Goal: Task Accomplishment & Management: Manage account settings

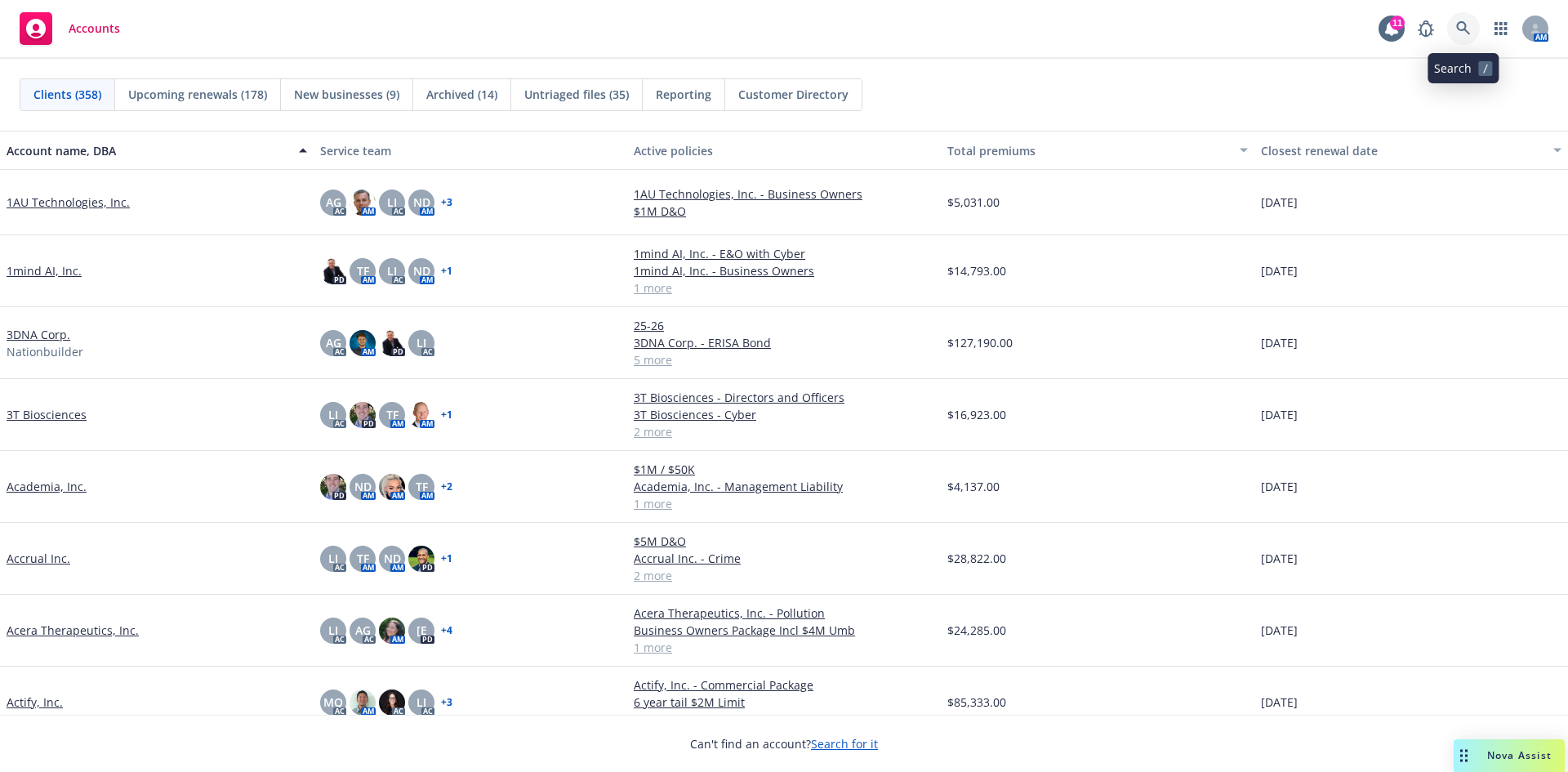
click at [1455, 25] on link at bounding box center [1462, 28] width 33 height 33
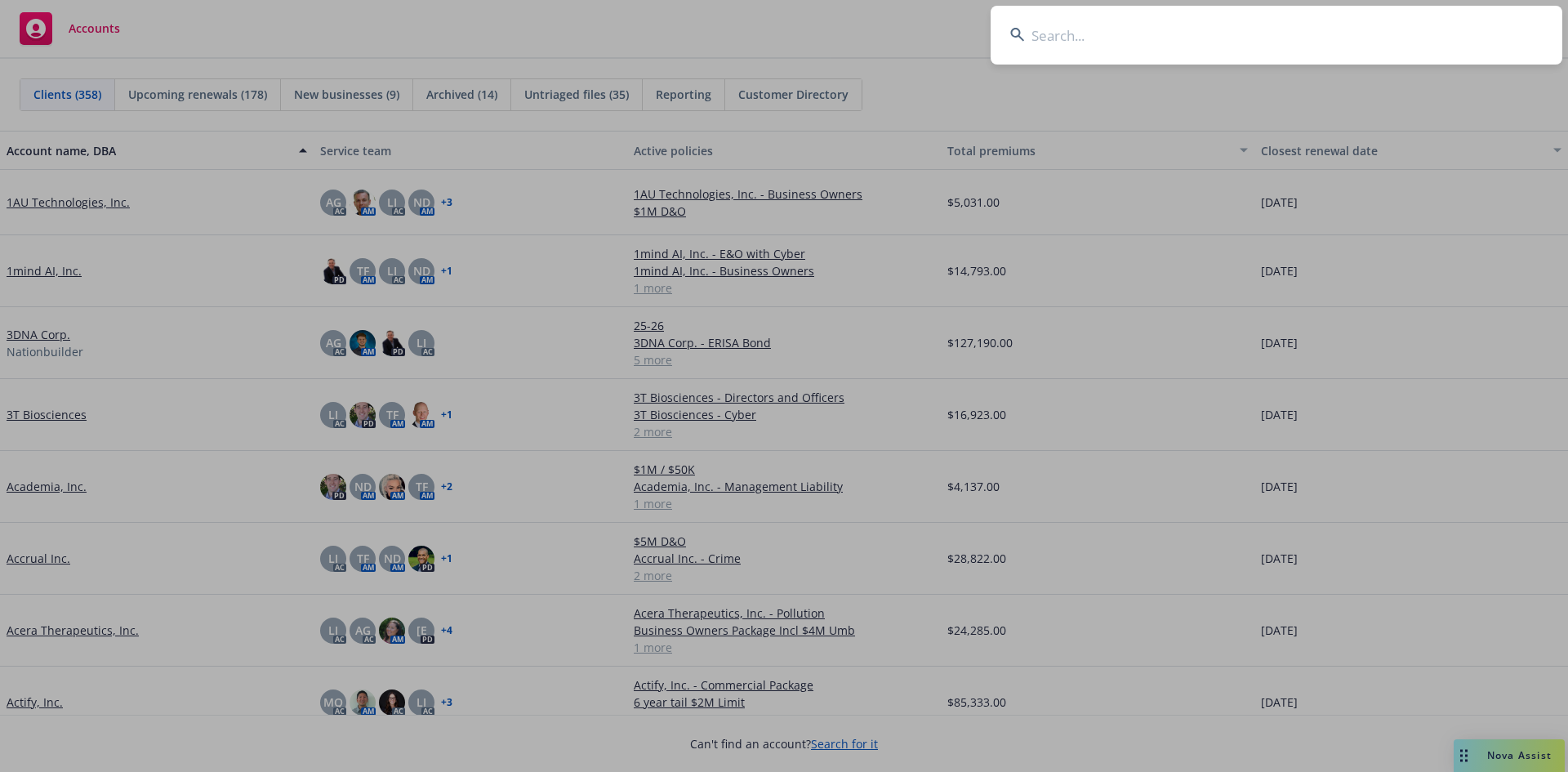
click at [1155, 32] on input at bounding box center [1276, 35] width 572 height 58
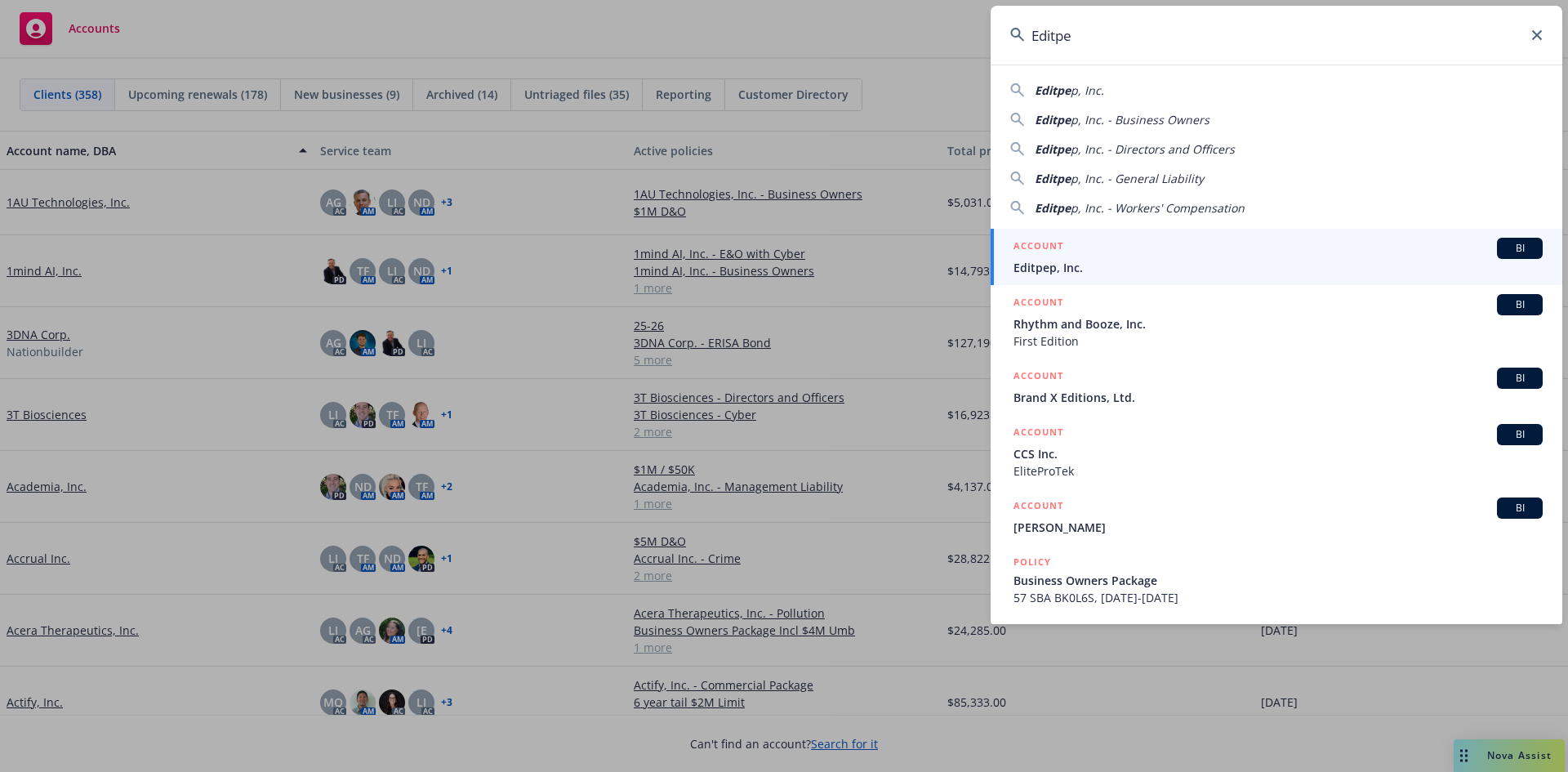
type input "Editpe"
click at [1061, 278] on link "ACCOUNT BI Editpep, Inc." at bounding box center [1276, 257] width 572 height 57
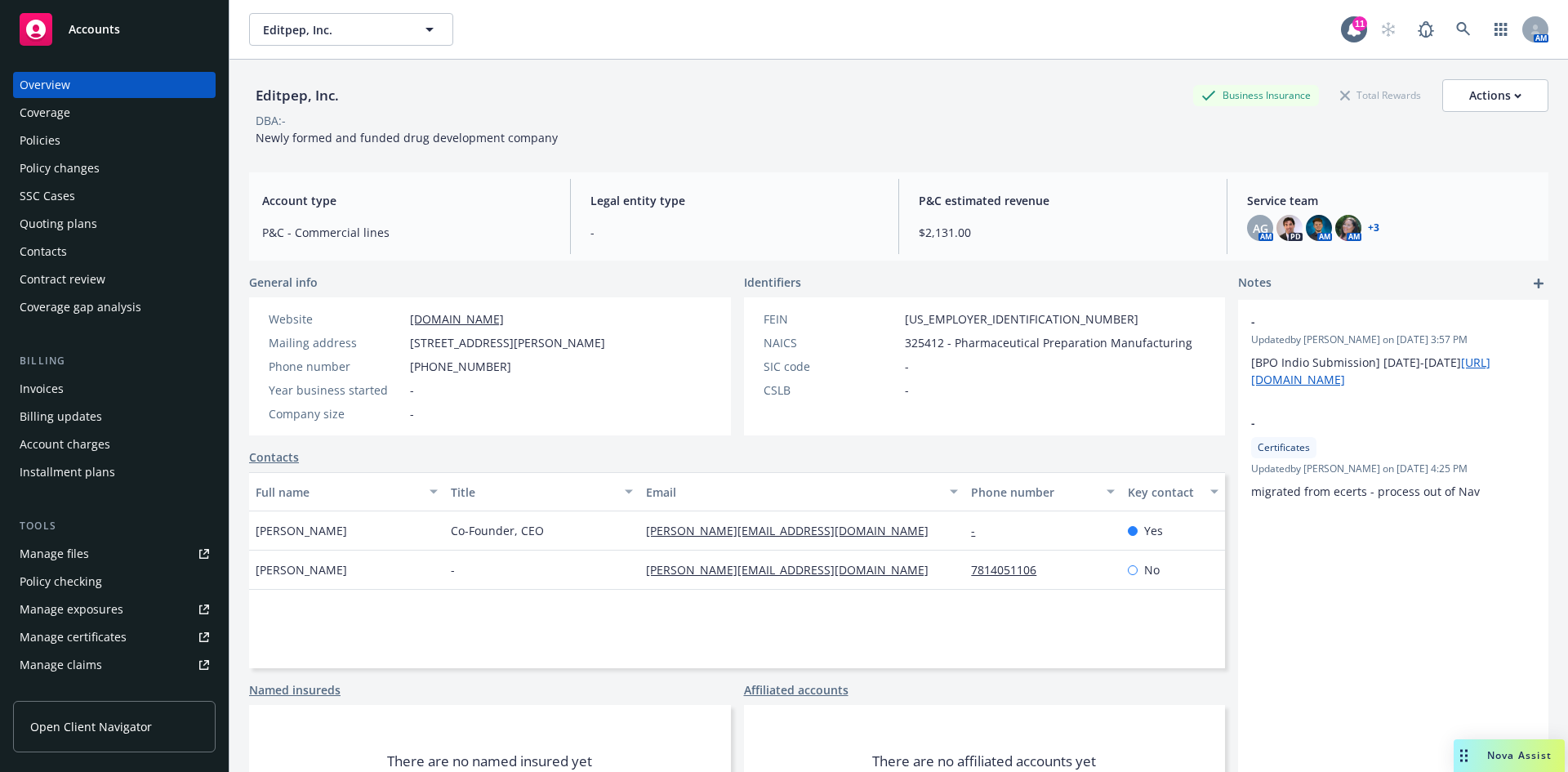
click at [77, 390] on div "Invoices" at bounding box center [114, 389] width 189 height 26
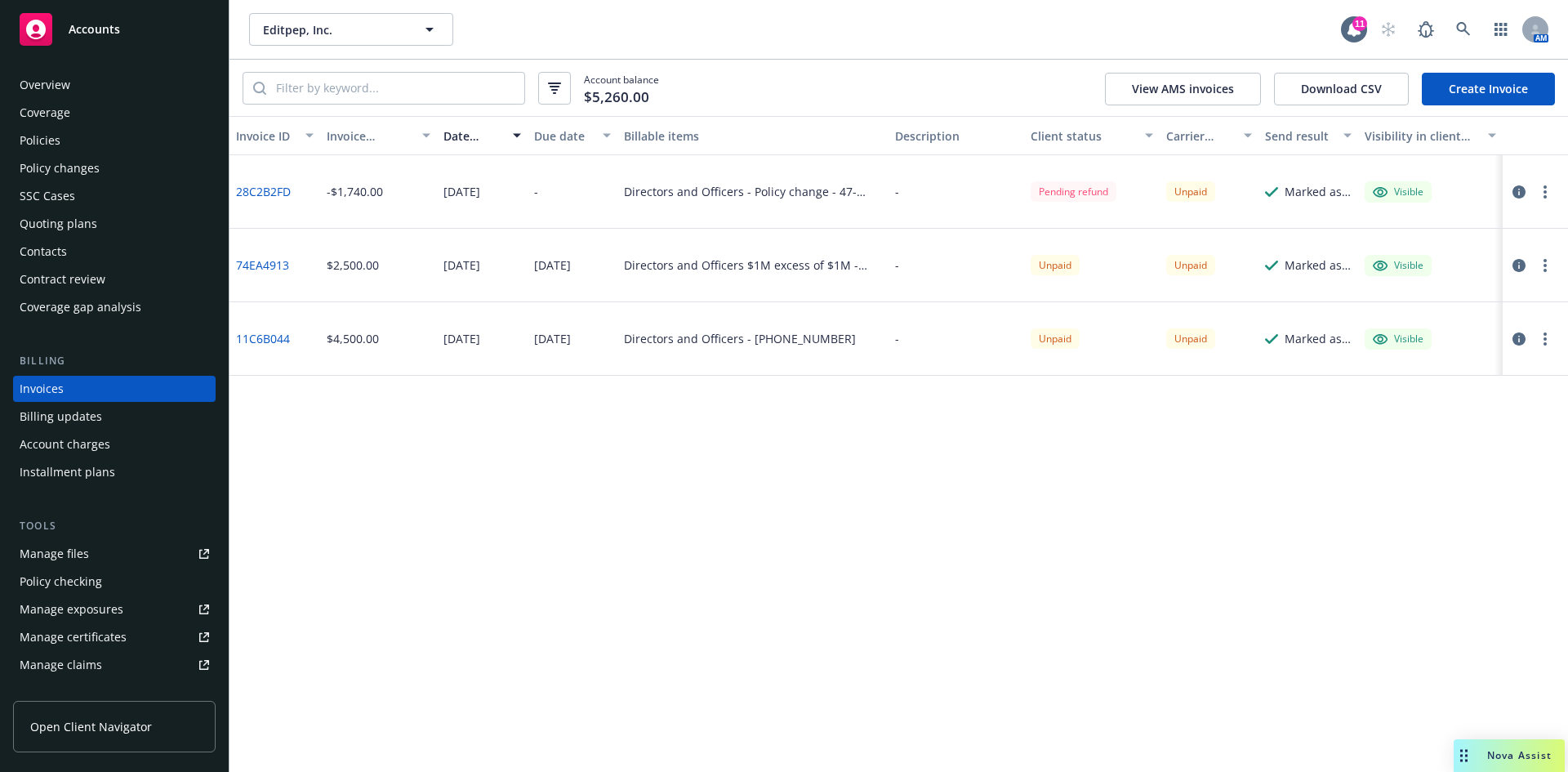
click at [1544, 265] on icon "button" at bounding box center [1544, 266] width 3 height 13
click at [1423, 462] on link "Download invoice PDF" at bounding box center [1449, 462] width 208 height 33
drag, startPoint x: 872, startPoint y: 682, endPoint x: 854, endPoint y: 688, distance: 19.0
click at [861, 687] on div "Invoice ID Invoice amount Date issued Due date Billable items Description Clien…" at bounding box center [898, 444] width 1338 height 656
click at [717, 554] on div "Invoice ID Invoice amount Date issued Due date Billable items Description Clien…" at bounding box center [898, 444] width 1338 height 656
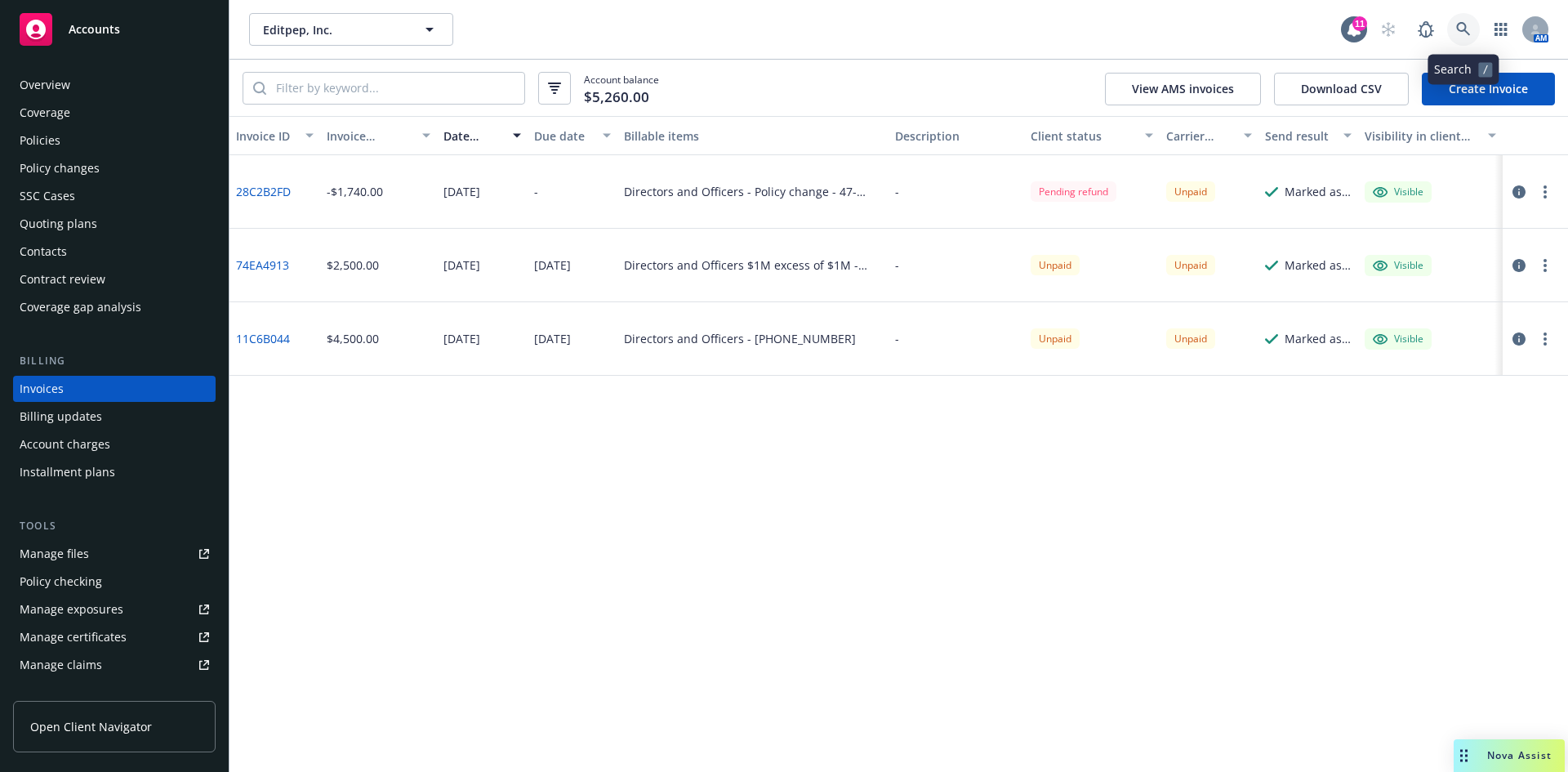
click at [1458, 24] on icon at bounding box center [1462, 28] width 14 height 14
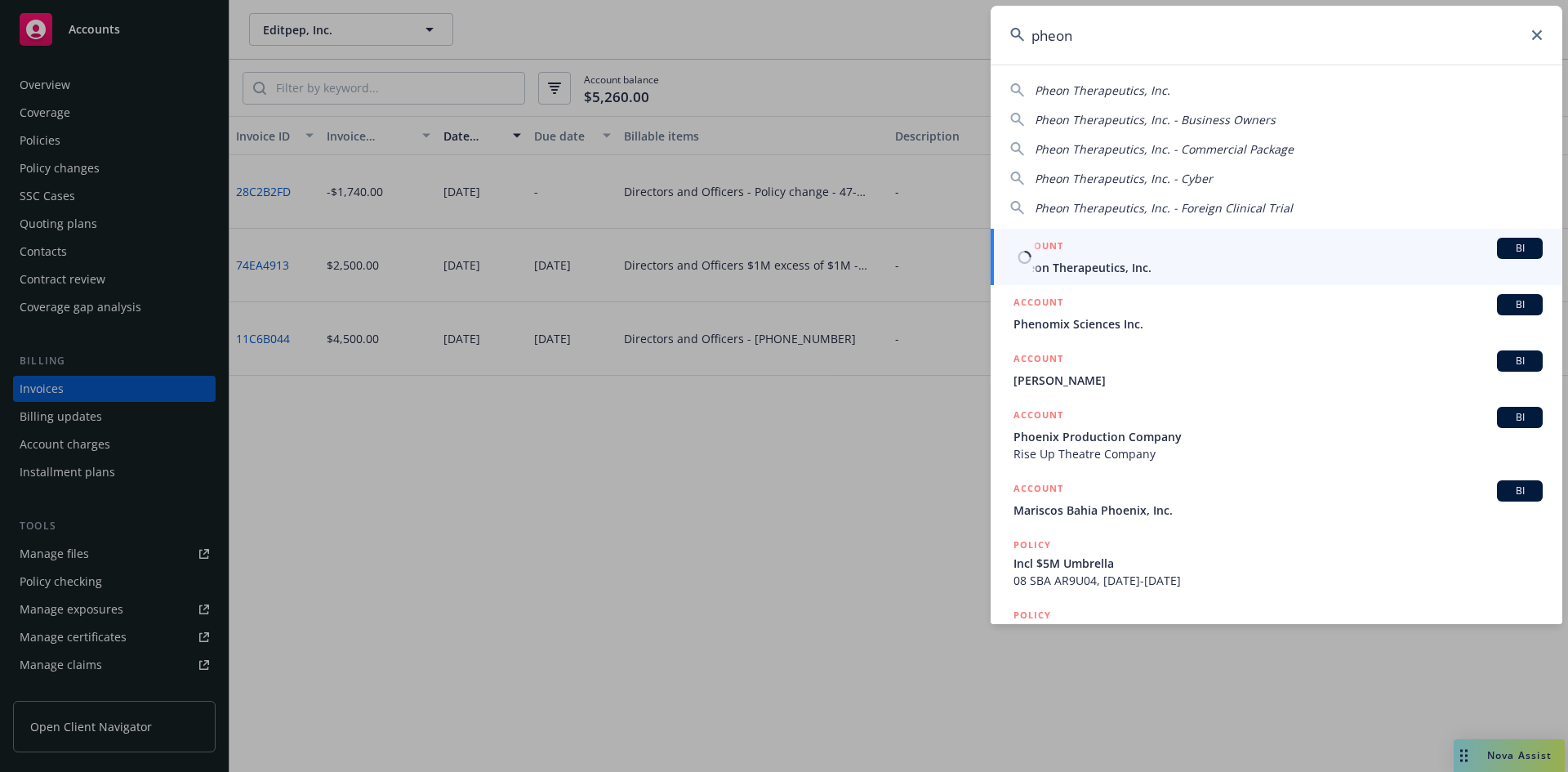
type input "pheon"
click at [1117, 268] on span "Pheon Therapeutics, Inc." at bounding box center [1277, 268] width 529 height 17
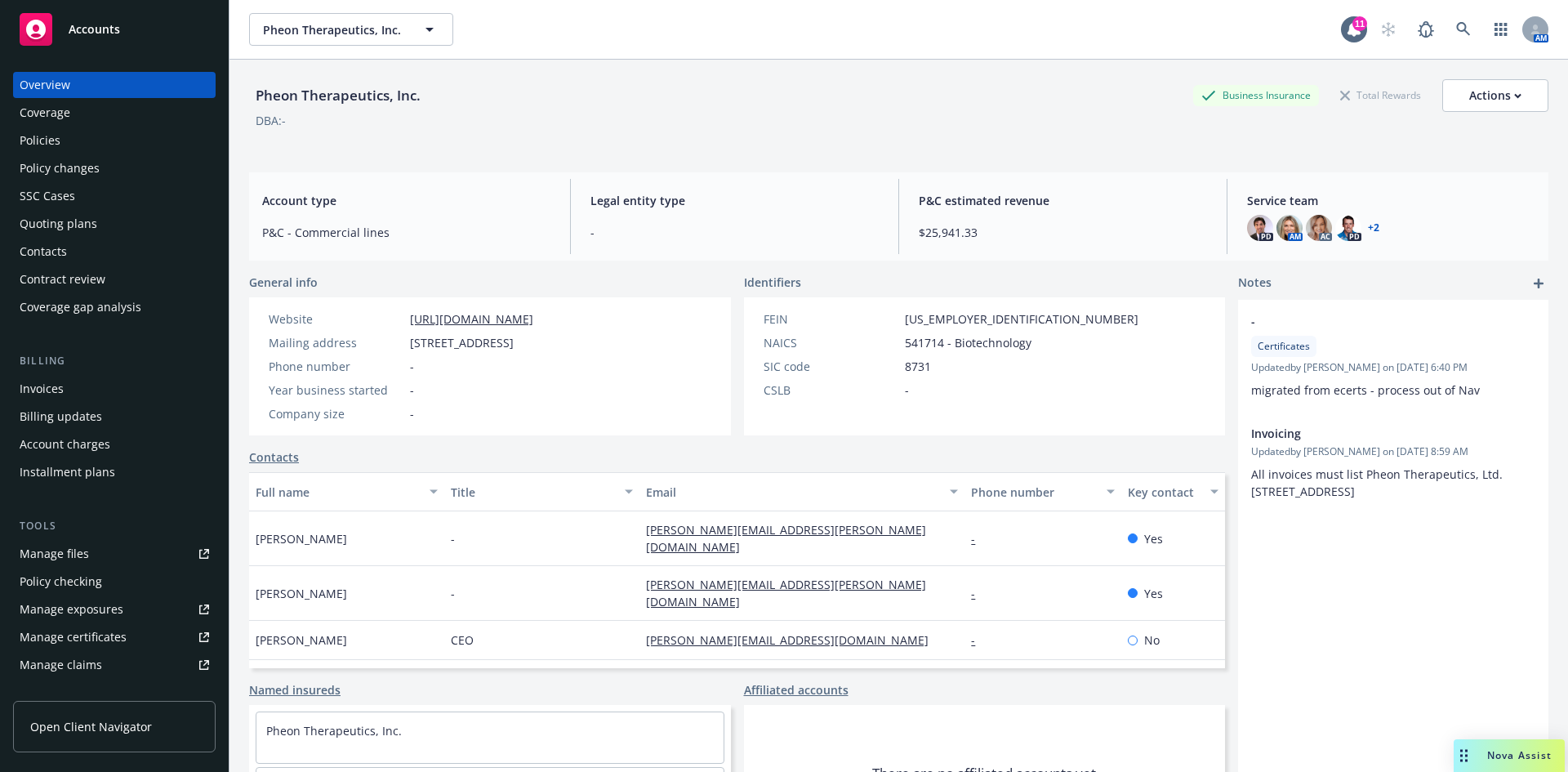
click at [61, 137] on div "Policies" at bounding box center [114, 140] width 189 height 26
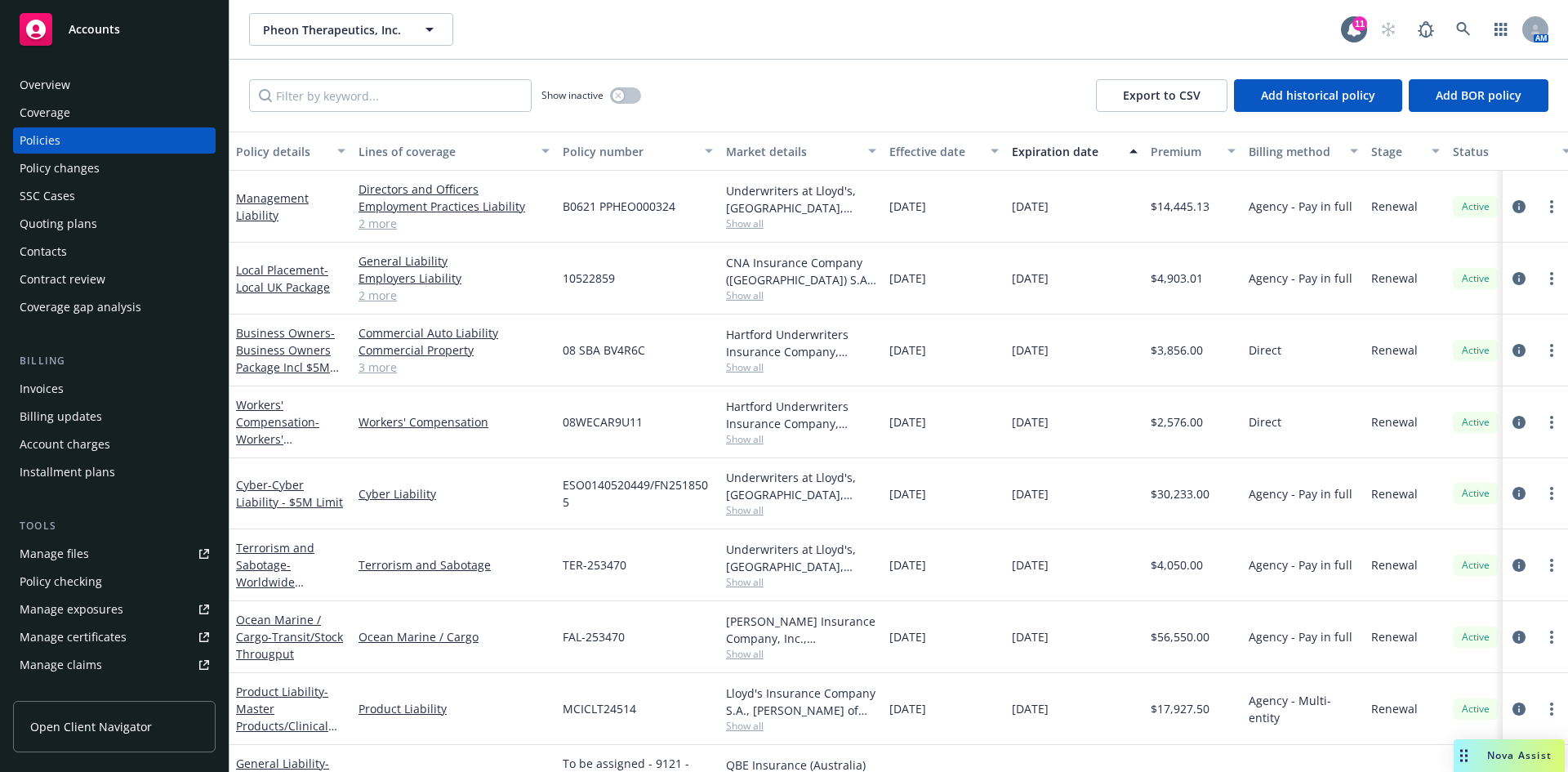
scroll to position [129, 0]
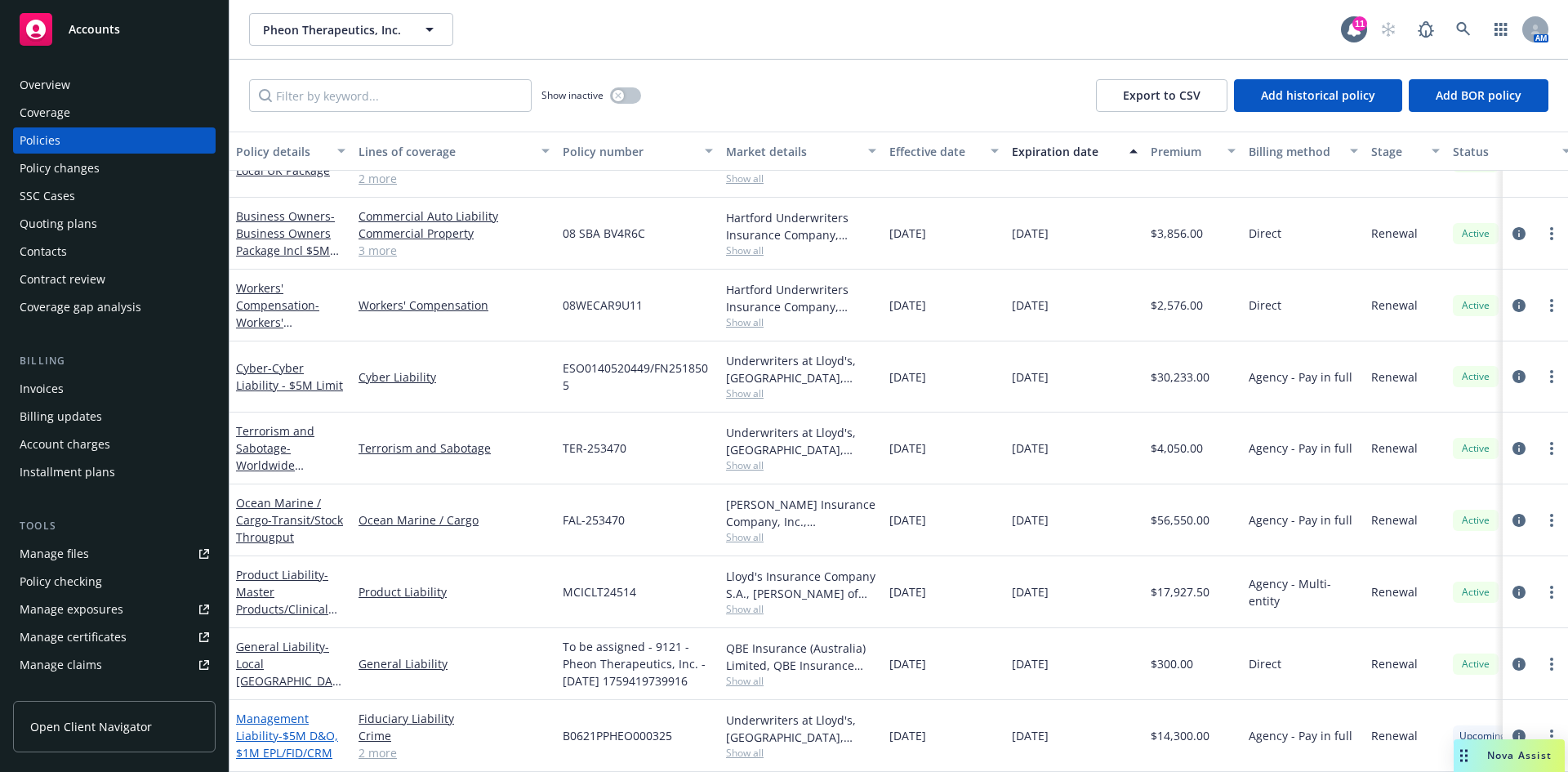
click at [291, 728] on span "- $5M D&O, $1M EPL/FID/CRM" at bounding box center [286, 744] width 102 height 33
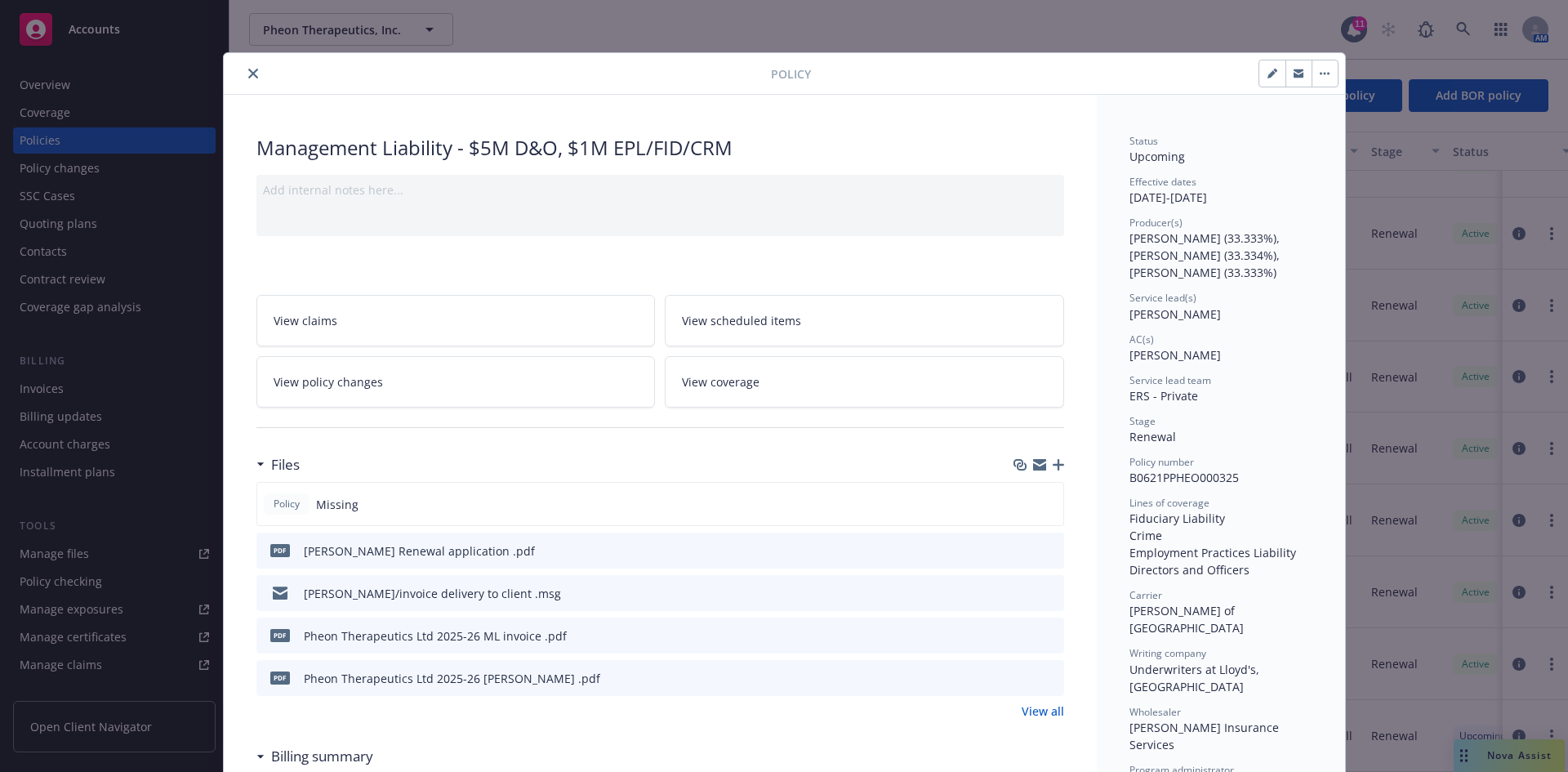
click at [1055, 460] on icon "button" at bounding box center [1058, 465] width 11 height 11
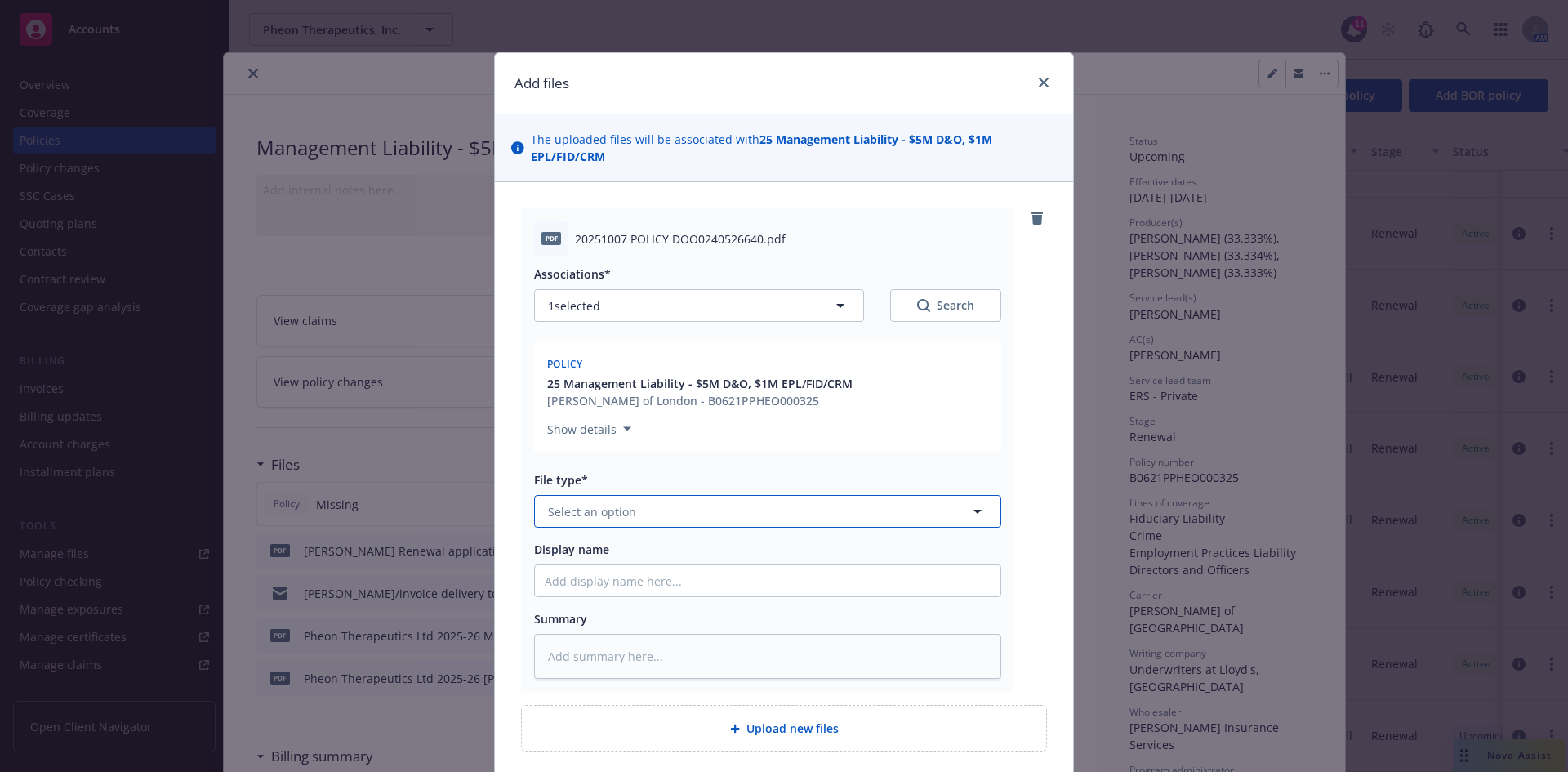
click at [580, 507] on span "Select an option" at bounding box center [592, 512] width 89 height 17
type input "policy"
click at [566, 577] on div "Policy" at bounding box center [768, 557] width 466 height 43
click at [602, 595] on input "Display name" at bounding box center [768, 581] width 466 height 31
click at [651, 594] on input "Display name" at bounding box center [768, 581] width 466 height 31
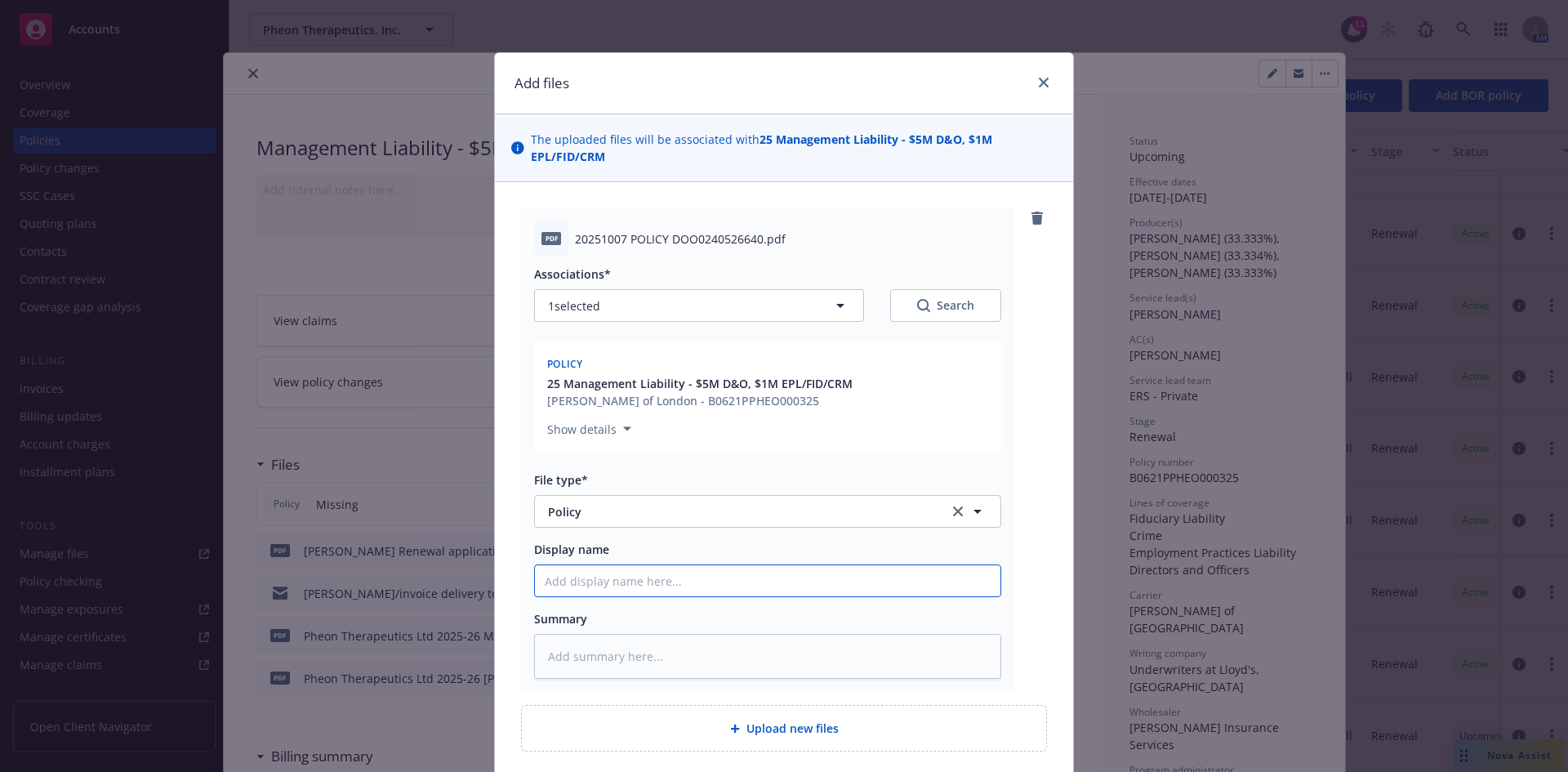
paste input "Pheon Therapeutics ltd"
type textarea "x"
type input "Pheon Therapeutics ltd"
type textarea "x"
type input "Pheon Therapeutics ltd"
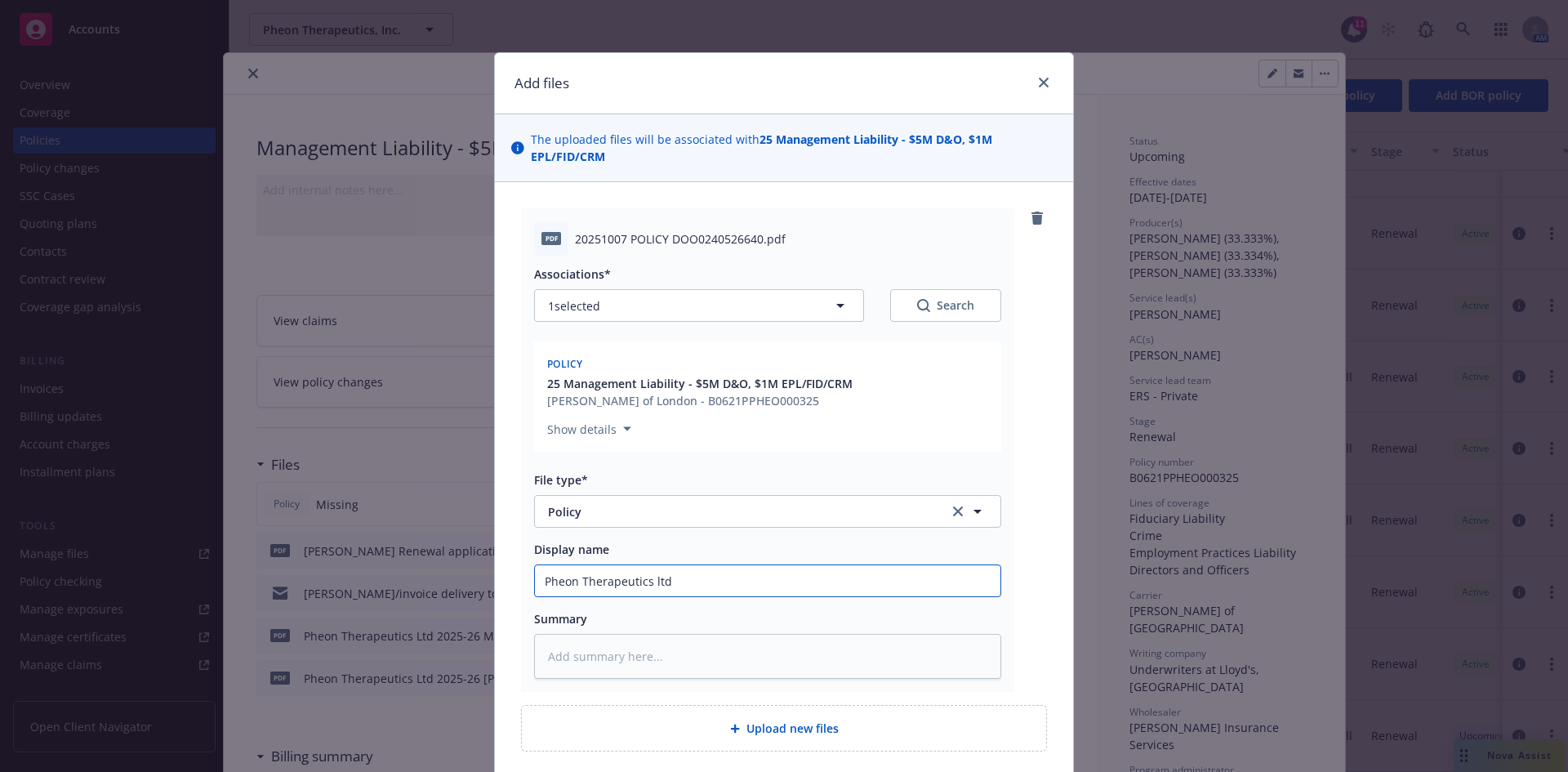
type textarea "x"
type input "Pheon Therapeutics ltd 2"
type textarea "x"
type input "Pheon Therapeutics ltd 20"
type textarea "x"
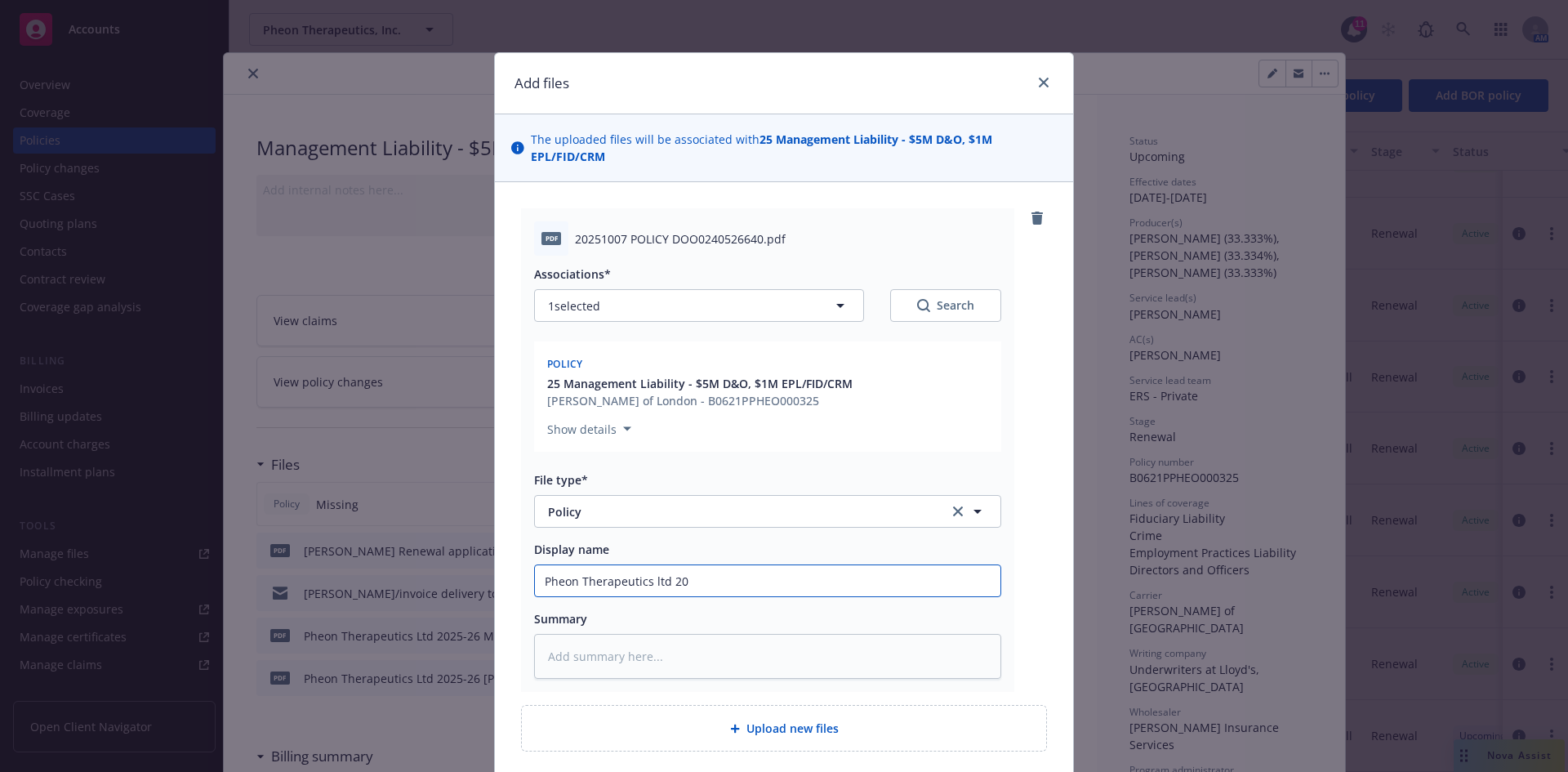
type input "Pheon Therapeutics ltd 202"
type textarea "x"
type input "Pheon Therapeutics ltd 2025"
type textarea "x"
type input "Pheon Therapeutics ltd 2025-"
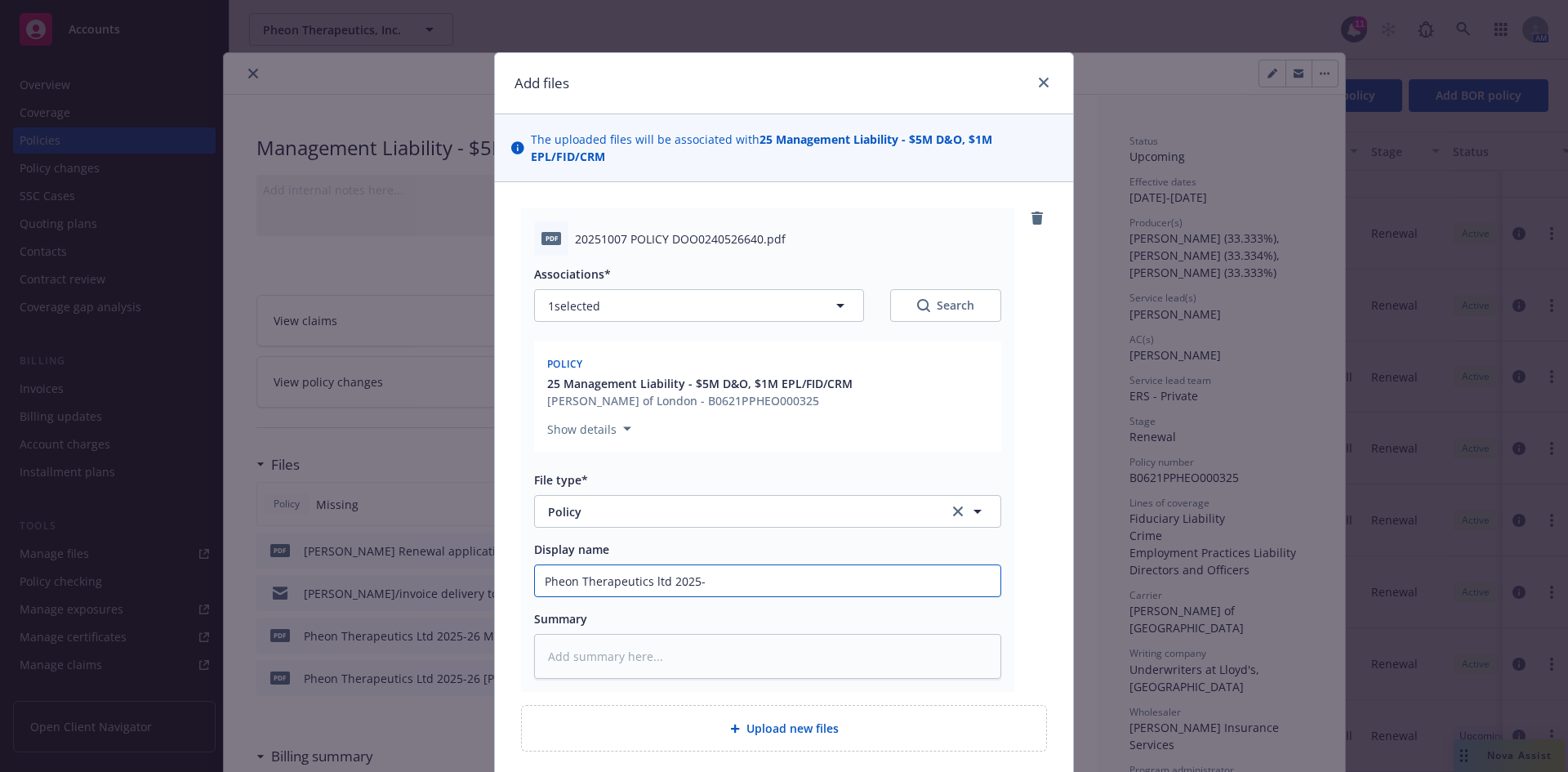
type textarea "x"
type input "Pheon Therapeutics ltd 2025-2"
type textarea "x"
type input "Pheon Therapeutics ltd 2025-26"
type textarea "x"
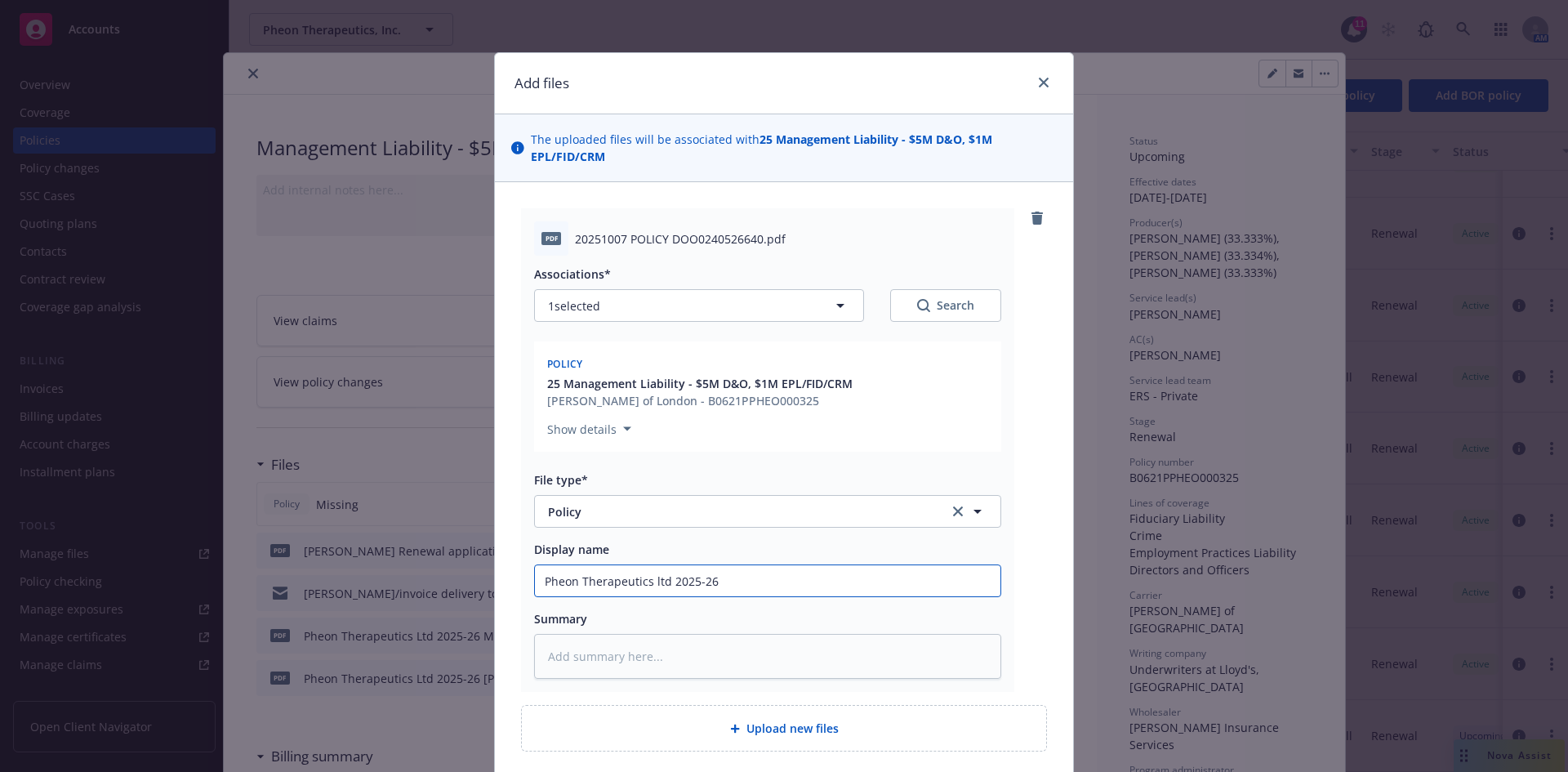
type input "Pheon Therapeutics ltd 2025-26"
type textarea "x"
type input "Pheon Therapeutics ltd 2025-26 ML"
type textarea "x"
type input "Pheon Therapeutics ltd 2025-26 ML"
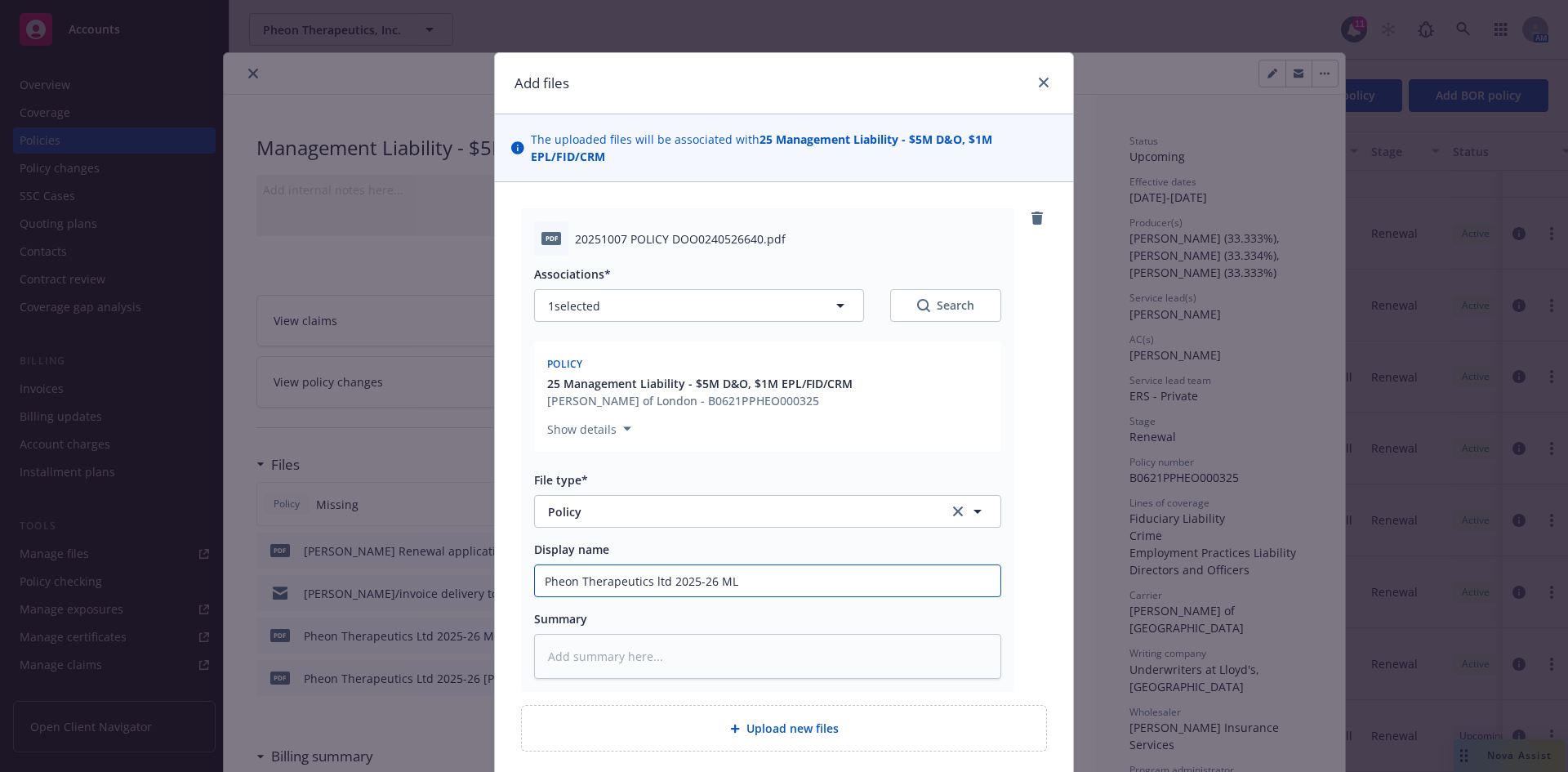
type textarea "x"
type input "Pheon Therapeutics ltd 2025-26 ML P"
type textarea "x"
type input "Pheon Therapeutics ltd 2025-26 ML Po"
type textarea "x"
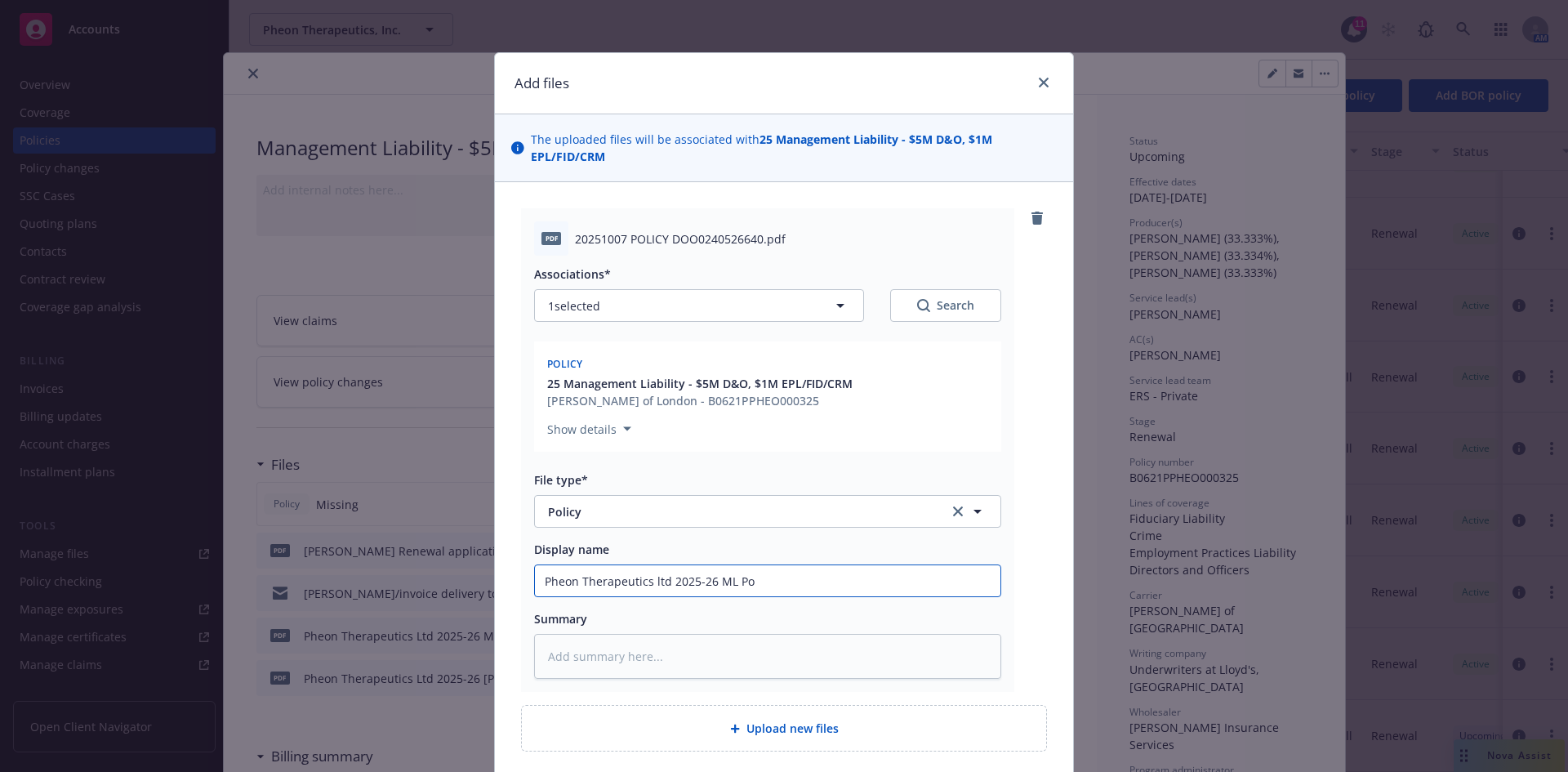
type input "Pheon Therapeutics ltd 2025-26 ML Pol"
type textarea "x"
type input "Pheon Therapeutics ltd 2025-26 [PERSON_NAME]"
type textarea "x"
type input "Pheon Therapeutics ltd 2025-26 [PERSON_NAME]"
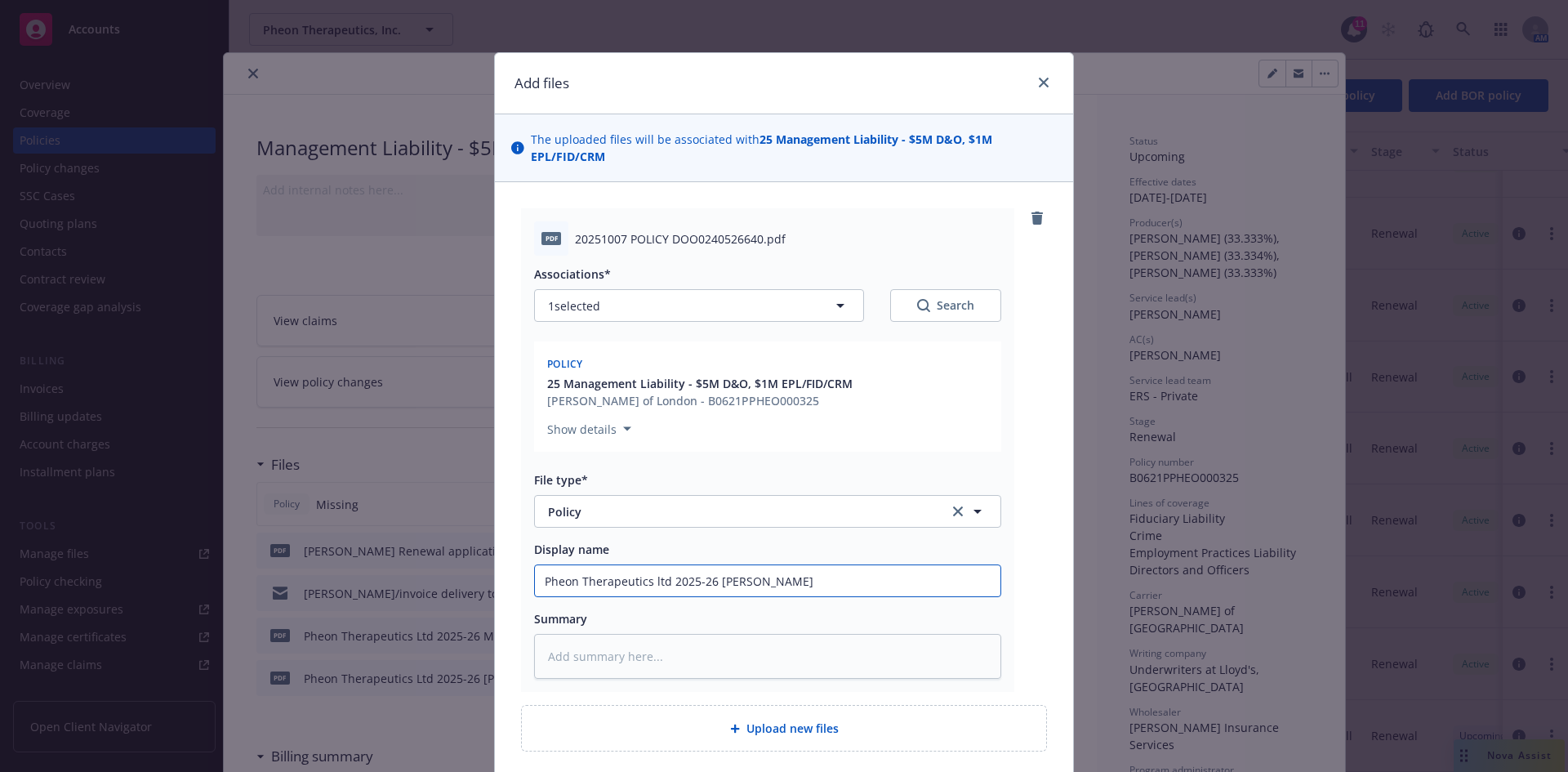
type textarea "x"
type input "Pheon Therapeutics ltd 2025-26 ML Policy"
type textarea "x"
type input "Pheon Therapeutics ltd 2025-26 ML Policy"
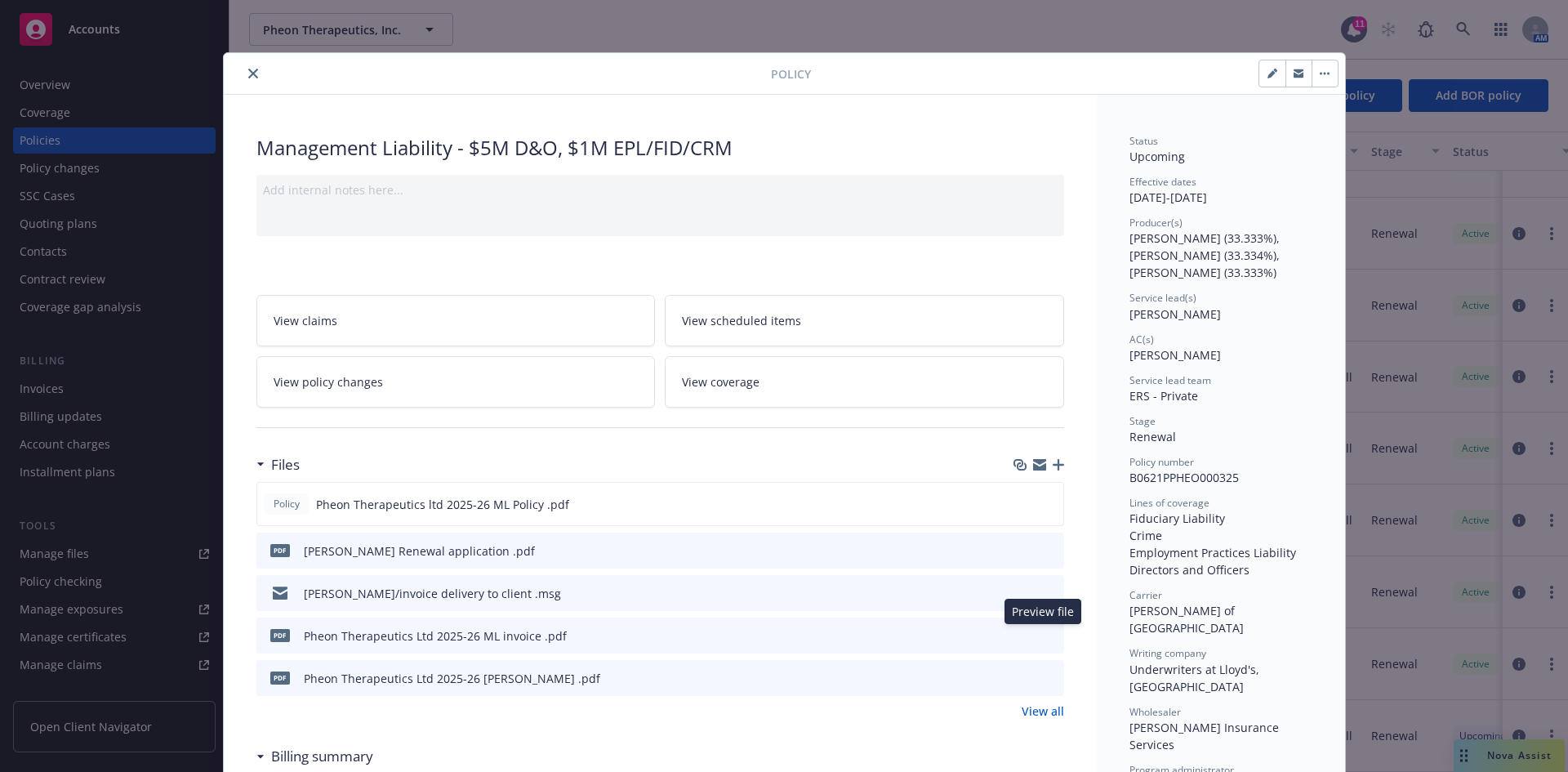
click at [1043, 634] on icon "preview file" at bounding box center [1049, 634] width 15 height 11
click at [1042, 454] on div "Files" at bounding box center [660, 465] width 808 height 34
click at [1053, 463] on icon "button" at bounding box center [1058, 465] width 11 height 11
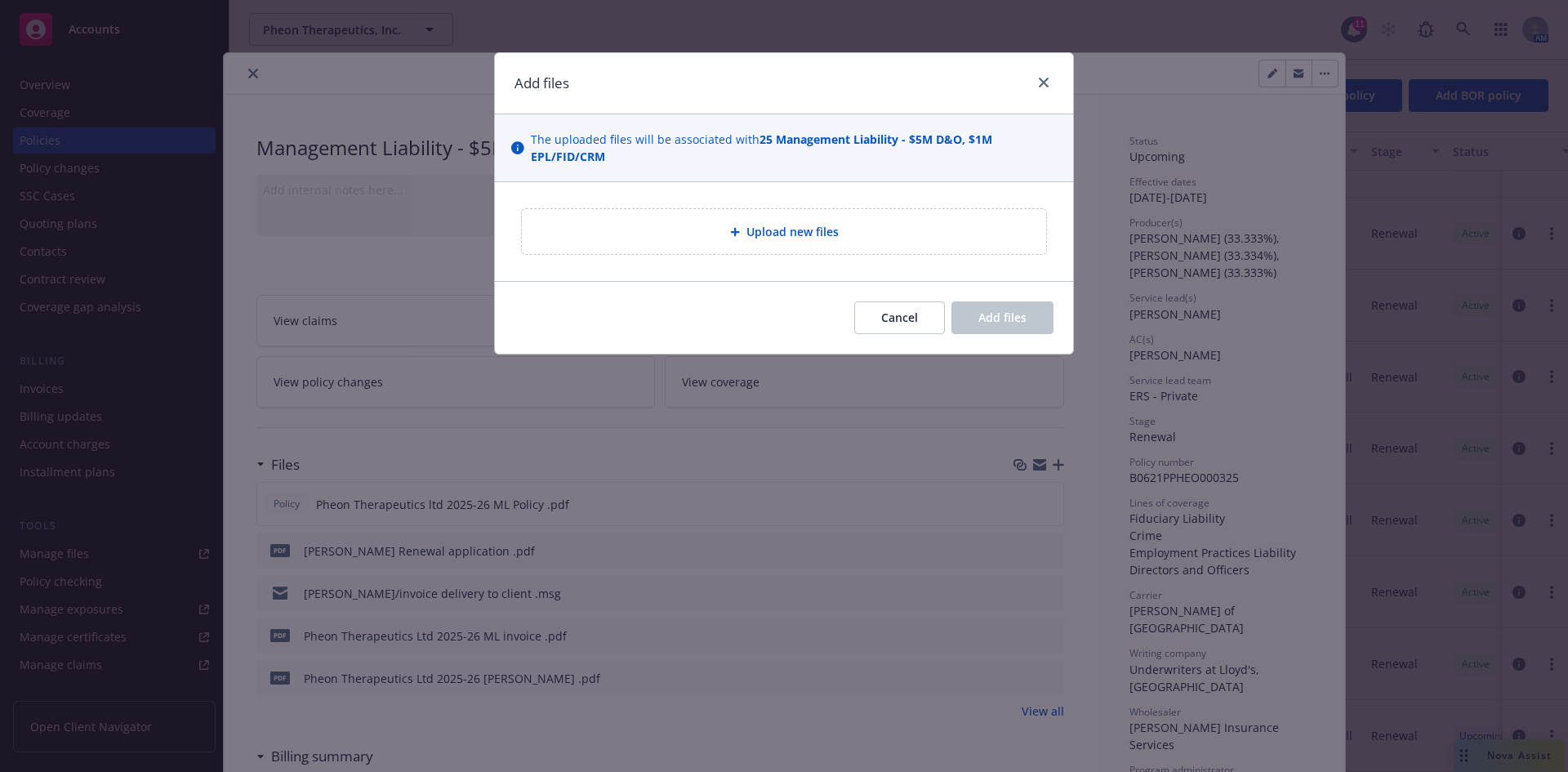
type textarea "x"
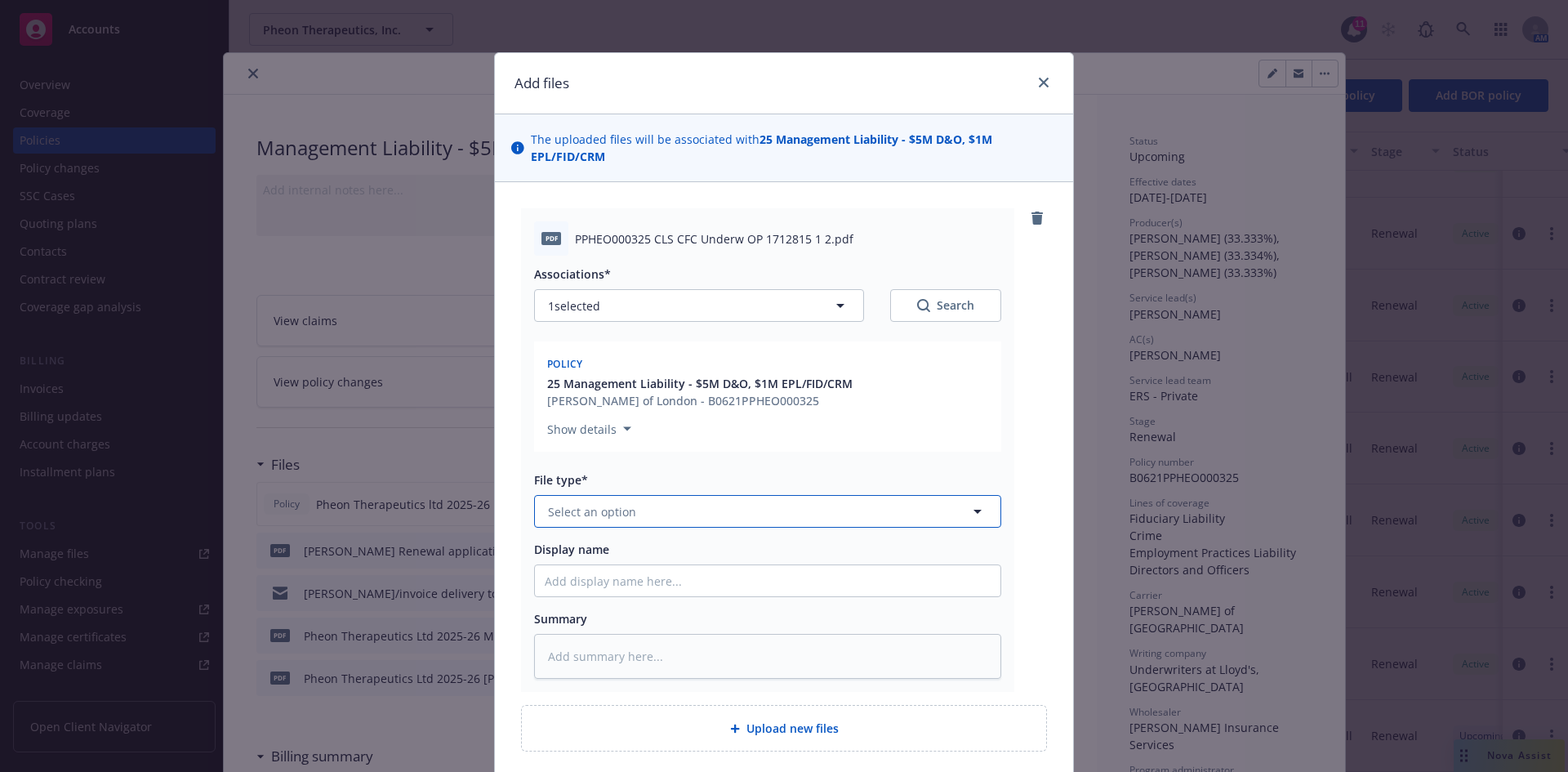
click at [601, 507] on span "Select an option" at bounding box center [592, 512] width 89 height 17
type input "inv"
click at [637, 601] on span "Invoice - Third Party" at bounding box center [608, 600] width 113 height 17
click at [593, 577] on input "Display name" at bounding box center [768, 581] width 466 height 31
type textarea "x"
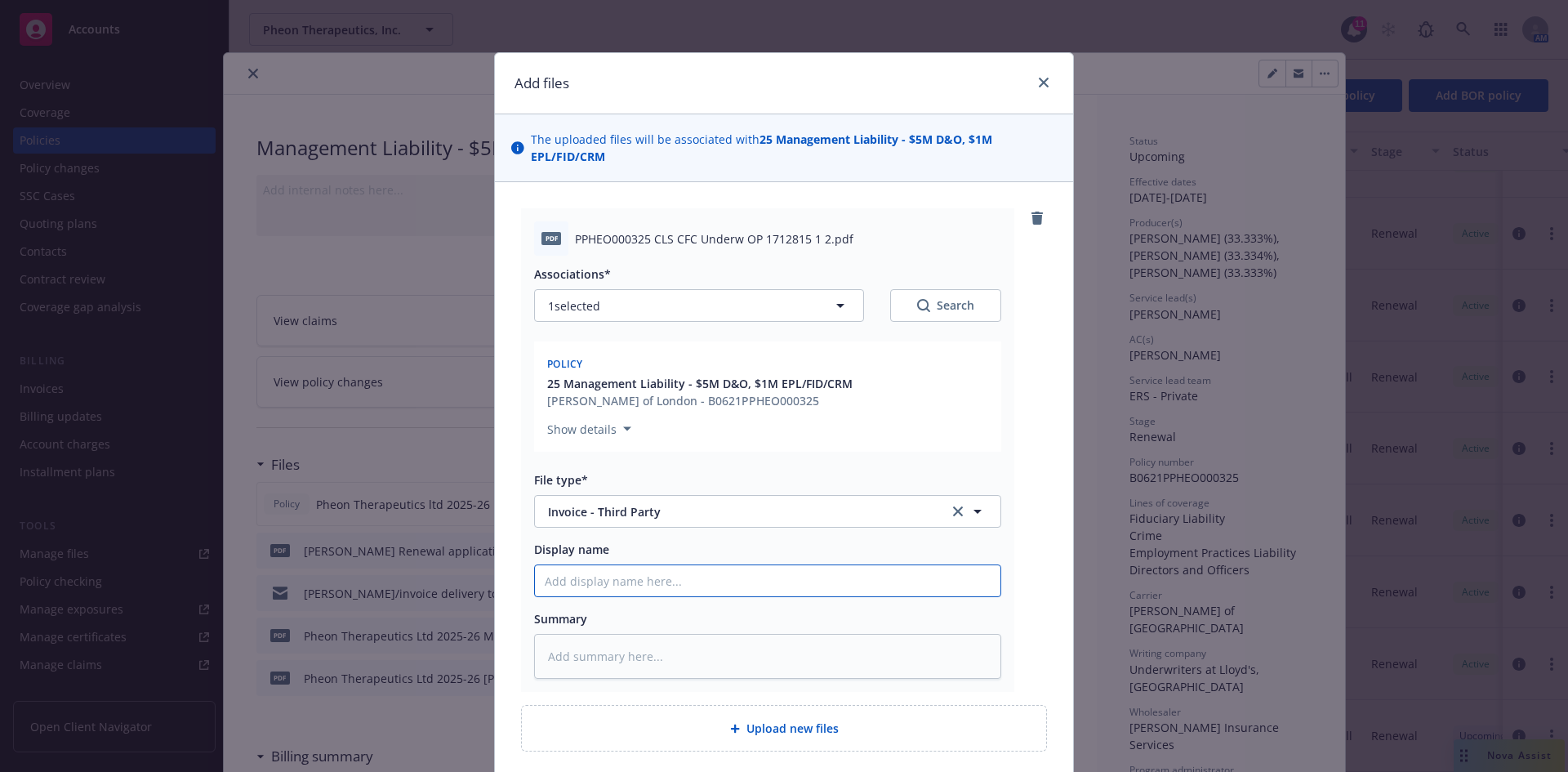
type input "2"
type textarea "x"
type input "25"
type textarea "x"
type input "25-"
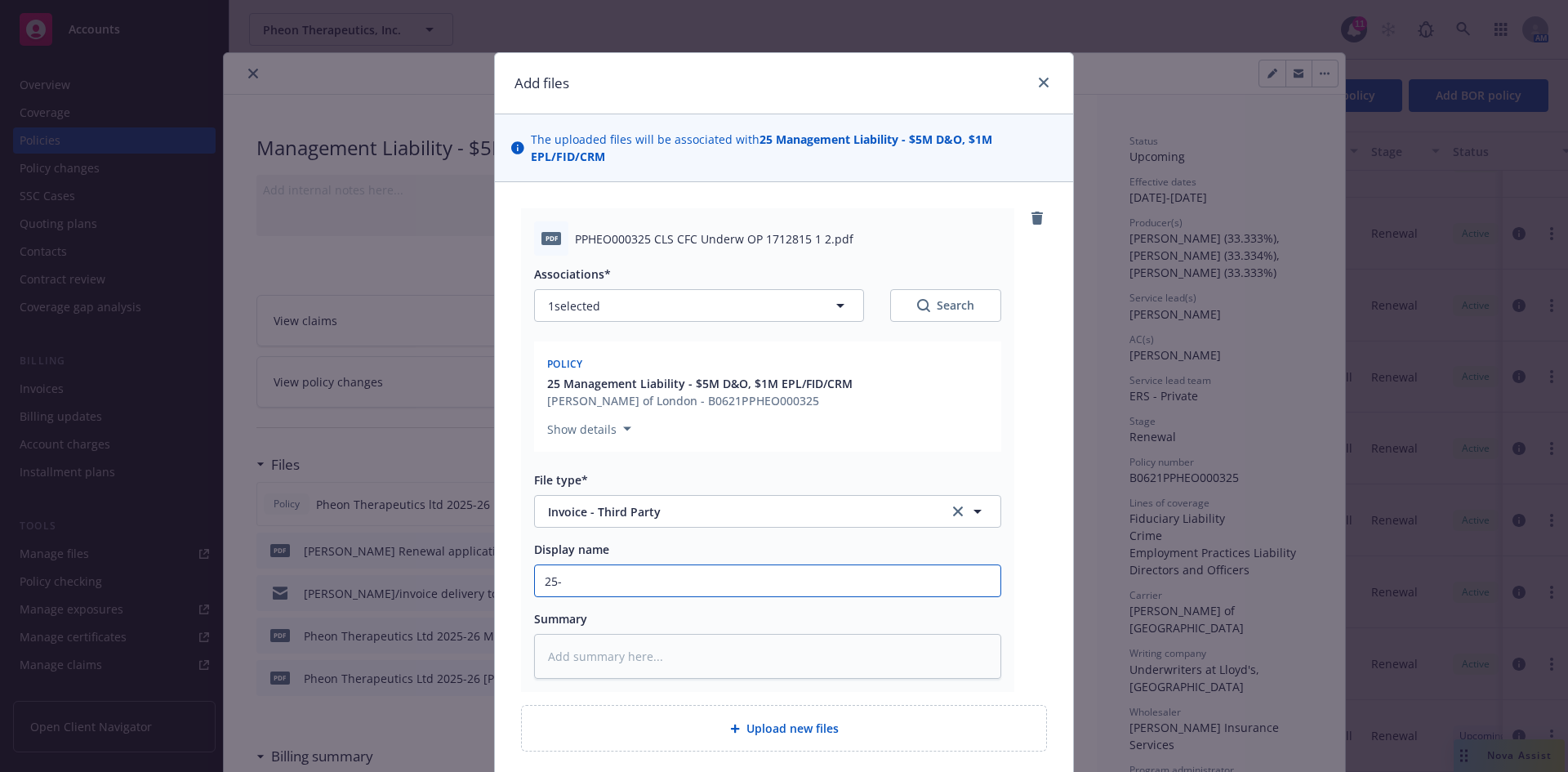
type textarea "x"
type input "25-2"
type textarea "x"
type input "25-26"
type textarea "x"
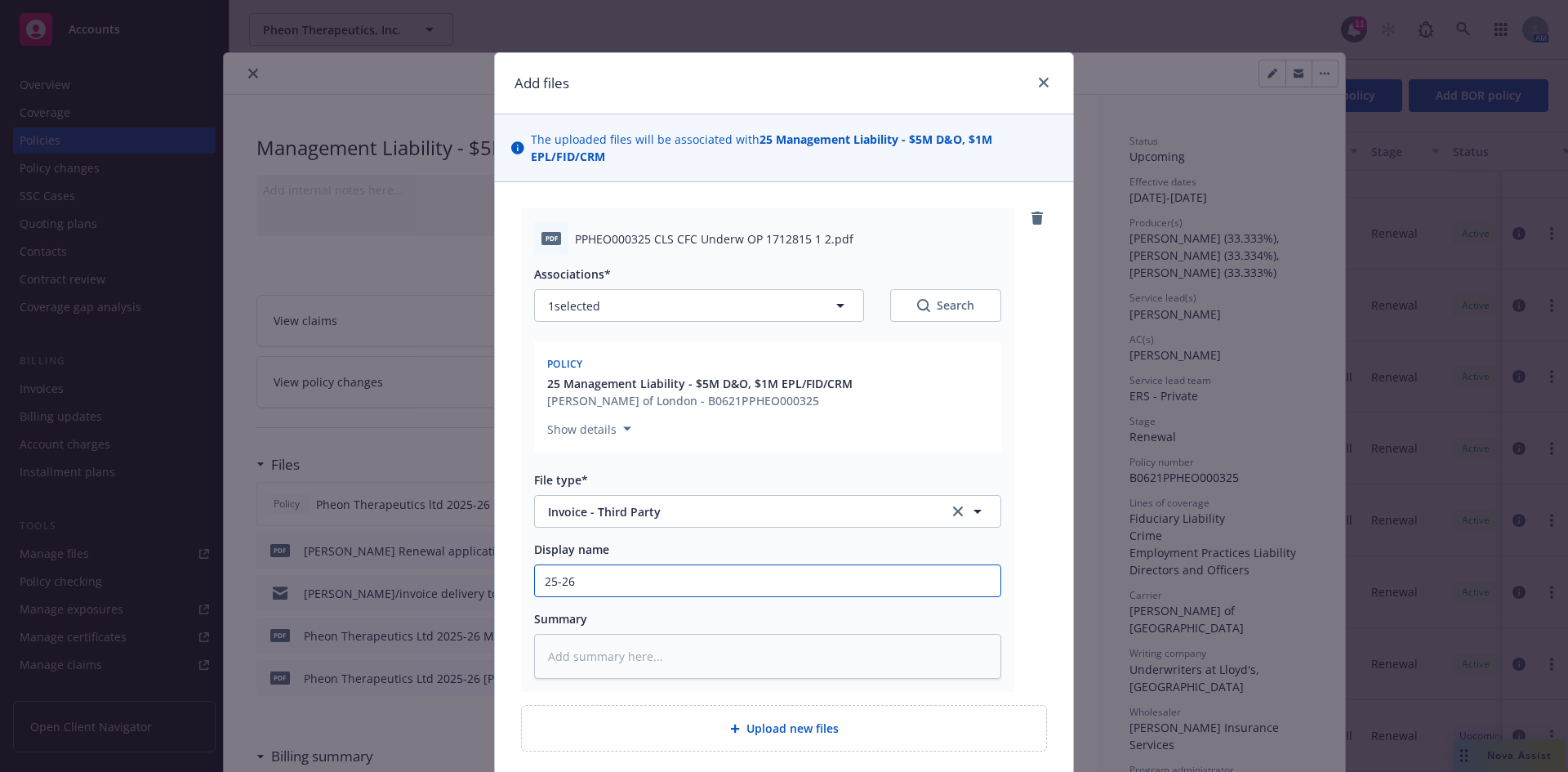
type input "25-26"
type textarea "x"
type input "25-26 M"
type textarea "x"
type input "25-26 ML"
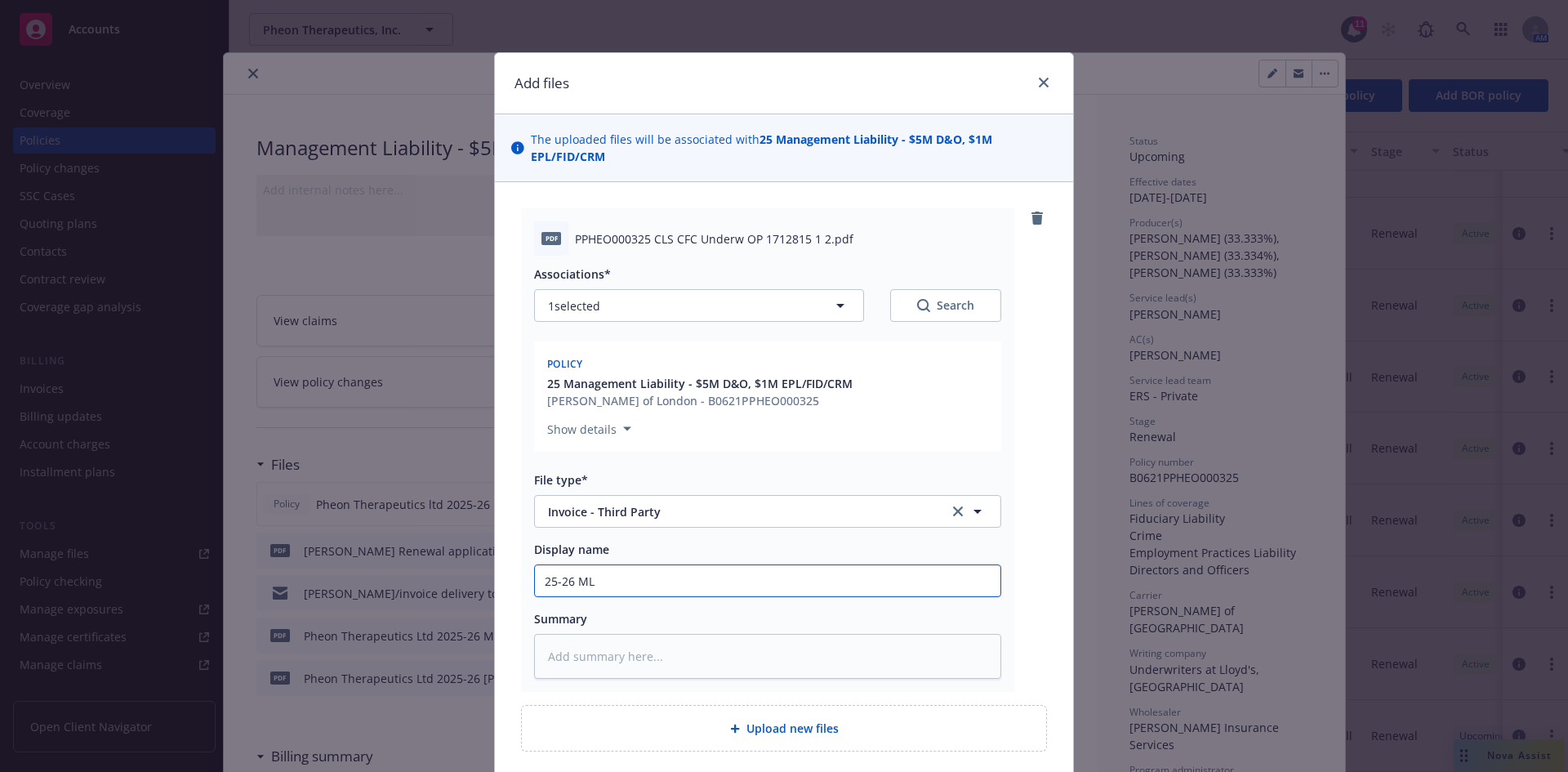
type textarea "x"
type input "25-26 ML I"
type textarea "x"
type input "25-26 ML In"
type textarea "x"
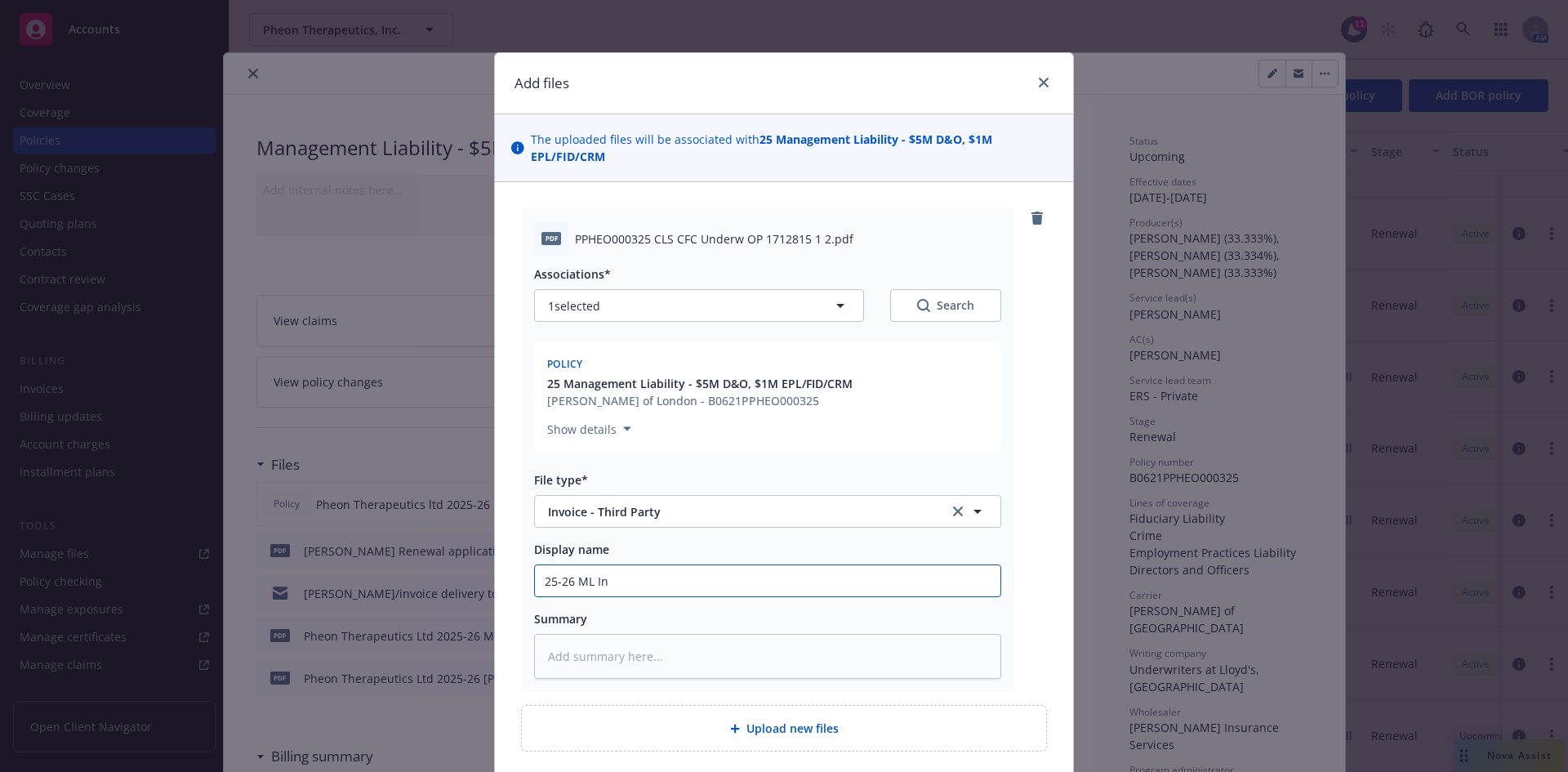
type input "25-26 ML Inv"
type textarea "x"
type input "25-26 ML Invo"
type textarea "x"
type input "25-26 ML Invoc"
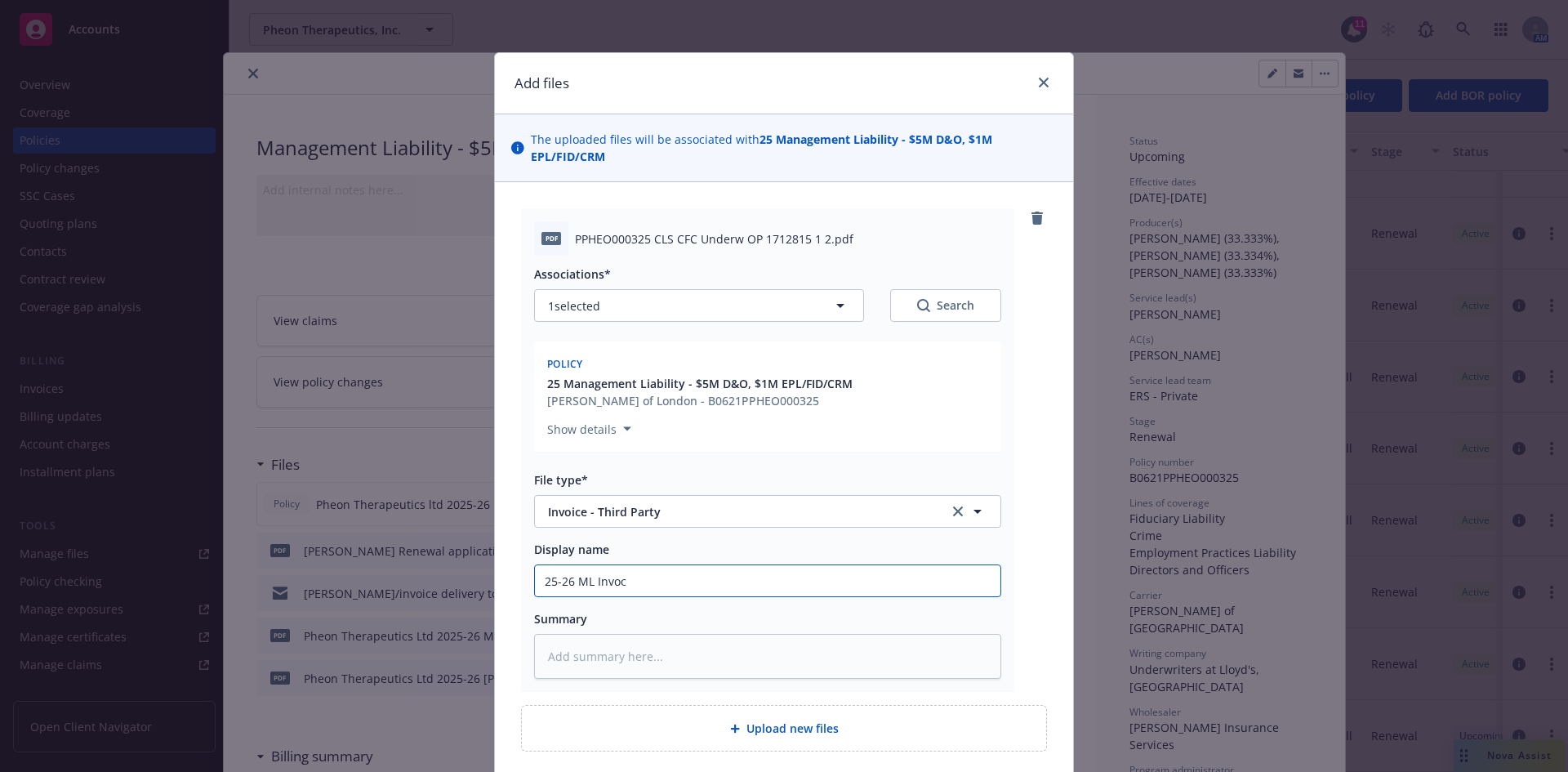
type textarea "x"
type input "25-26 ML Invoci"
type textarea "x"
type input "25-26 ML Invocie"
type textarea "x"
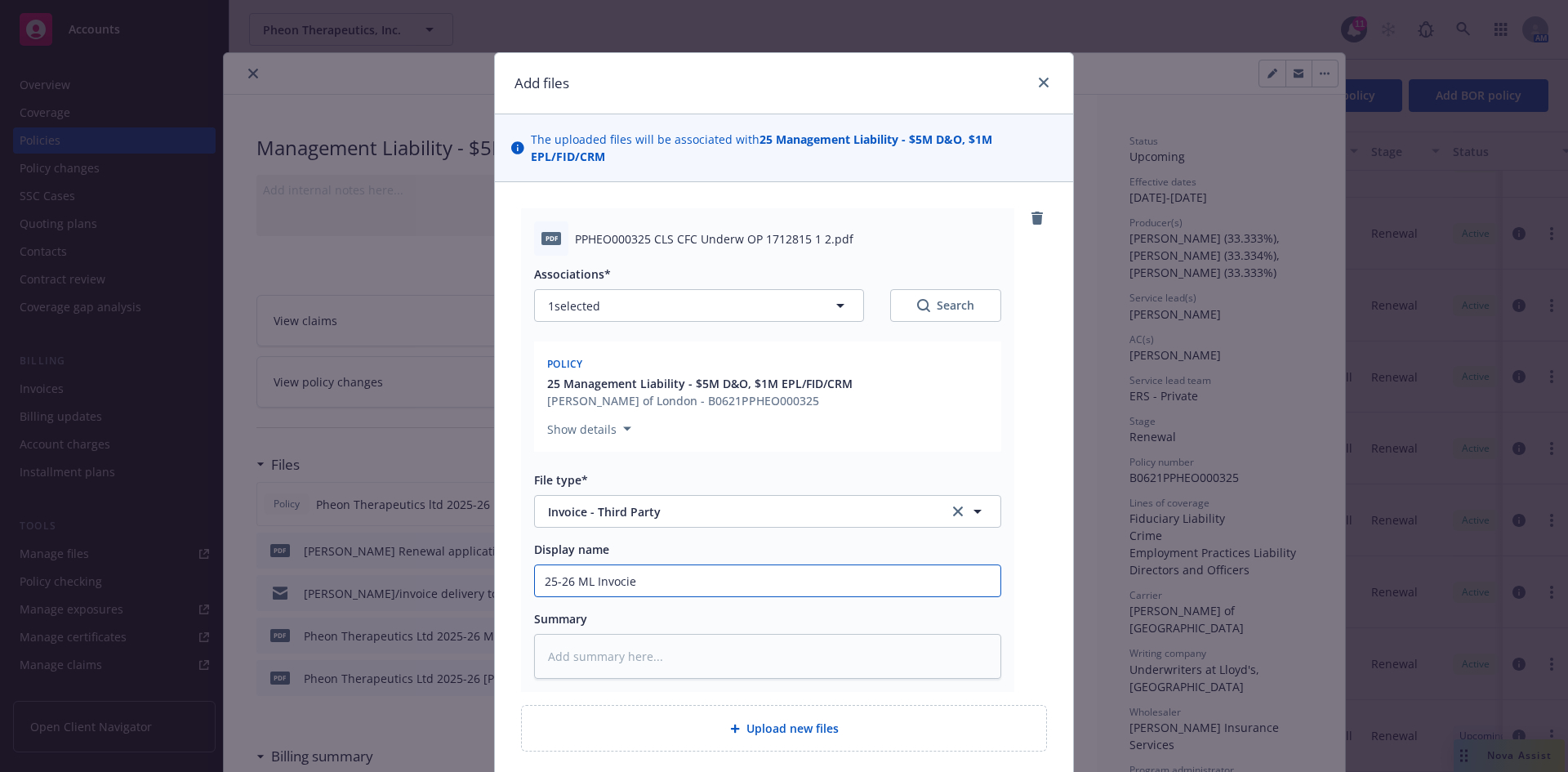
type input "25-26 ML Invocie"
type textarea "x"
type input "25-26 ML Invoci"
type textarea "x"
type input "25-26 ML Invoc"
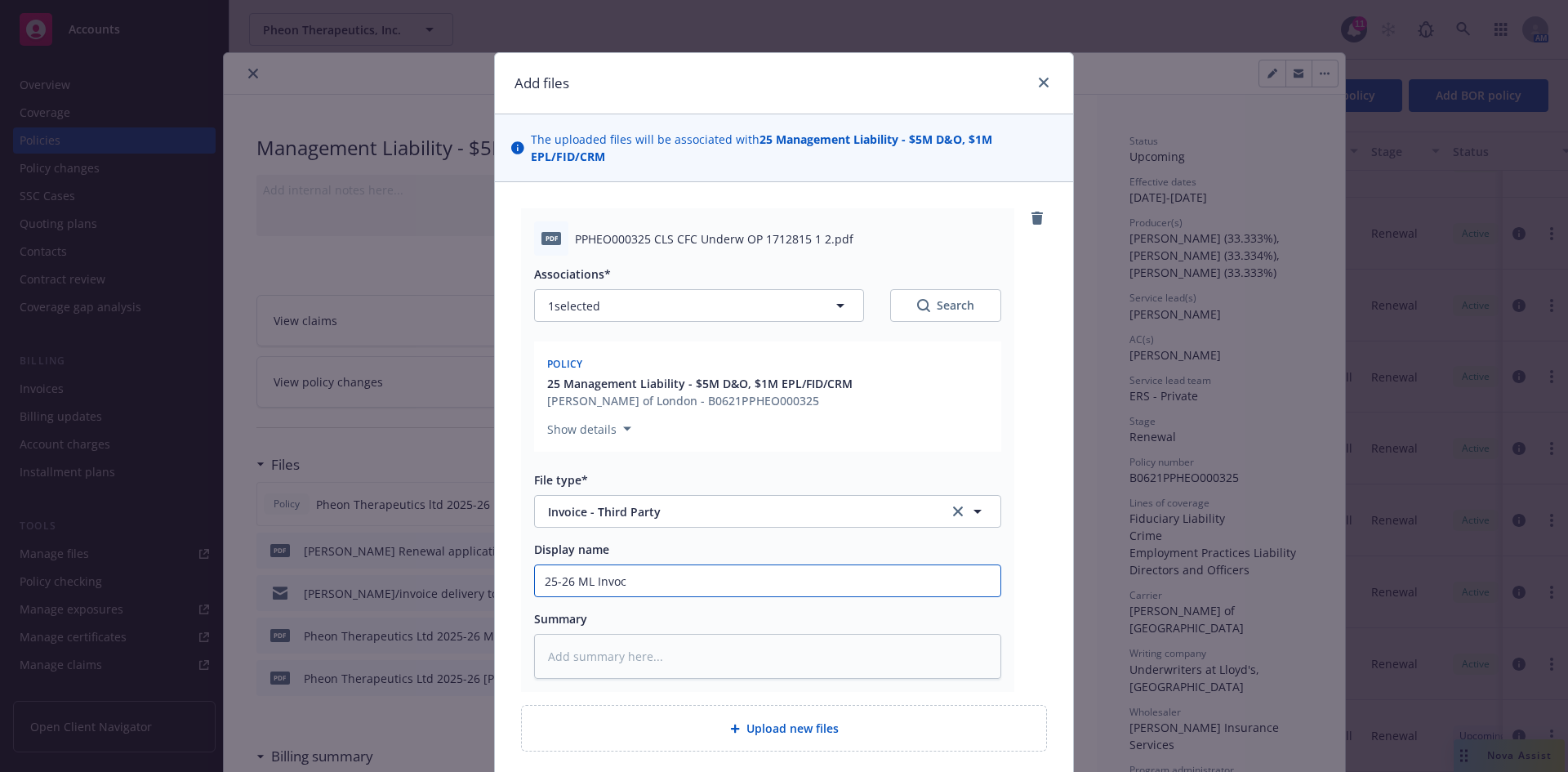
type textarea "x"
type input "25-26 ML Invo"
type textarea "x"
type input "25-26 ML Invoic"
type textarea "x"
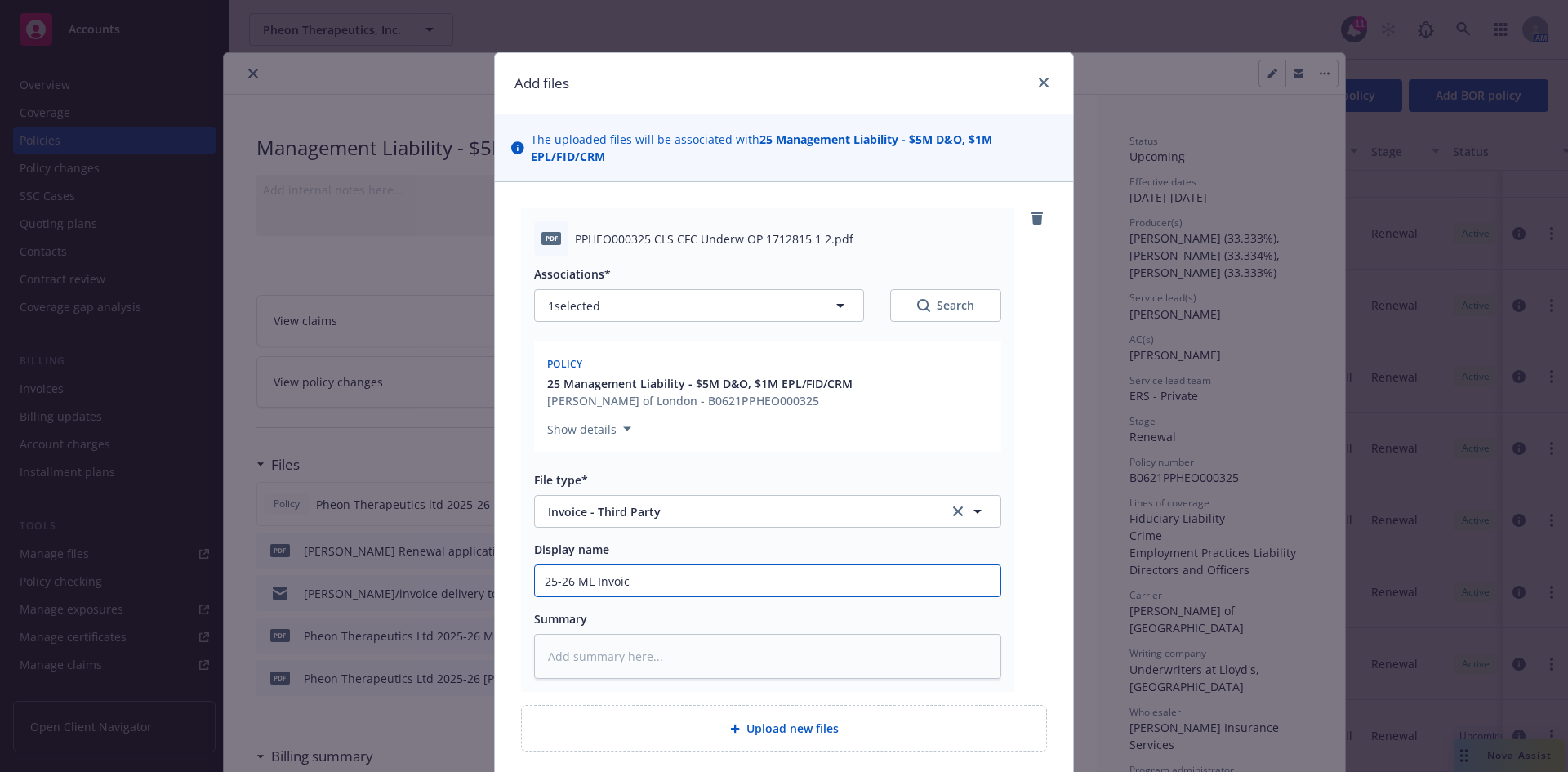
type input "25-26 ML Invoice"
type textarea "x"
type input "25-26 ML Invoice-"
type textarea "x"
type input "25-26 ML Invoice-"
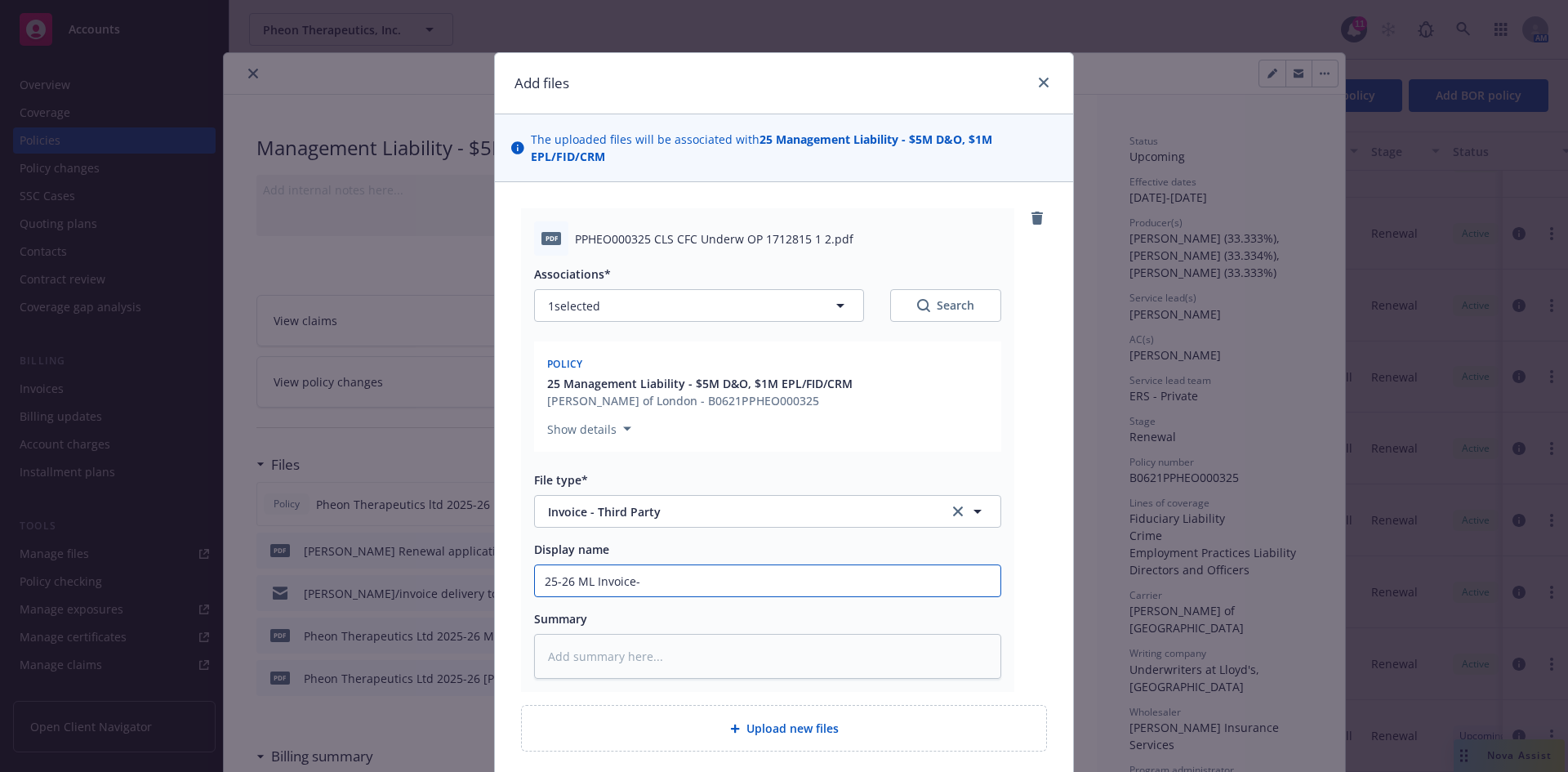
type textarea "x"
type input "25-26 ML Invoice- M"
type textarea "x"
type input "25-26 ML Invoice- Mi"
type textarea "x"
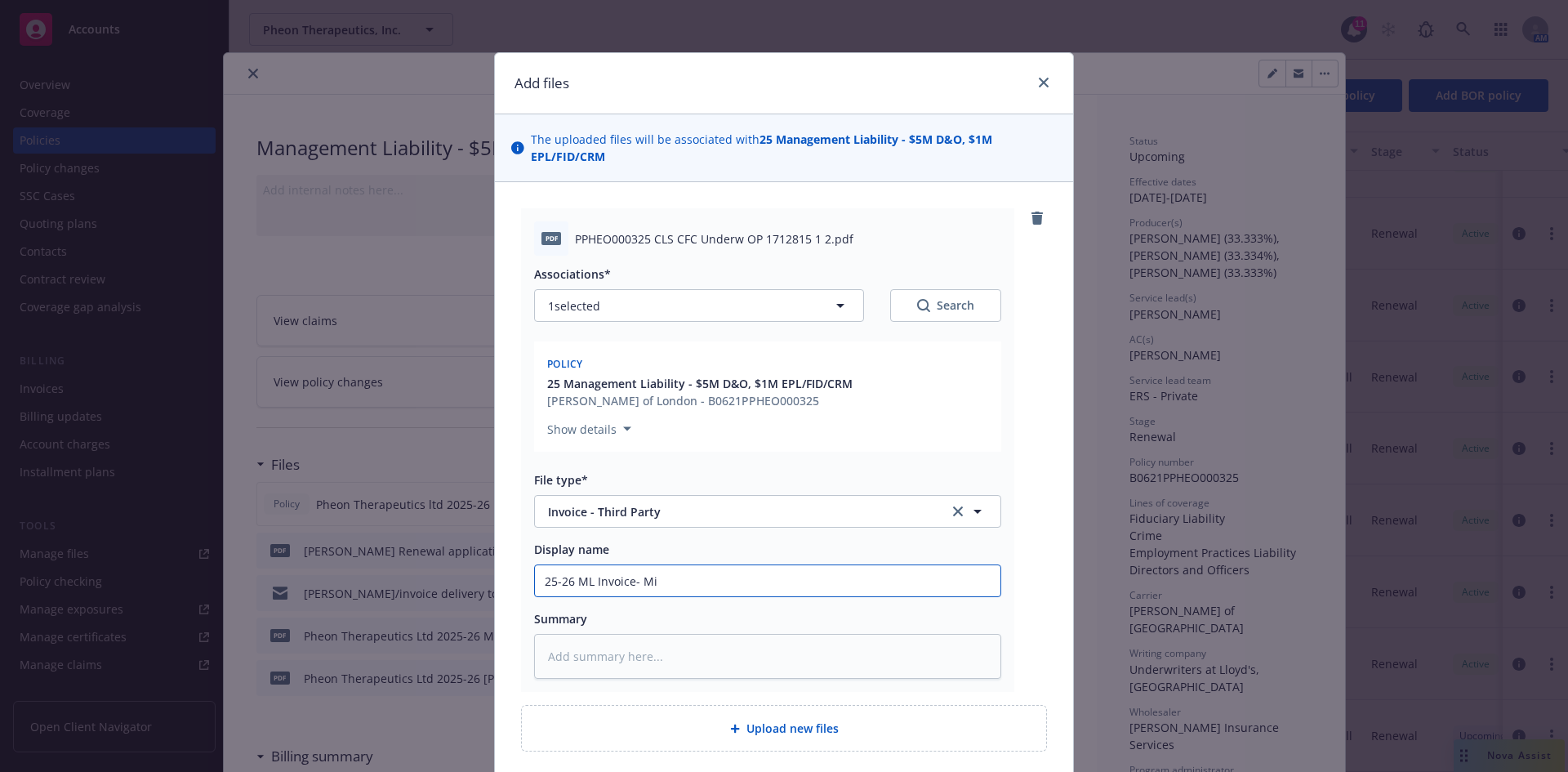
type input "25-26 ML Invoice- Mil"
type textarea "x"
type input "25-26 ML Invoice- Mille"
type textarea "x"
type input "25-26 ML Invoice- [PERSON_NAME]"
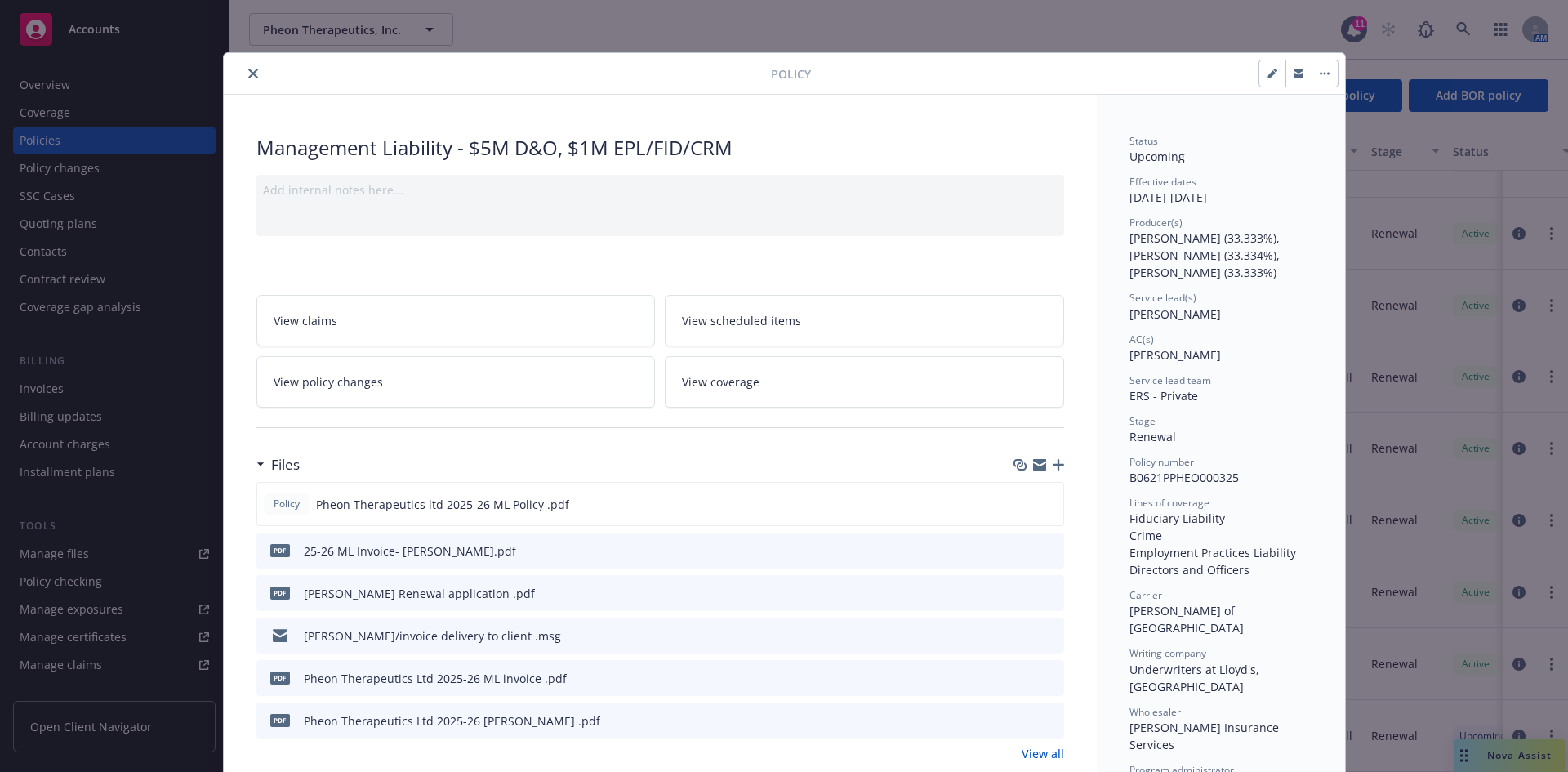
click at [1054, 467] on icon "button" at bounding box center [1058, 465] width 11 height 11
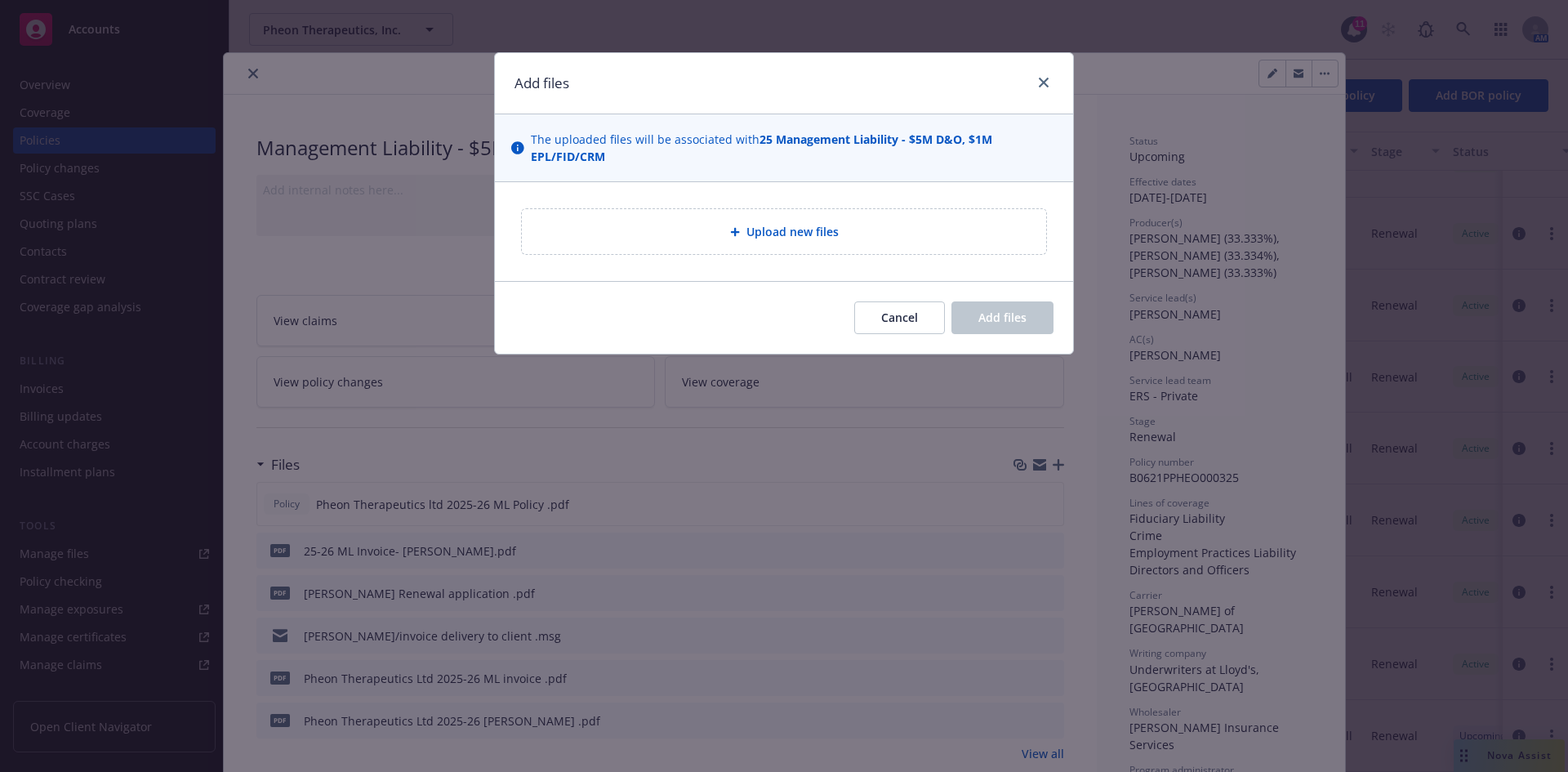
type textarea "x"
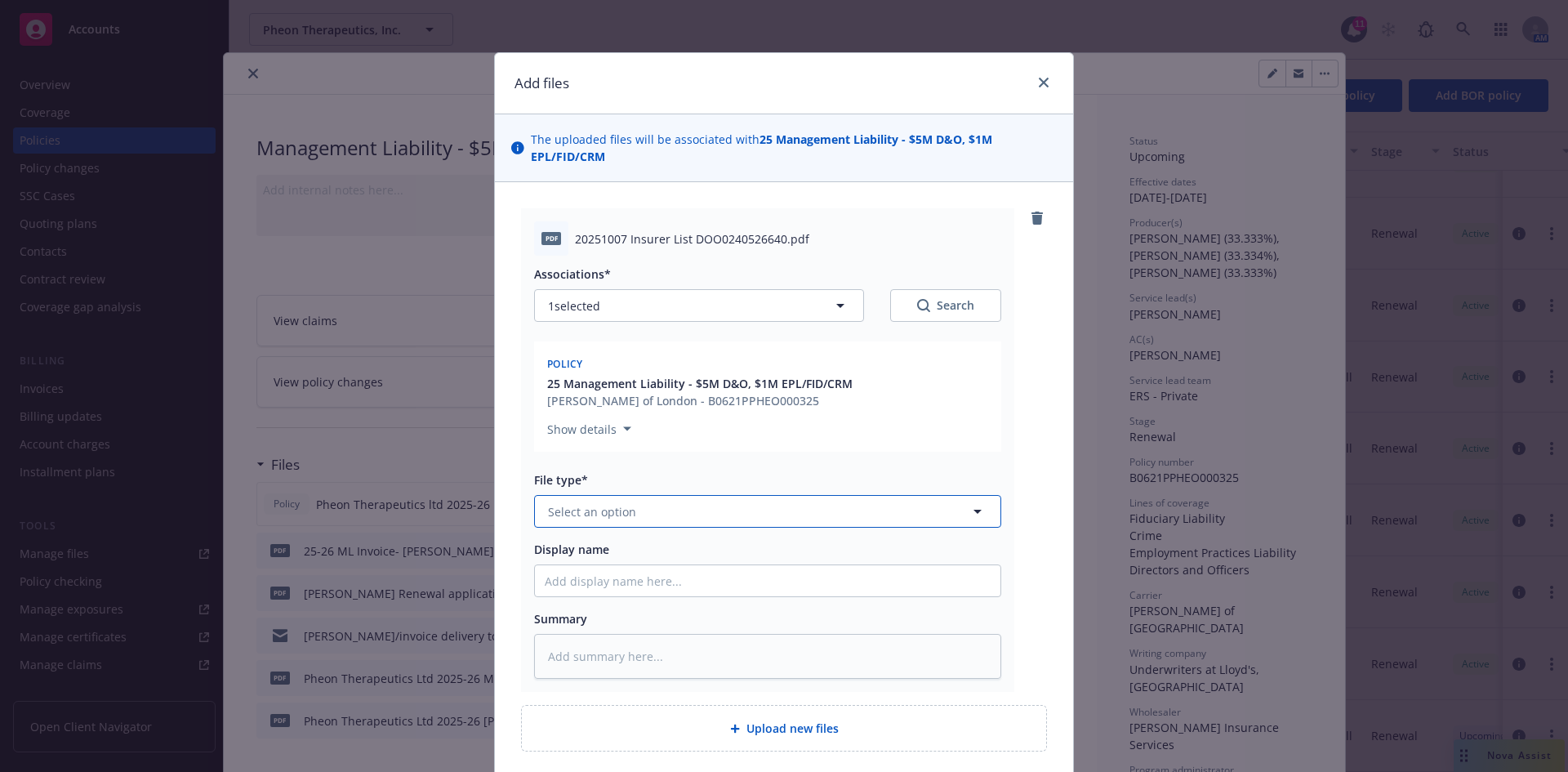
click at [627, 512] on span "Select an option" at bounding box center [592, 512] width 89 height 17
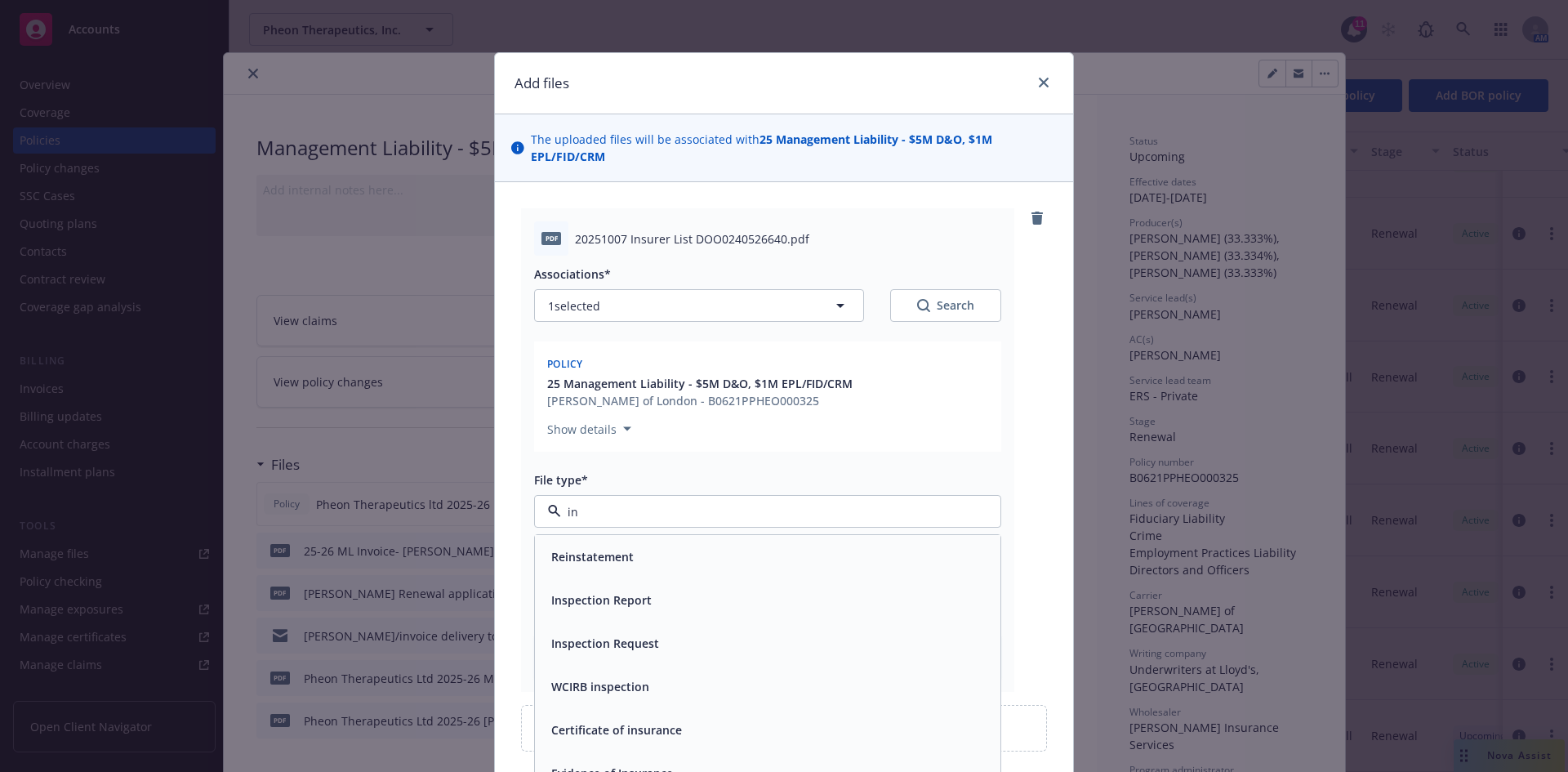
type input "i"
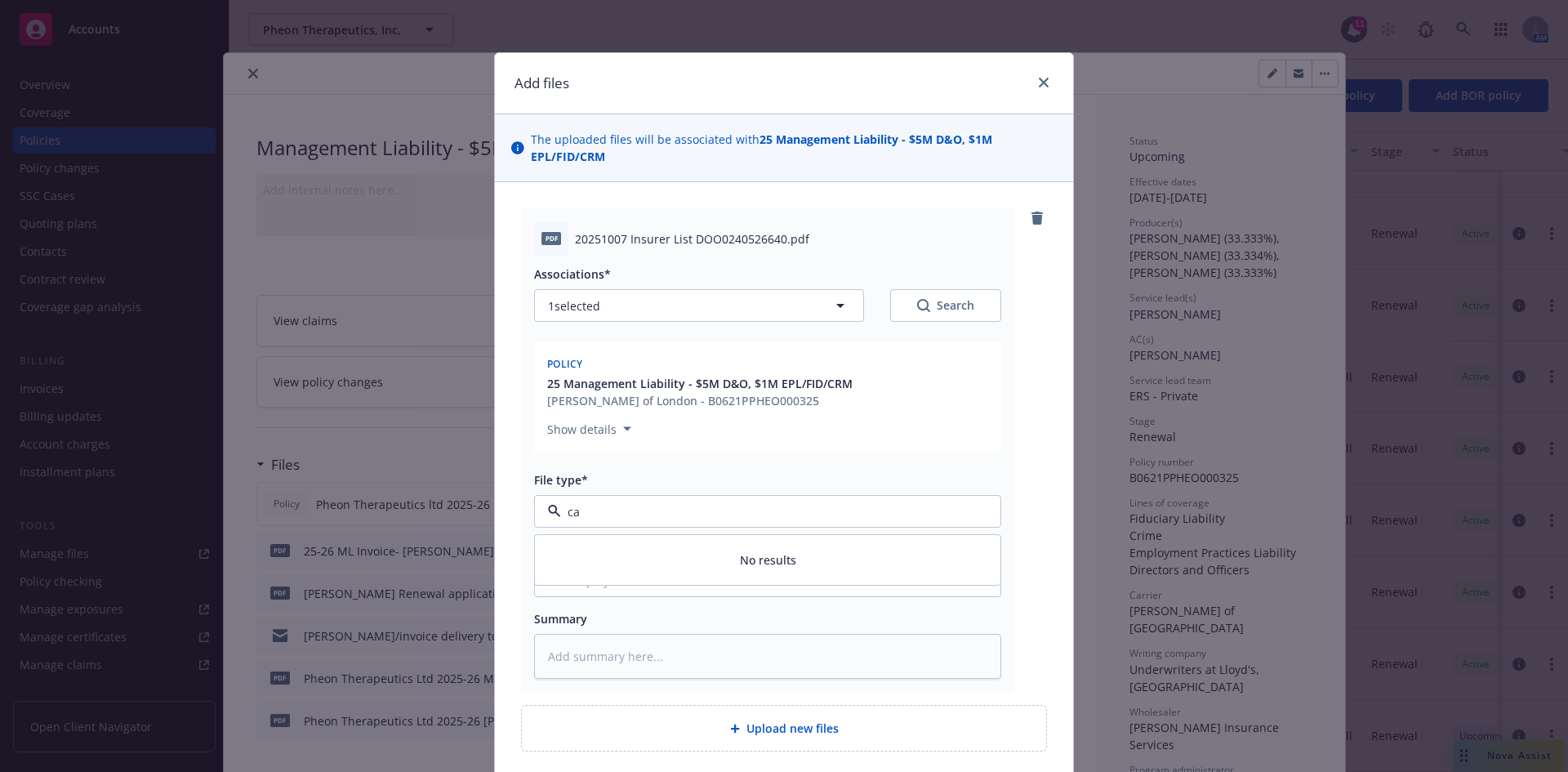
type input "c"
type input "other"
drag, startPoint x: 596, startPoint y: 548, endPoint x: 590, endPoint y: 568, distance: 20.9
click at [596, 548] on div "Other" at bounding box center [767, 556] width 446 height 24
click at [585, 583] on input "Display name" at bounding box center [768, 581] width 466 height 31
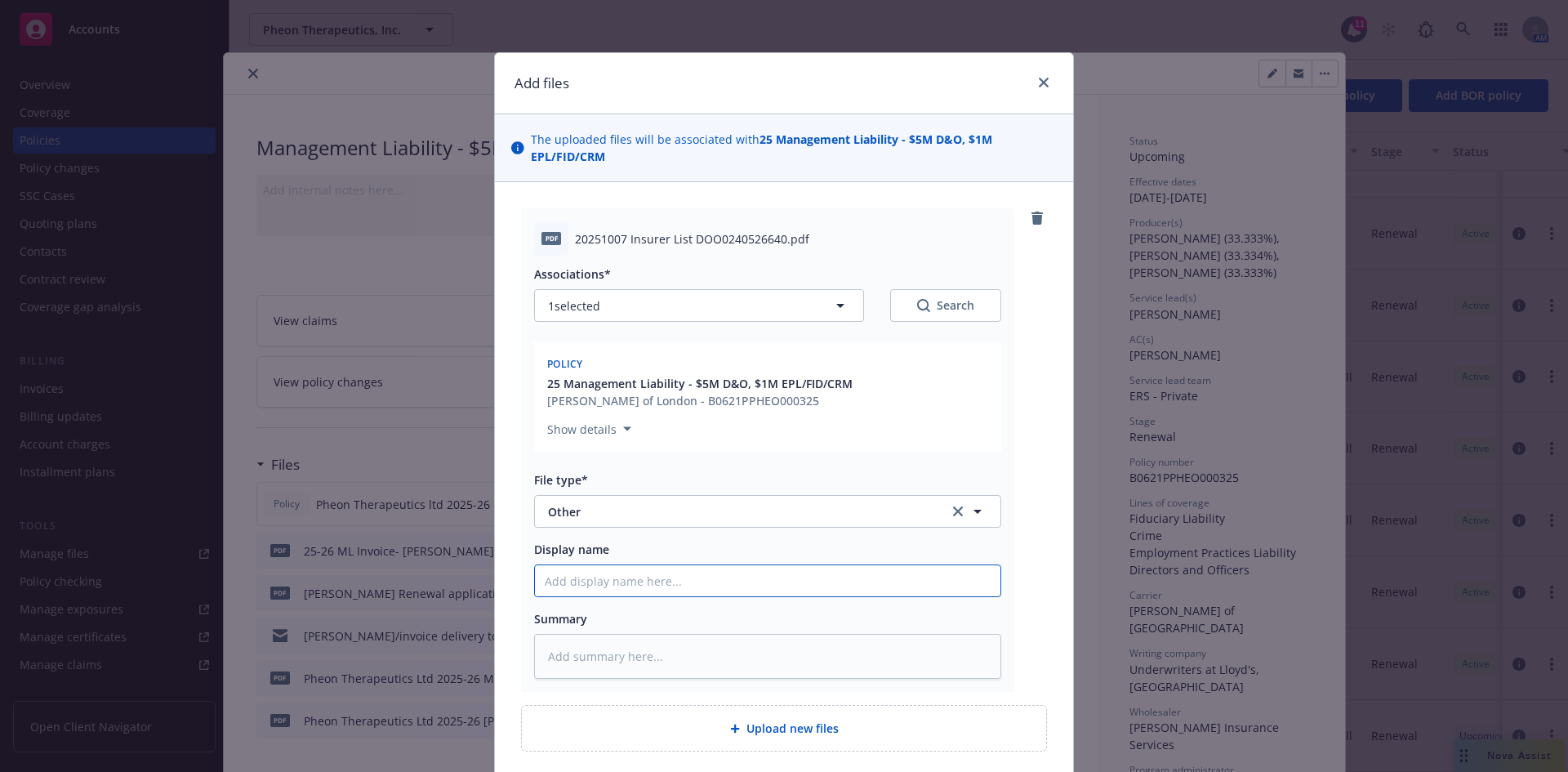
type textarea "x"
type input "M"
type textarea "x"
type input "Mi"
type textarea "x"
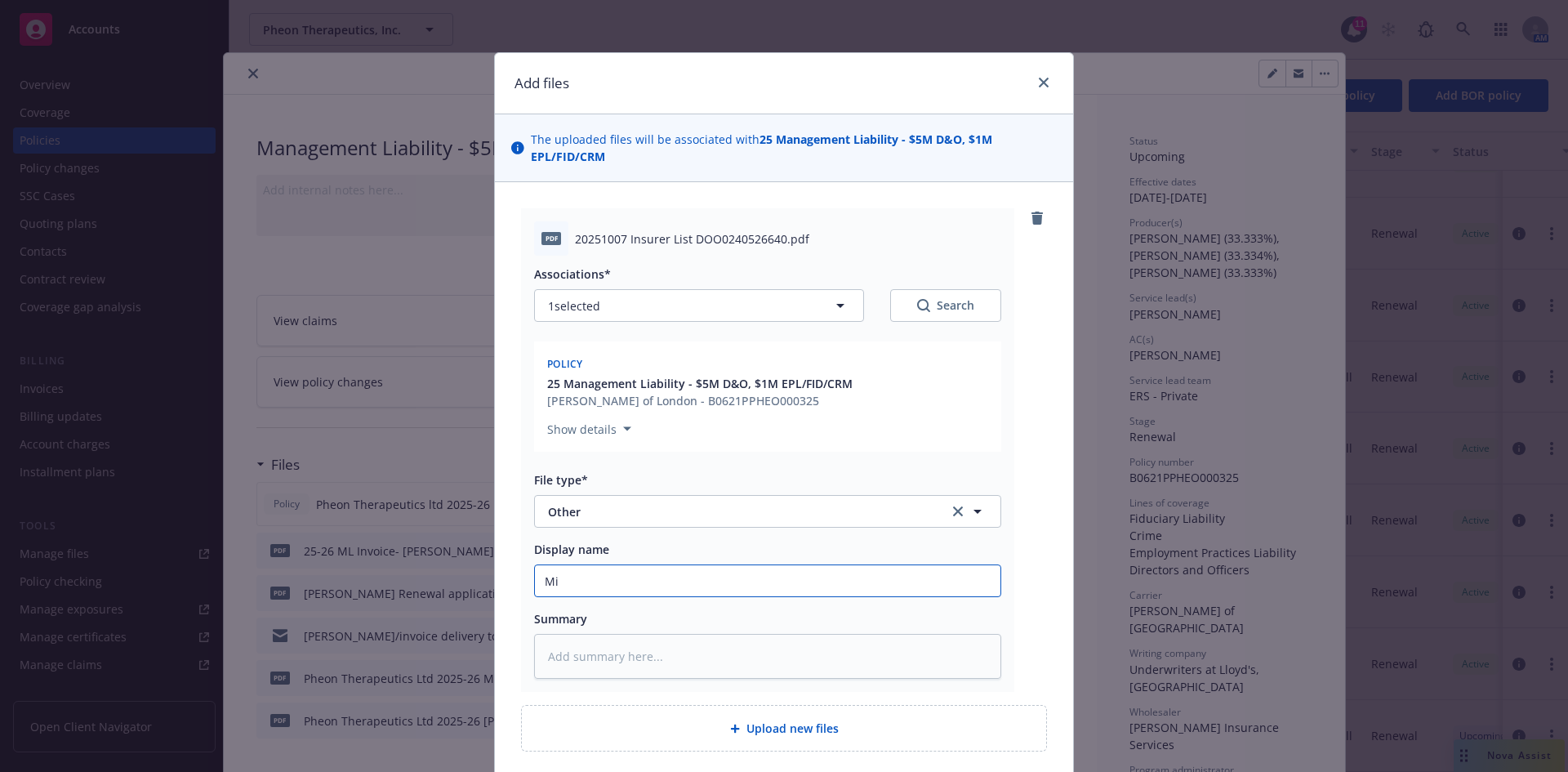
type input "Mil"
type textarea "x"
type input "Mill"
type textarea "x"
type input "Mille"
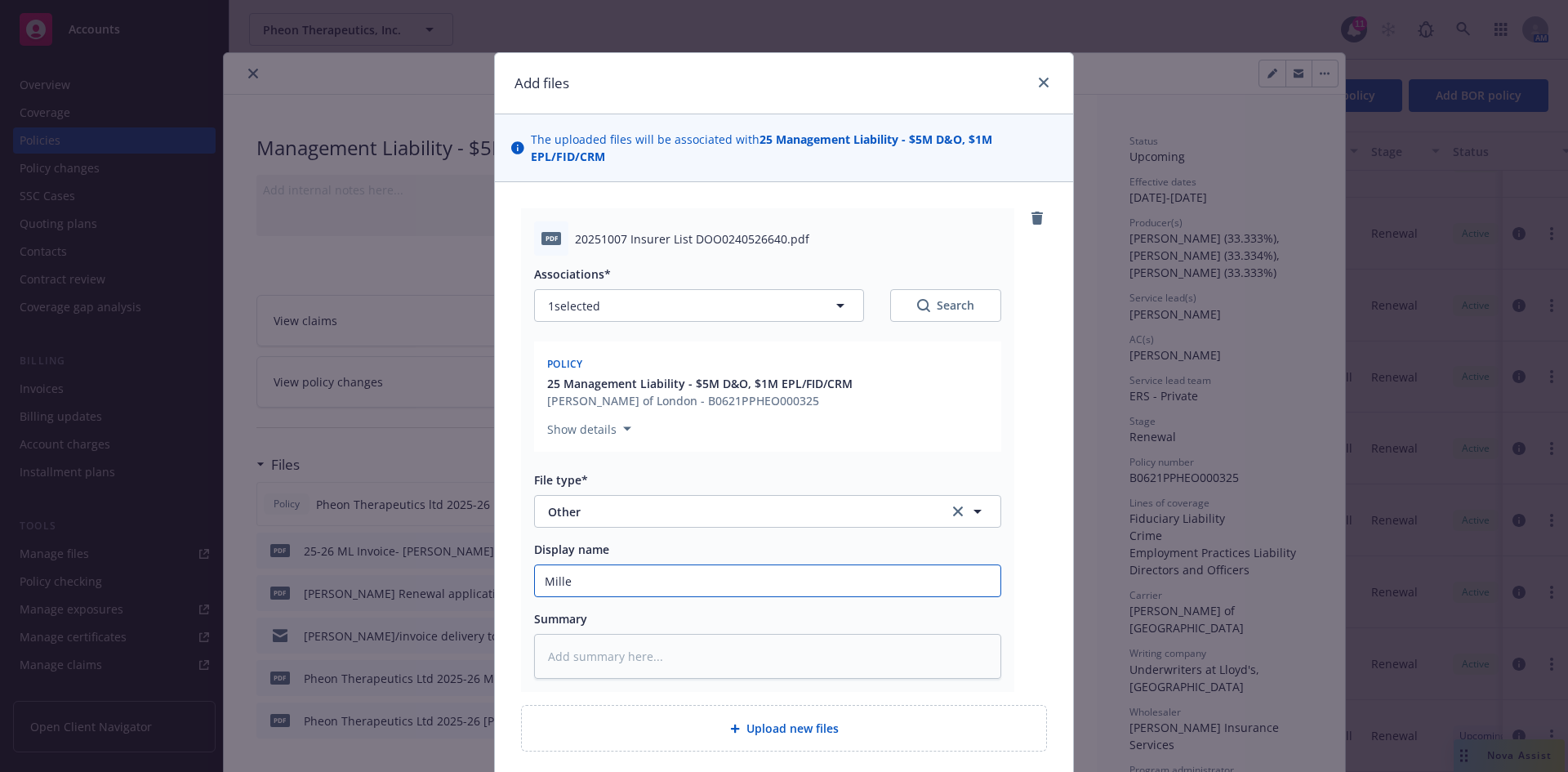
type textarea "x"
type input "[PERSON_NAME]"
type textarea "x"
type input "[PERSON_NAME]"
type textarea "x"
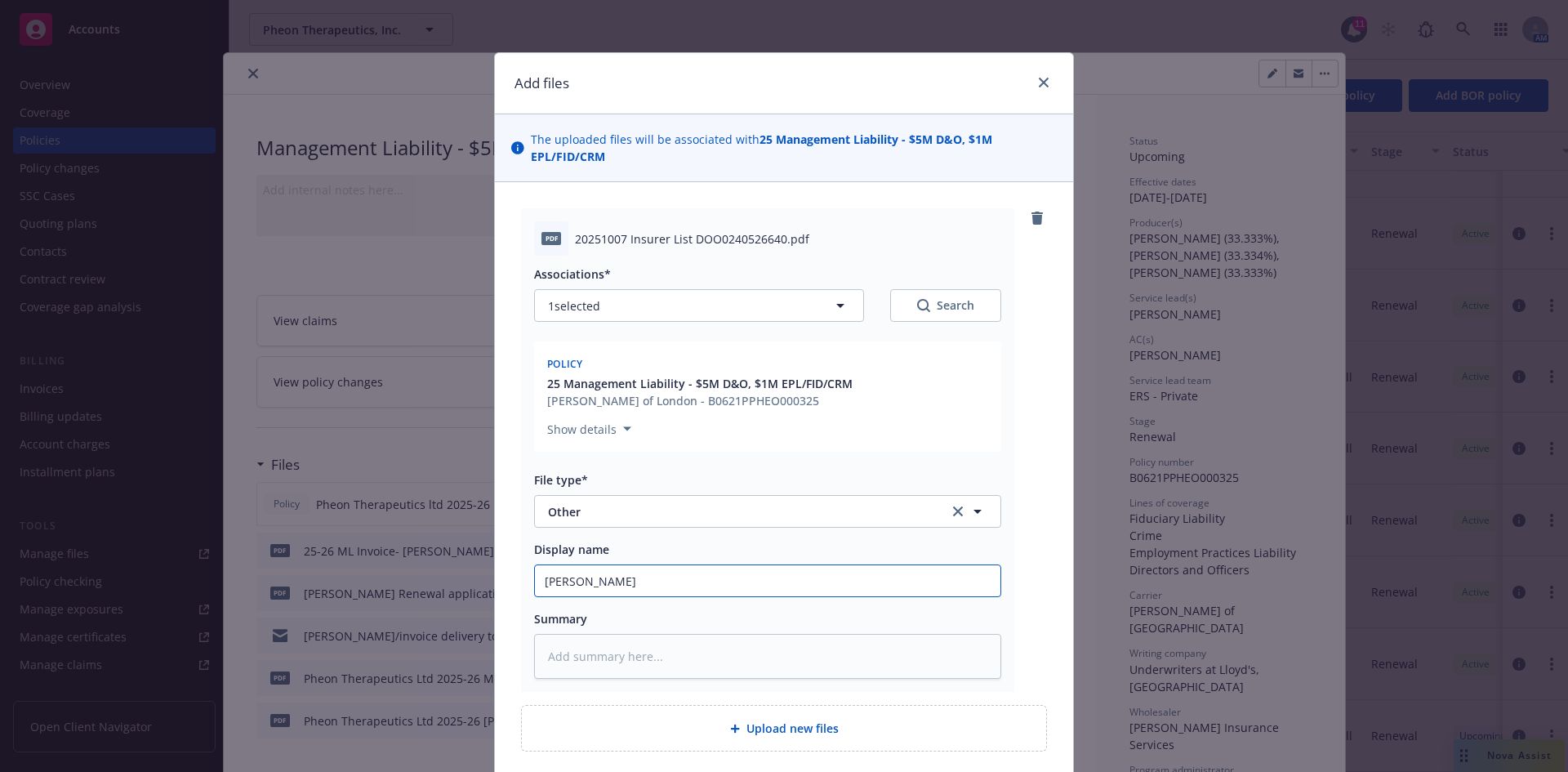
type input "[PERSON_NAME] C"
type textarea "x"
type input "[PERSON_NAME] Ca"
type textarea "x"
type input "[PERSON_NAME] Car"
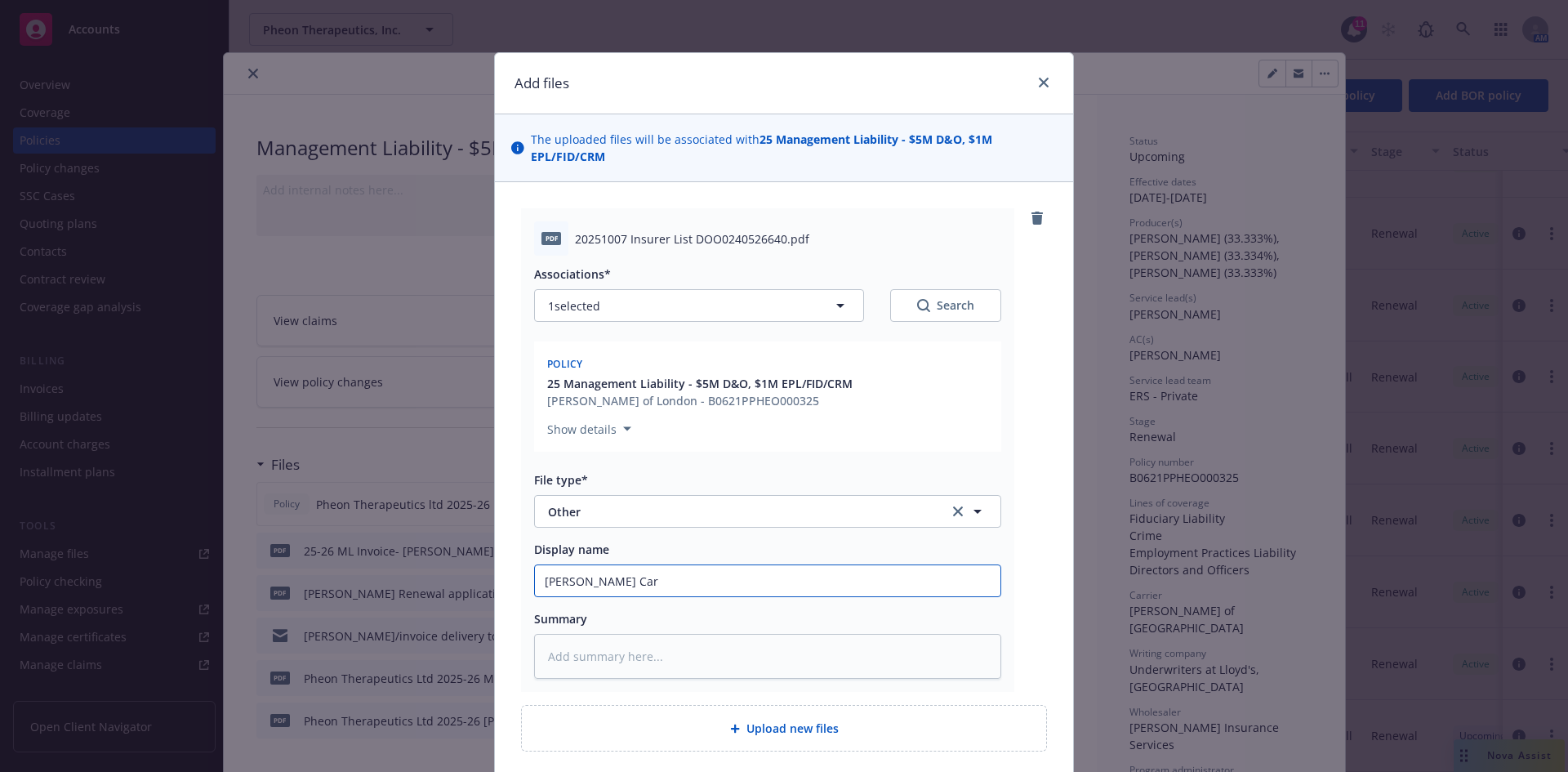
type textarea "x"
type input "[PERSON_NAME] [PERSON_NAME]"
type textarea "x"
type input "[PERSON_NAME]"
type textarea "x"
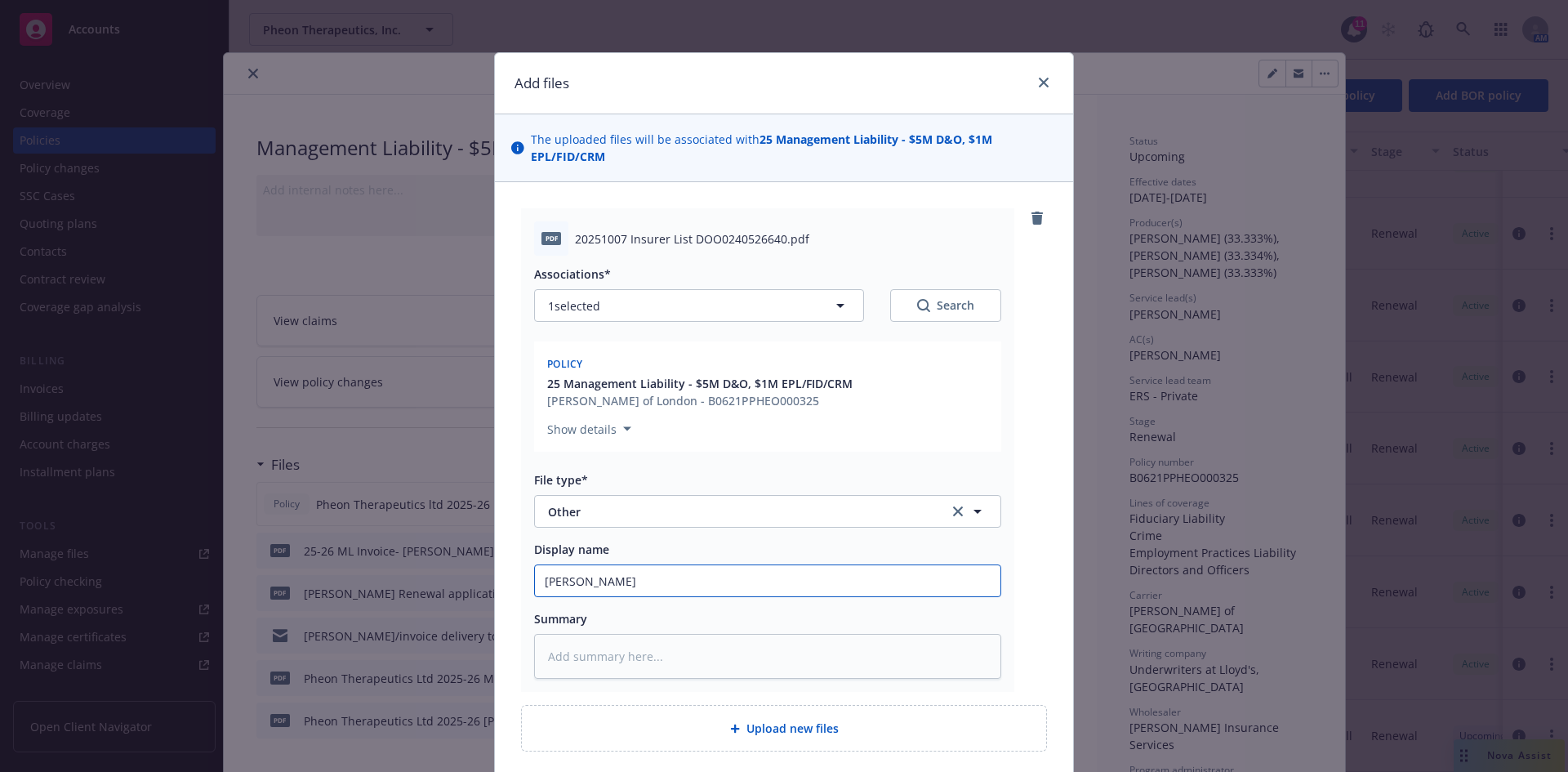
type input "[PERSON_NAME] Carrier"
type textarea "x"
type input "[PERSON_NAME] Carrier"
type textarea "x"
type input "[PERSON_NAME] Carrier L"
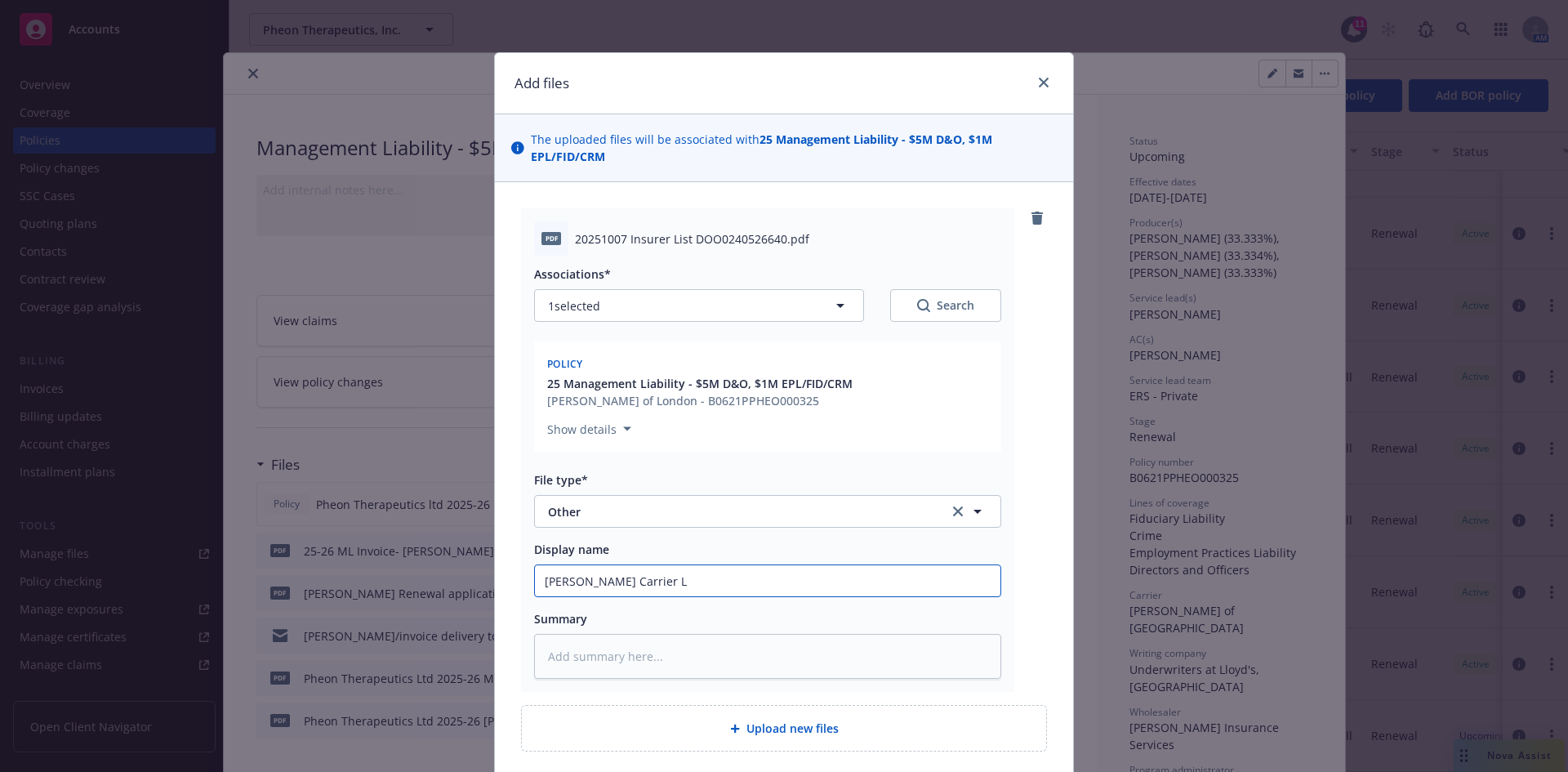
type textarea "x"
type input "[PERSON_NAME] Carrier Li"
type textarea "x"
type input "[PERSON_NAME] Carrier Lis"
type textarea "x"
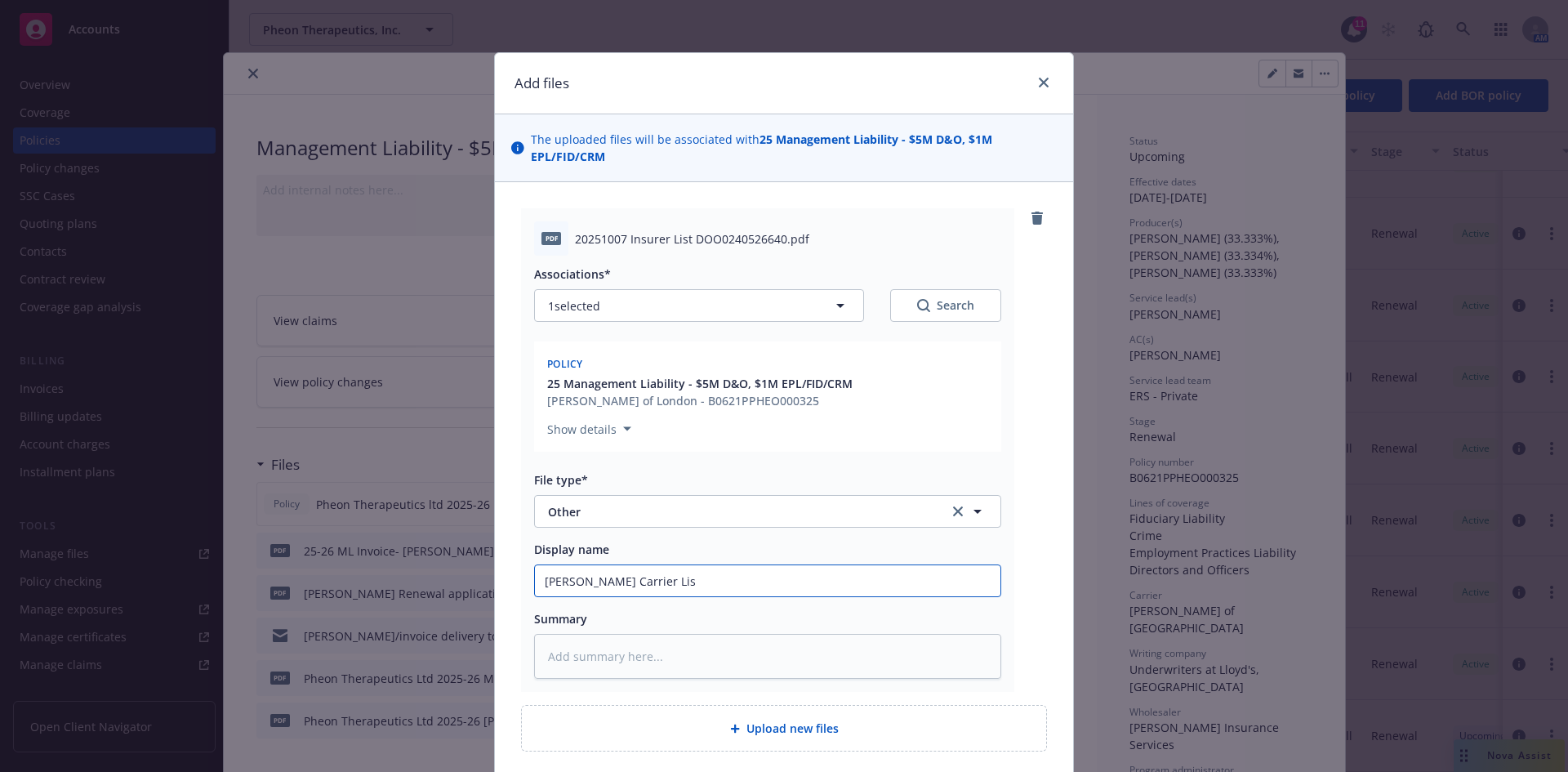
type input "[PERSON_NAME] Carrier Lisr"
type textarea "x"
type input "[PERSON_NAME] Carrier List"
type textarea "x"
type input "[PERSON_NAME] Carrier List"
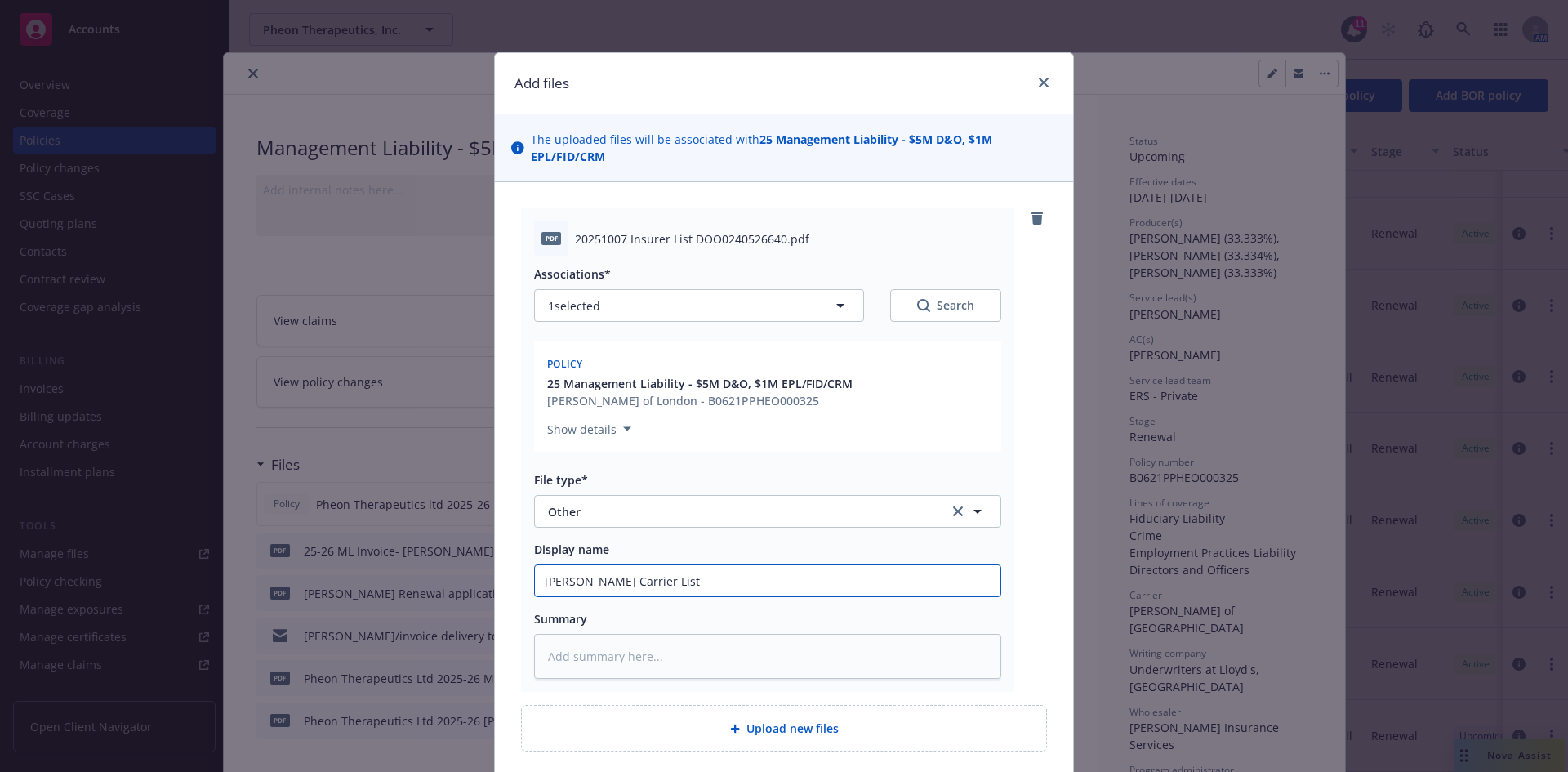
type textarea "x"
type input "[PERSON_NAME] Carrier List"
type textarea "x"
type input "[PERSON_NAME] Carrier Lis"
type textarea "x"
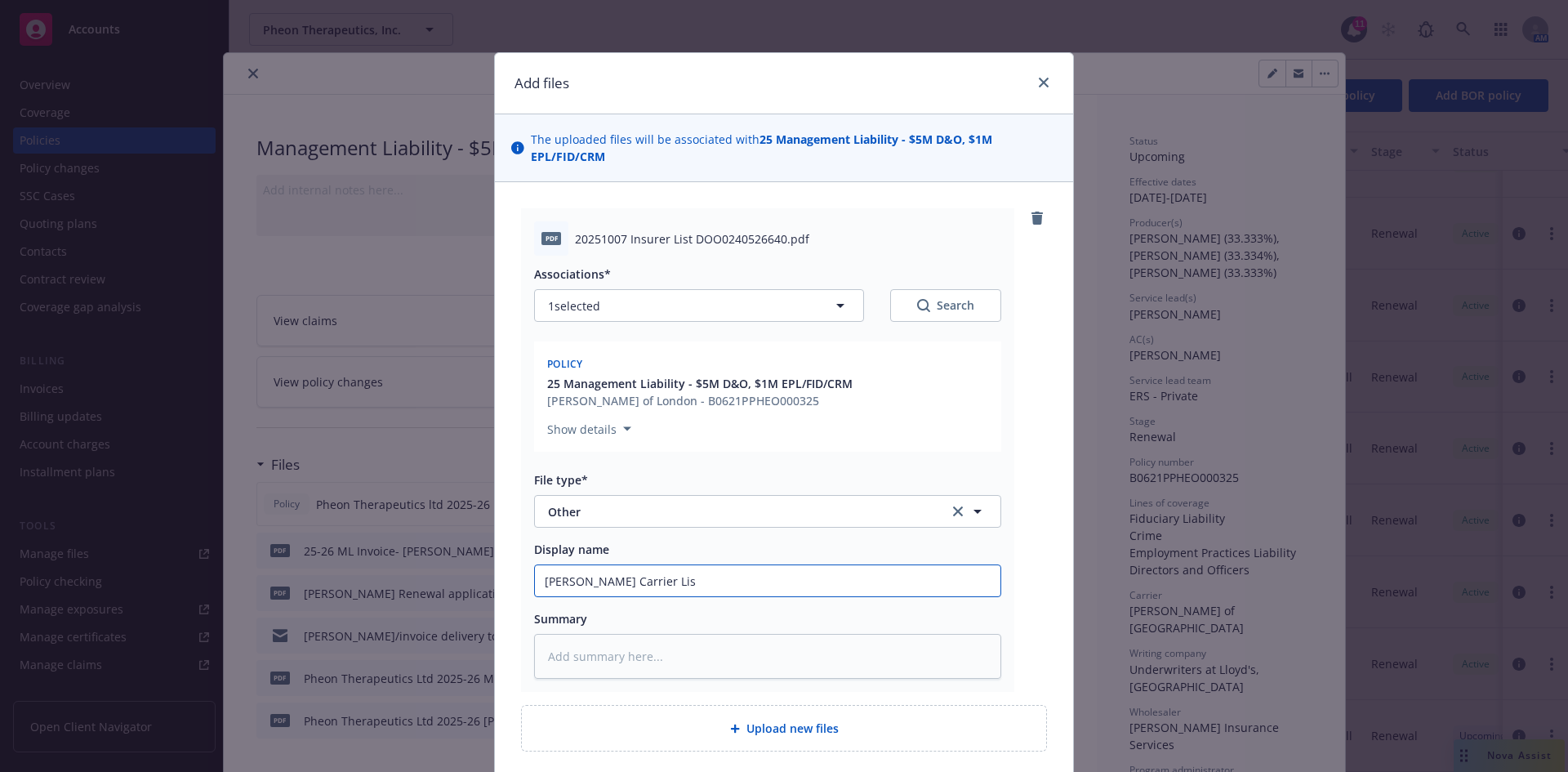
type input "[PERSON_NAME] Carrier Li"
type textarea "x"
type input "[PERSON_NAME] Carrier L"
type textarea "x"
type input "[PERSON_NAME] Carrier"
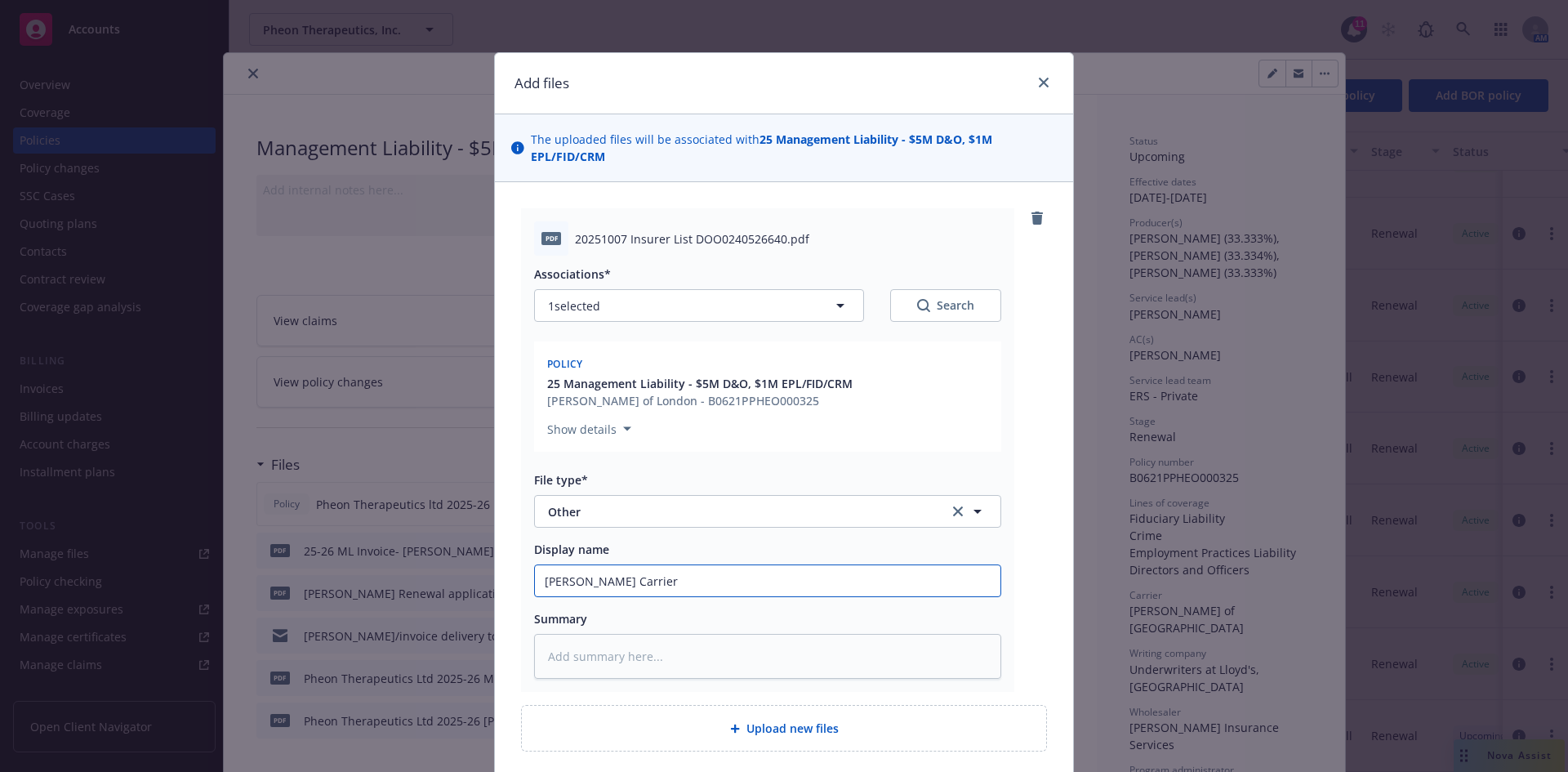
type textarea "x"
type input "[PERSON_NAME] Carrier"
type textarea "x"
type input "[PERSON_NAME]"
type textarea "x"
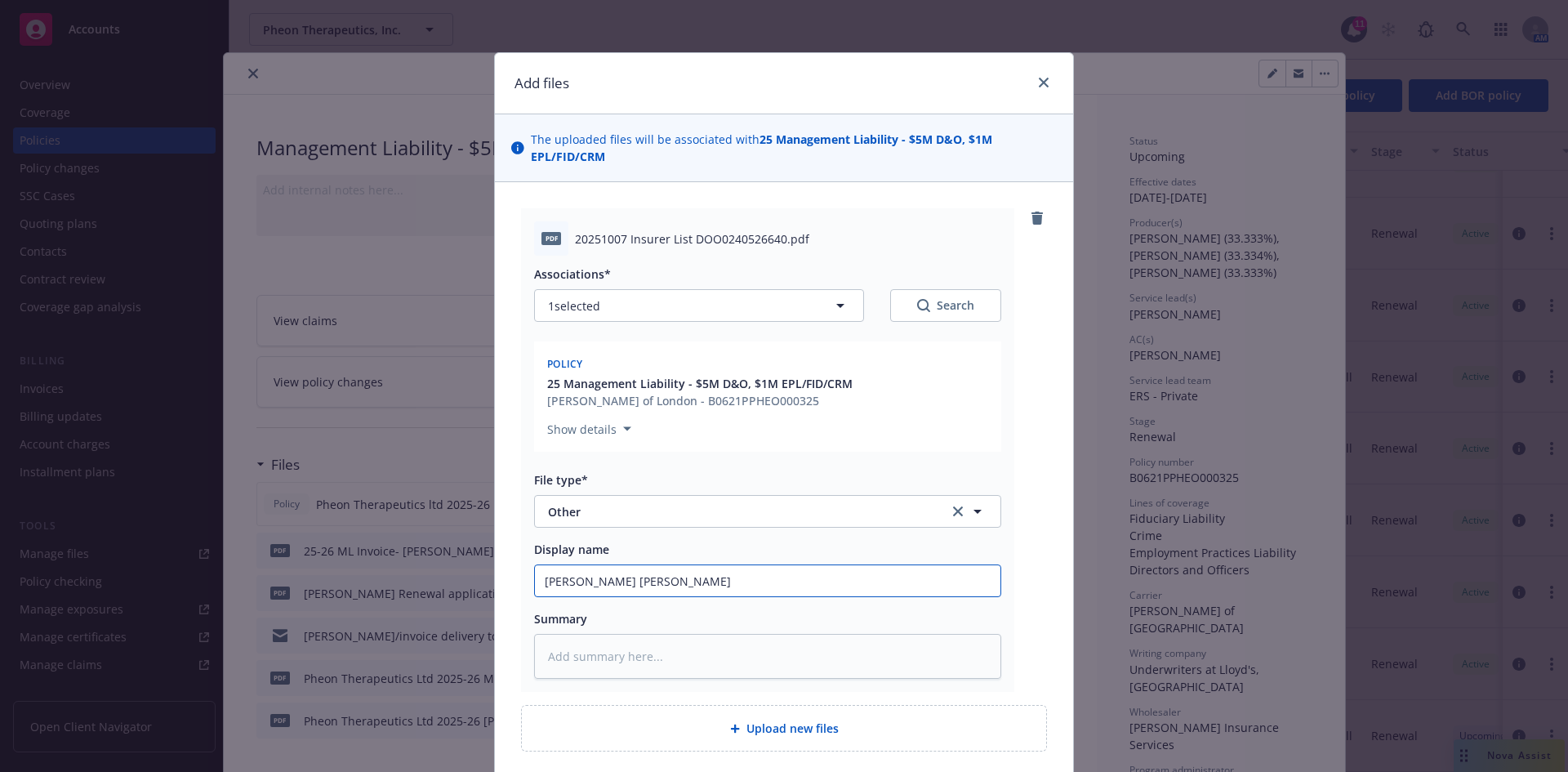
type input "[PERSON_NAME] Car"
type textarea "x"
type input "[PERSON_NAME] Ca"
type textarea "x"
type input "[PERSON_NAME] C"
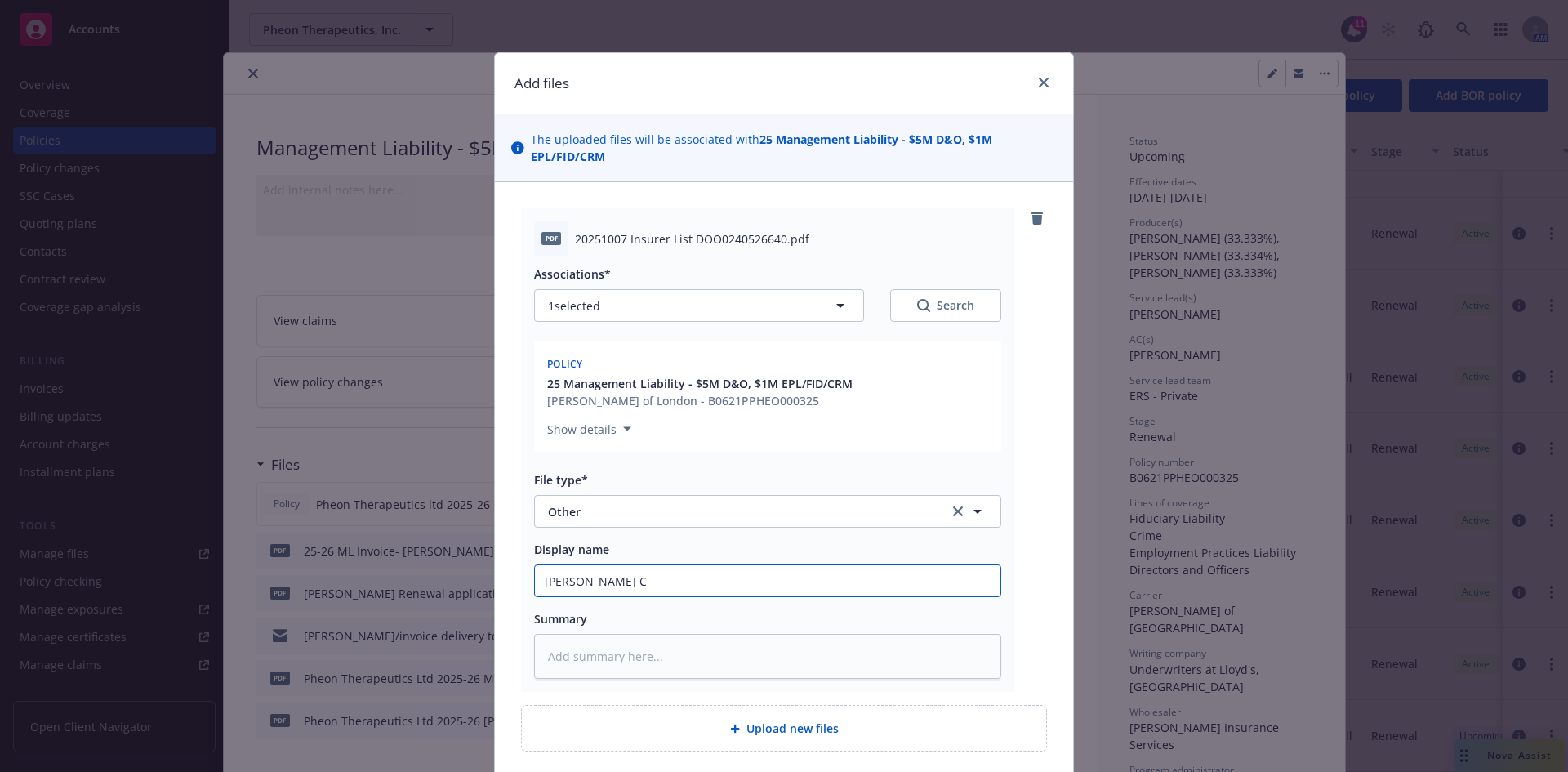
type textarea "x"
type input "[PERSON_NAME]"
type textarea "x"
type input "[PERSON_NAME] I"
type textarea "x"
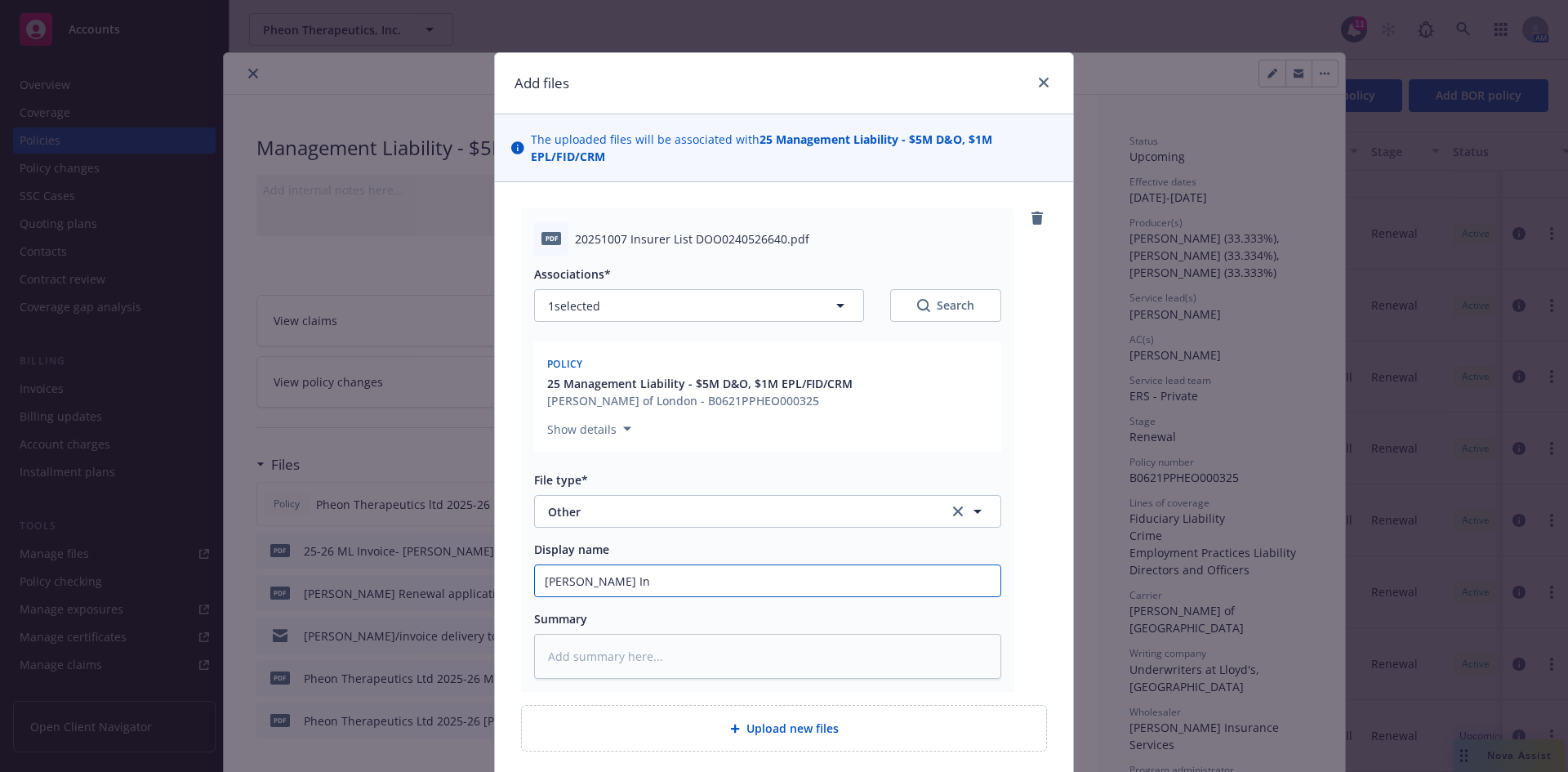
type input "[PERSON_NAME] Ins"
type textarea "x"
type input "[PERSON_NAME]"
type textarea "x"
type input "[PERSON_NAME] Insur"
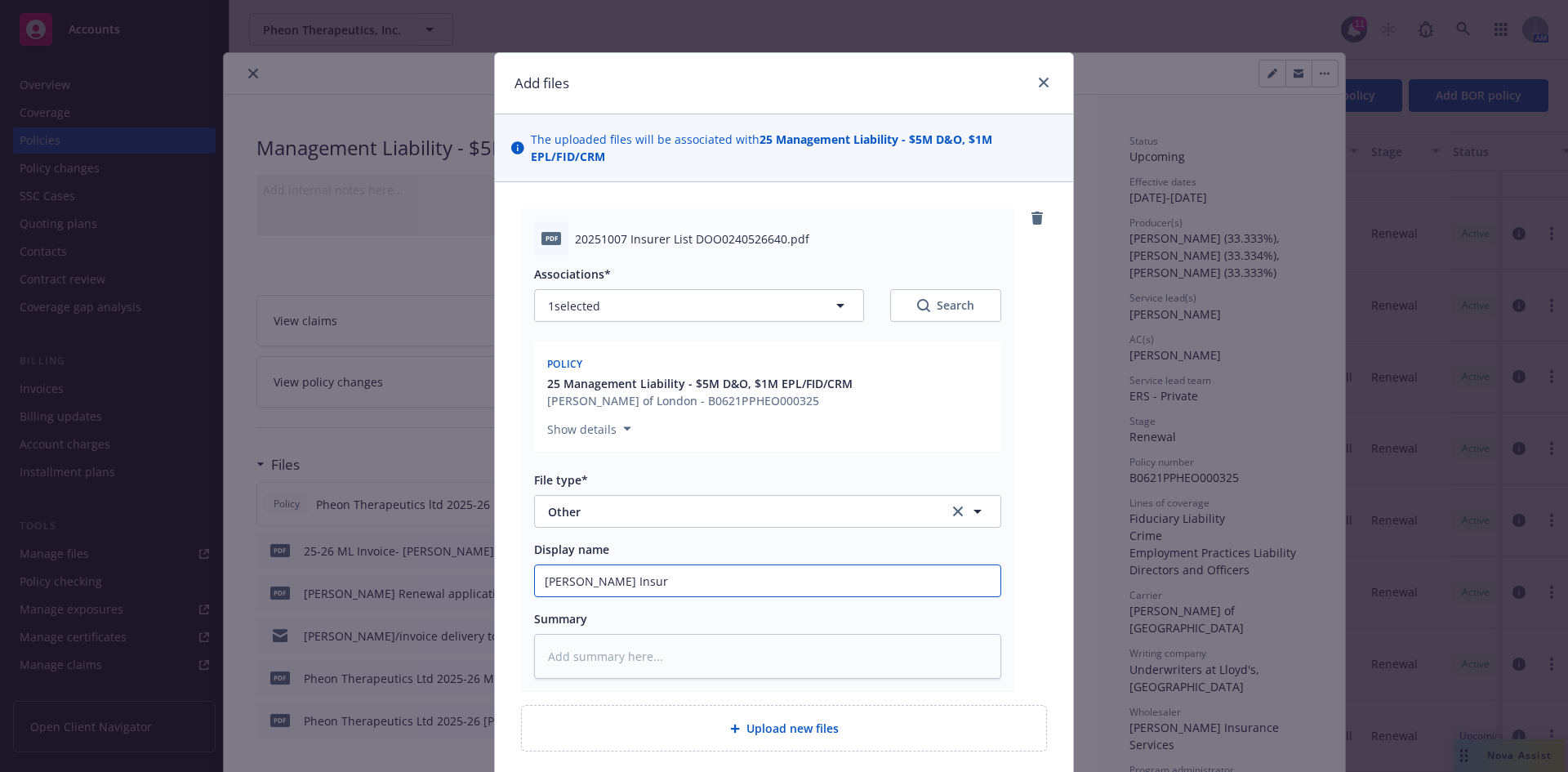
type textarea "x"
type input "[PERSON_NAME] Insure"
type textarea "x"
type input "[PERSON_NAME] Insurer"
type textarea "x"
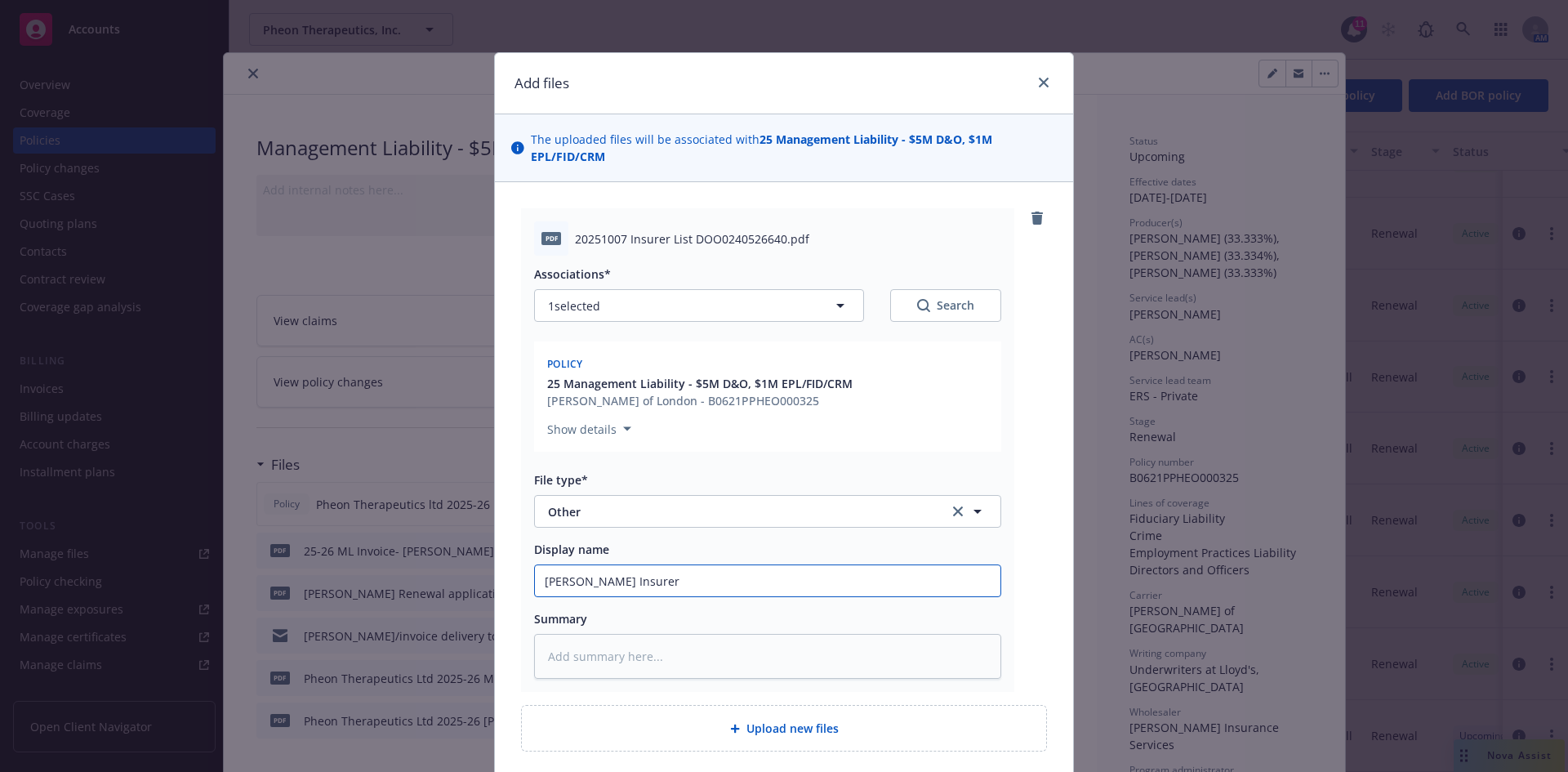
type input "[PERSON_NAME] Insurer"
type textarea "x"
type input "[PERSON_NAME] Insurer L"
type textarea "x"
type input "[PERSON_NAME] Insurer [PERSON_NAME]"
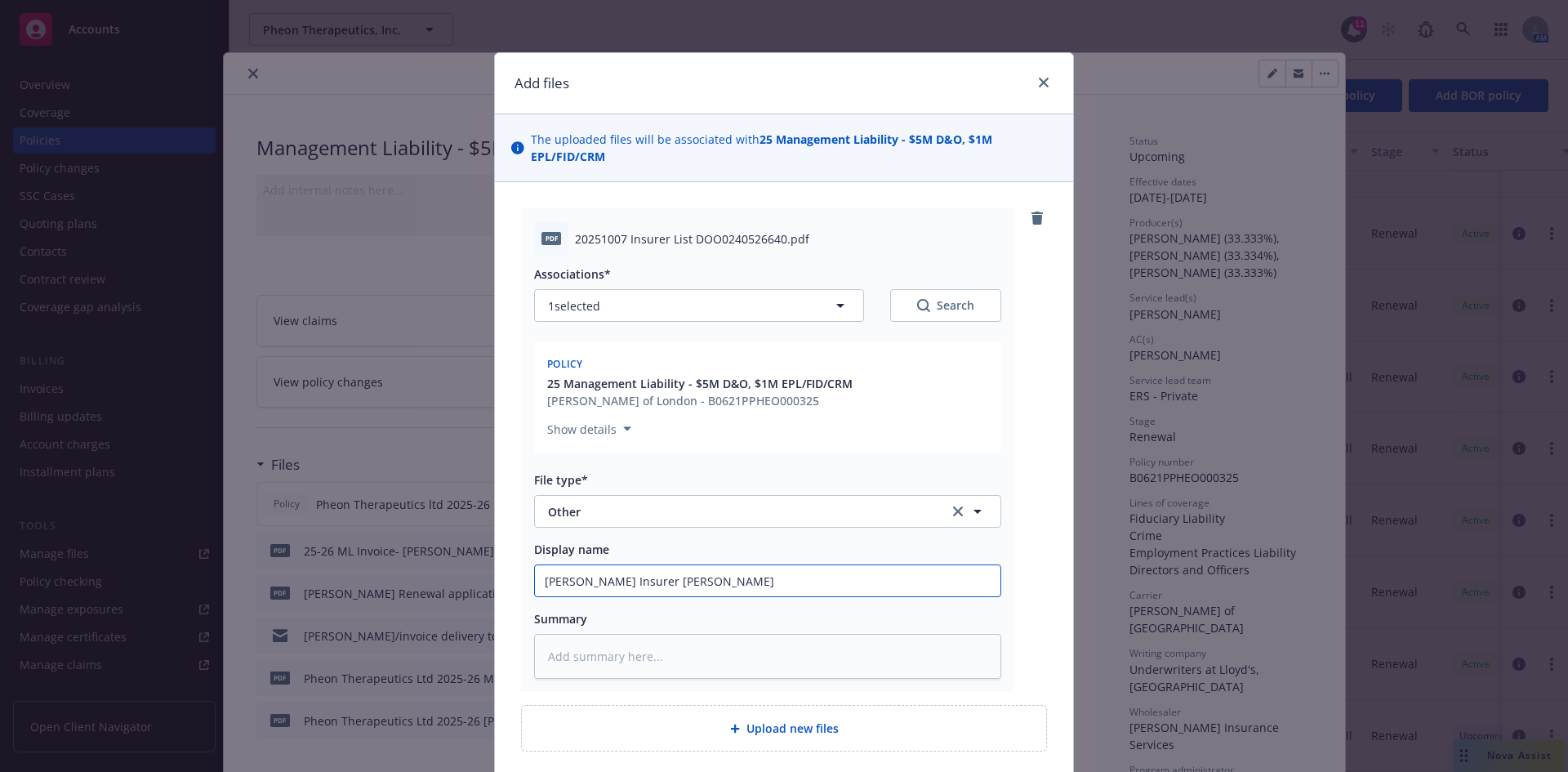
type textarea "x"
type input "[PERSON_NAME] Insurer Lis"
type textarea "x"
type input "[PERSON_NAME] Insurer List"
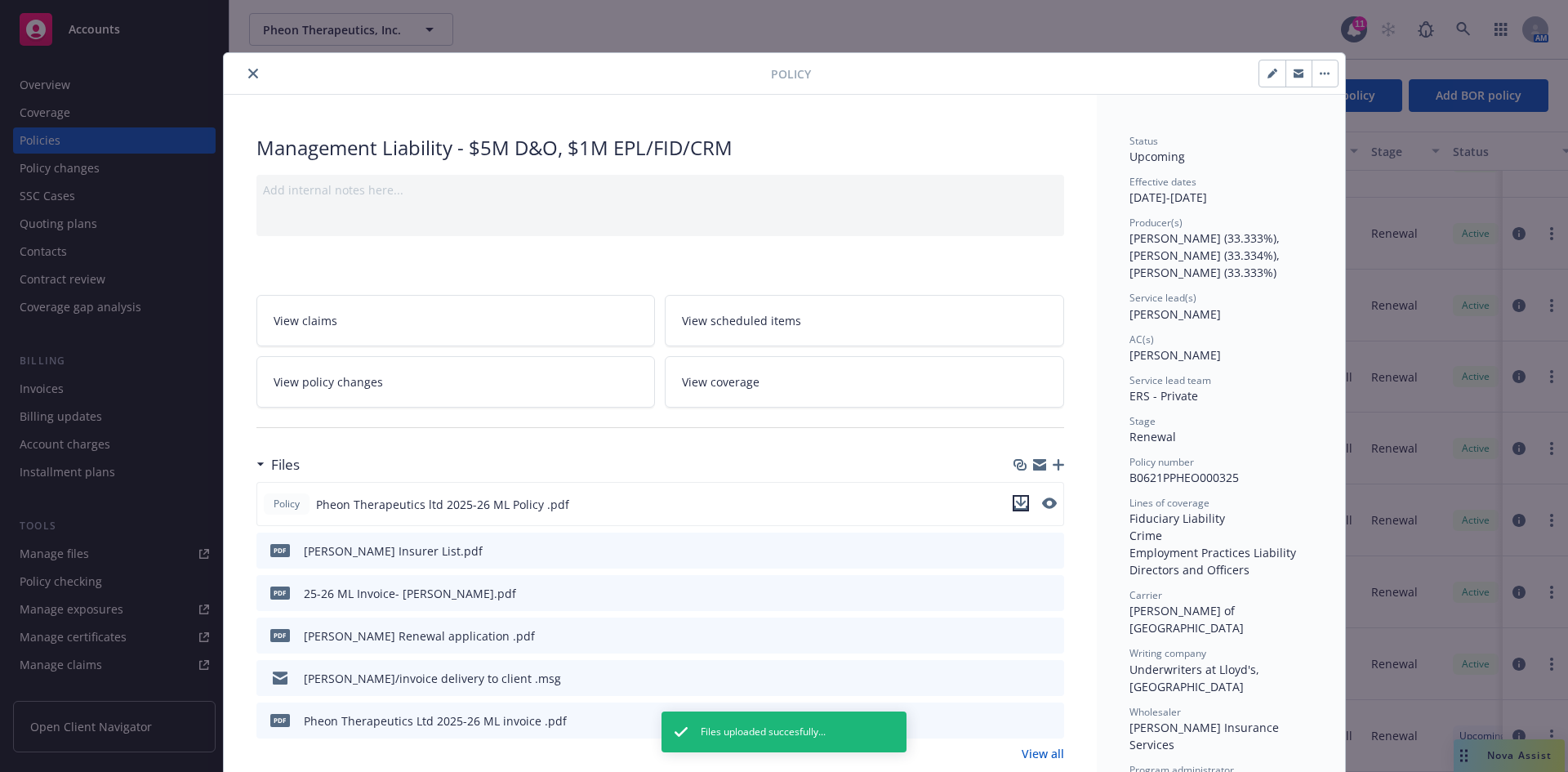
click at [1015, 504] on icon "download file" at bounding box center [1020, 501] width 10 height 9
click at [243, 71] on button "close" at bounding box center [253, 74] width 20 height 20
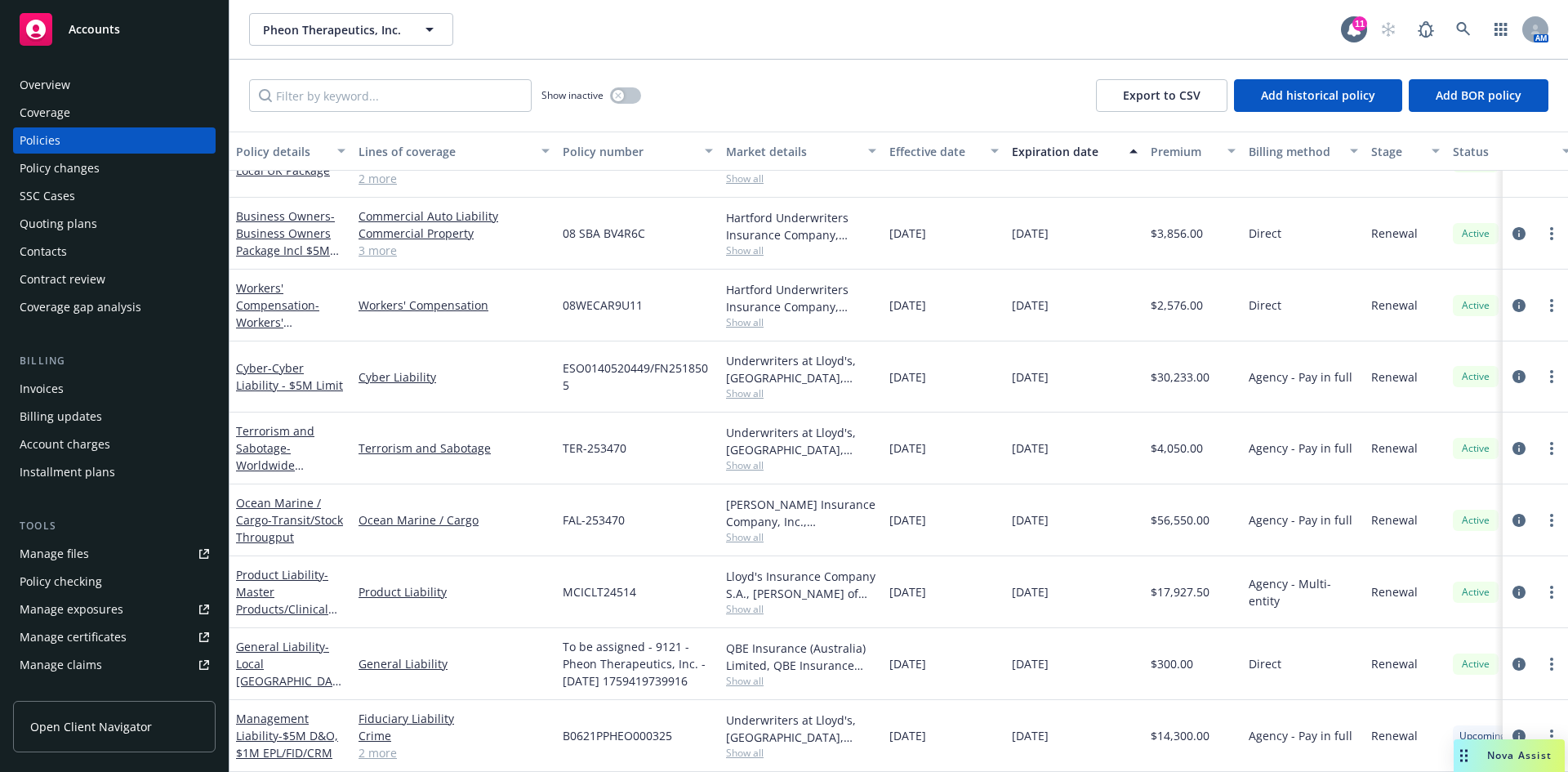
click at [79, 388] on div "Invoices" at bounding box center [114, 389] width 189 height 26
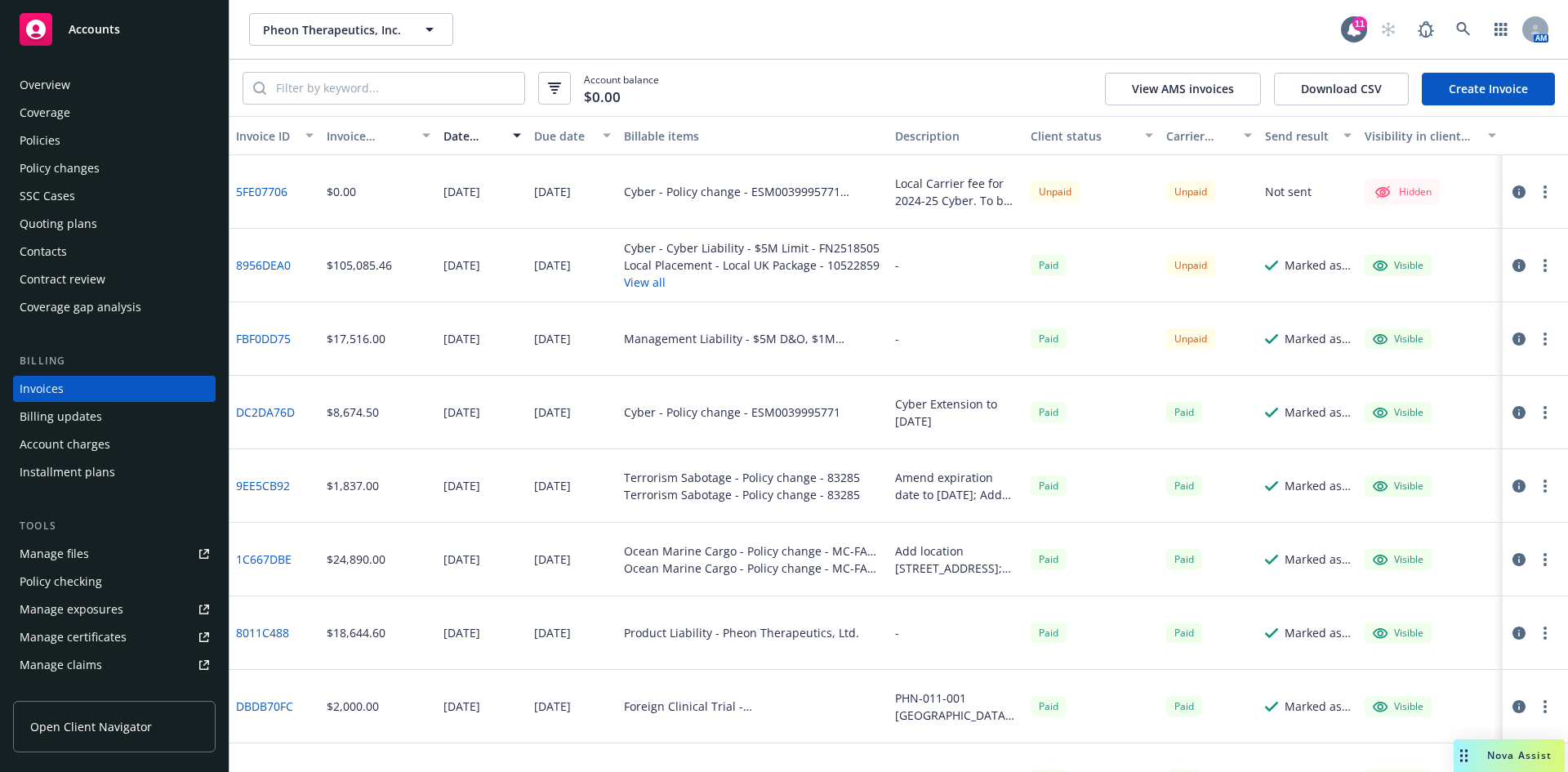
click at [75, 149] on div "Policies" at bounding box center [114, 140] width 189 height 26
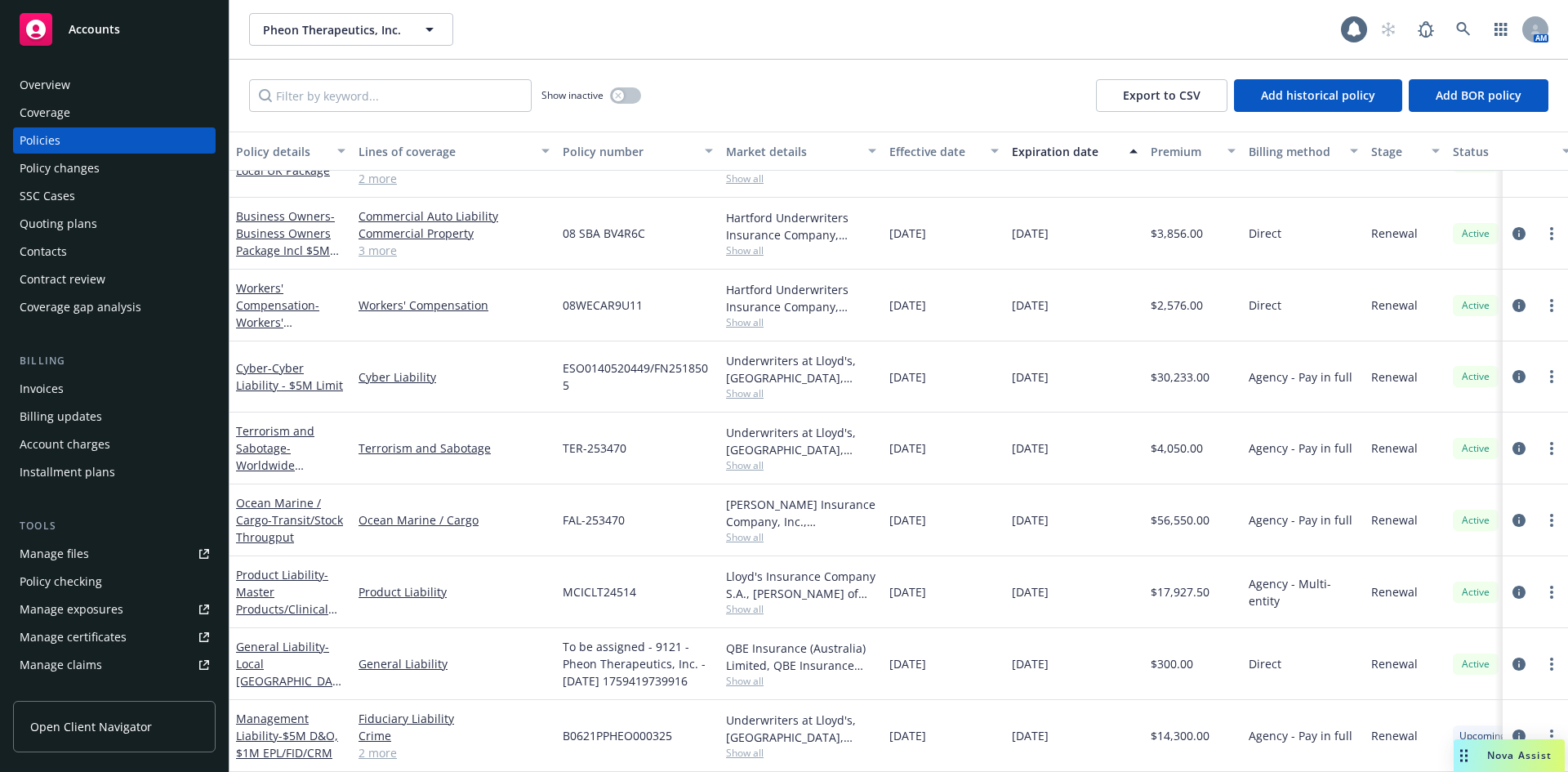
scroll to position [129, 0]
click at [260, 723] on link "Management Liability - $5M D&O, $1M EPL/FID/CRM" at bounding box center [286, 735] width 102 height 50
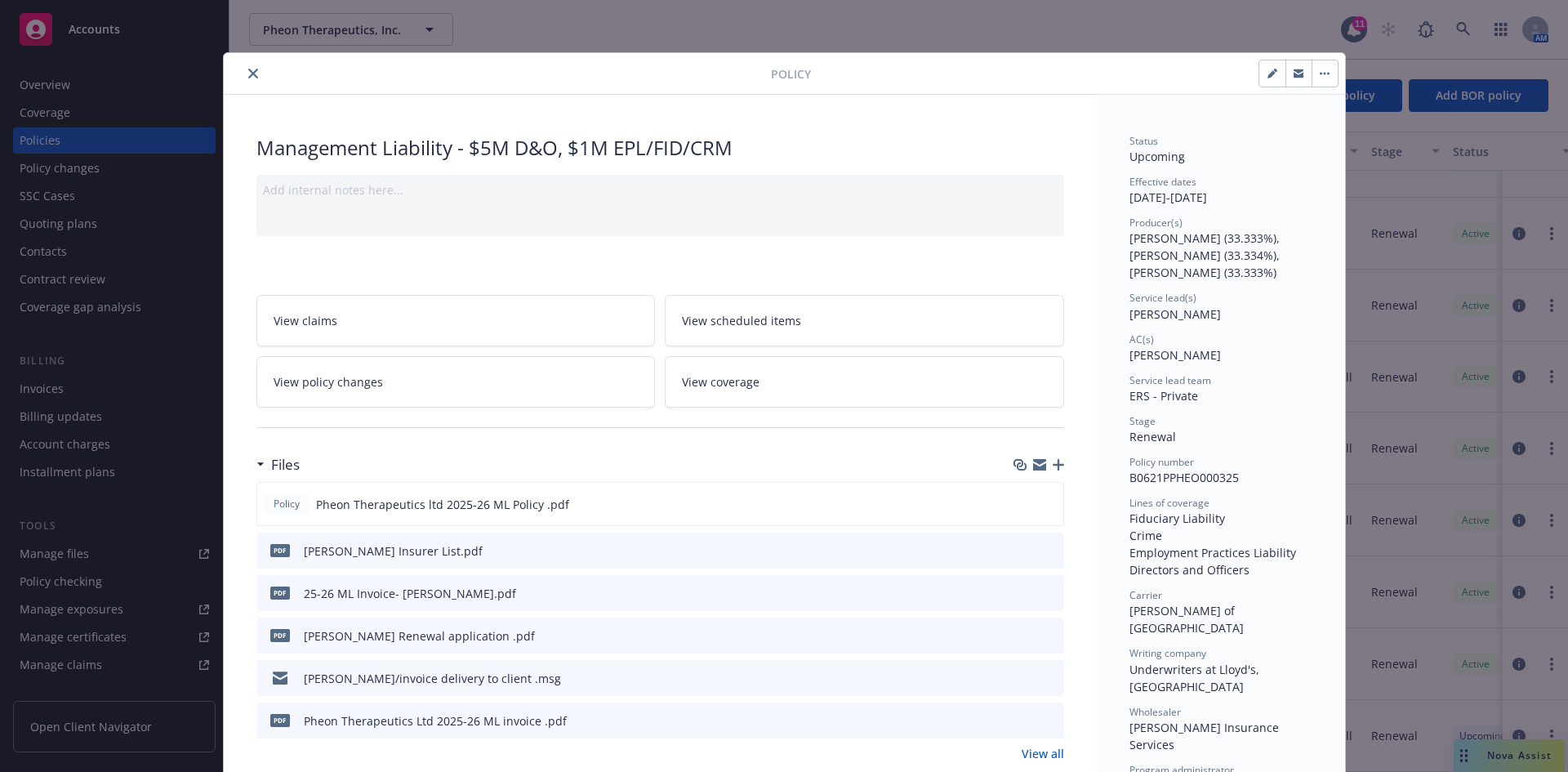
scroll to position [49, 0]
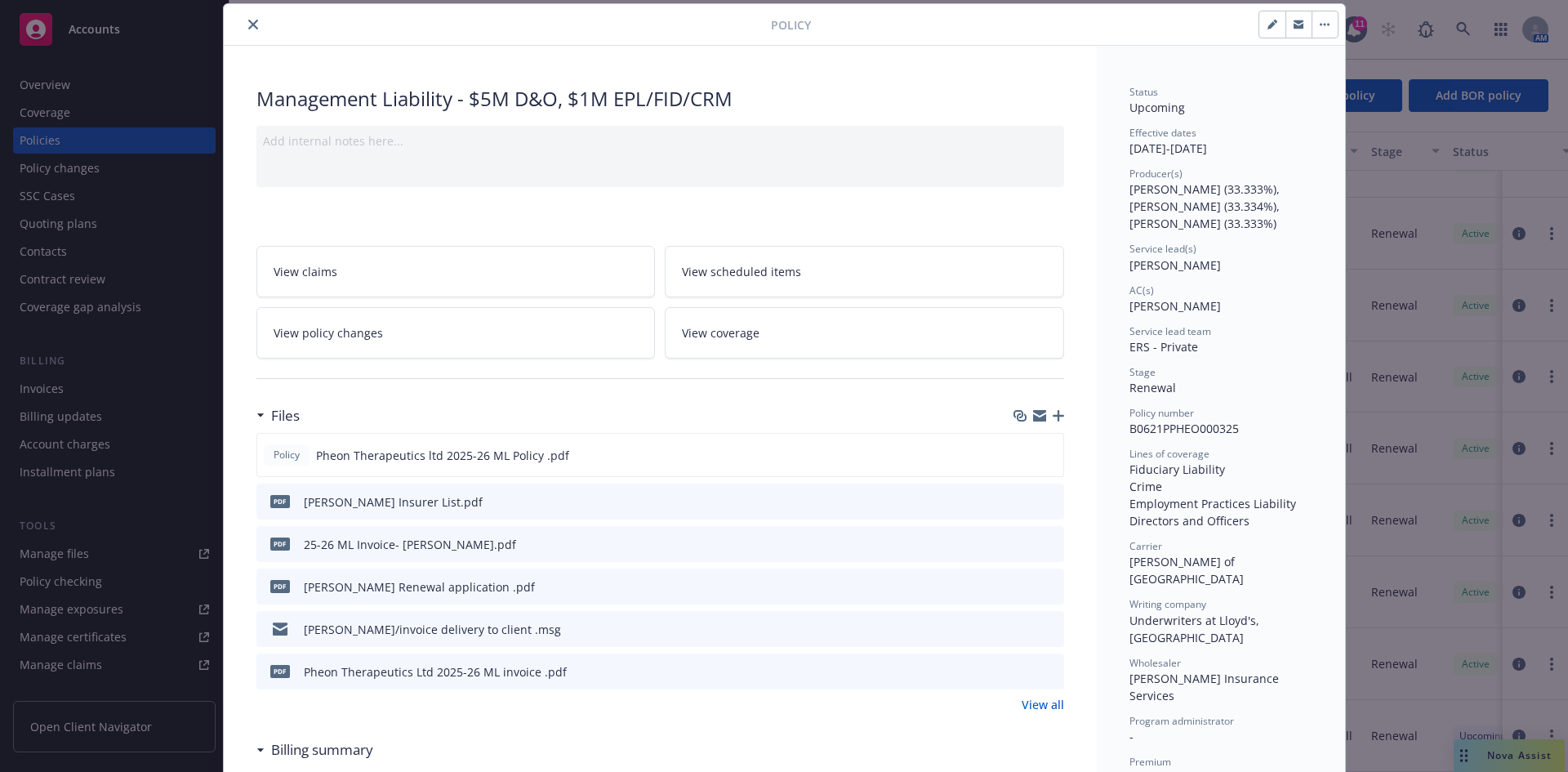
click at [1053, 416] on icon "button" at bounding box center [1058, 416] width 11 height 11
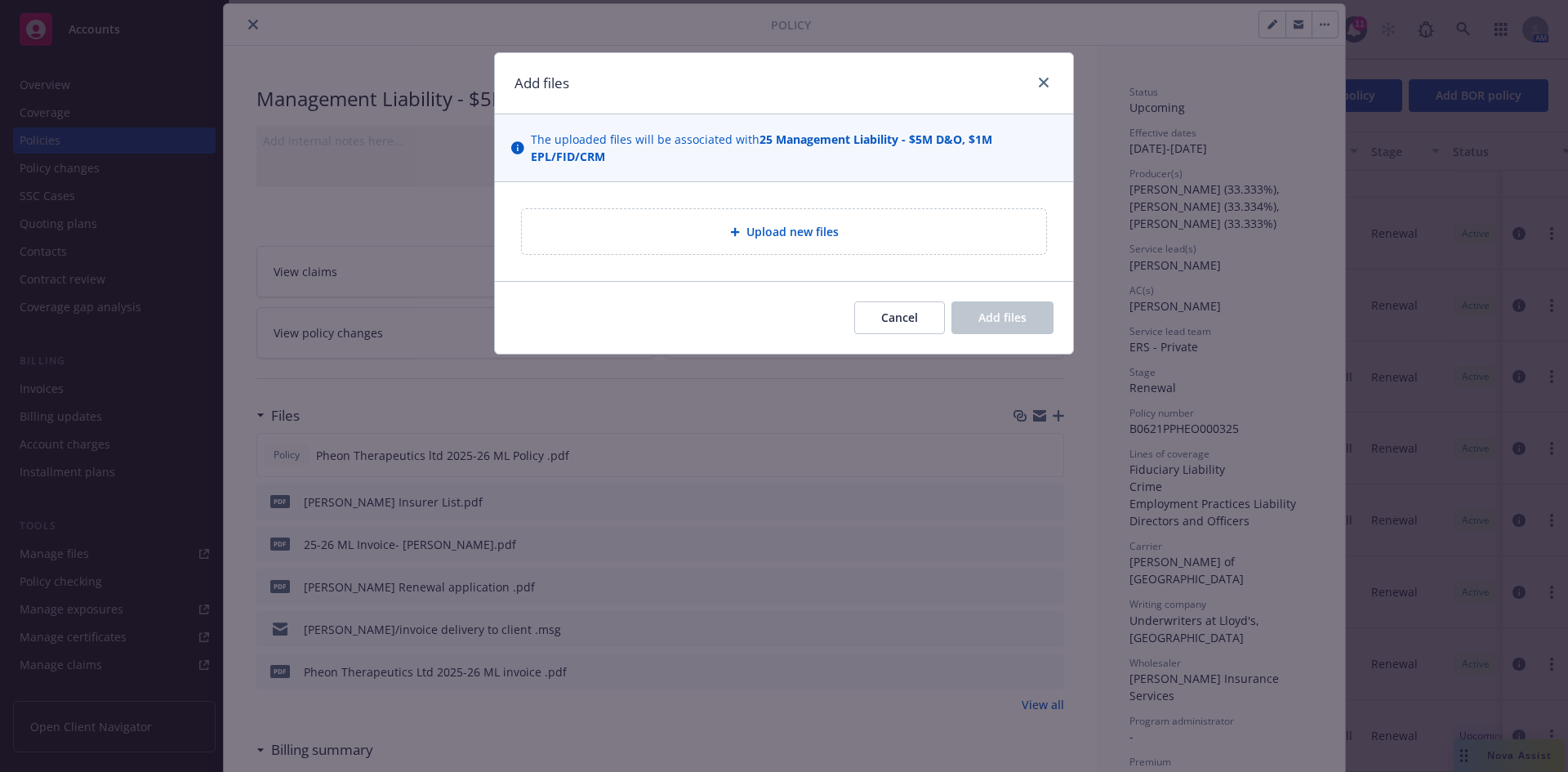
type textarea "x"
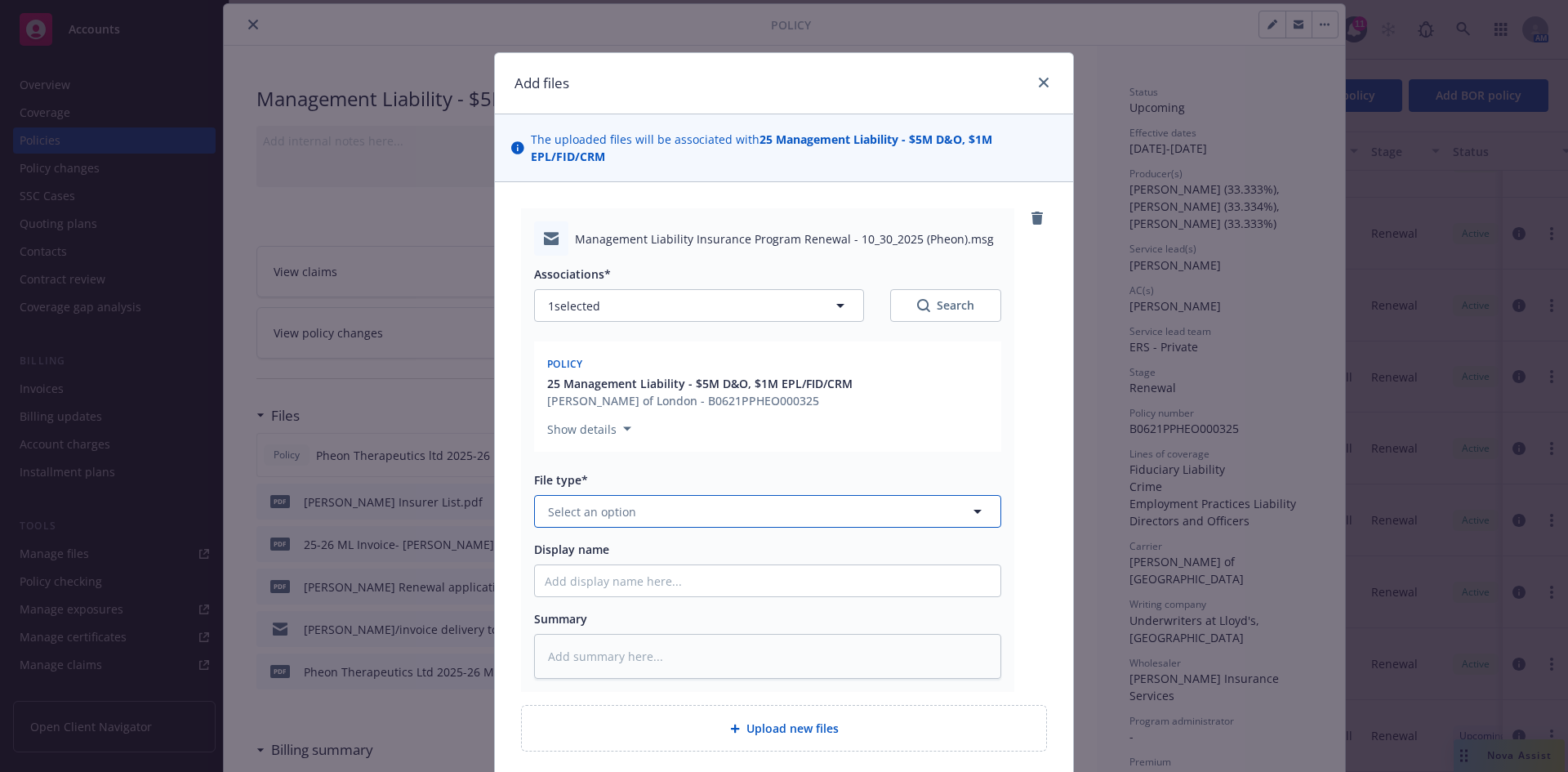
click at [590, 515] on span "Select an option" at bounding box center [592, 512] width 89 height 17
type input "policy"
click at [628, 651] on div "Policy delivery" at bounding box center [767, 643] width 446 height 24
click at [607, 579] on input "Display name" at bounding box center [768, 581] width 466 height 31
type textarea "x"
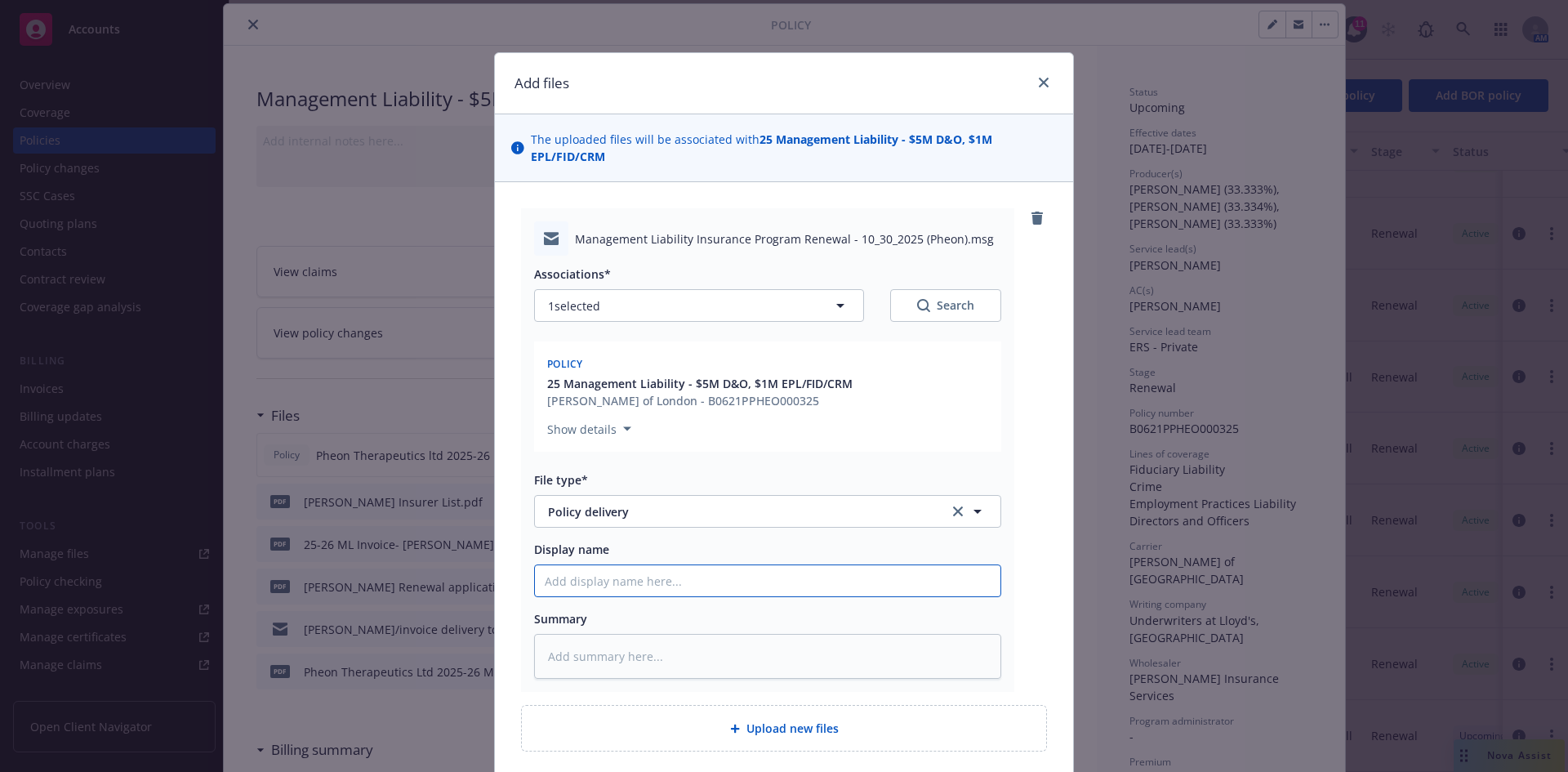
type input "2"
type textarea "x"
type input "25"
type textarea "x"
type input "25-"
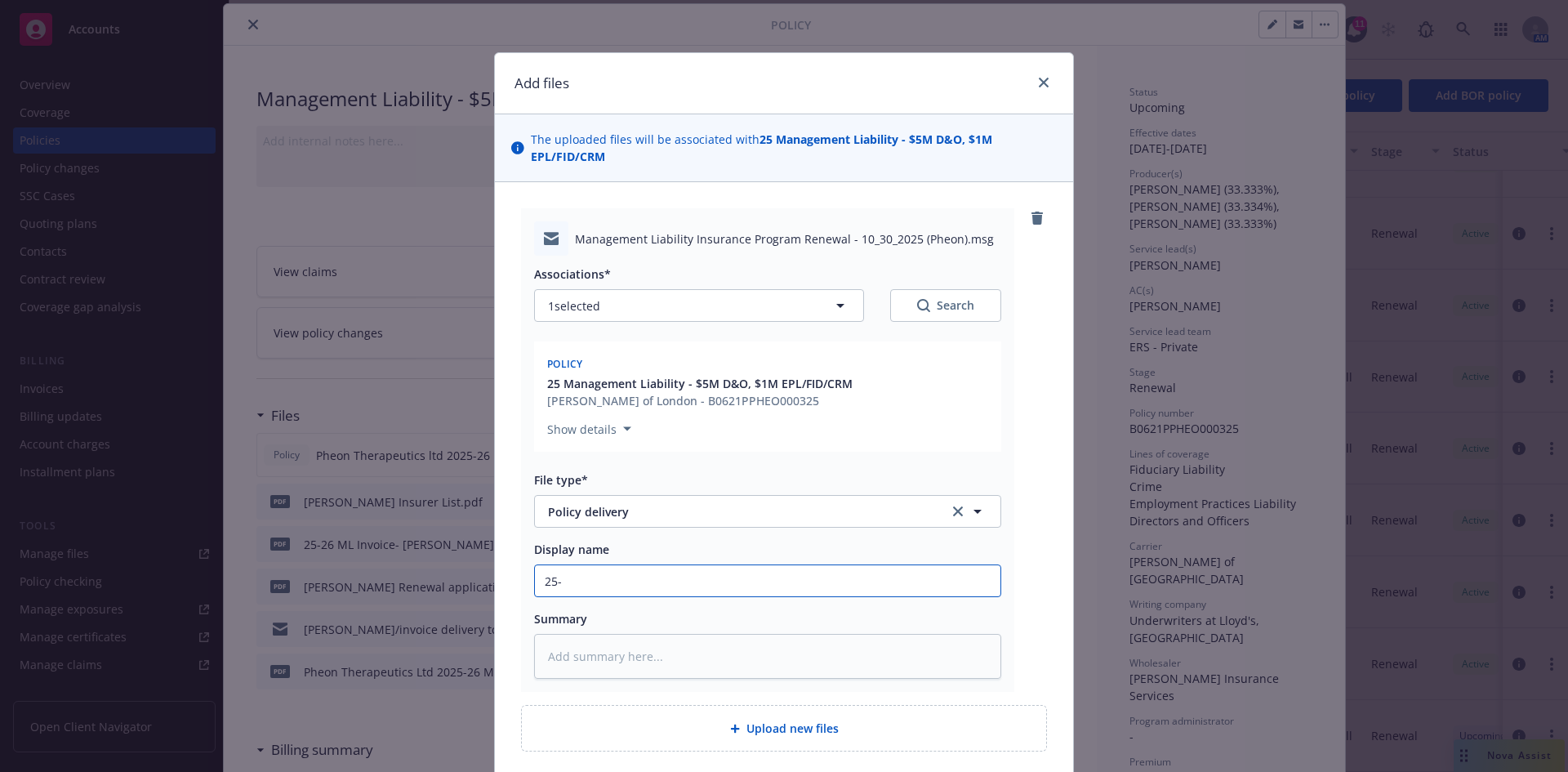
type textarea "x"
type input "25-2"
type textarea "x"
type input "25-26"
type textarea "x"
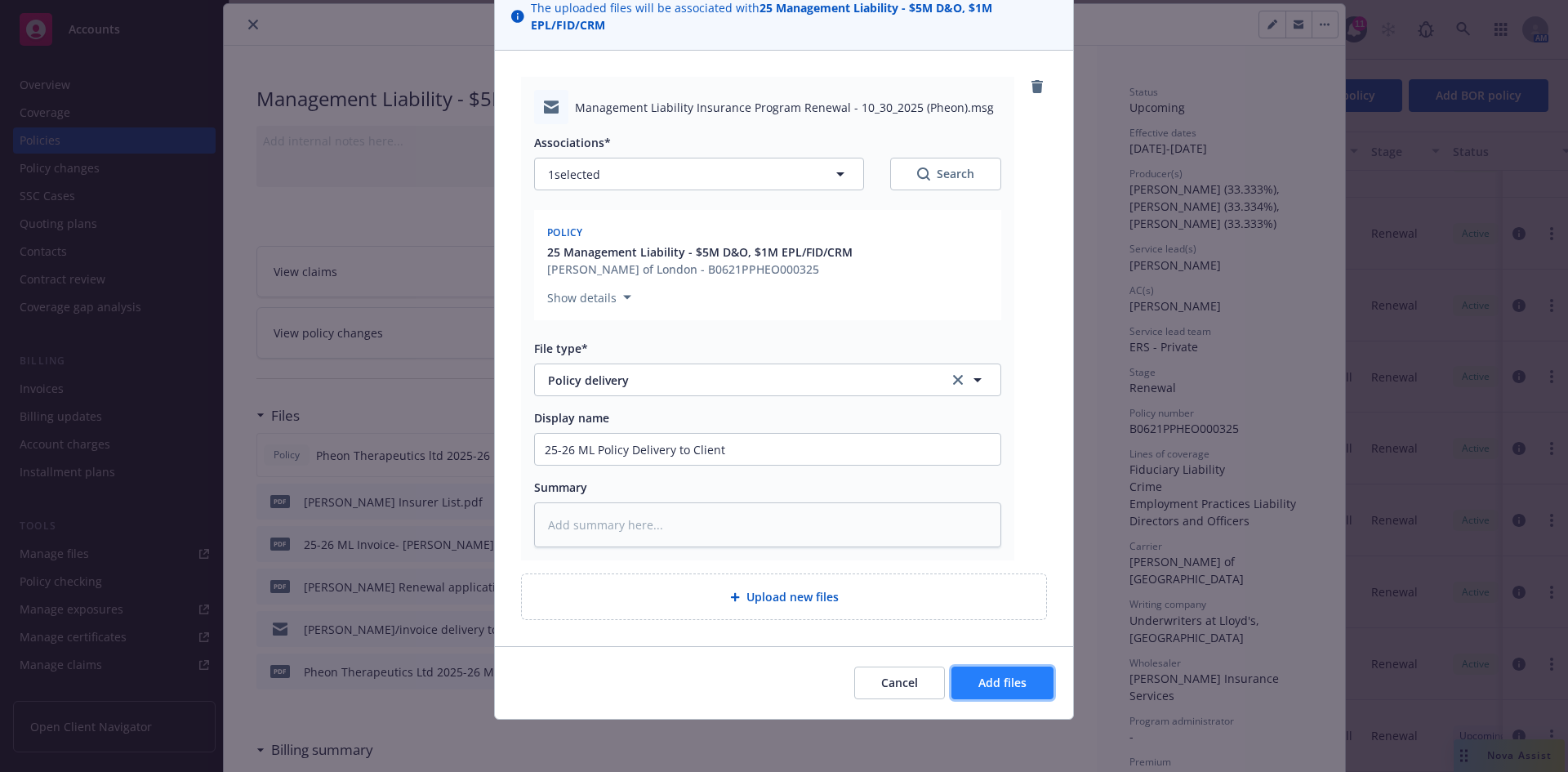
click at [1003, 689] on span "Add files" at bounding box center [1002, 682] width 48 height 15
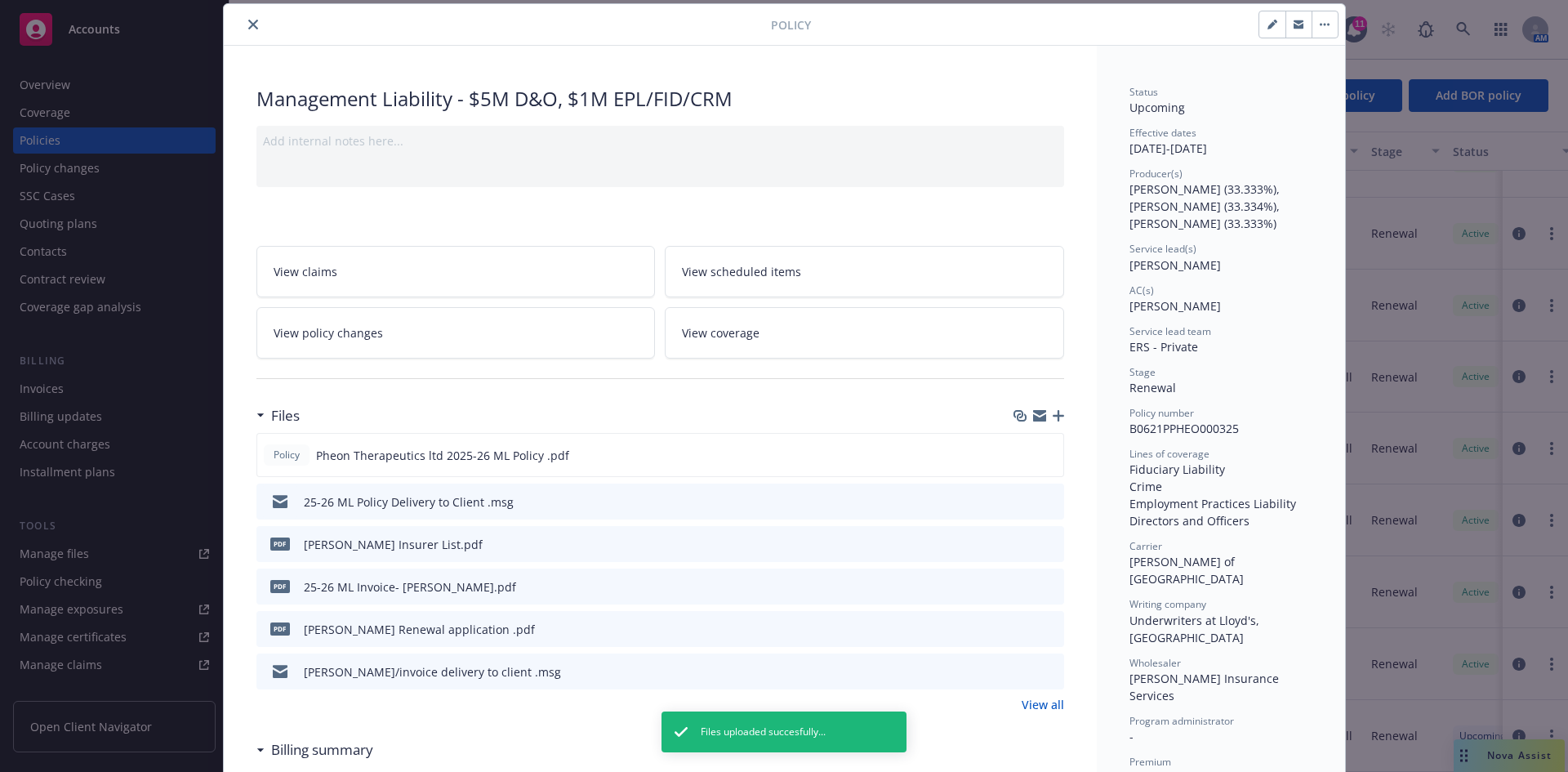
click at [248, 22] on icon "close" at bounding box center [253, 25] width 9 height 9
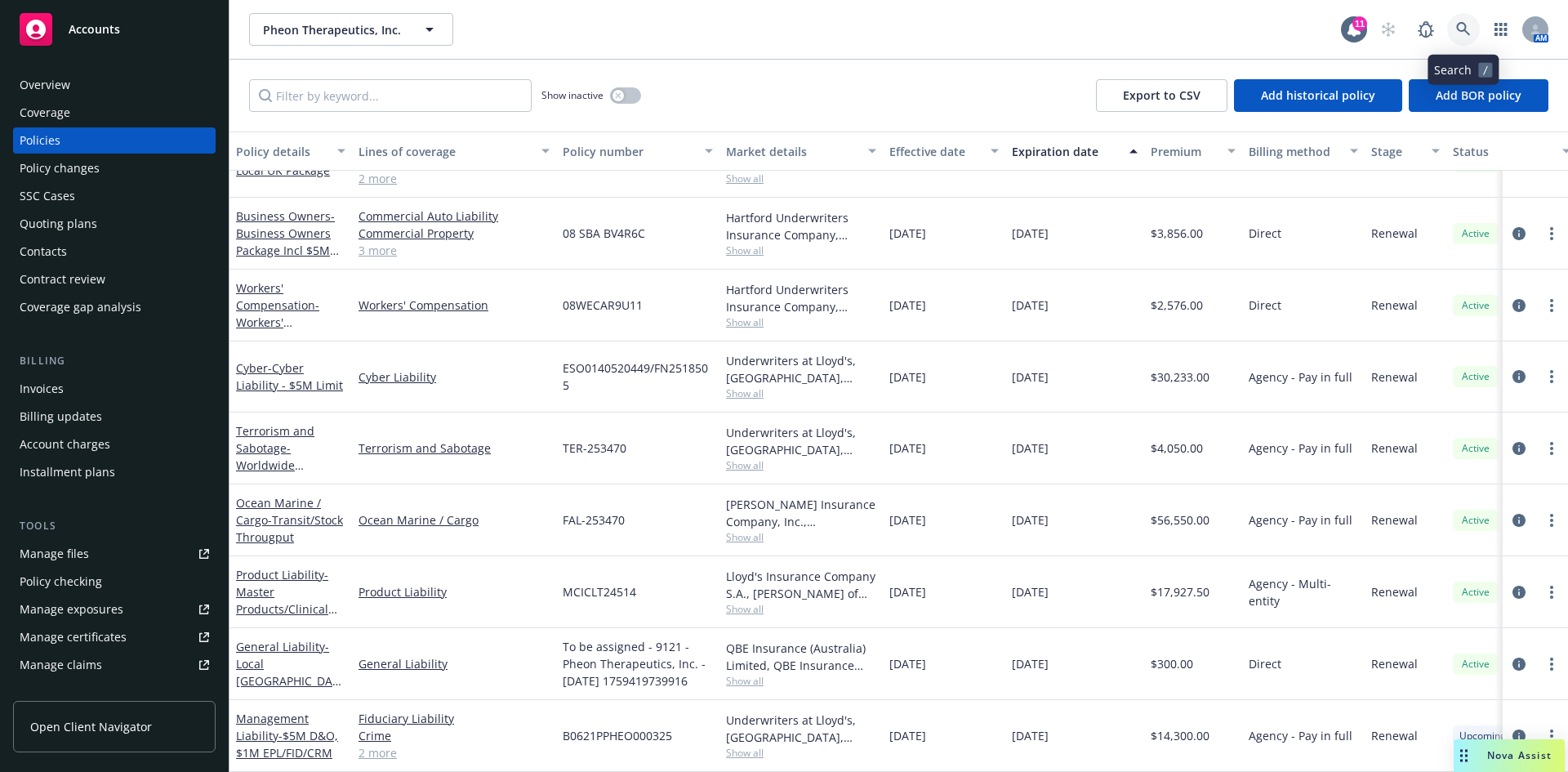
click at [1458, 29] on icon at bounding box center [1462, 28] width 14 height 14
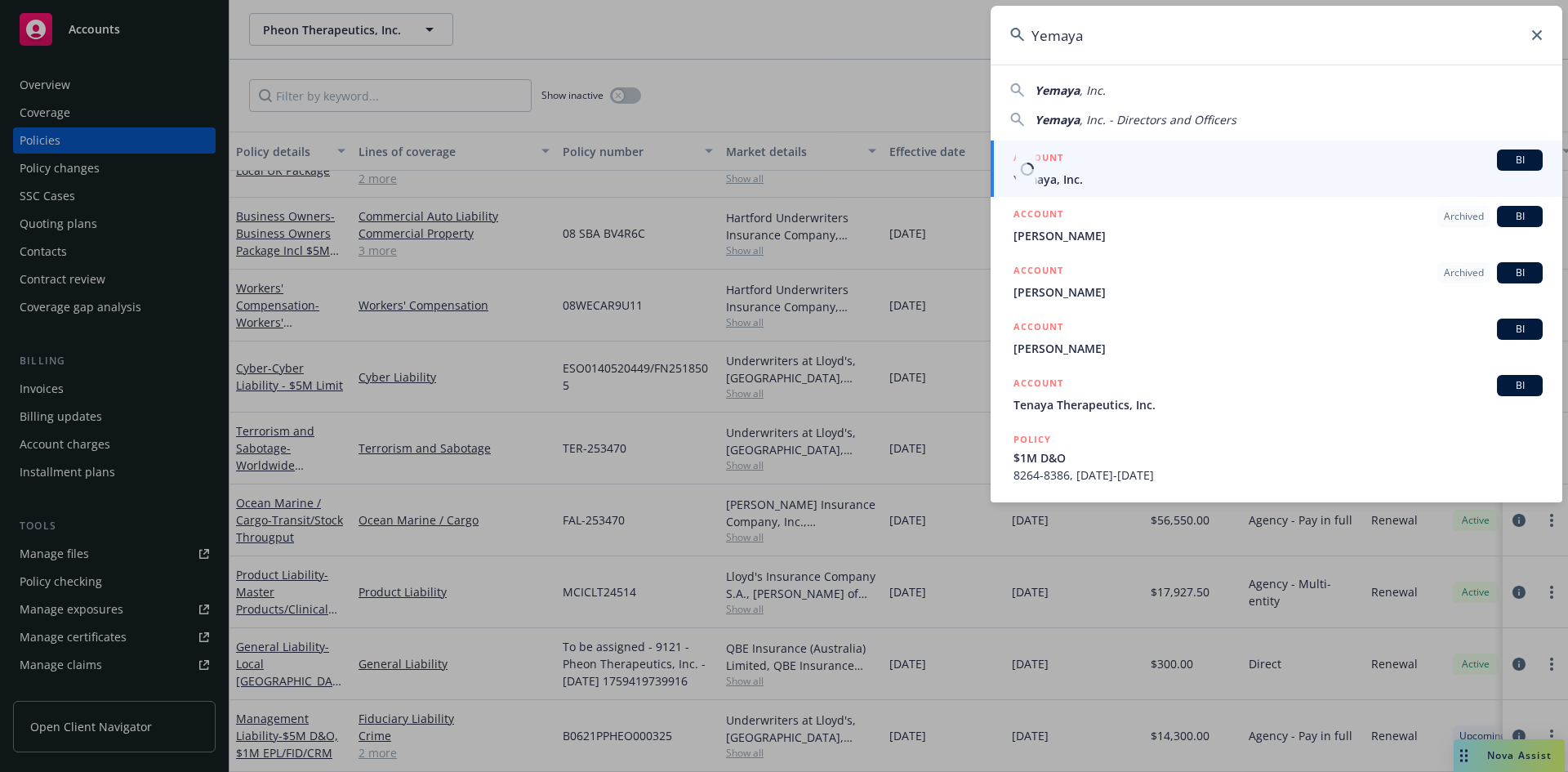
click at [1065, 172] on span "Yemaya, Inc." at bounding box center [1277, 179] width 529 height 17
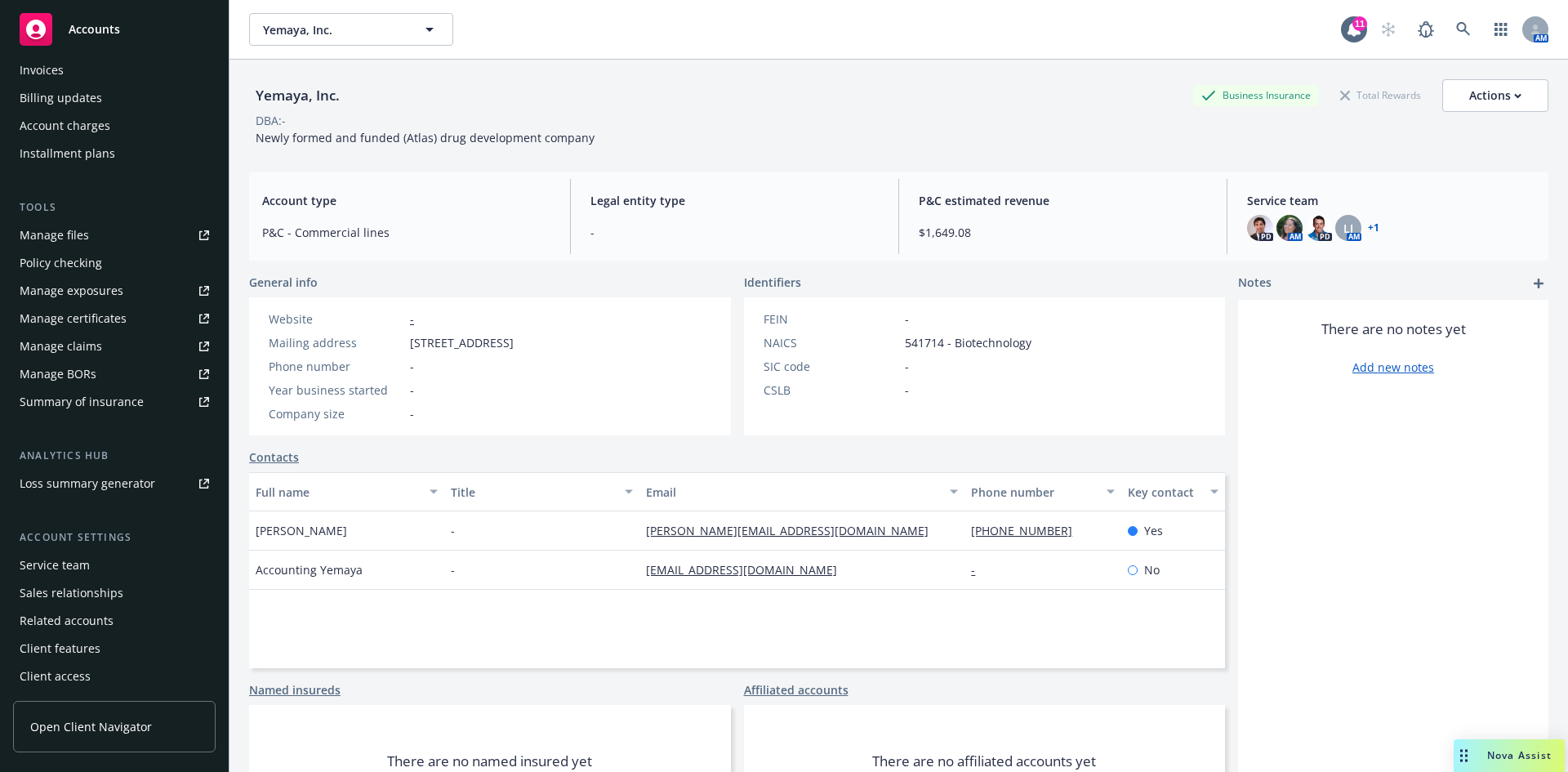
scroll to position [320, 0]
click at [61, 555] on div "Service team" at bounding box center [55, 564] width 71 height 26
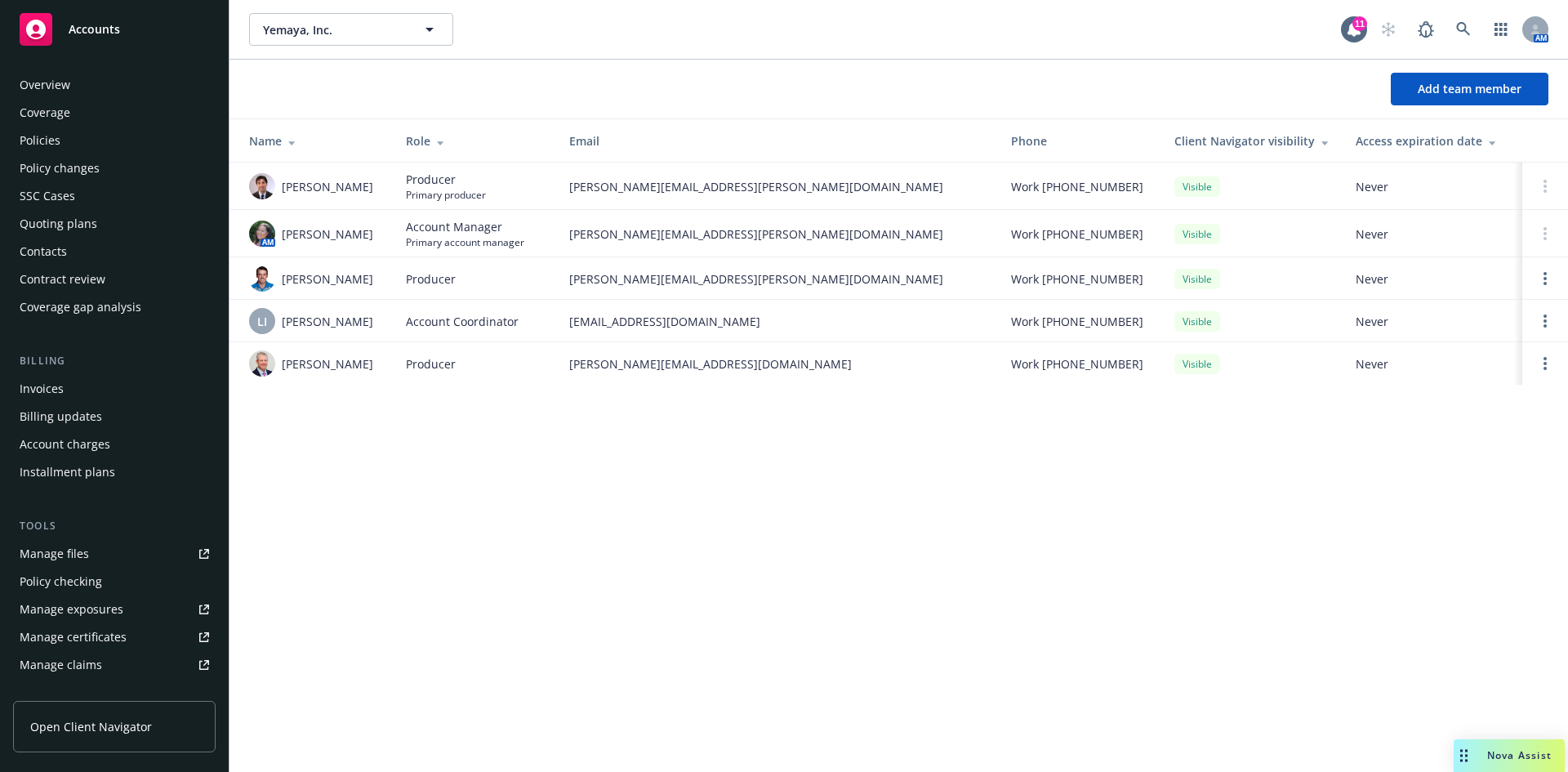
click at [60, 401] on div "Invoices" at bounding box center [41, 389] width 44 height 26
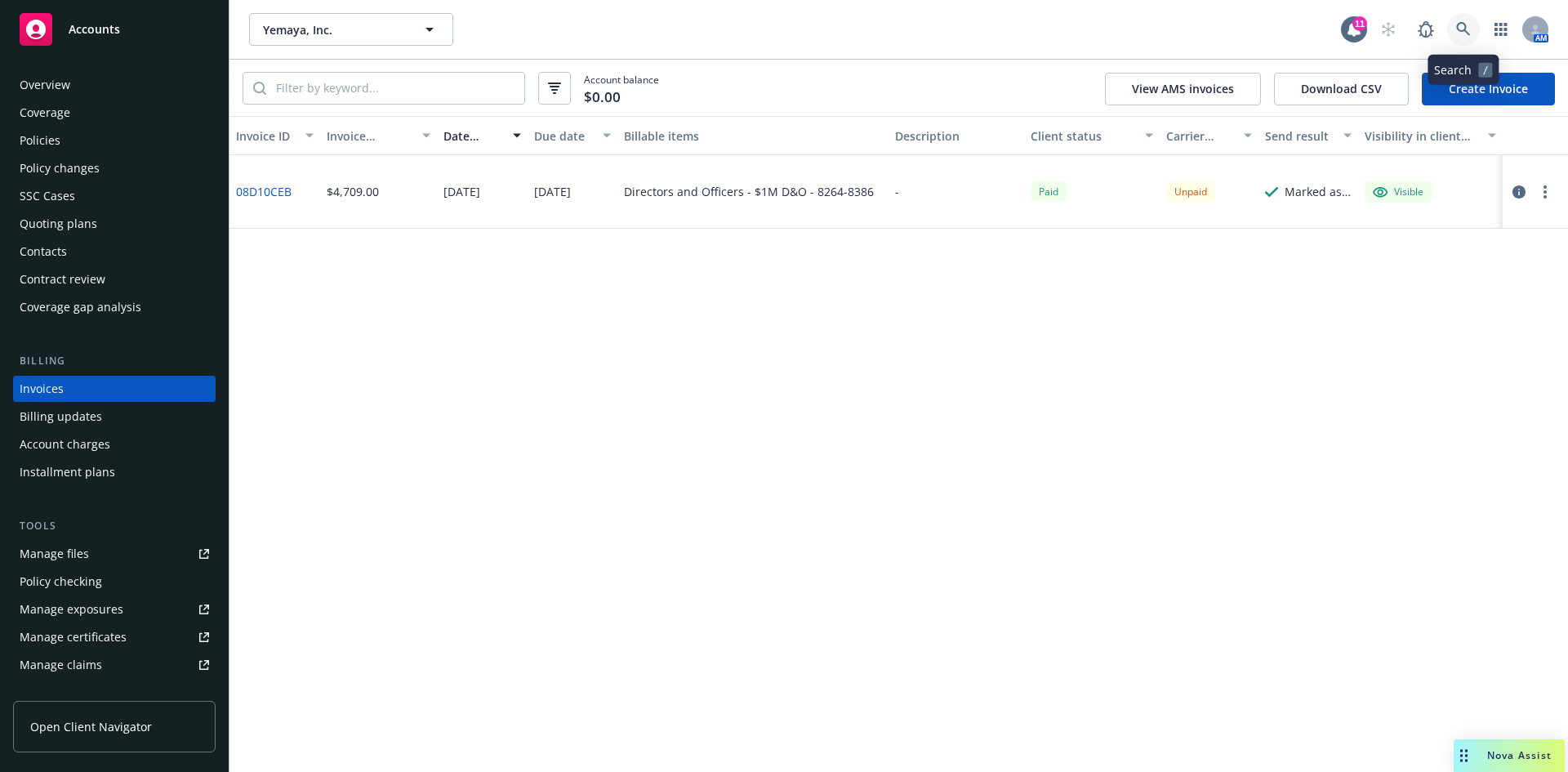
click at [1462, 26] on link at bounding box center [1462, 29] width 33 height 33
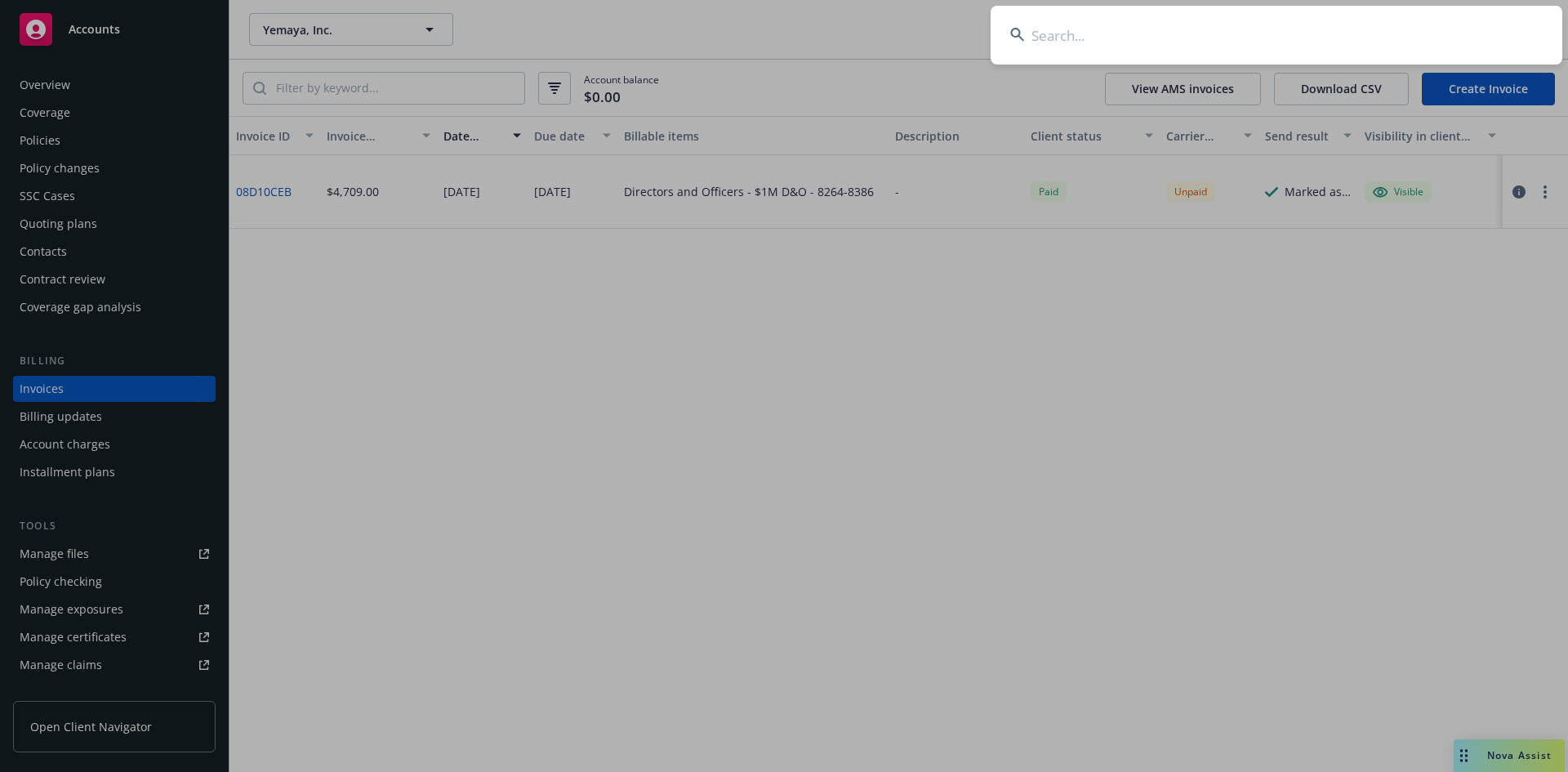
click at [1186, 46] on input at bounding box center [1276, 35] width 572 height 58
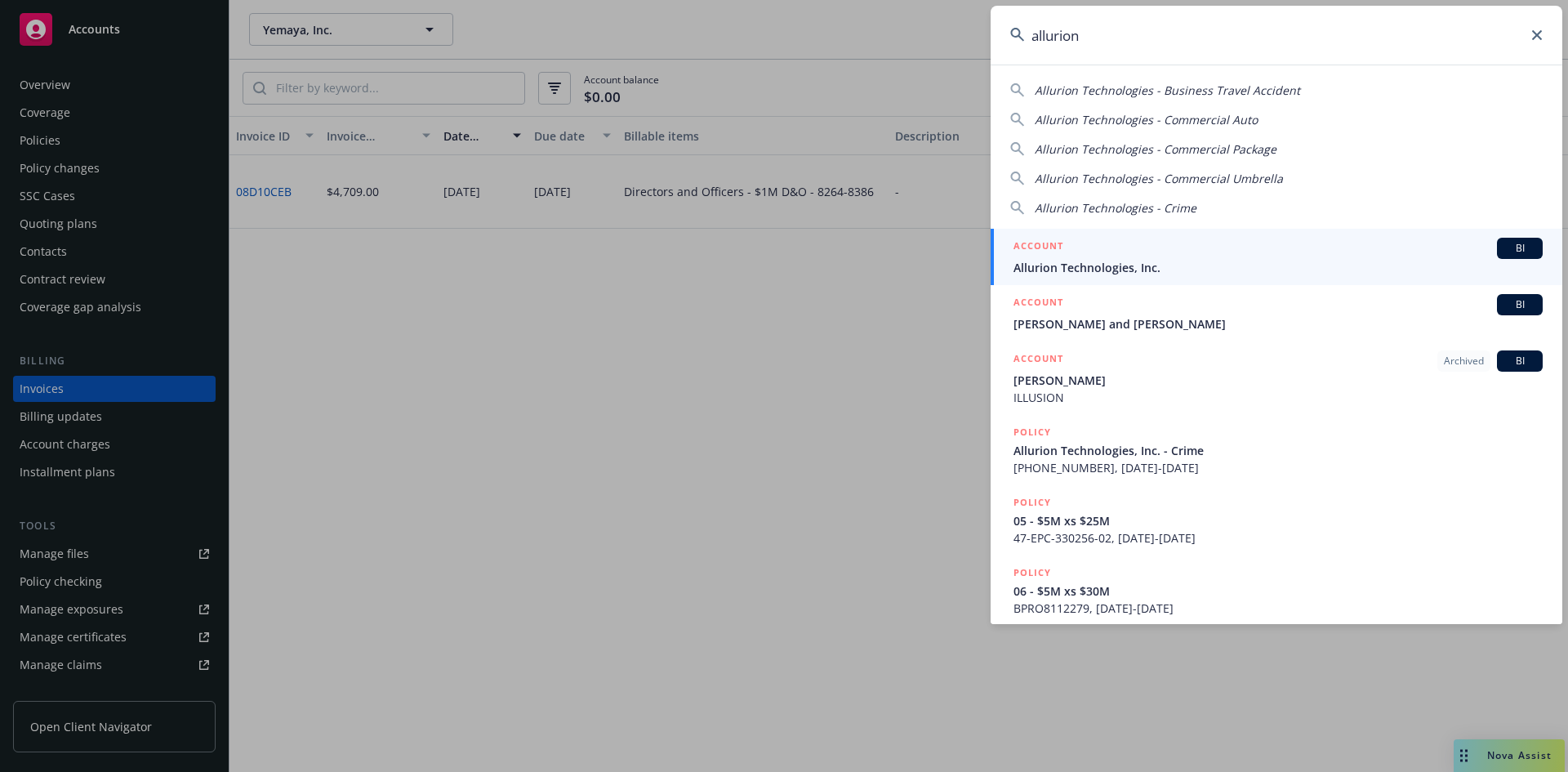
click at [1066, 259] on span "Allurion Technologies, Inc." at bounding box center [1277, 268] width 529 height 17
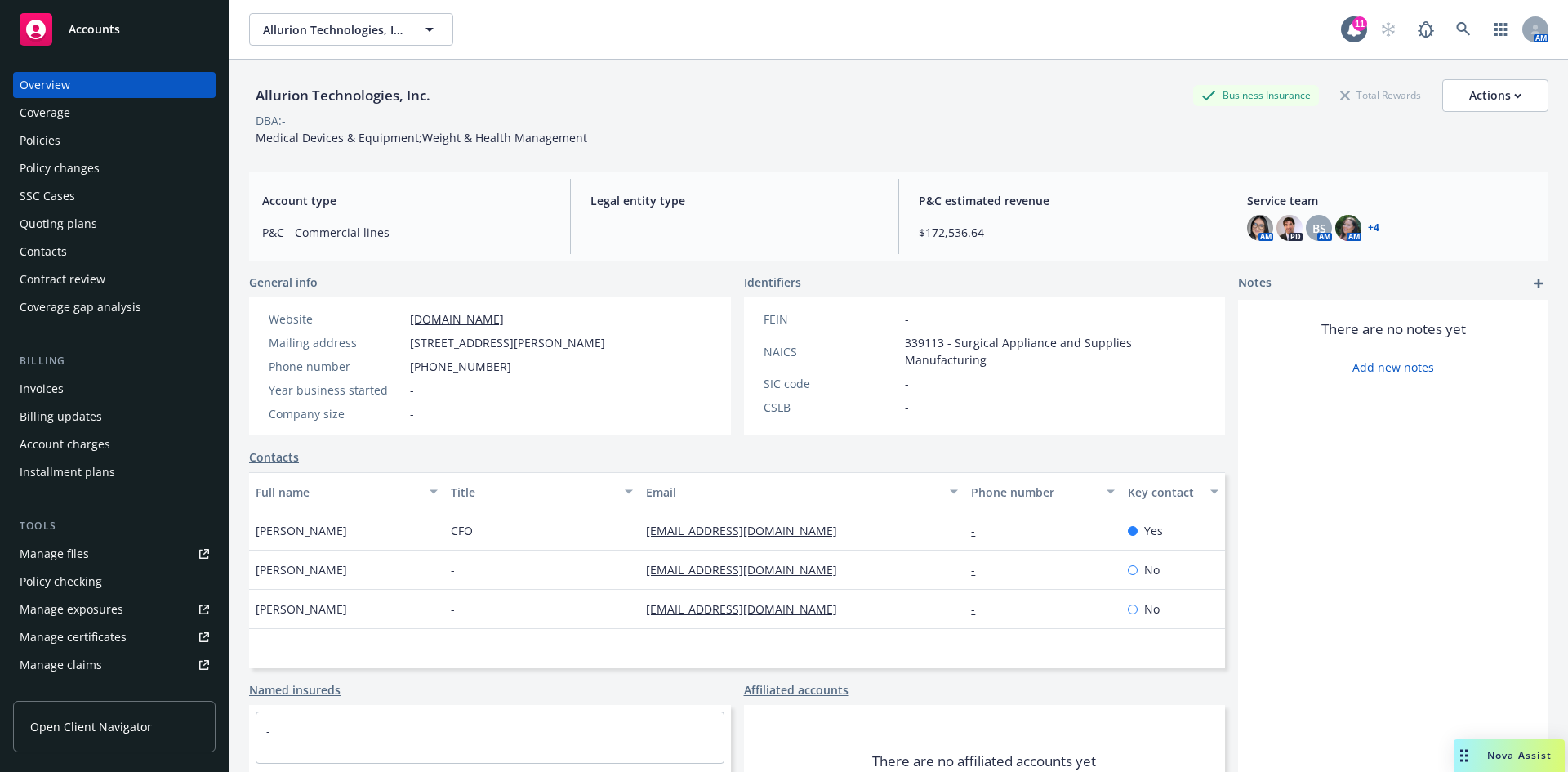
click at [64, 393] on div "Invoices" at bounding box center [114, 389] width 189 height 26
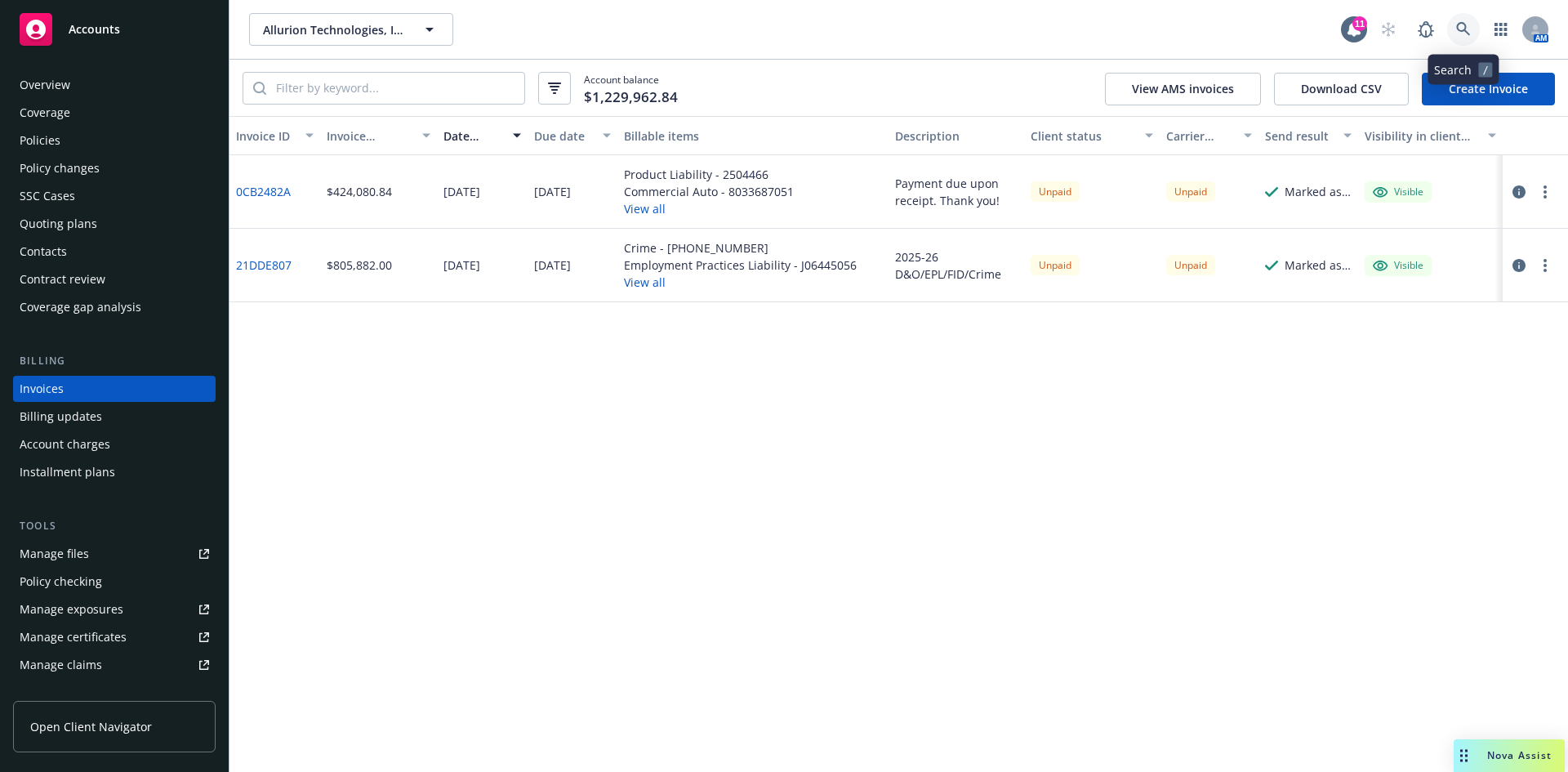
click at [1459, 27] on icon at bounding box center [1463, 29] width 15 height 15
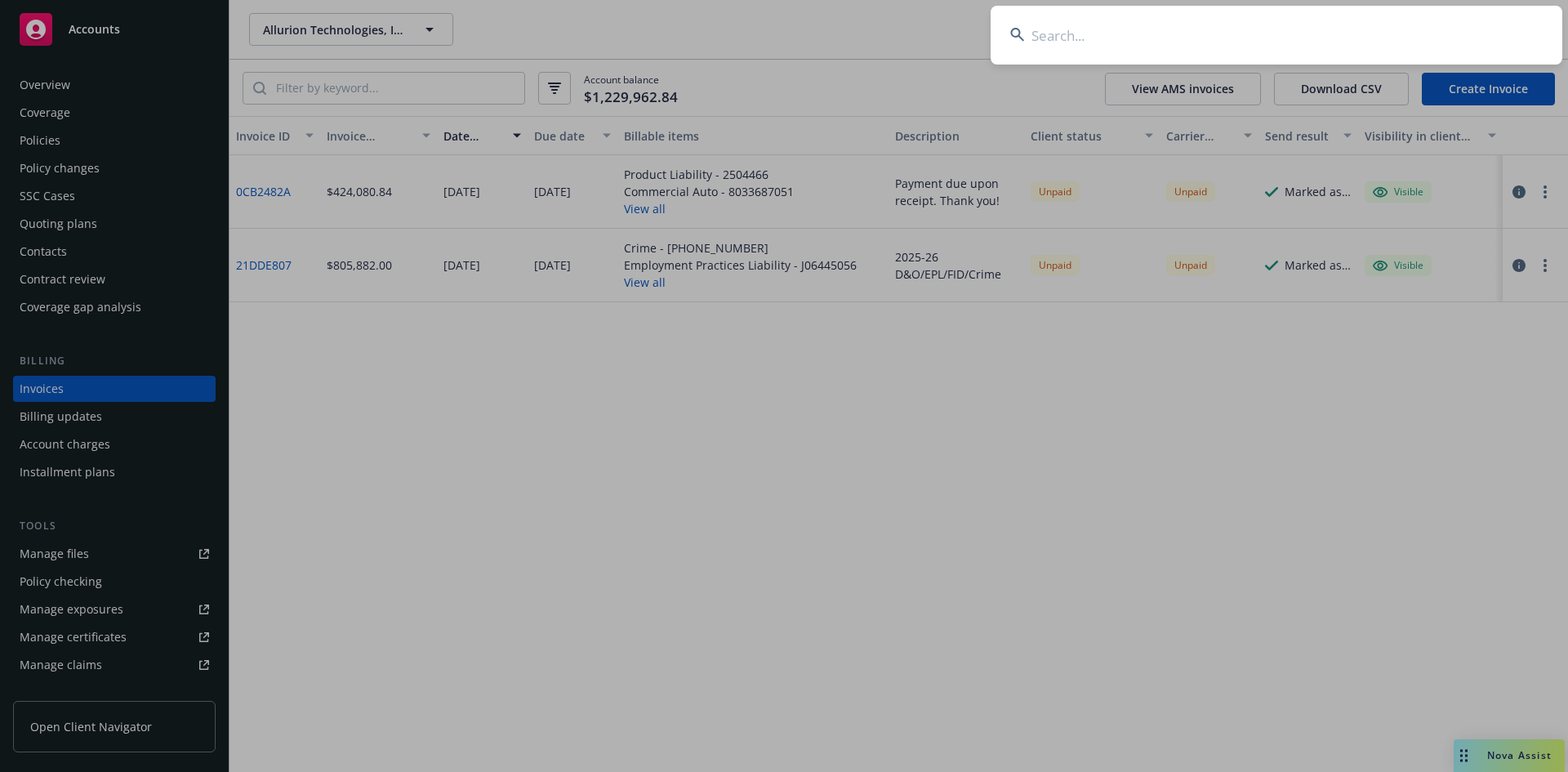
click at [1086, 34] on input at bounding box center [1276, 35] width 572 height 58
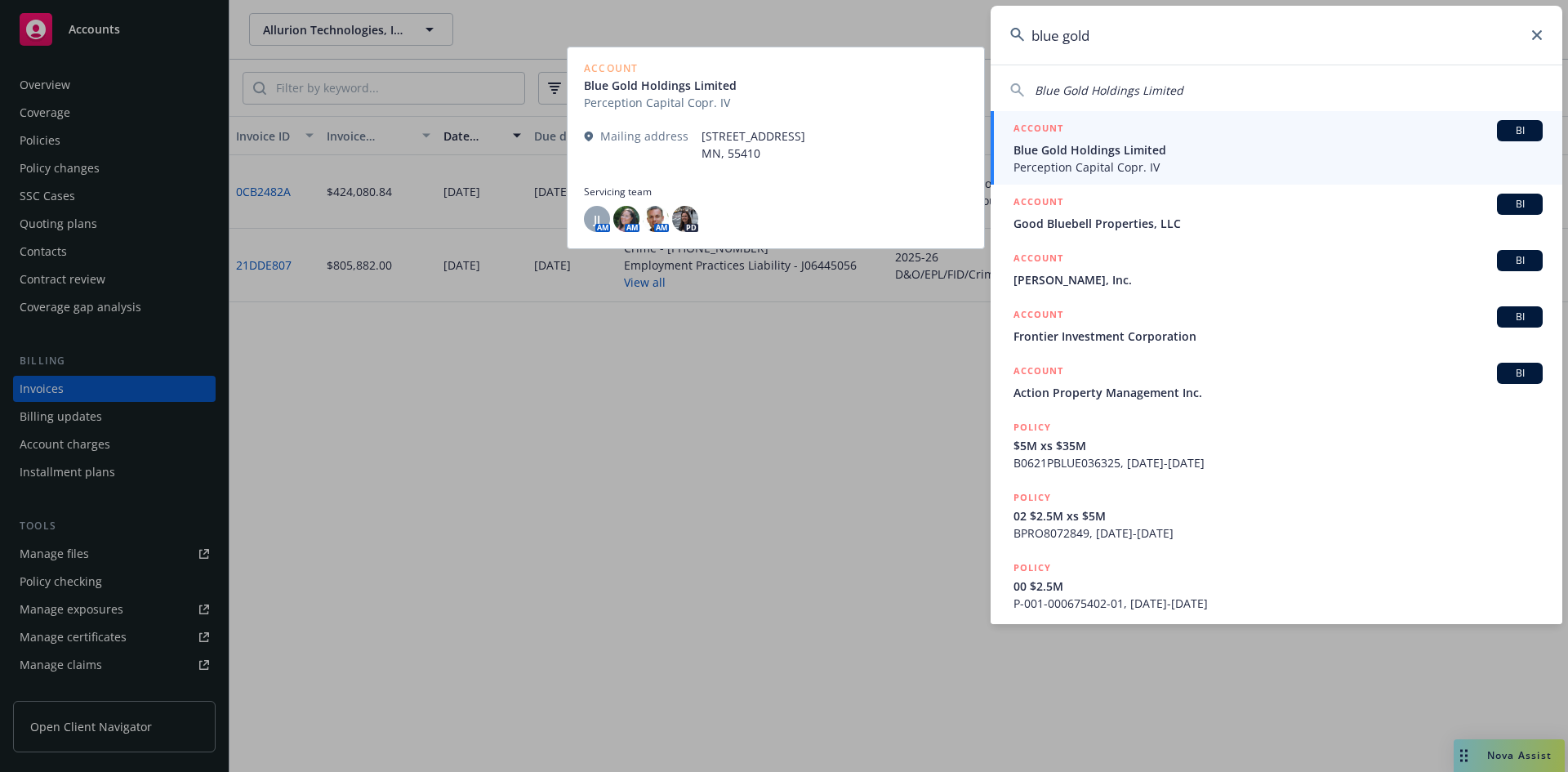
click at [1087, 151] on span "Blue Gold Holdings Limited" at bounding box center [1277, 150] width 529 height 17
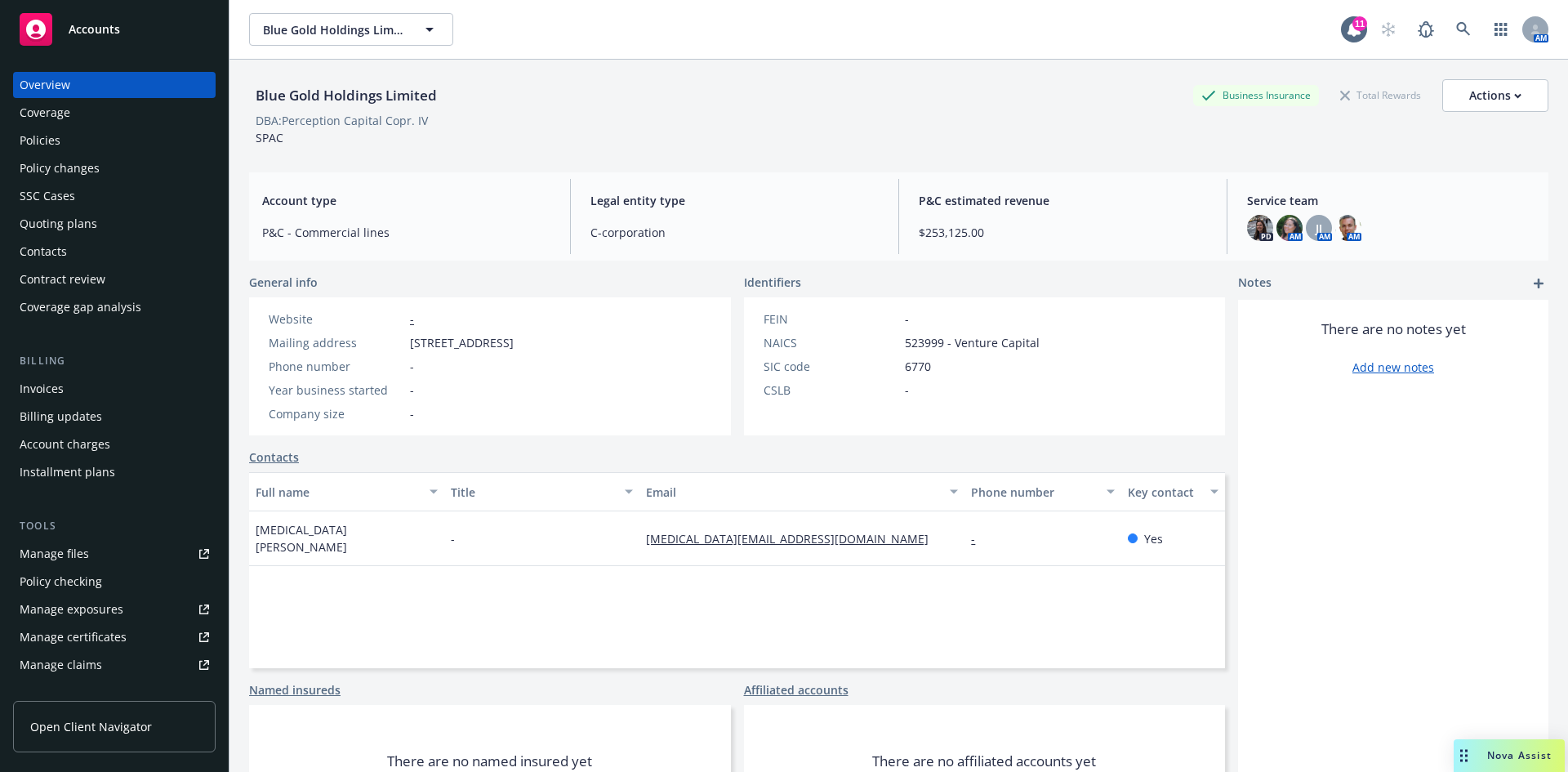
click at [19, 132] on link "Policies" at bounding box center [114, 140] width 203 height 26
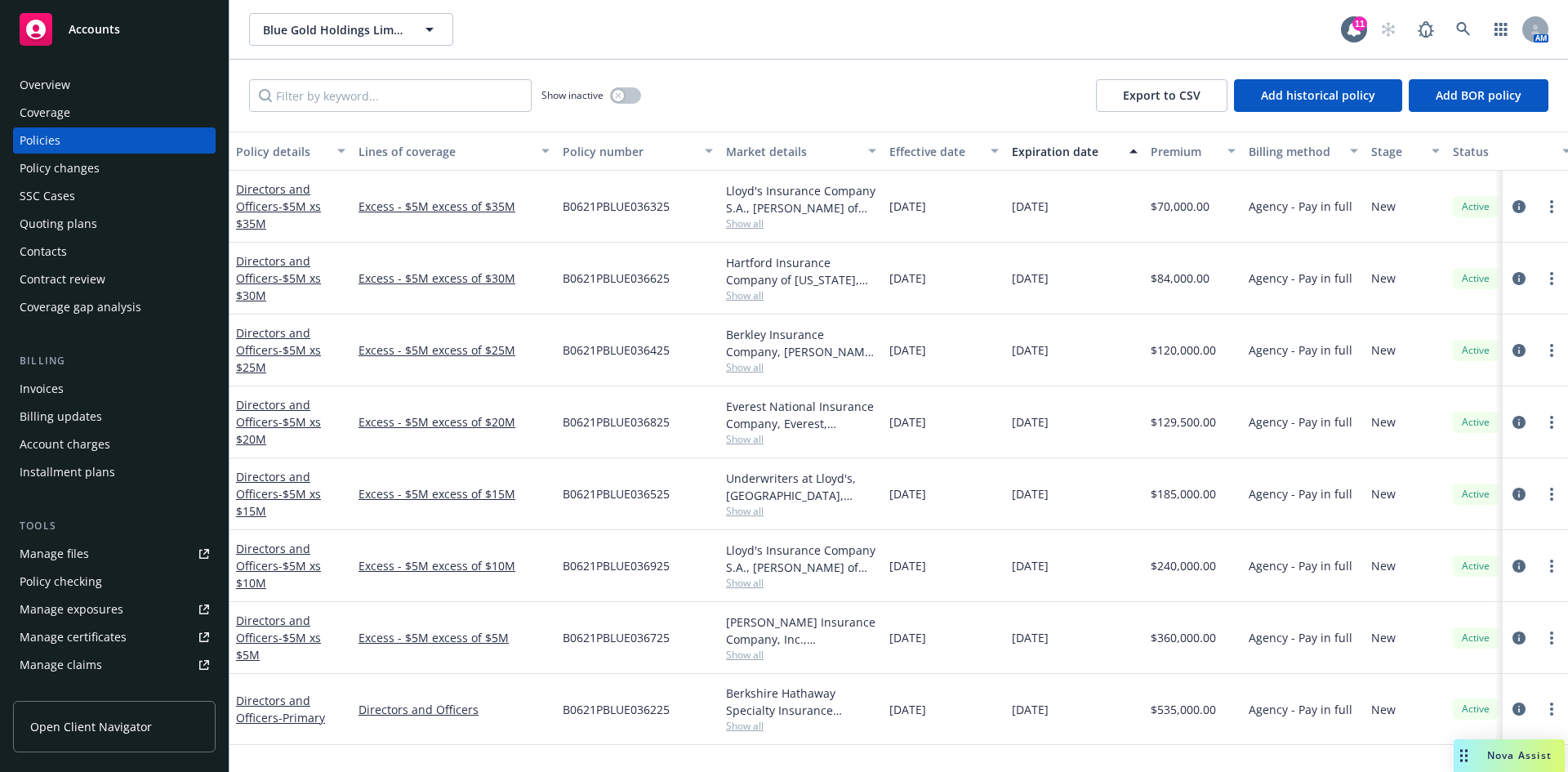
click at [64, 390] on div "Invoices" at bounding box center [114, 389] width 189 height 26
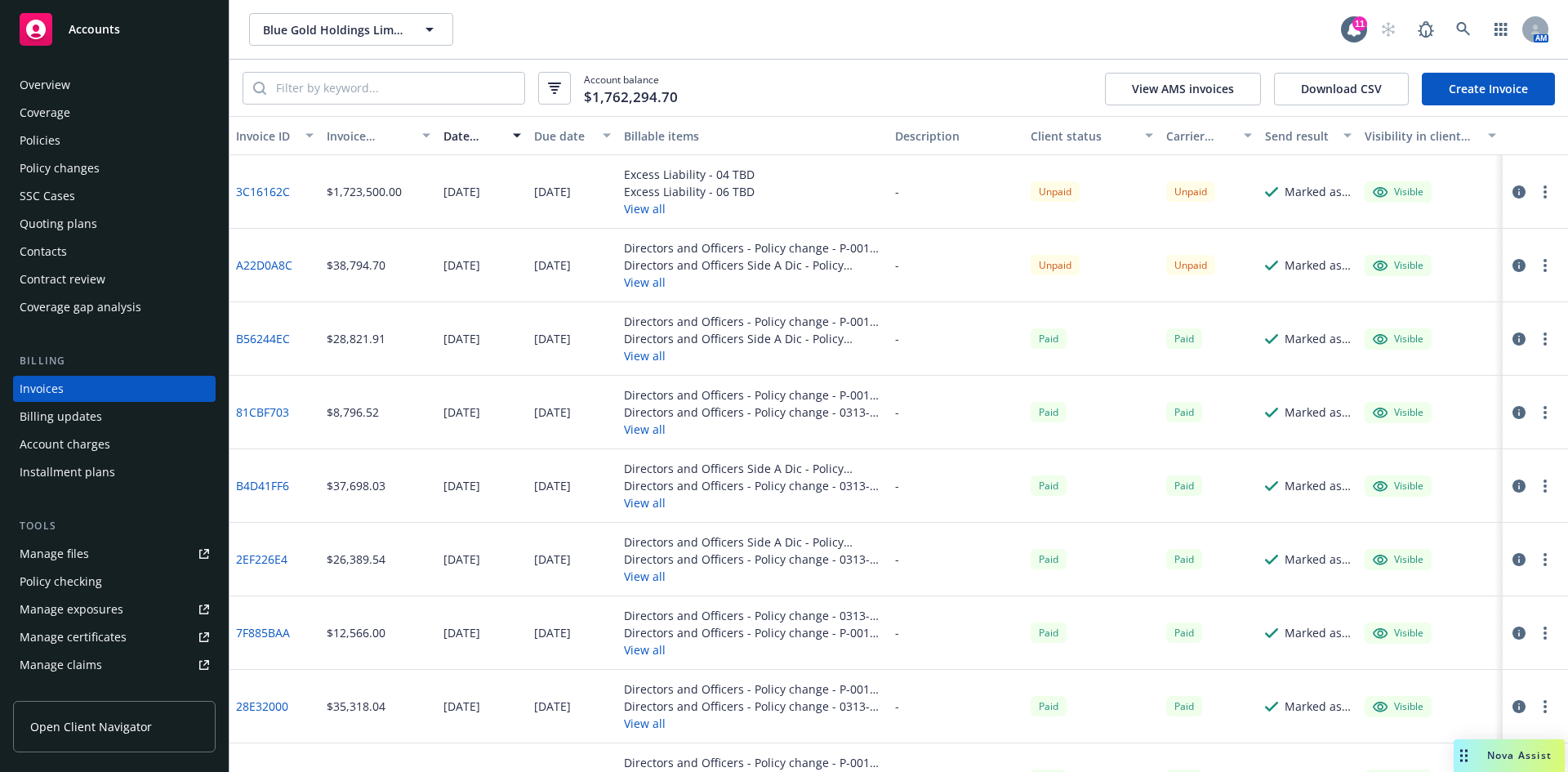
click at [649, 282] on button "View all" at bounding box center [753, 282] width 258 height 17
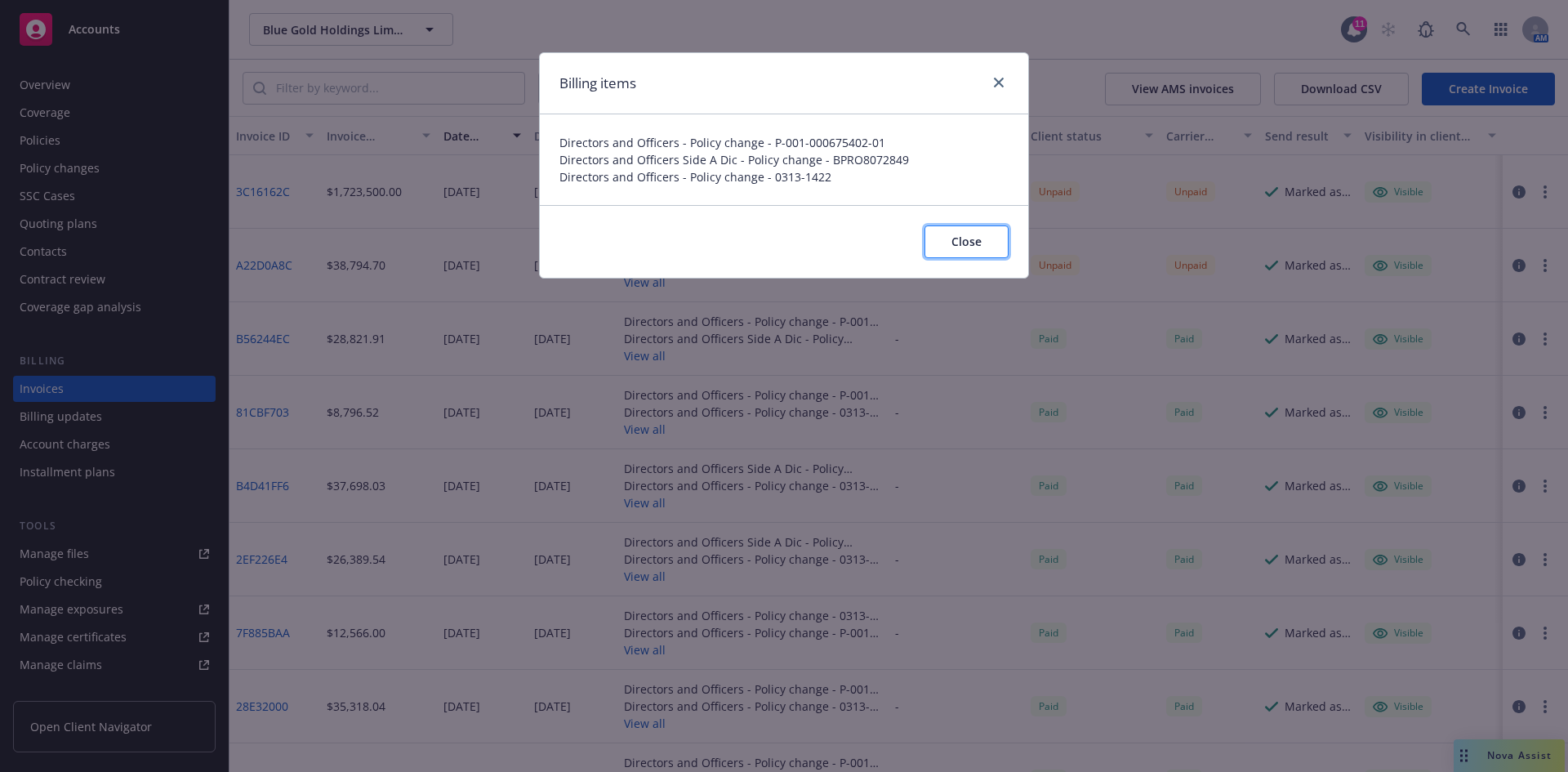
click at [982, 242] on button "Close" at bounding box center [966, 241] width 84 height 33
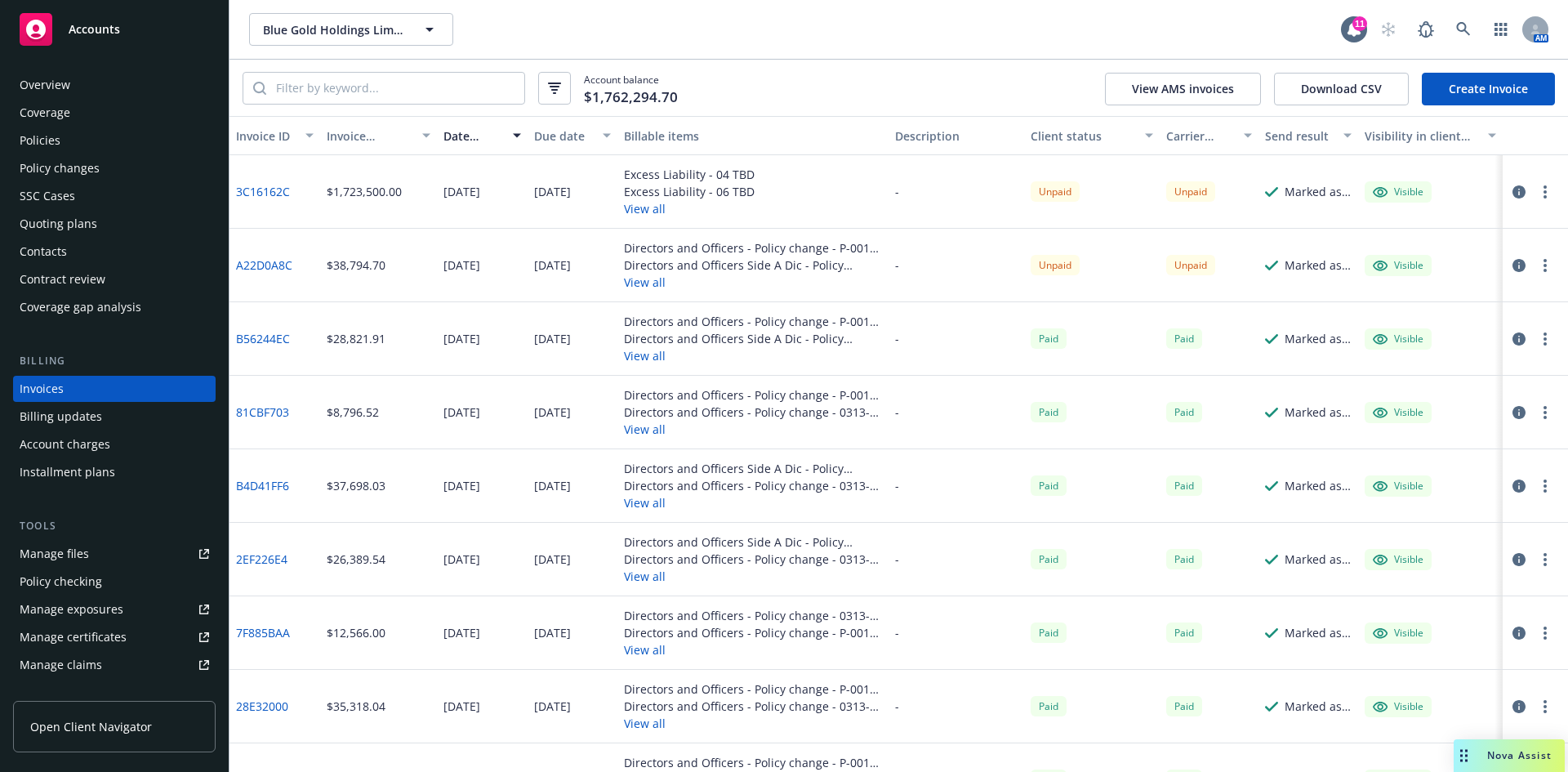
click at [30, 166] on div "Policy changes" at bounding box center [59, 169] width 80 height 26
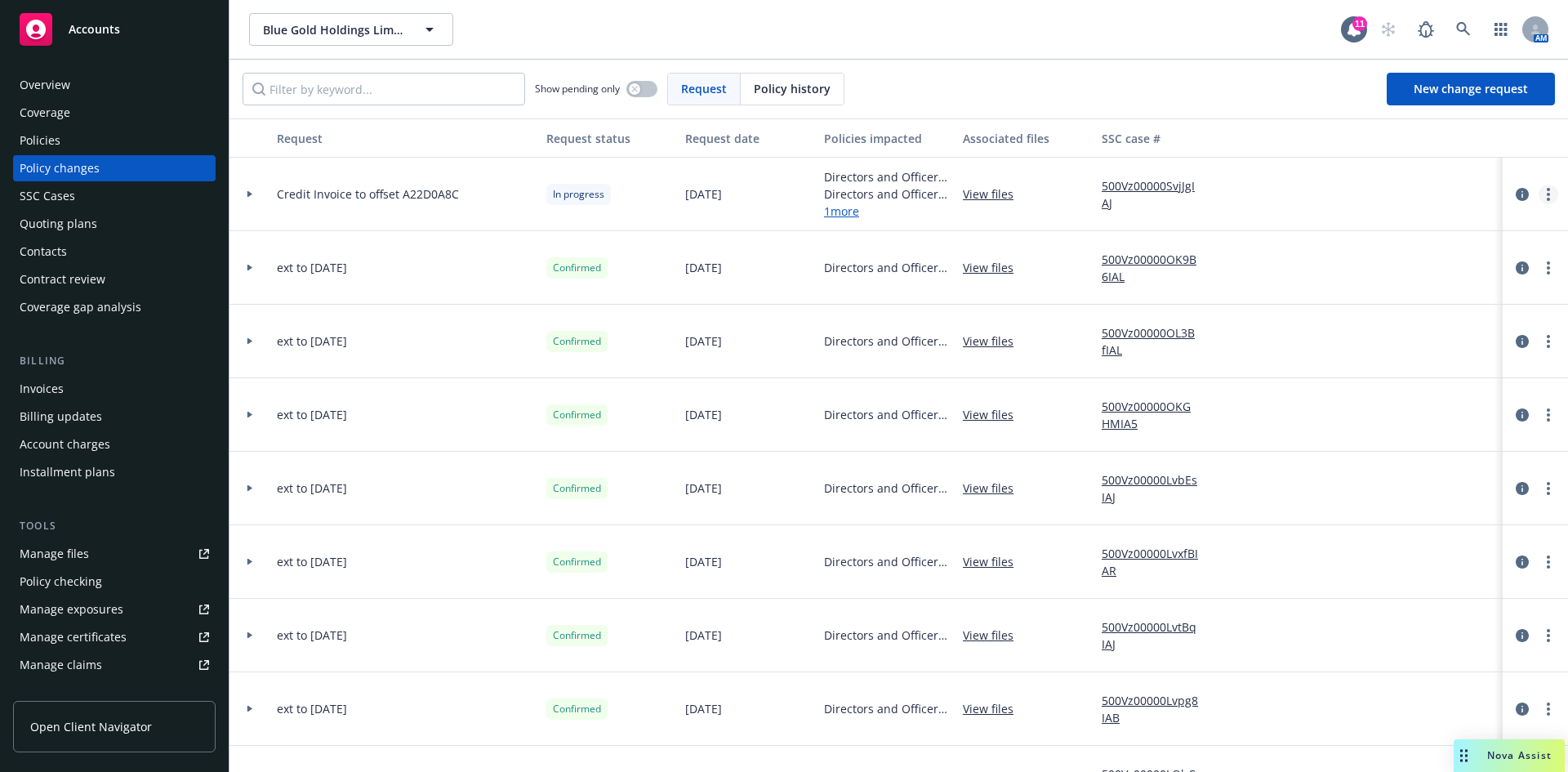
click at [1546, 194] on circle "more" at bounding box center [1547, 193] width 3 height 3
click at [1317, 324] on link "Resume workflow" at bounding box center [1404, 325] width 280 height 33
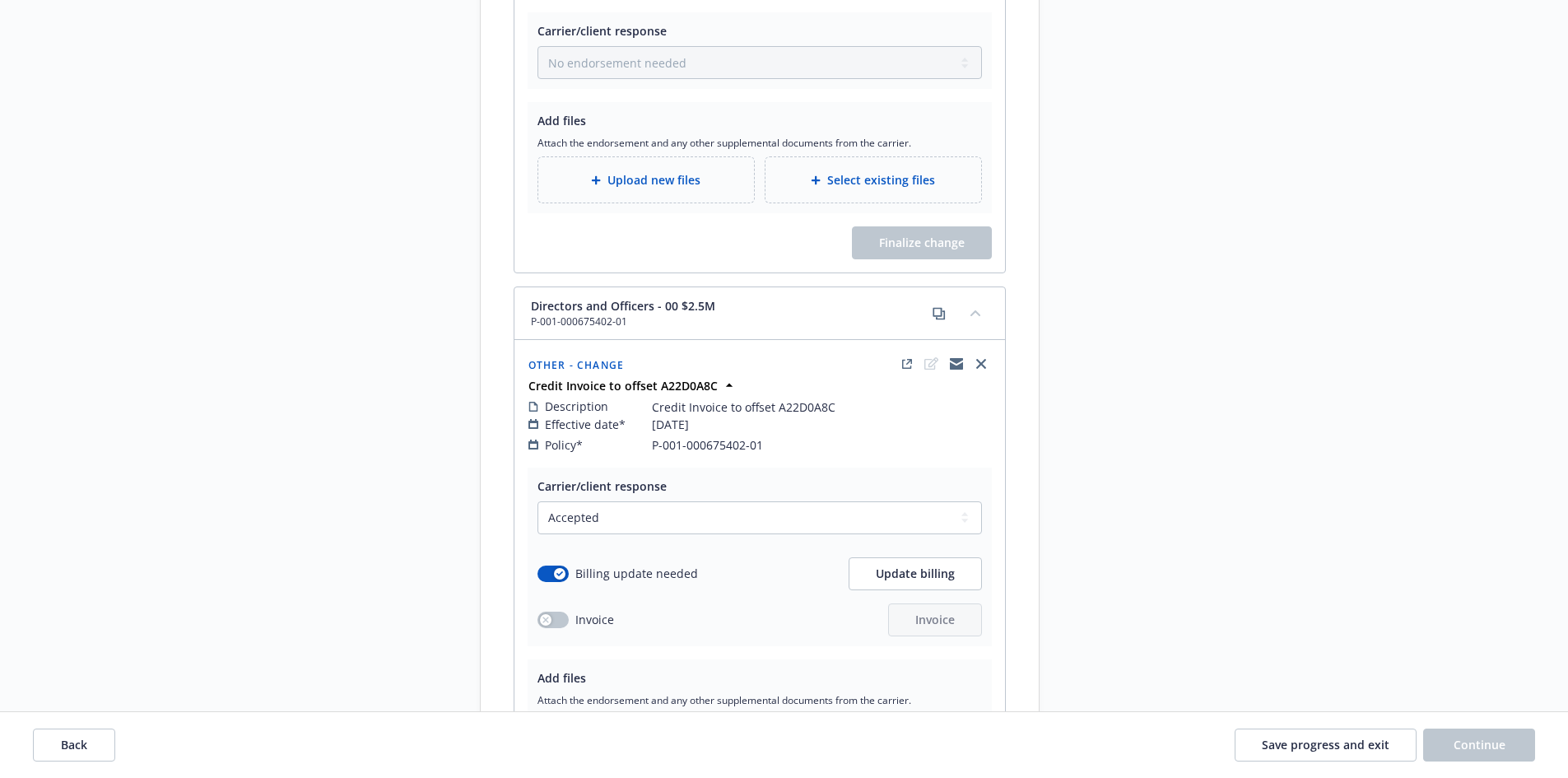
scroll to position [1104, 0]
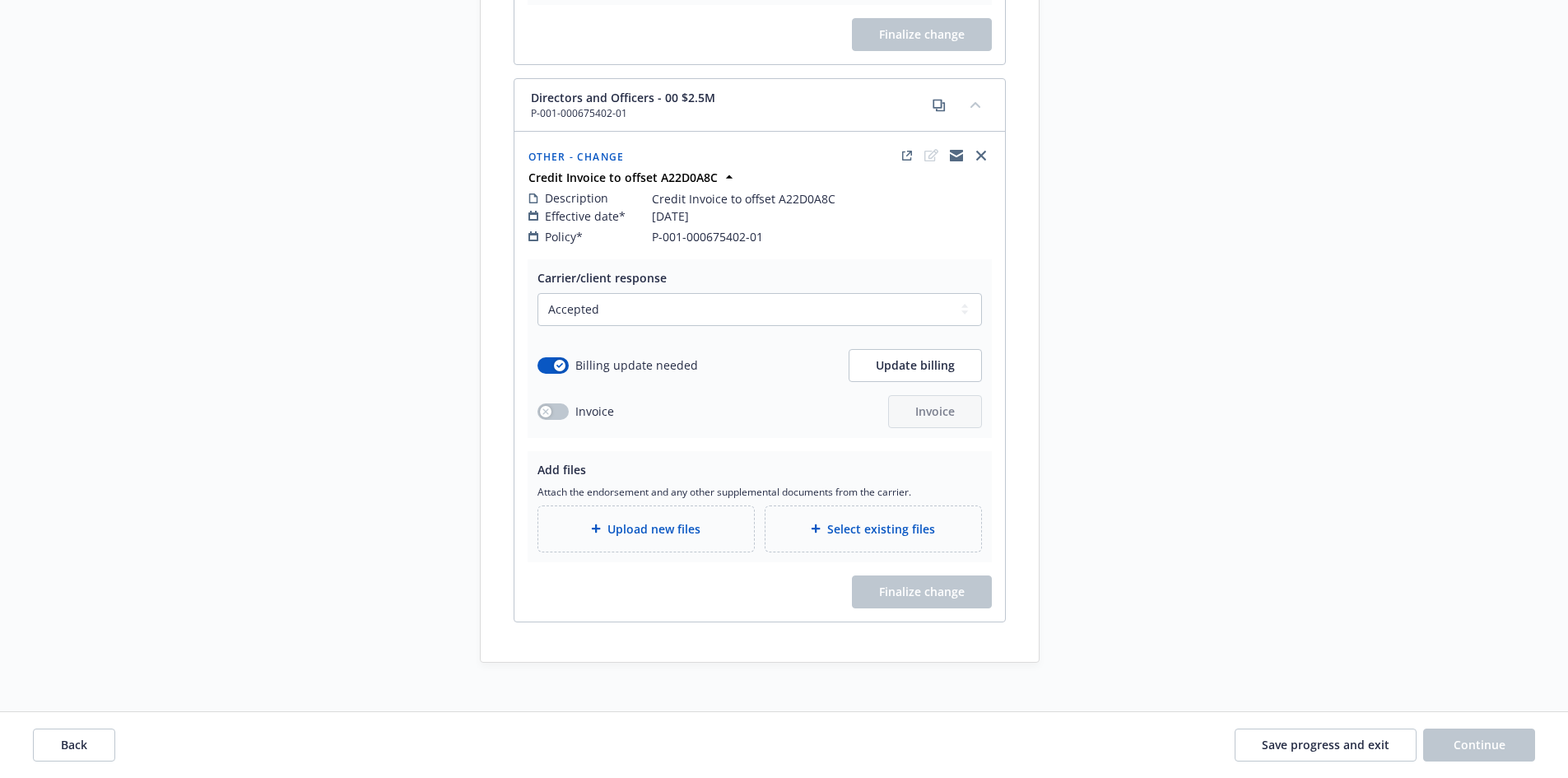
drag, startPoint x: 1567, startPoint y: 485, endPoint x: 1571, endPoint y: 460, distance: 25.3
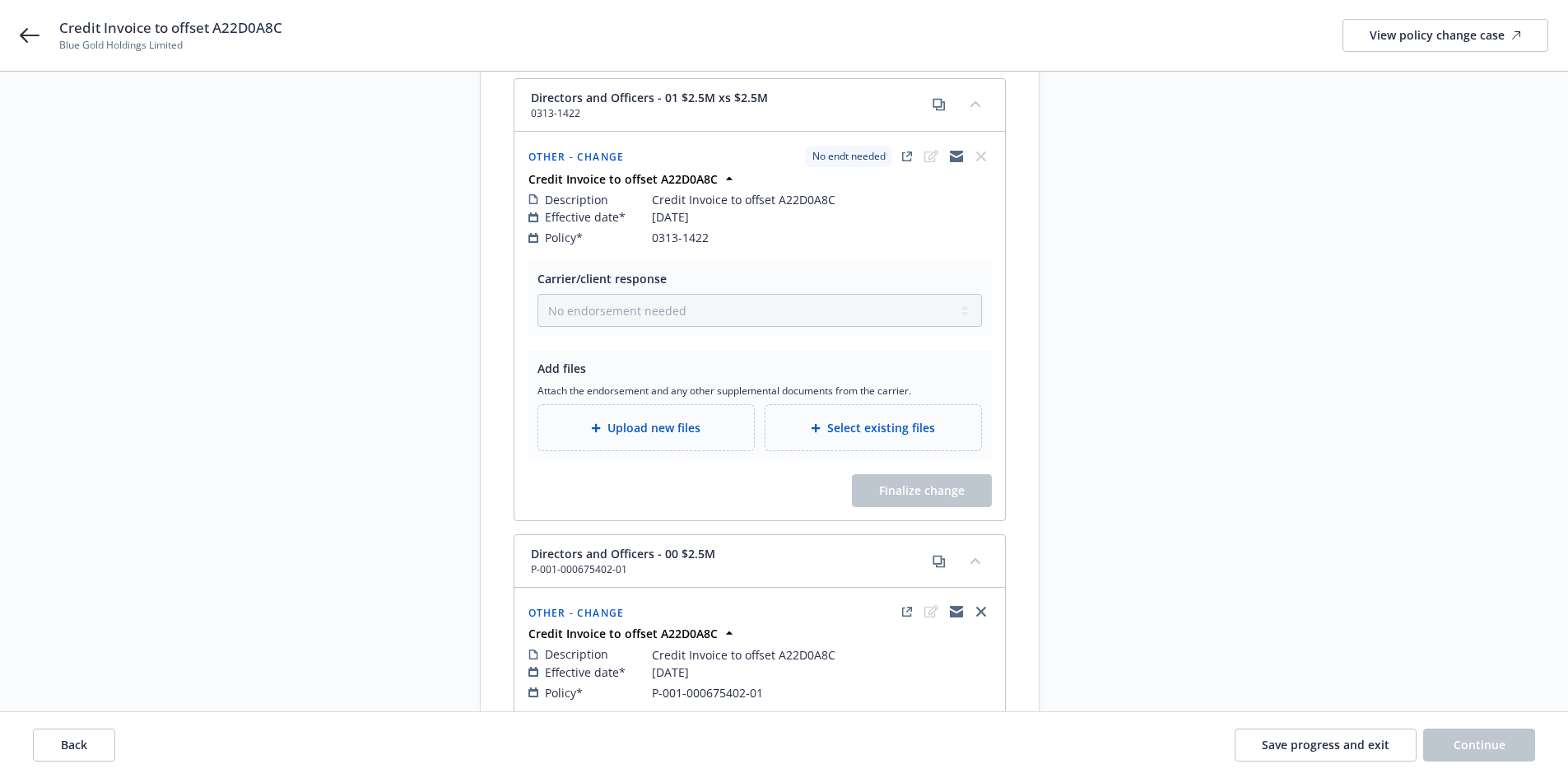
scroll to position [650, 0]
click at [976, 604] on icon "close" at bounding box center [981, 609] width 9 height 9
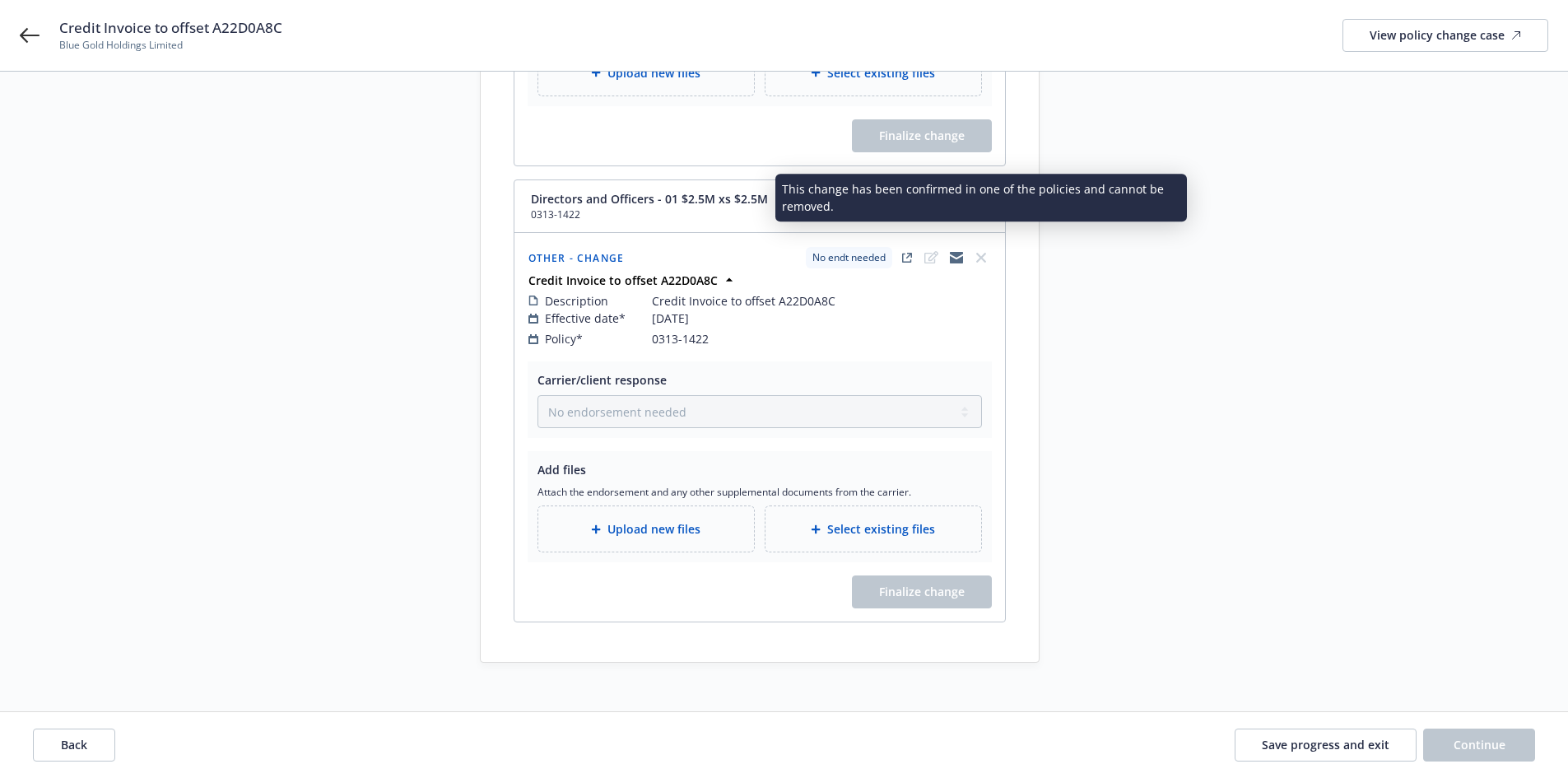
click at [985, 248] on link "close" at bounding box center [980, 257] width 20 height 20
click at [981, 253] on icon "close" at bounding box center [981, 257] width 9 height 9
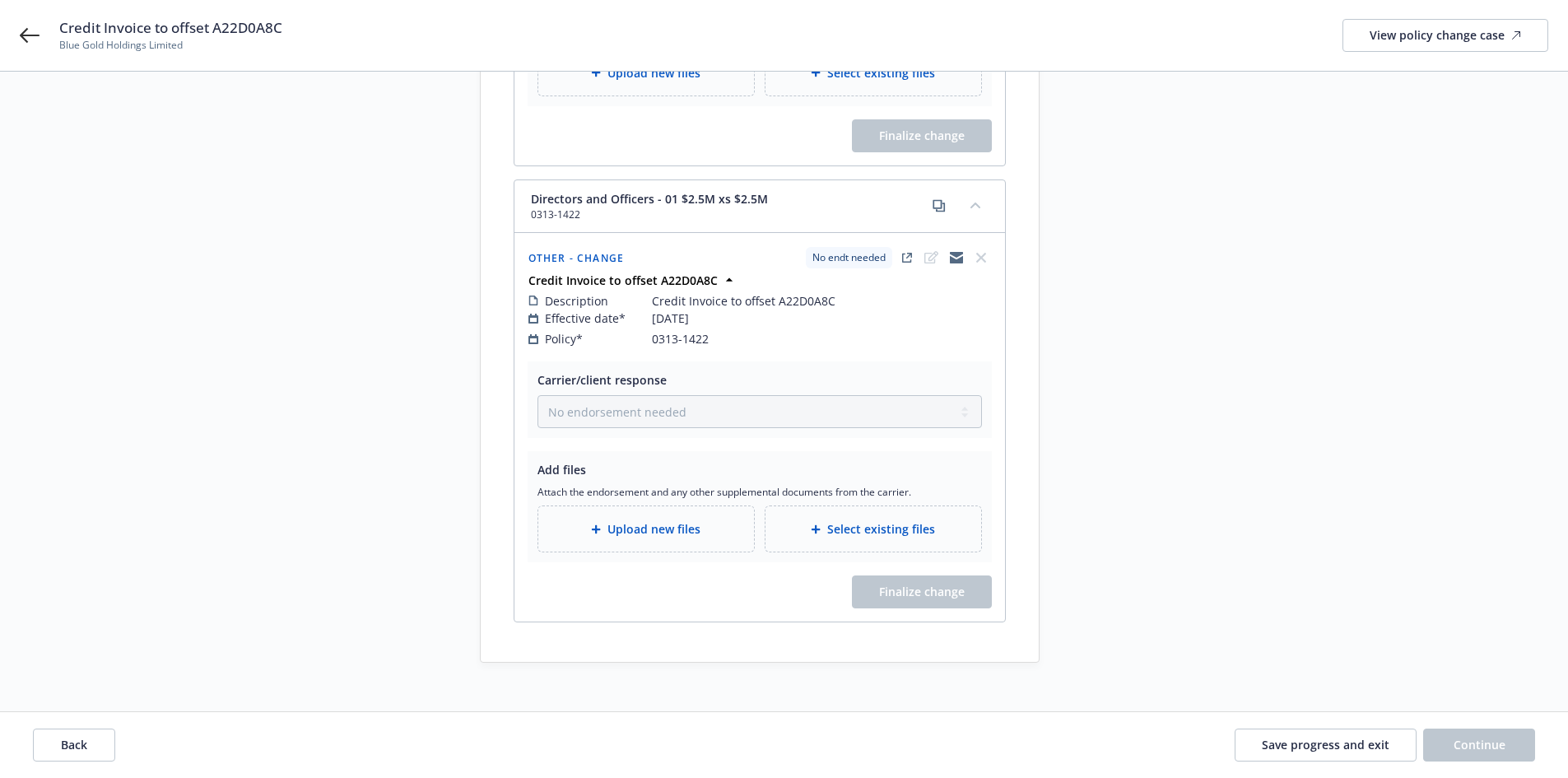
scroll to position [0, 0]
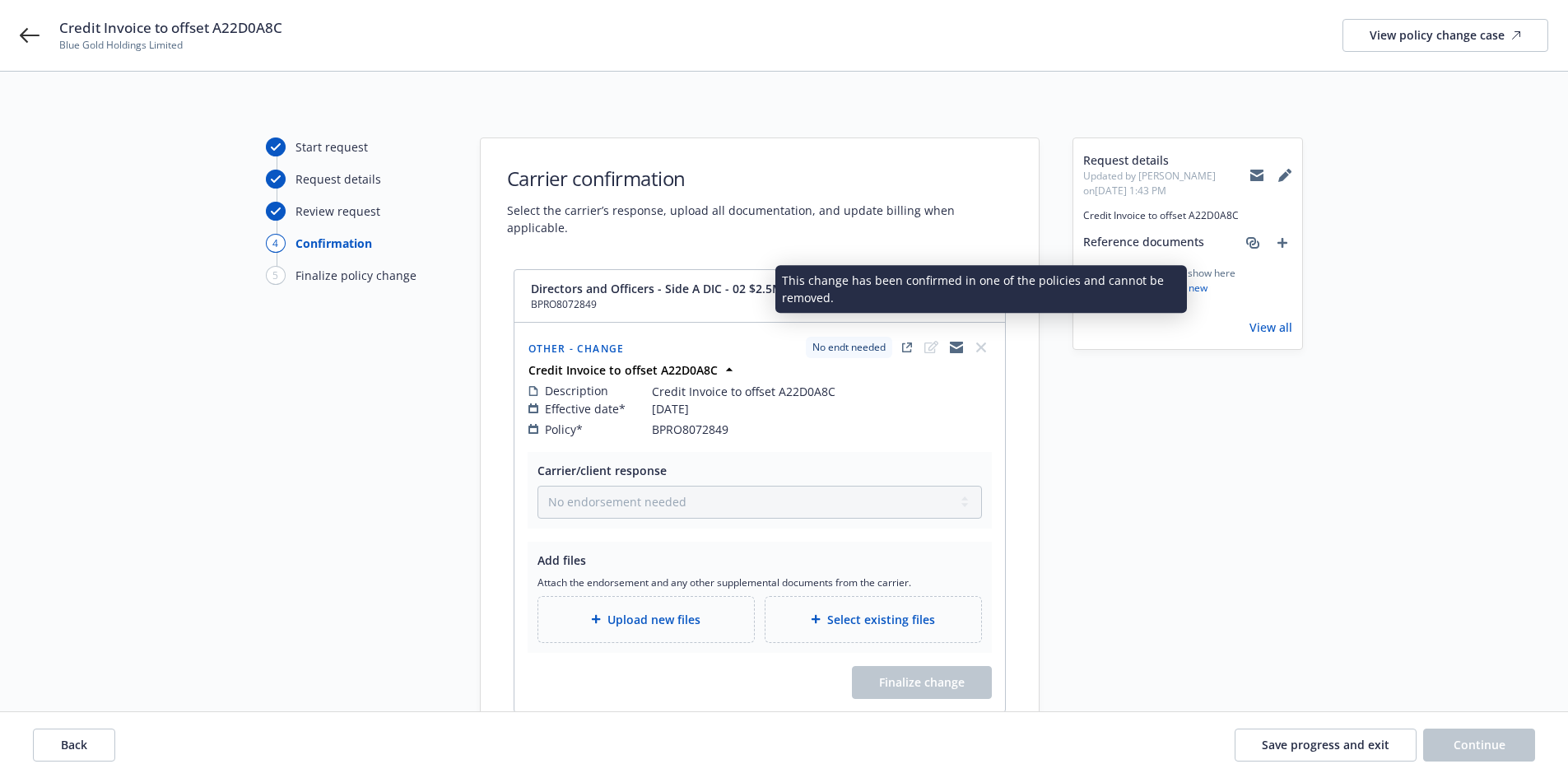
click at [985, 337] on link "close" at bounding box center [980, 347] width 20 height 20
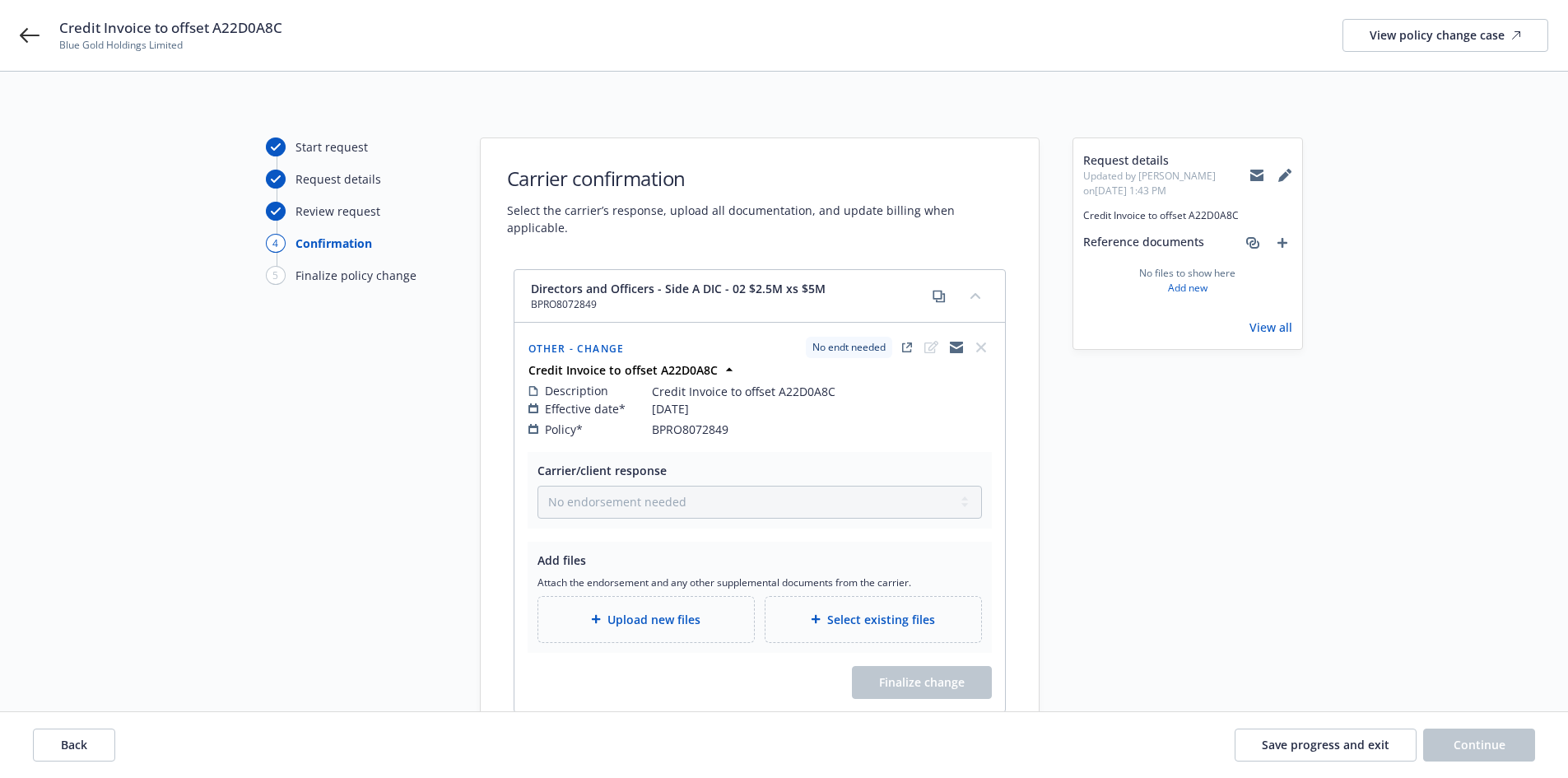
scroll to position [546, 0]
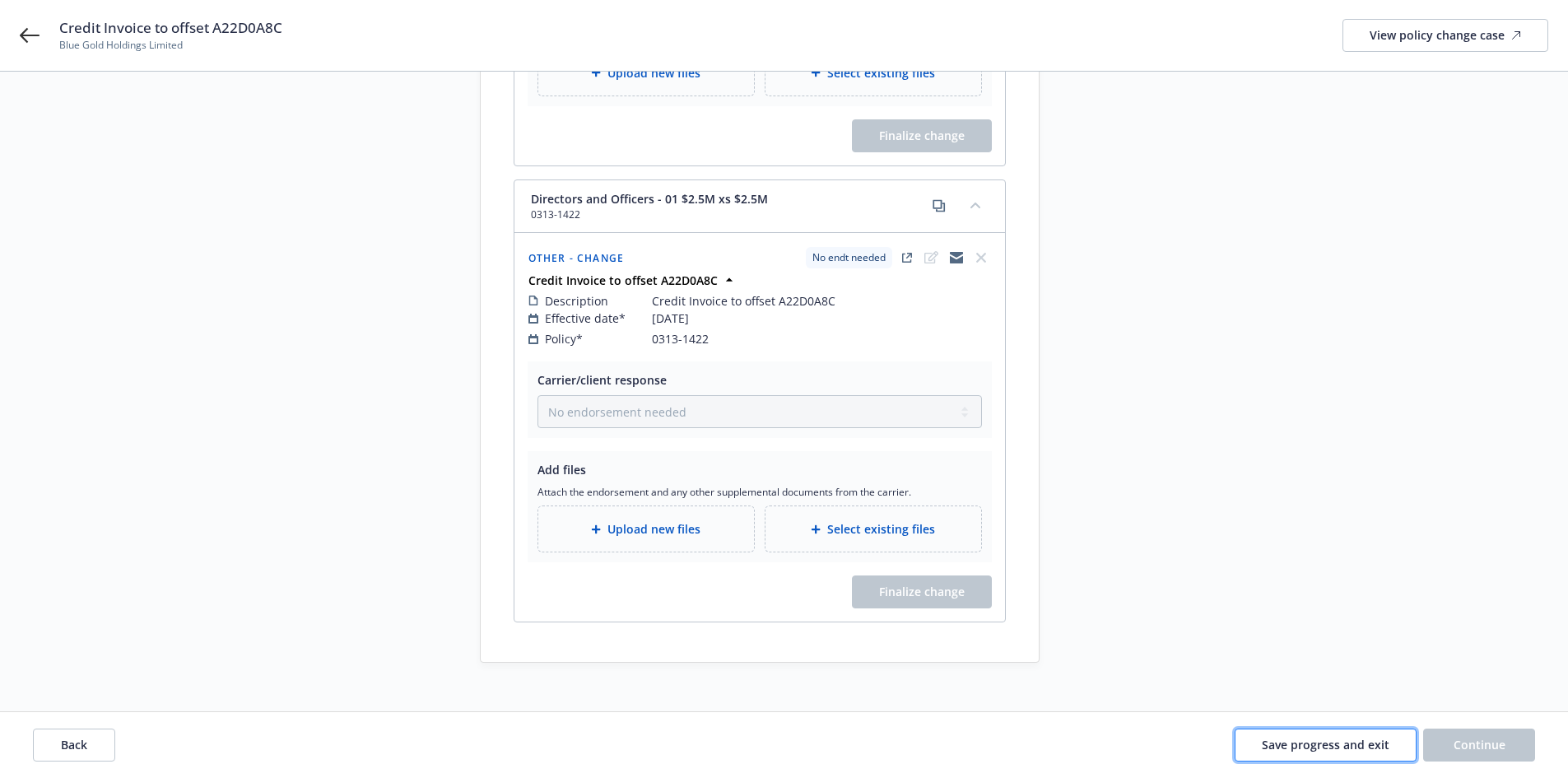
click at [1359, 748] on span "Save progress and exit" at bounding box center [1325, 744] width 127 height 15
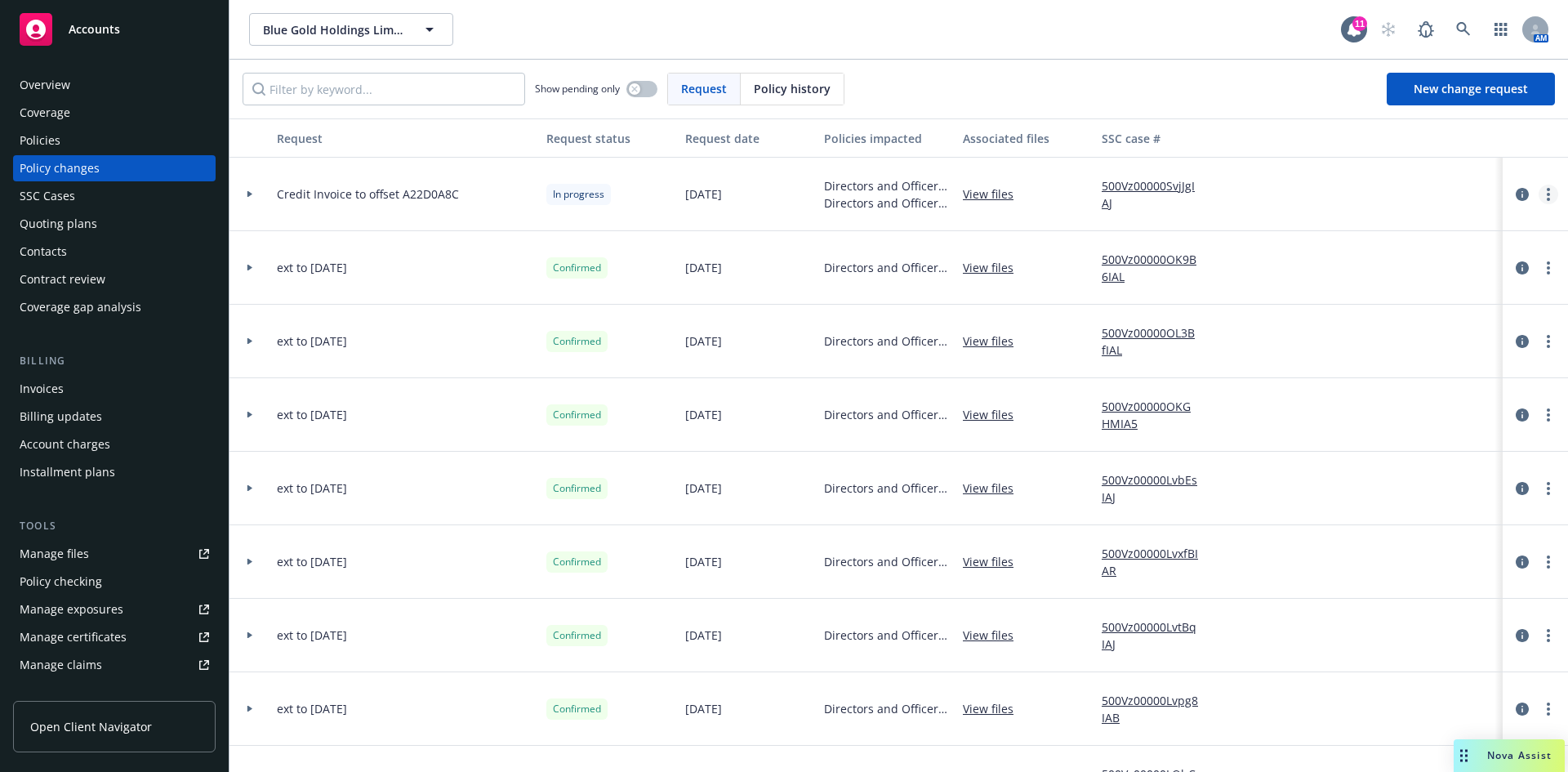
click at [1538, 200] on link "more" at bounding box center [1547, 194] width 20 height 20
click at [1357, 292] on link "Rescind request" at bounding box center [1404, 293] width 280 height 33
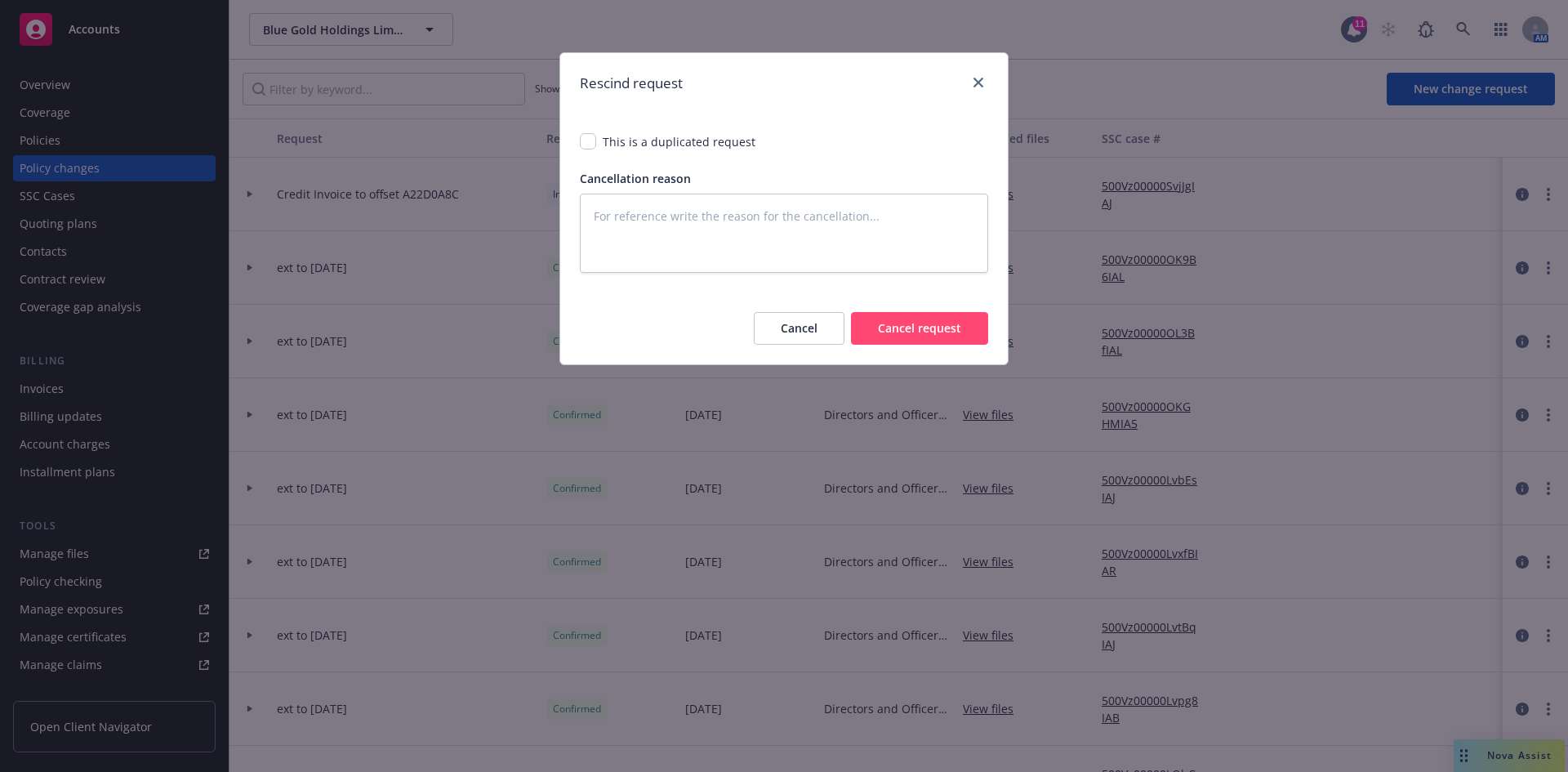
click at [931, 328] on button "Cancel request" at bounding box center [920, 328] width 138 height 33
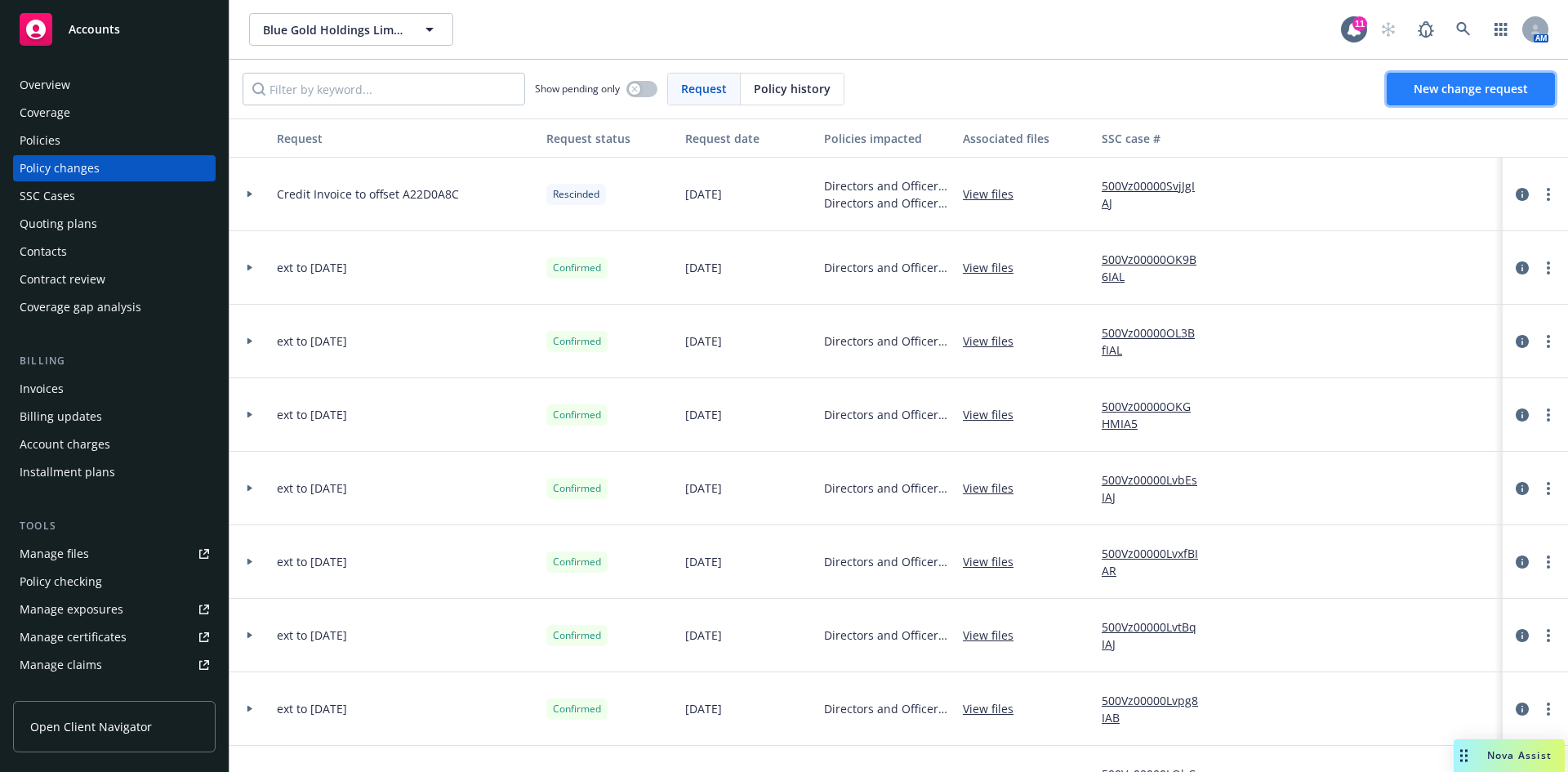
click at [1462, 86] on span "New change request" at bounding box center [1470, 89] width 114 height 15
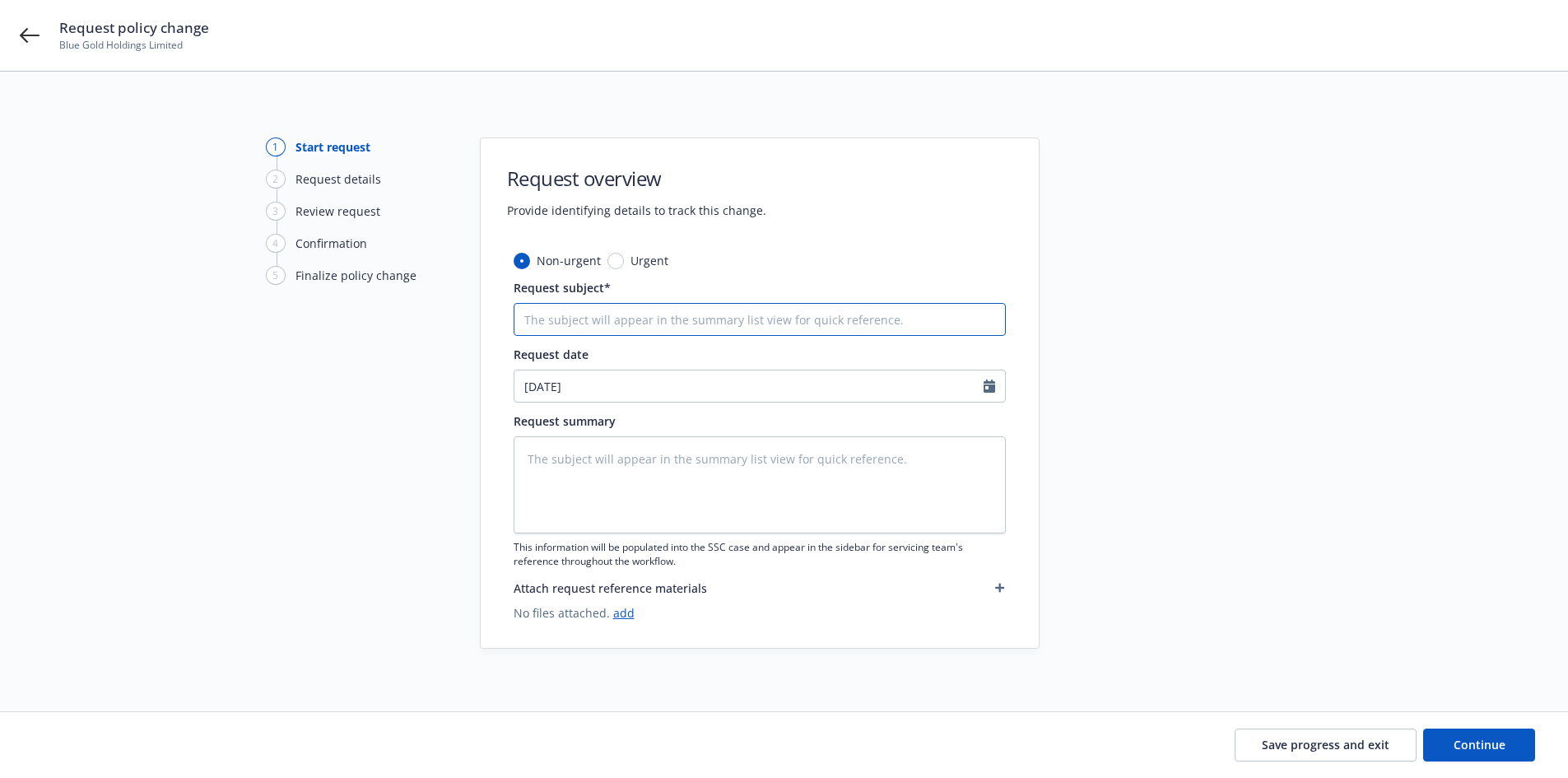
click at [601, 313] on input "Request subject*" at bounding box center [760, 319] width 492 height 33
paste input "A22D0A8C"
click at [576, 316] on input "Credit to offset A22D0A8C" at bounding box center [760, 319] width 492 height 33
click at [576, 314] on input "Credit to offset A22D0A8C" at bounding box center [760, 319] width 492 height 33
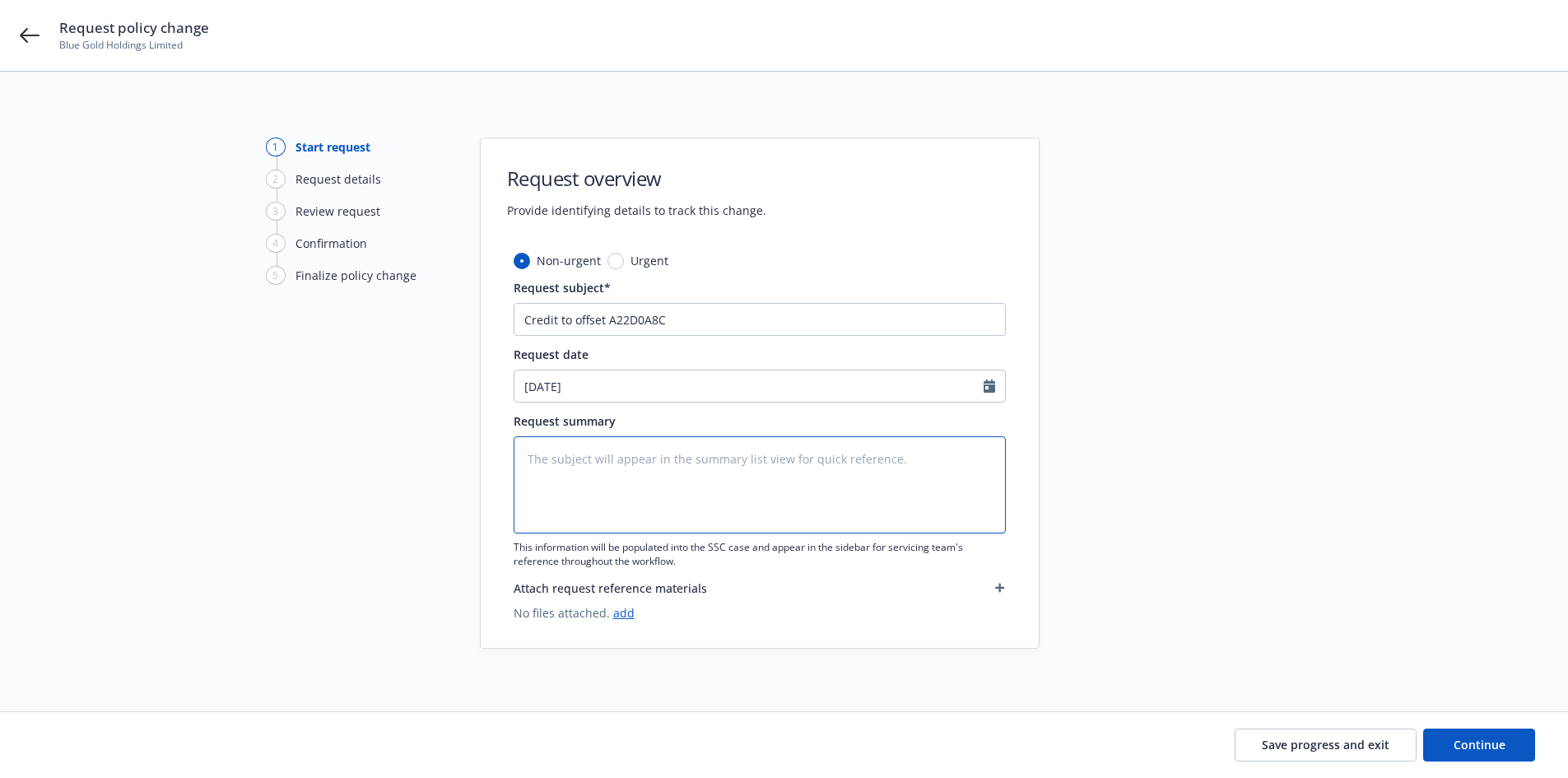
click at [628, 470] on textarea at bounding box center [760, 484] width 492 height 97
paste textarea "Credit to offset A22D0A8C"
click at [1473, 738] on span "Continue" at bounding box center [1479, 744] width 52 height 15
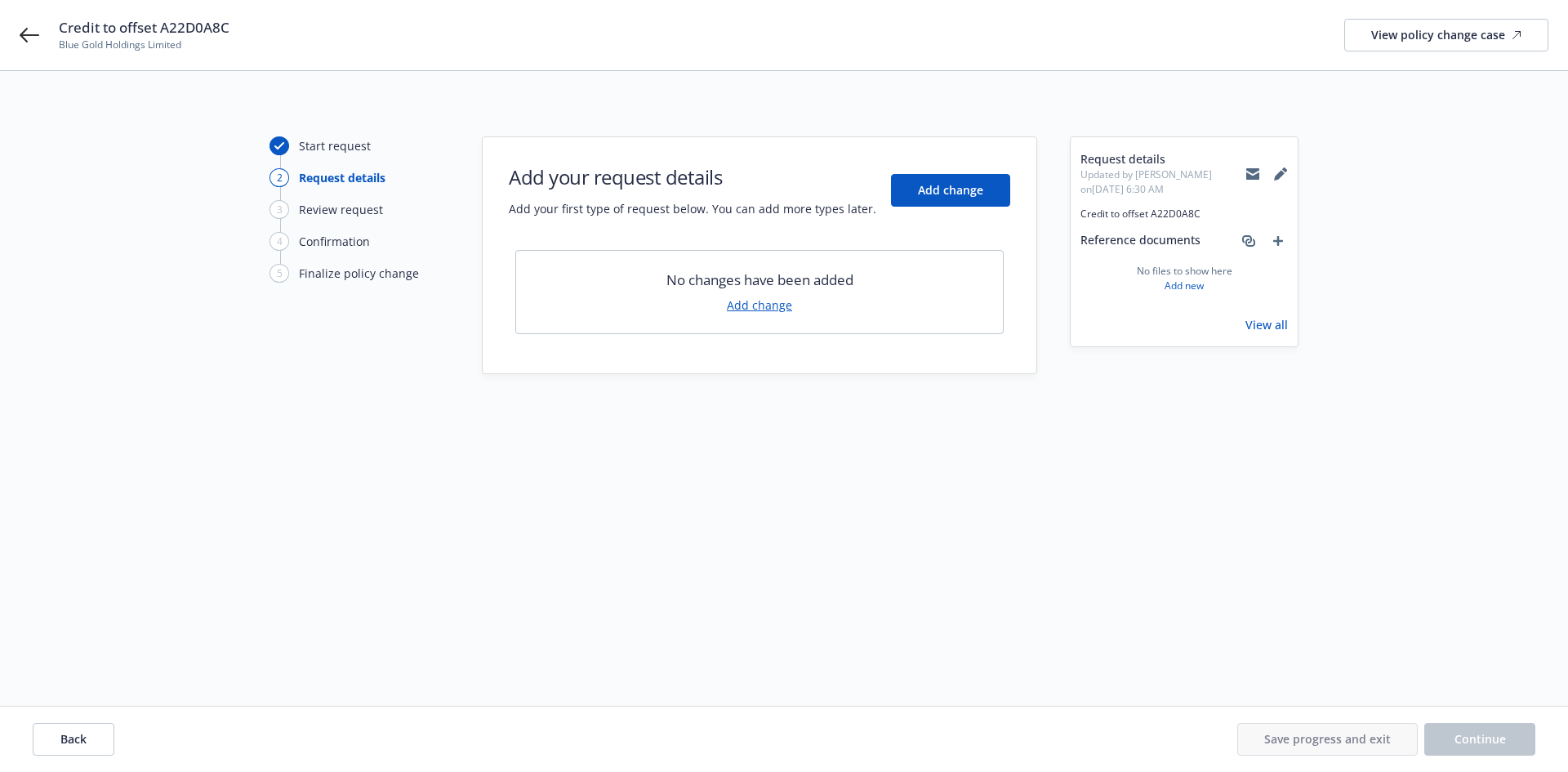
click at [768, 304] on link "Add change" at bounding box center [759, 305] width 65 height 17
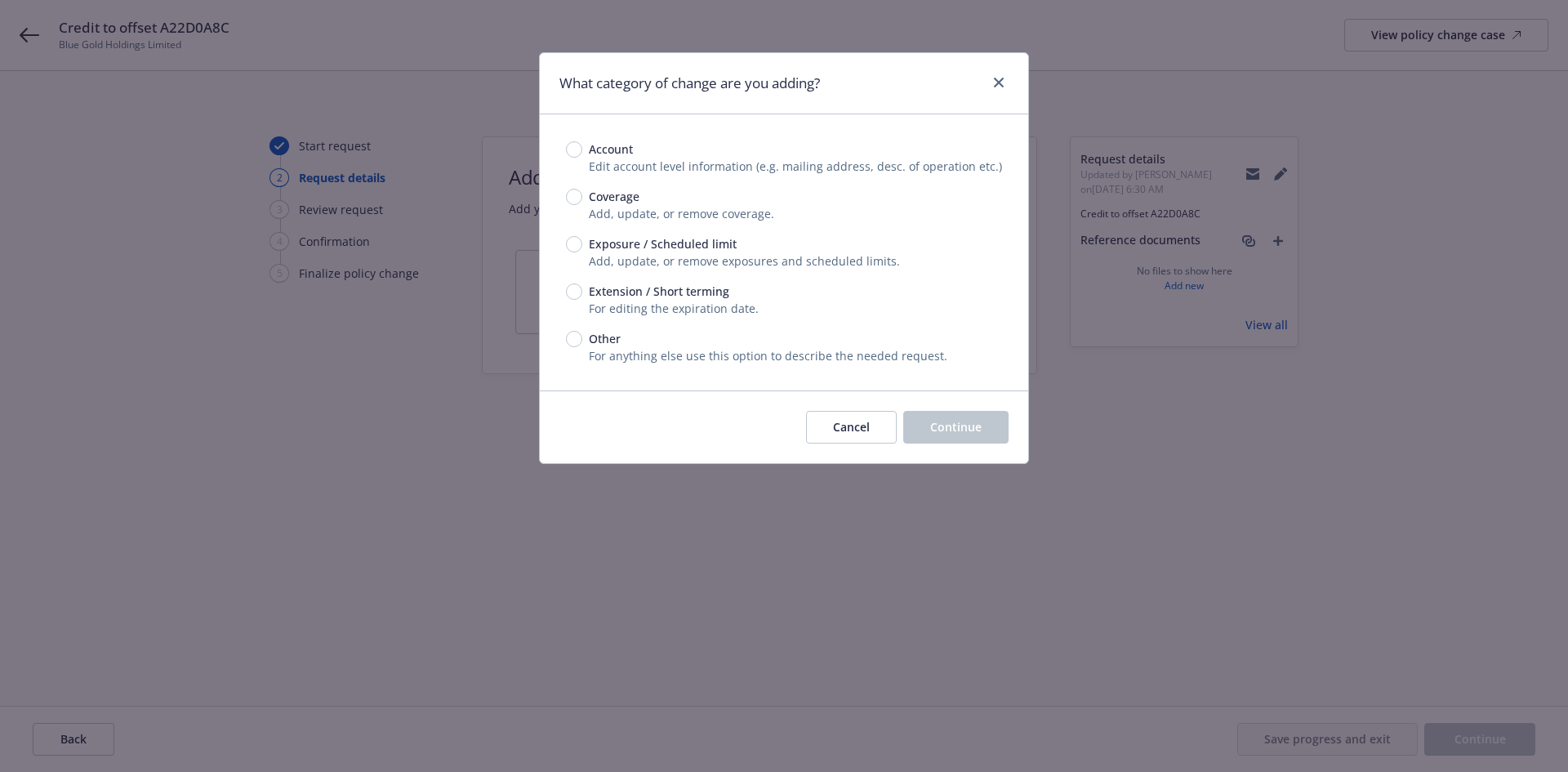
click at [563, 337] on div "Account Edit account level information (e.g. mailing address, desc. of operatio…" at bounding box center [784, 252] width 488 height 276
click at [575, 337] on input "Other" at bounding box center [573, 338] width 16 height 16
click at [945, 428] on span "Continue" at bounding box center [956, 426] width 52 height 15
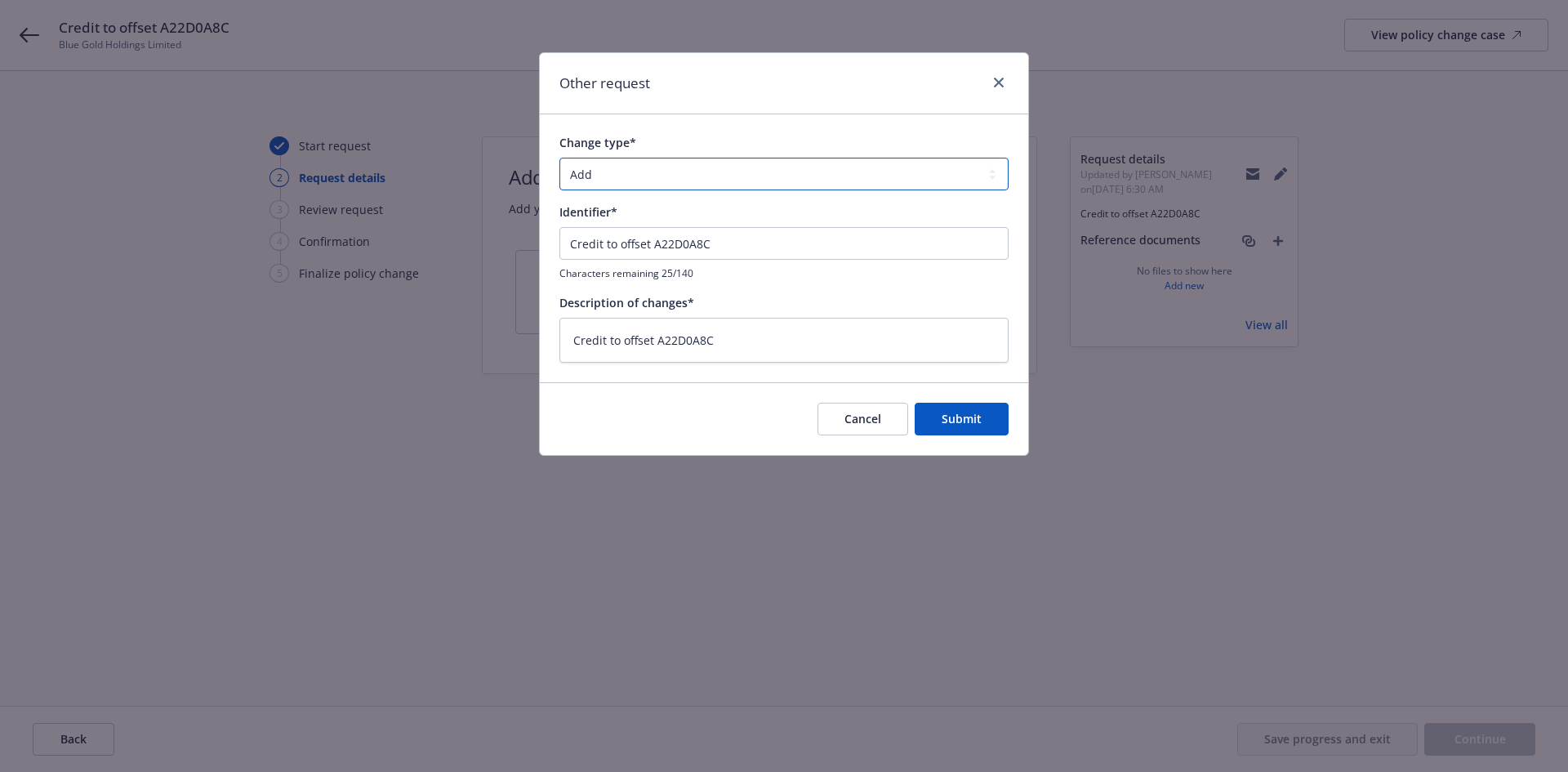
click at [632, 174] on select "Add Audit Change Remove" at bounding box center [784, 173] width 449 height 33
click at [560, 157] on select "Add Audit Change Remove" at bounding box center [784, 173] width 449 height 33
click at [958, 423] on span "Submit" at bounding box center [961, 419] width 40 height 15
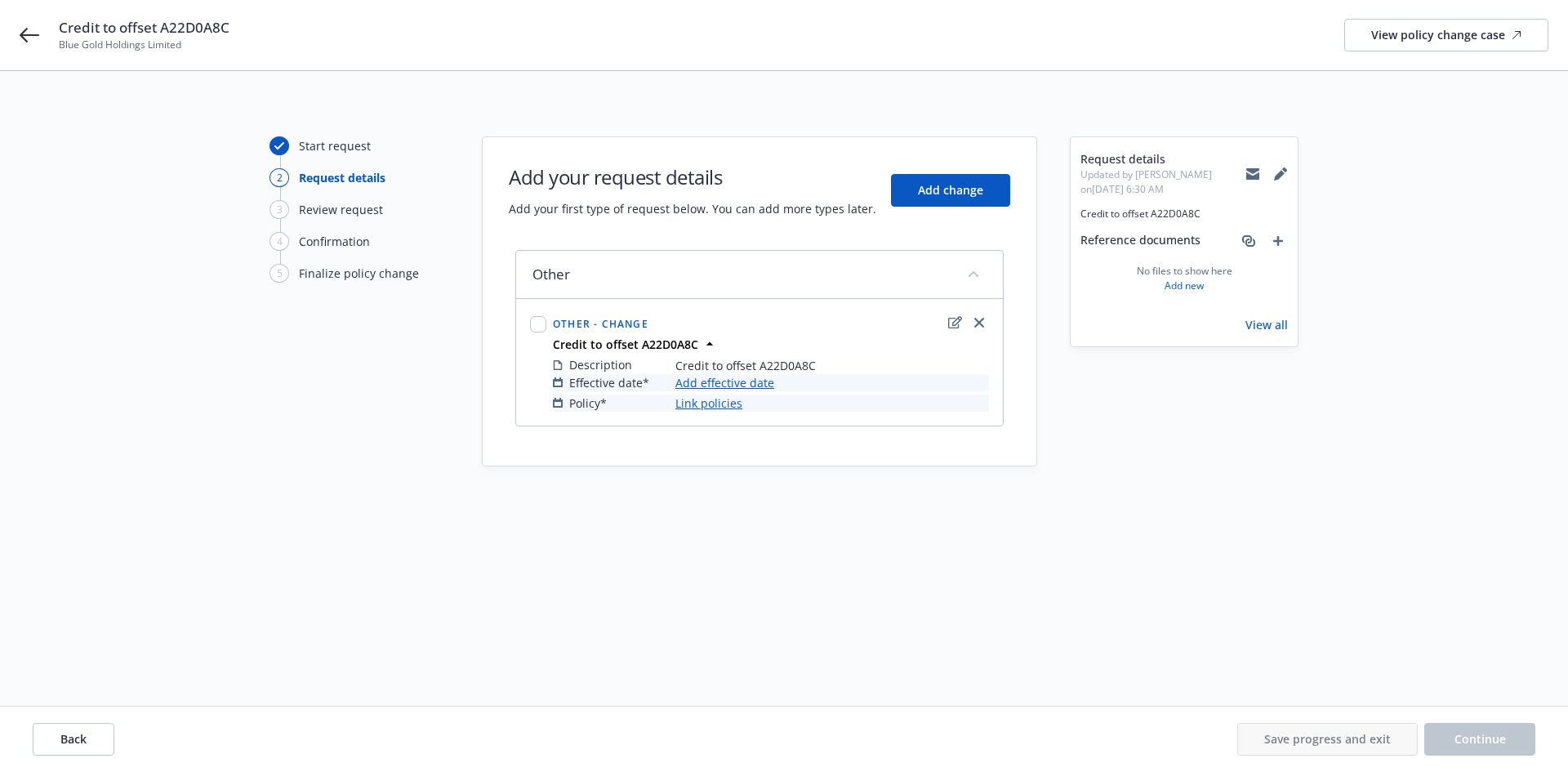
click at [724, 385] on link "Add effective date" at bounding box center [725, 383] width 99 height 17
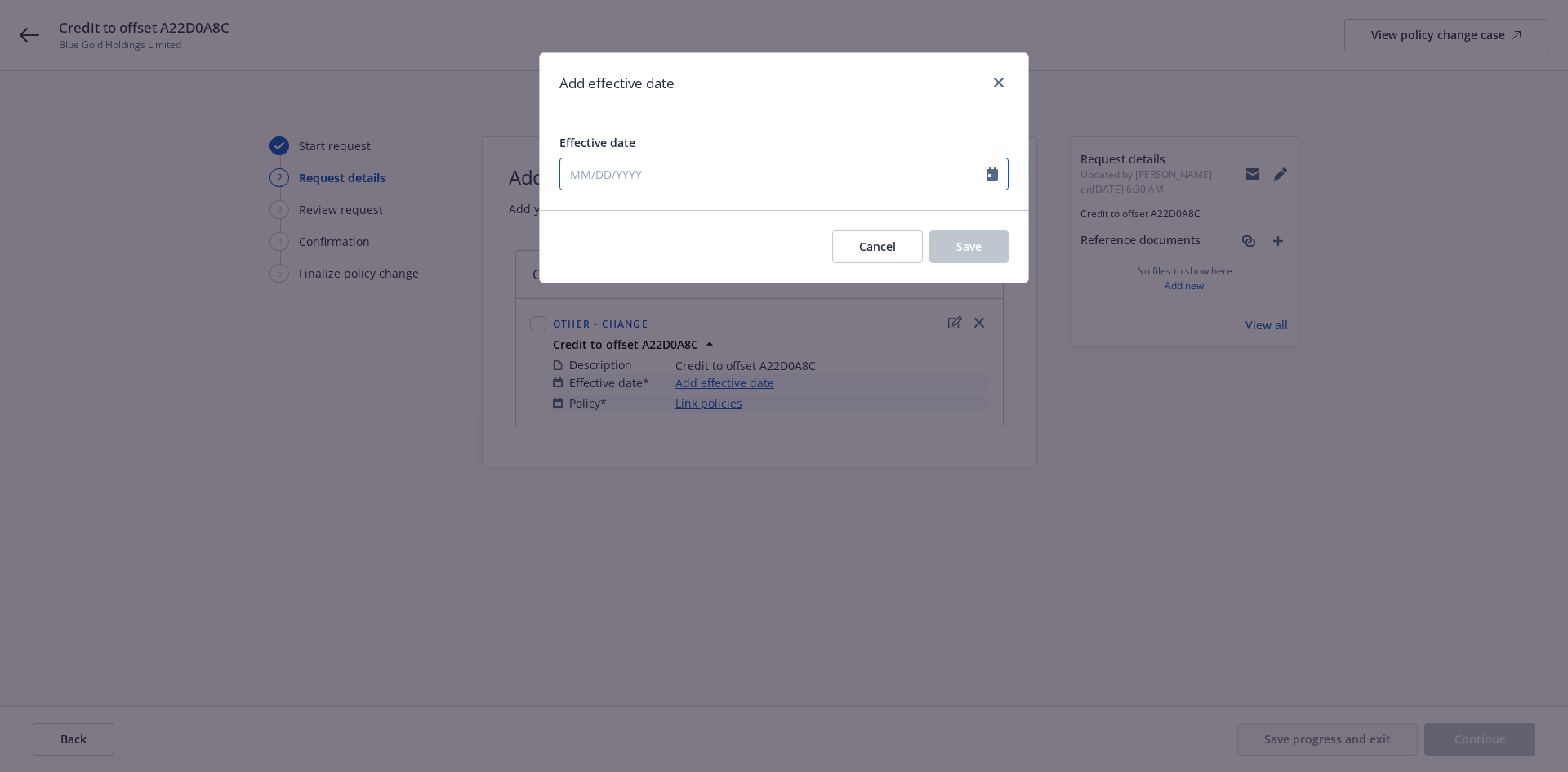
click at [671, 168] on input "Effective date" at bounding box center [773, 173] width 426 height 31
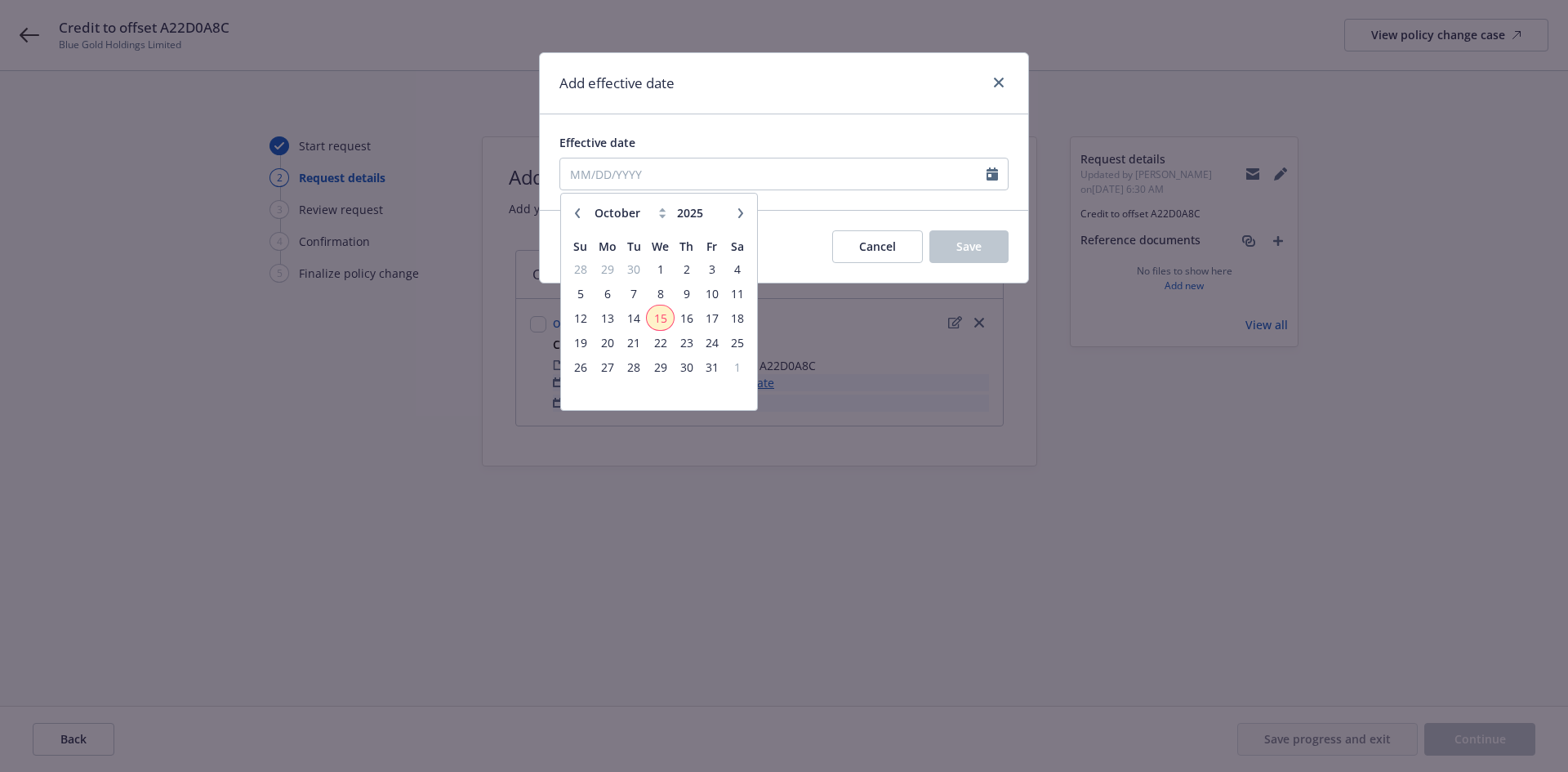
click at [659, 312] on span "15" at bounding box center [660, 319] width 24 height 21
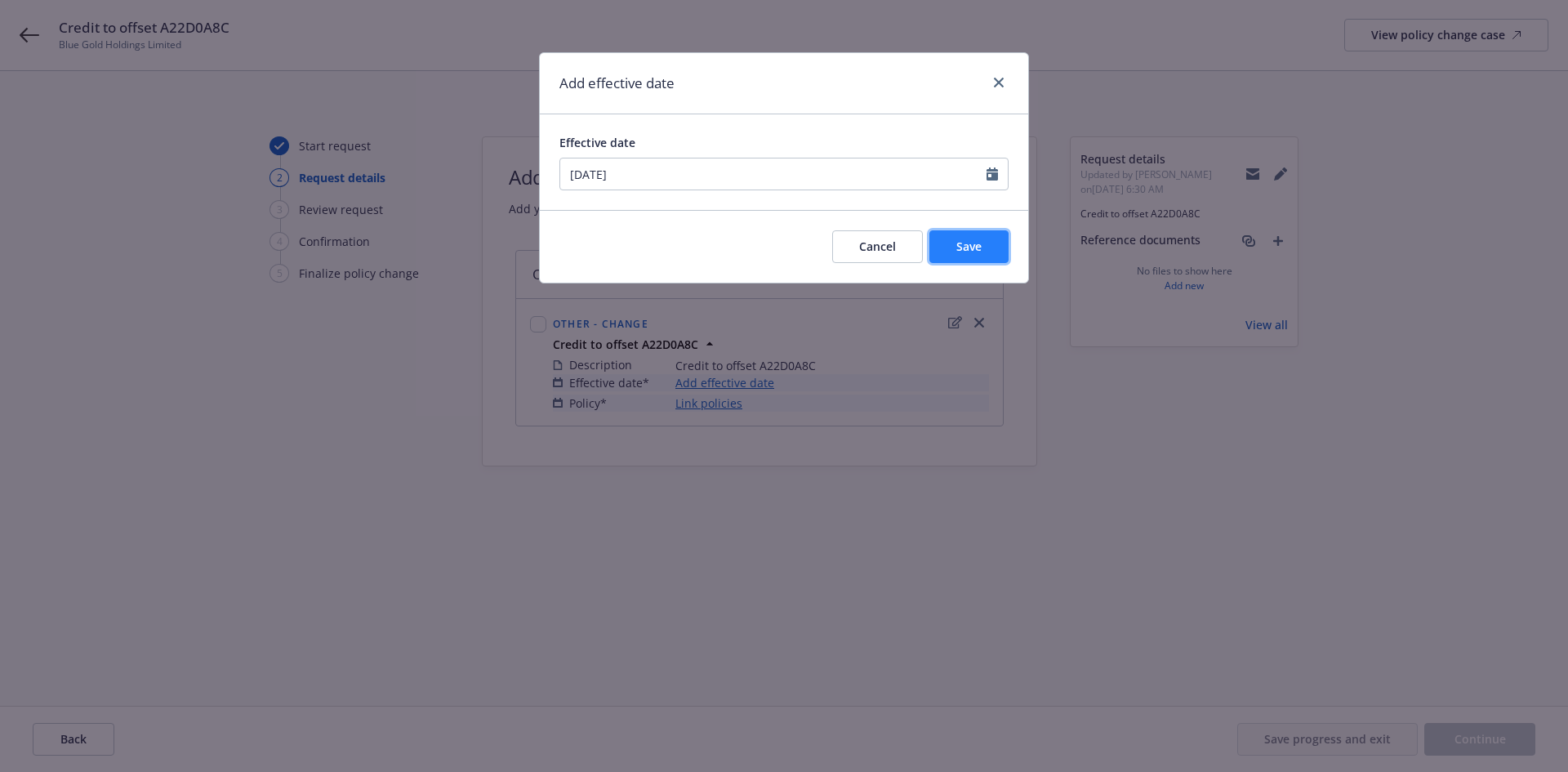
click at [993, 243] on button "Save" at bounding box center [969, 246] width 79 height 33
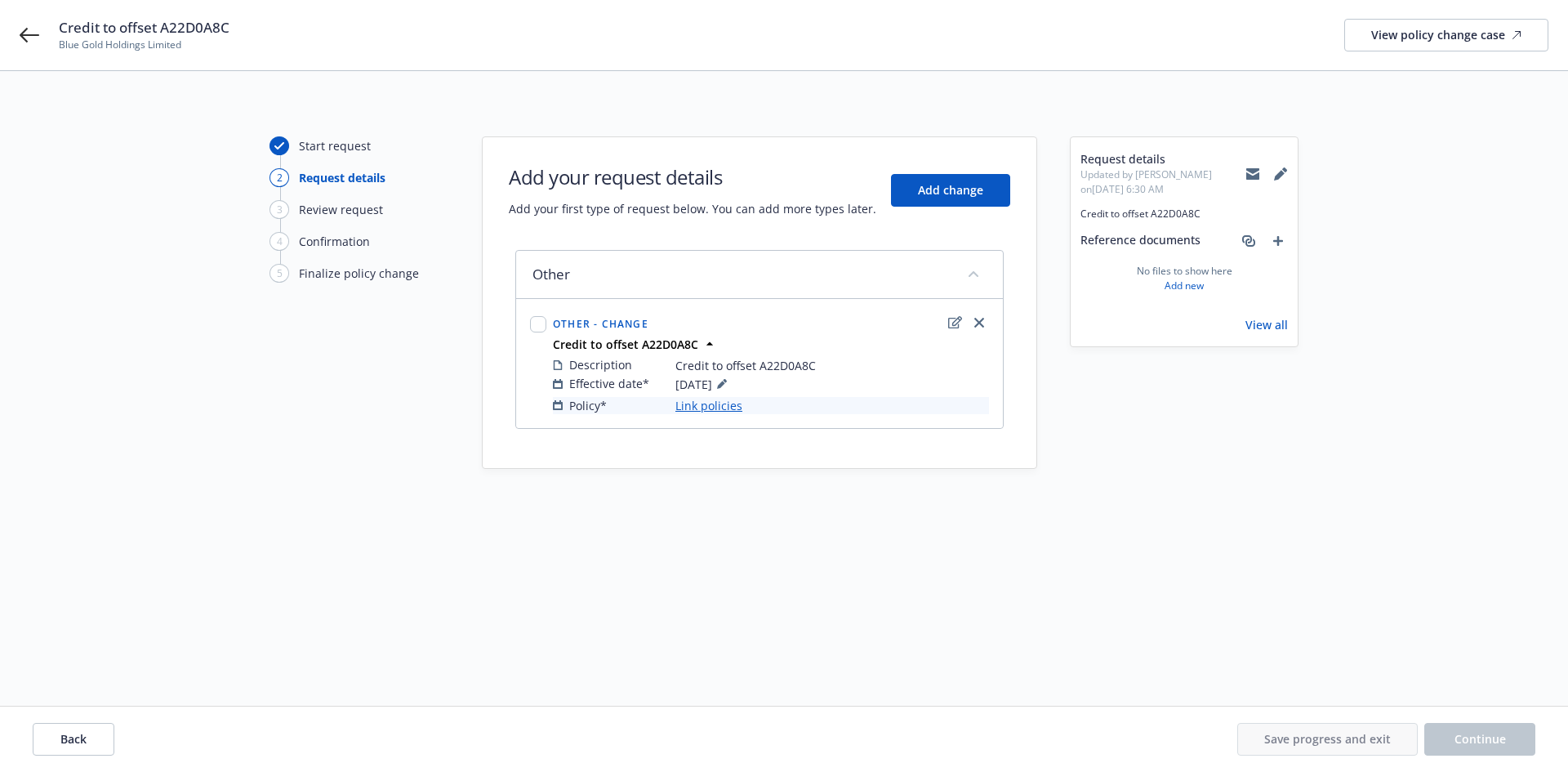
click at [715, 406] on link "Link policies" at bounding box center [709, 405] width 67 height 17
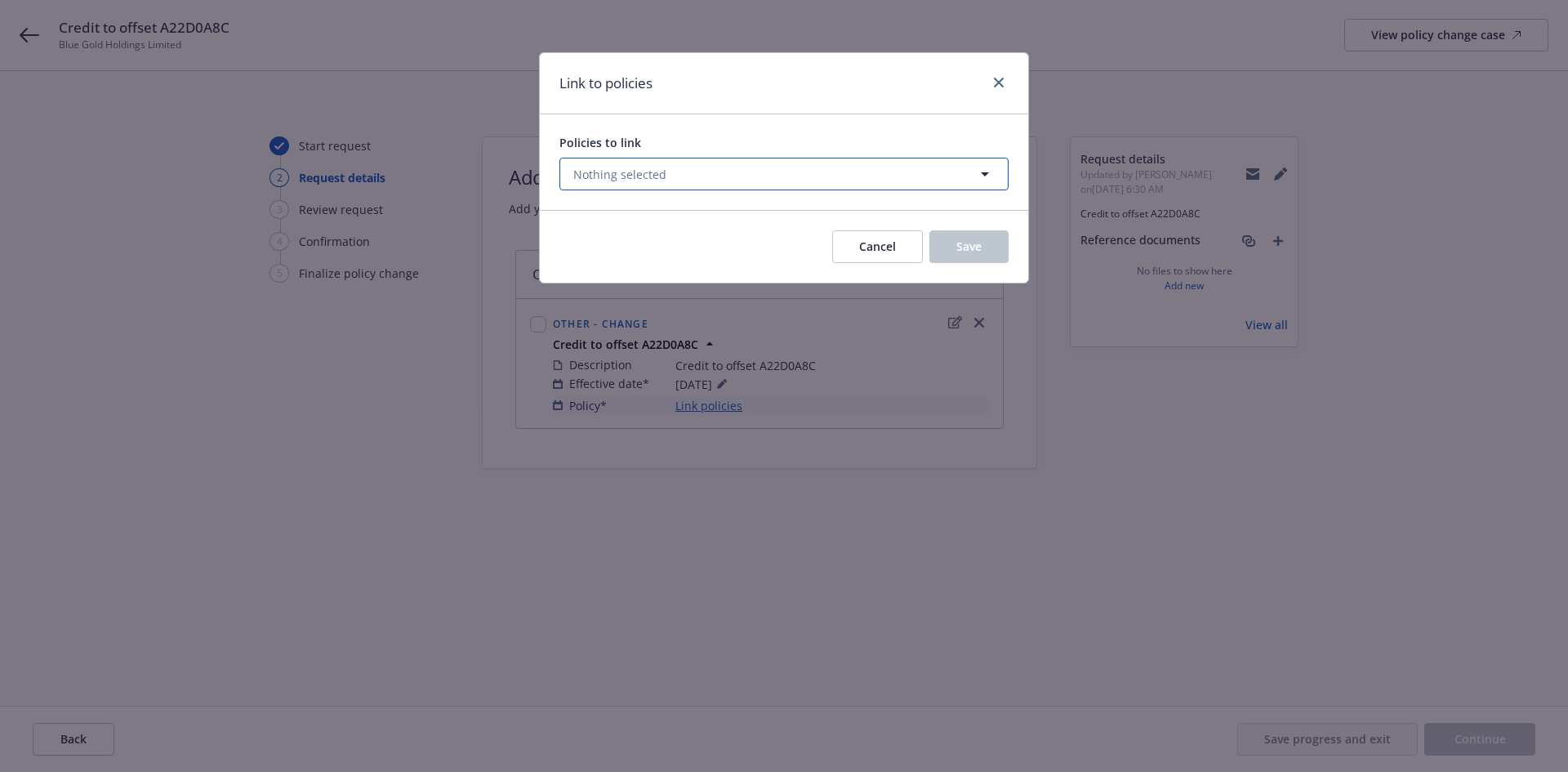
click at [689, 180] on button "Nothing selected" at bounding box center [784, 173] width 449 height 33
click at [669, 174] on button "Nothing selected" at bounding box center [784, 173] width 449 height 33
click at [700, 181] on button "Nothing selected" at bounding box center [784, 173] width 449 height 33
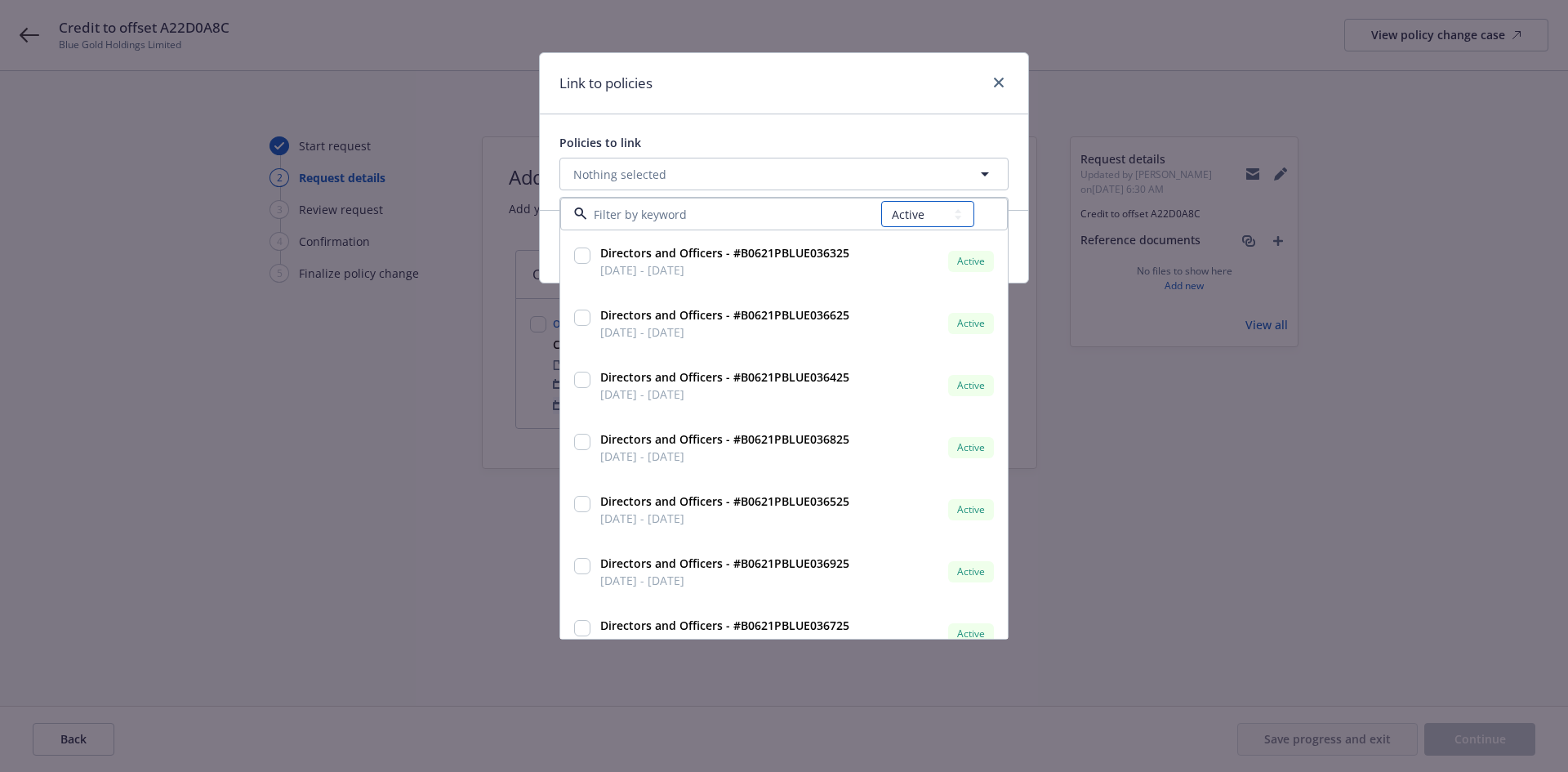
click at [915, 221] on select "All Active Upcoming Expired Cancelled" at bounding box center [927, 214] width 93 height 26
click at [882, 201] on select "All Active Upcoming Expired Cancelled" at bounding box center [927, 214] width 93 height 26
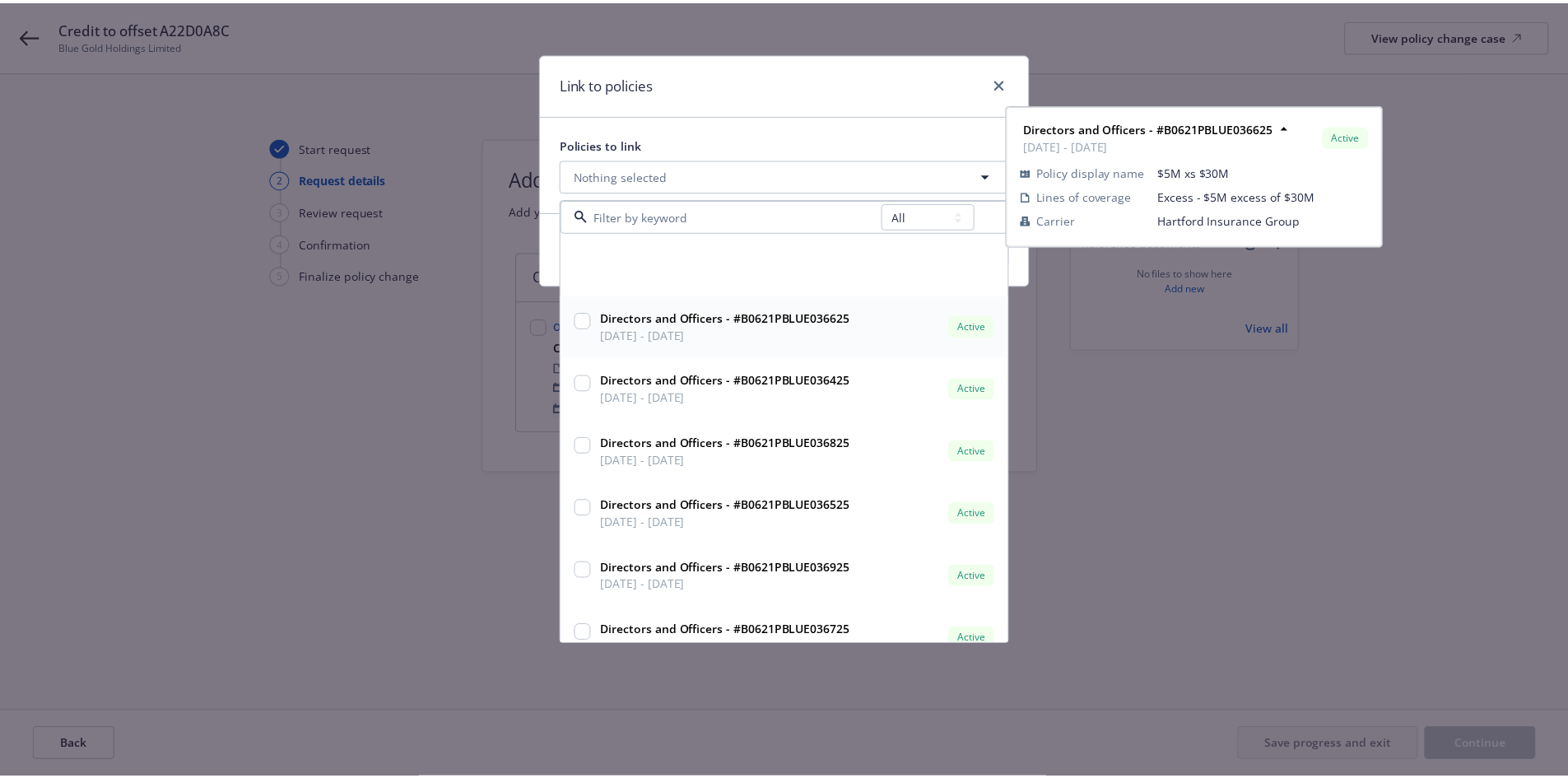
scroll to position [276, 0]
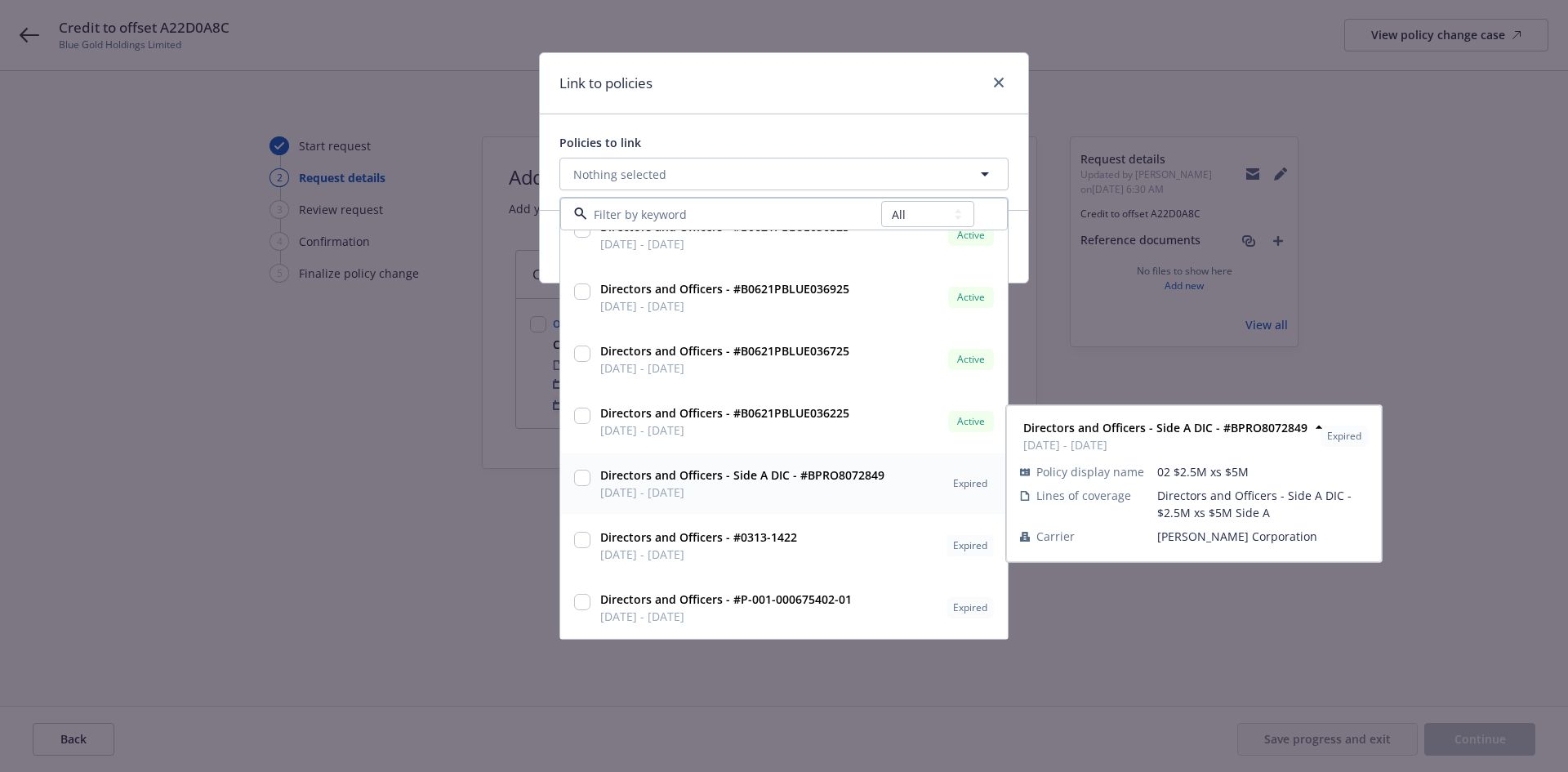
click at [580, 476] on input "checkbox" at bounding box center [581, 477] width 16 height 16
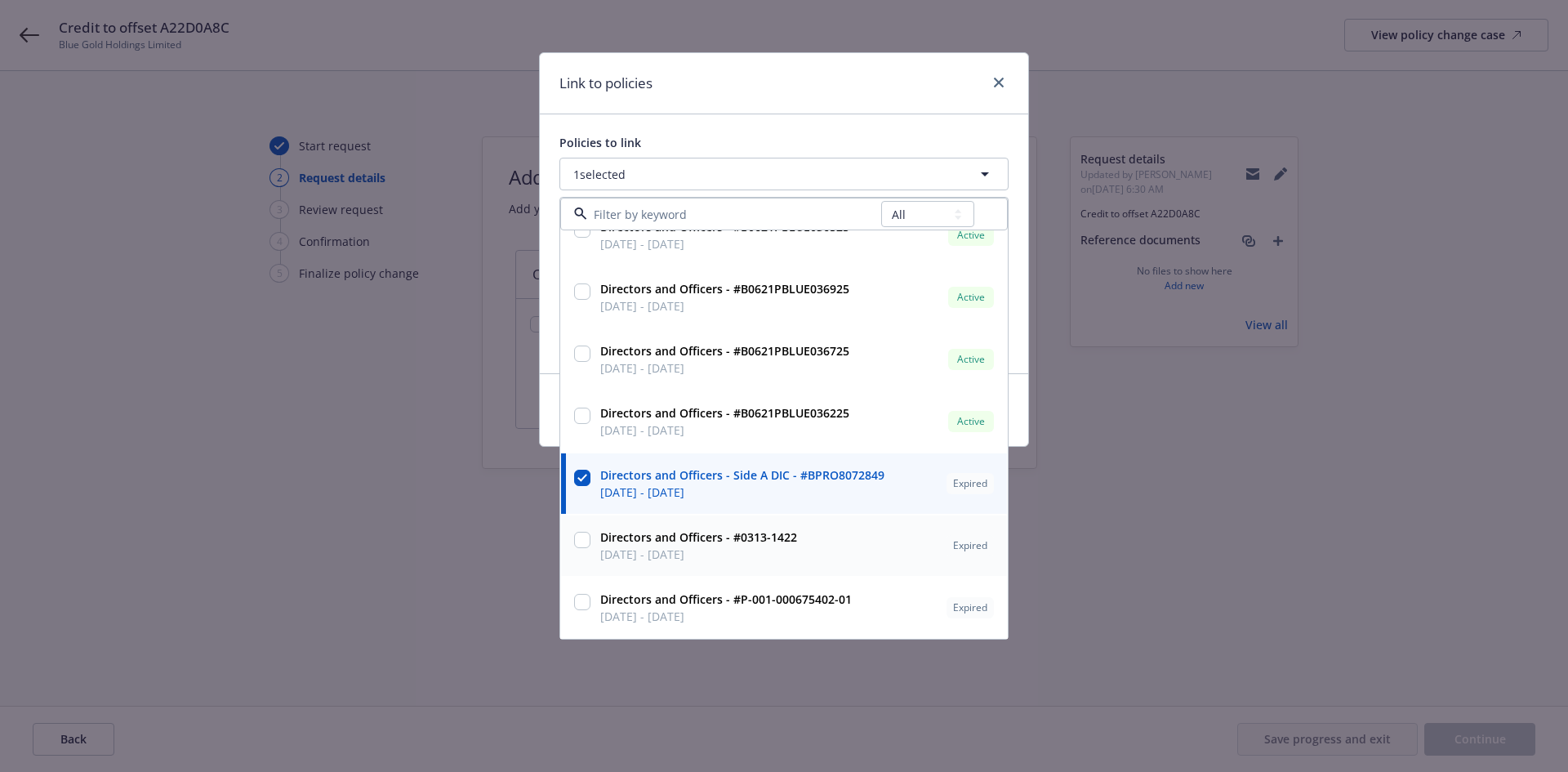
click at [586, 543] on input "checkbox" at bounding box center [581, 539] width 16 height 16
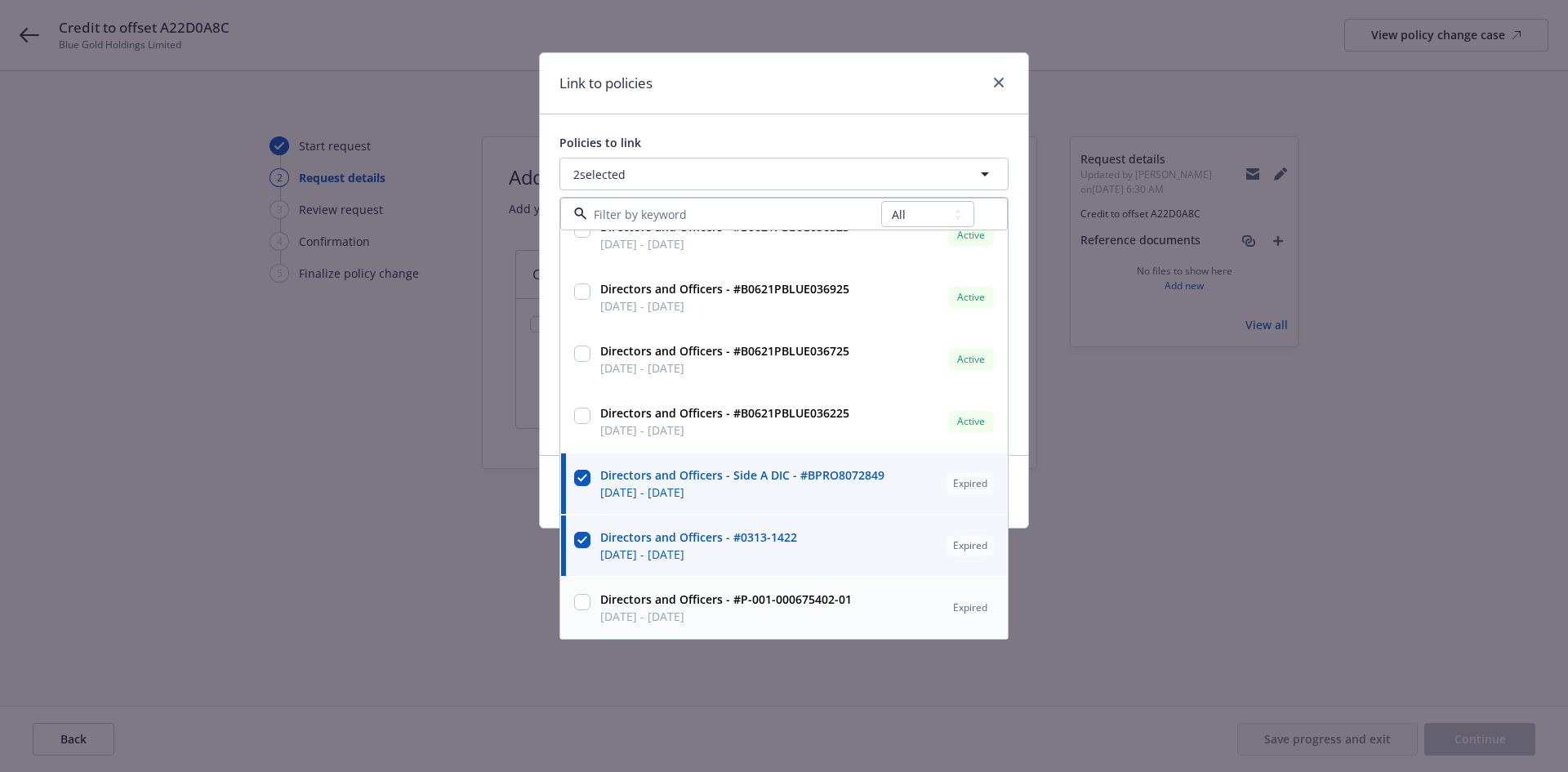
click at [582, 601] on input "checkbox" at bounding box center [581, 601] width 16 height 16
click at [865, 90] on div "Link to policies" at bounding box center [784, 83] width 488 height 61
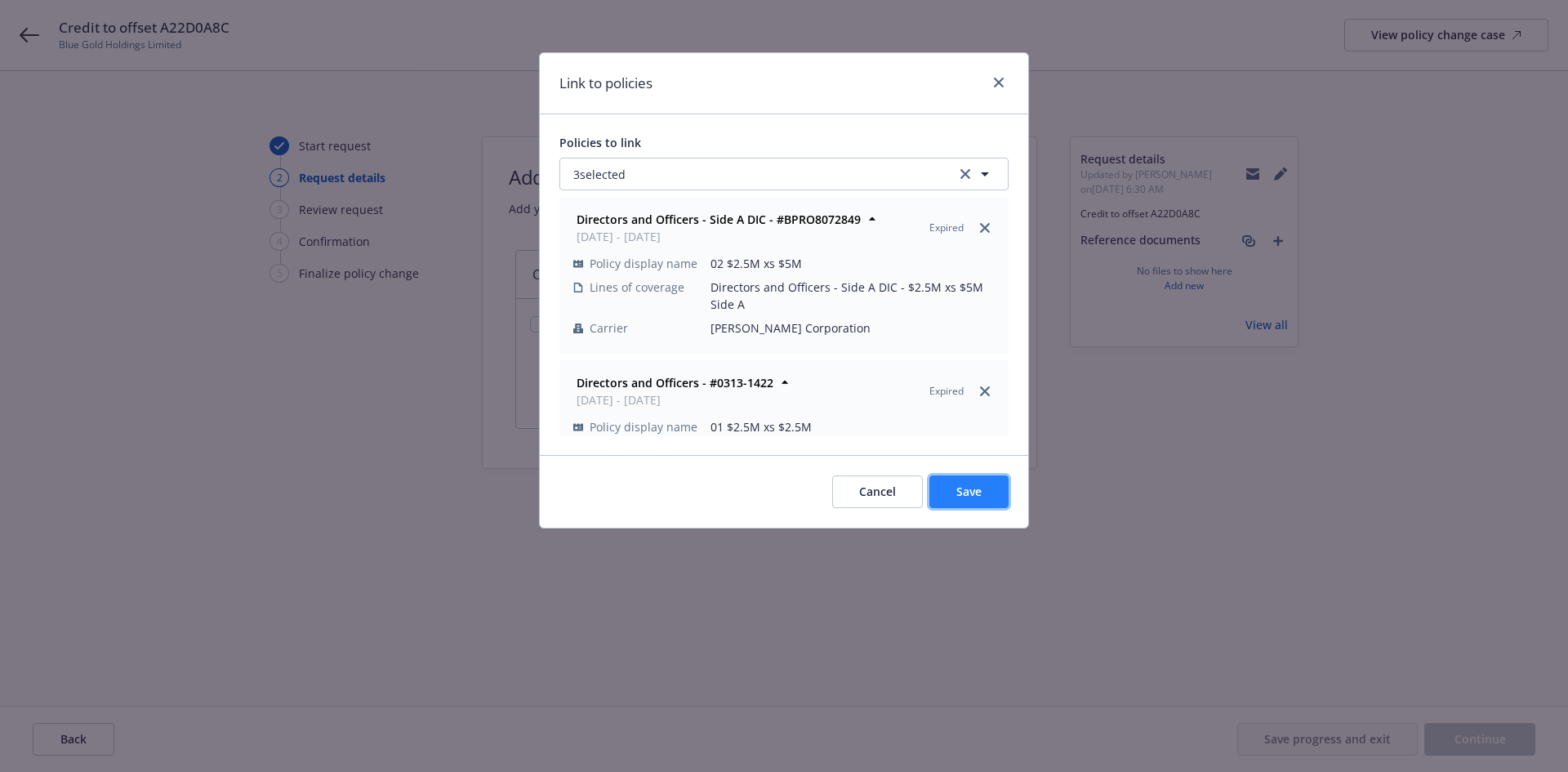
click at [975, 494] on span "Save" at bounding box center [969, 491] width 25 height 15
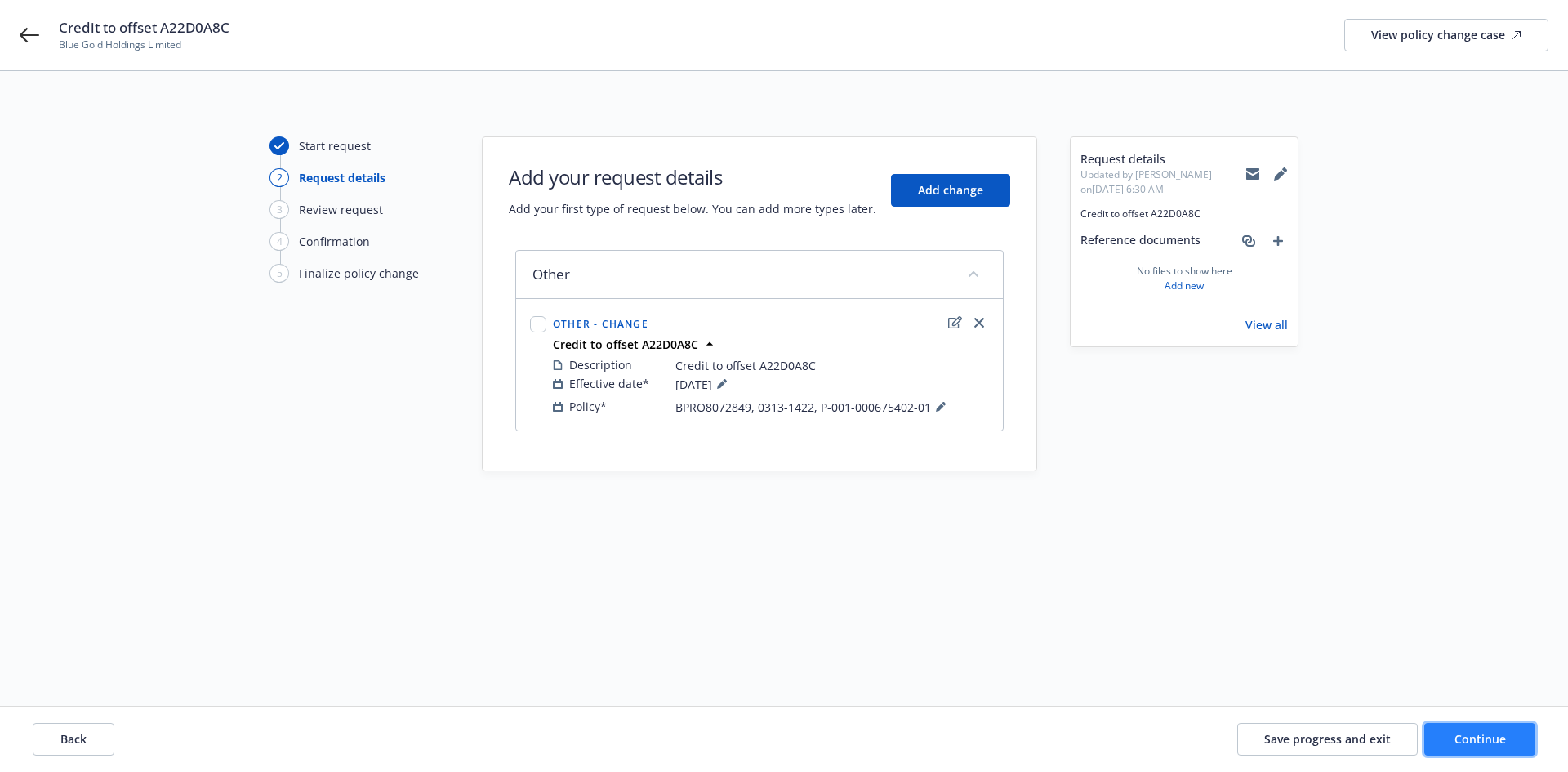
click at [1502, 744] on span "Continue" at bounding box center [1479, 738] width 52 height 15
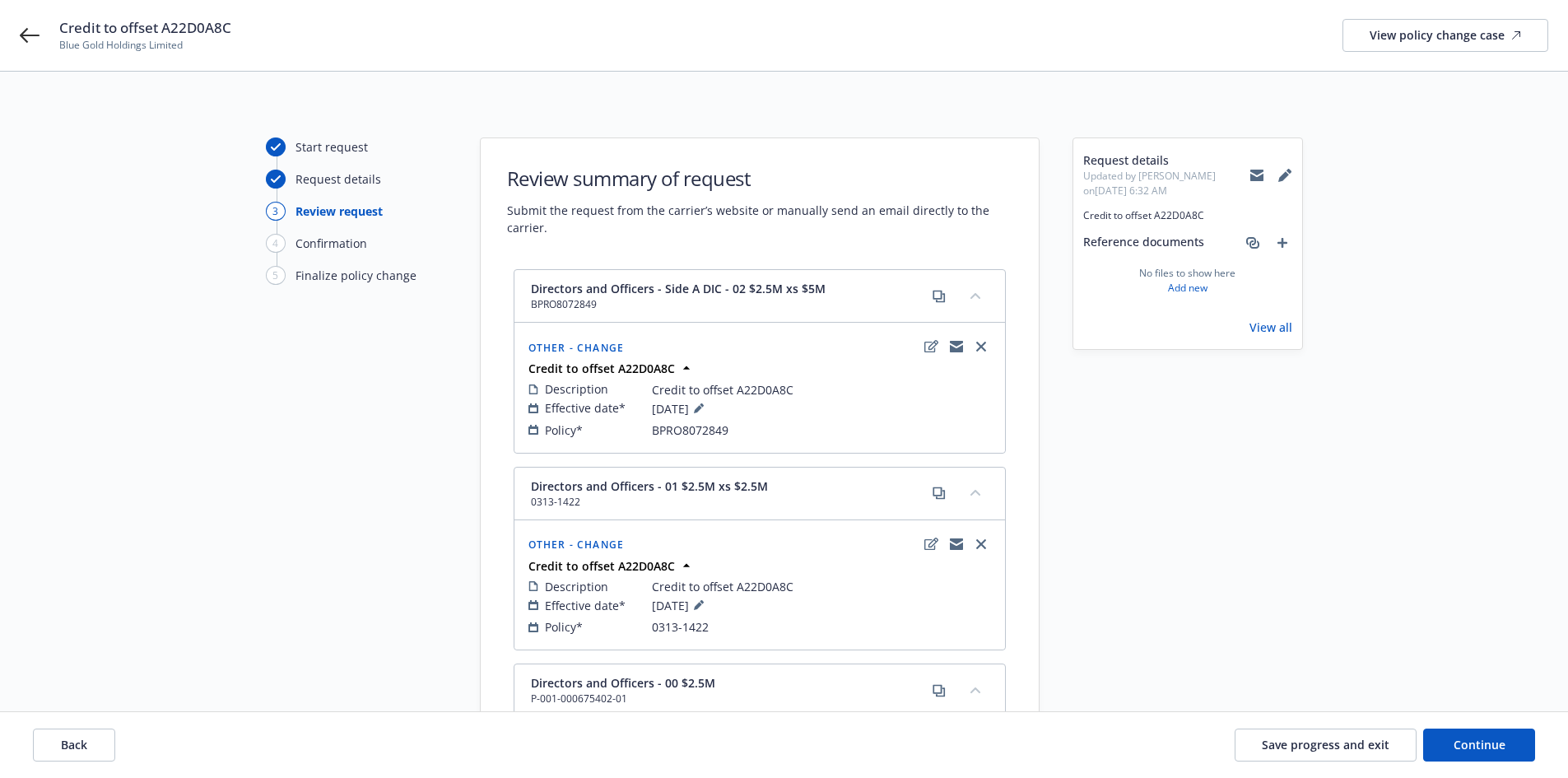
scroll to position [243, 0]
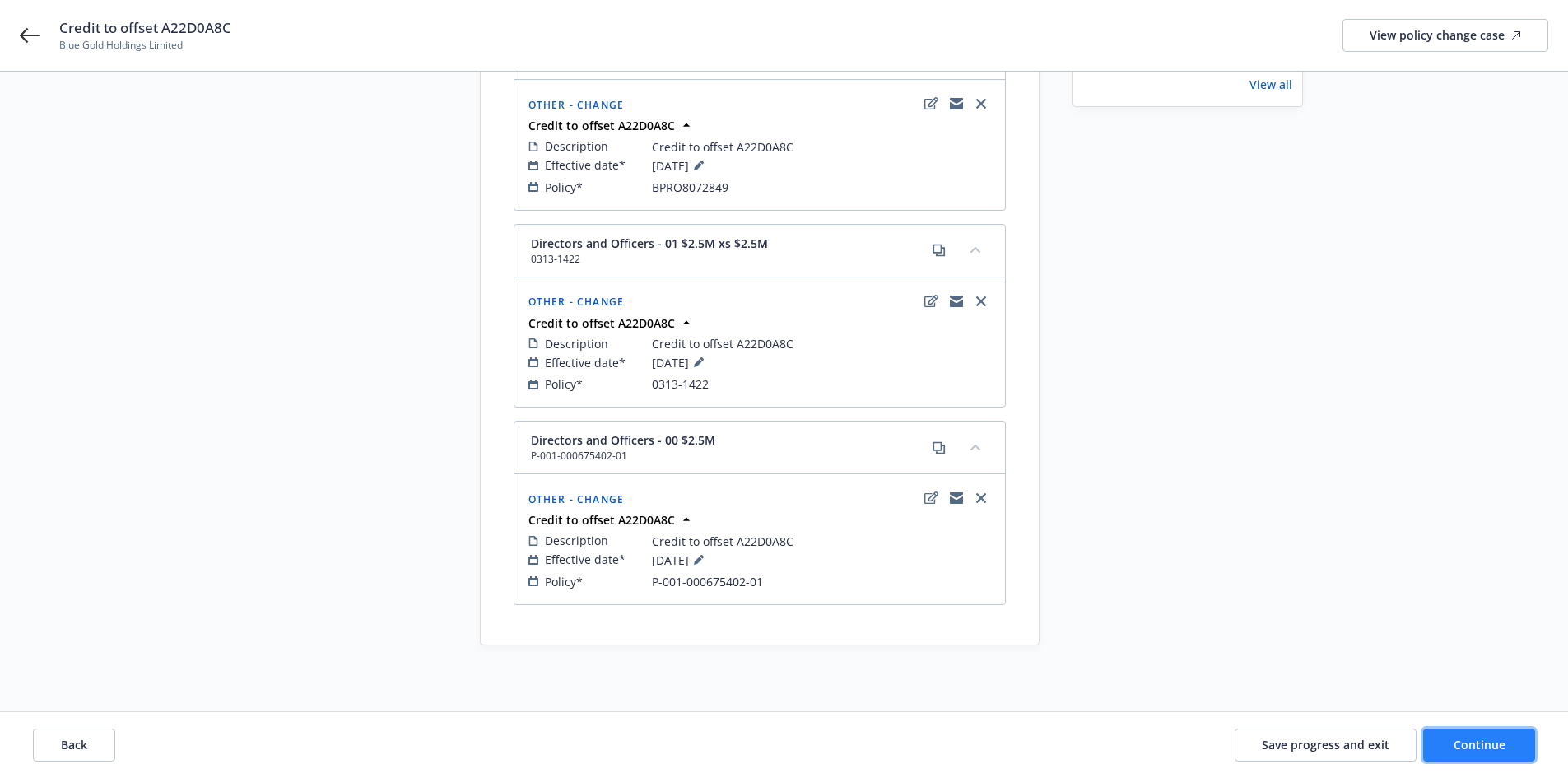
click at [1494, 743] on span "Continue" at bounding box center [1479, 744] width 52 height 15
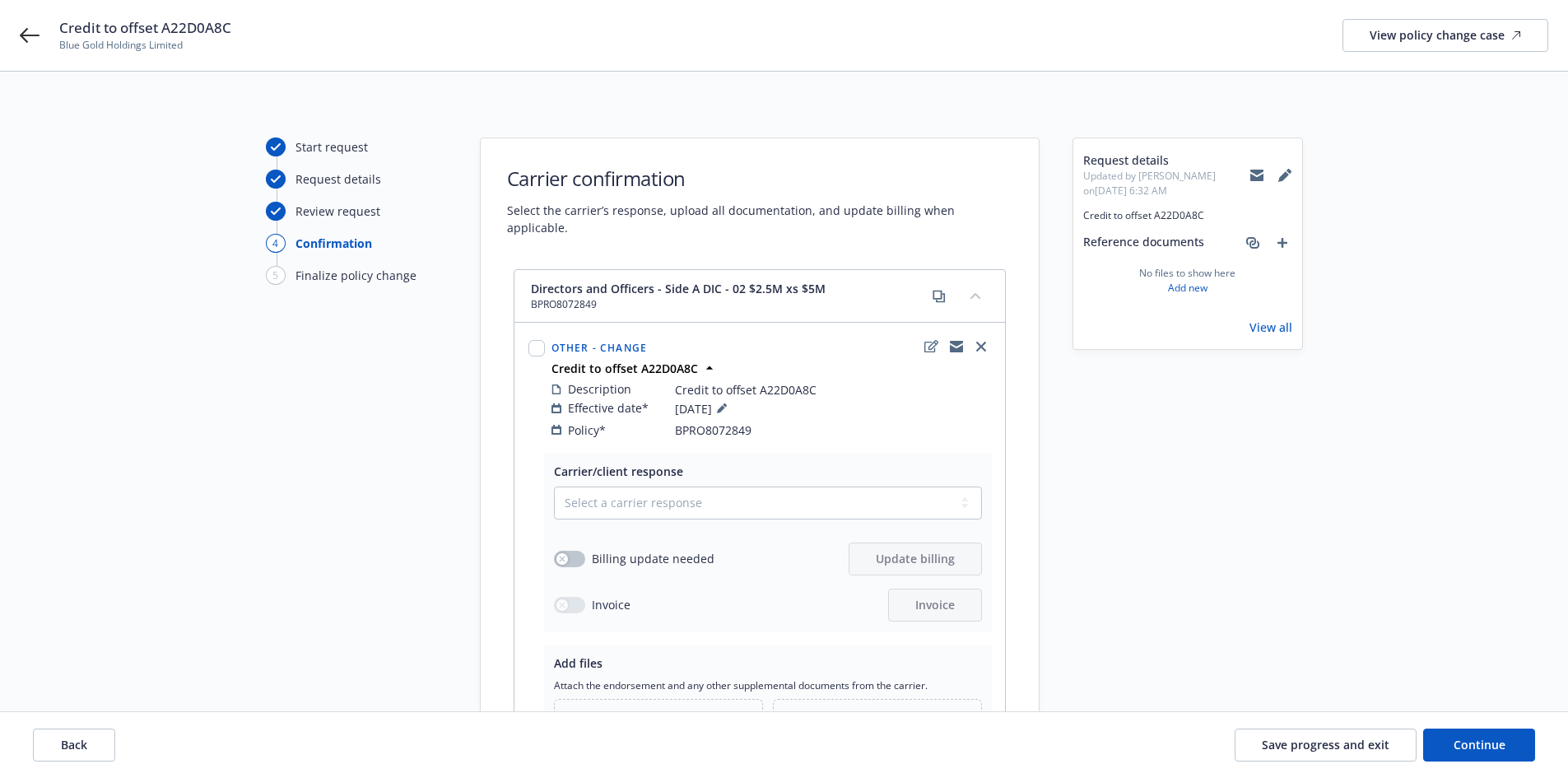
scroll to position [778, 0]
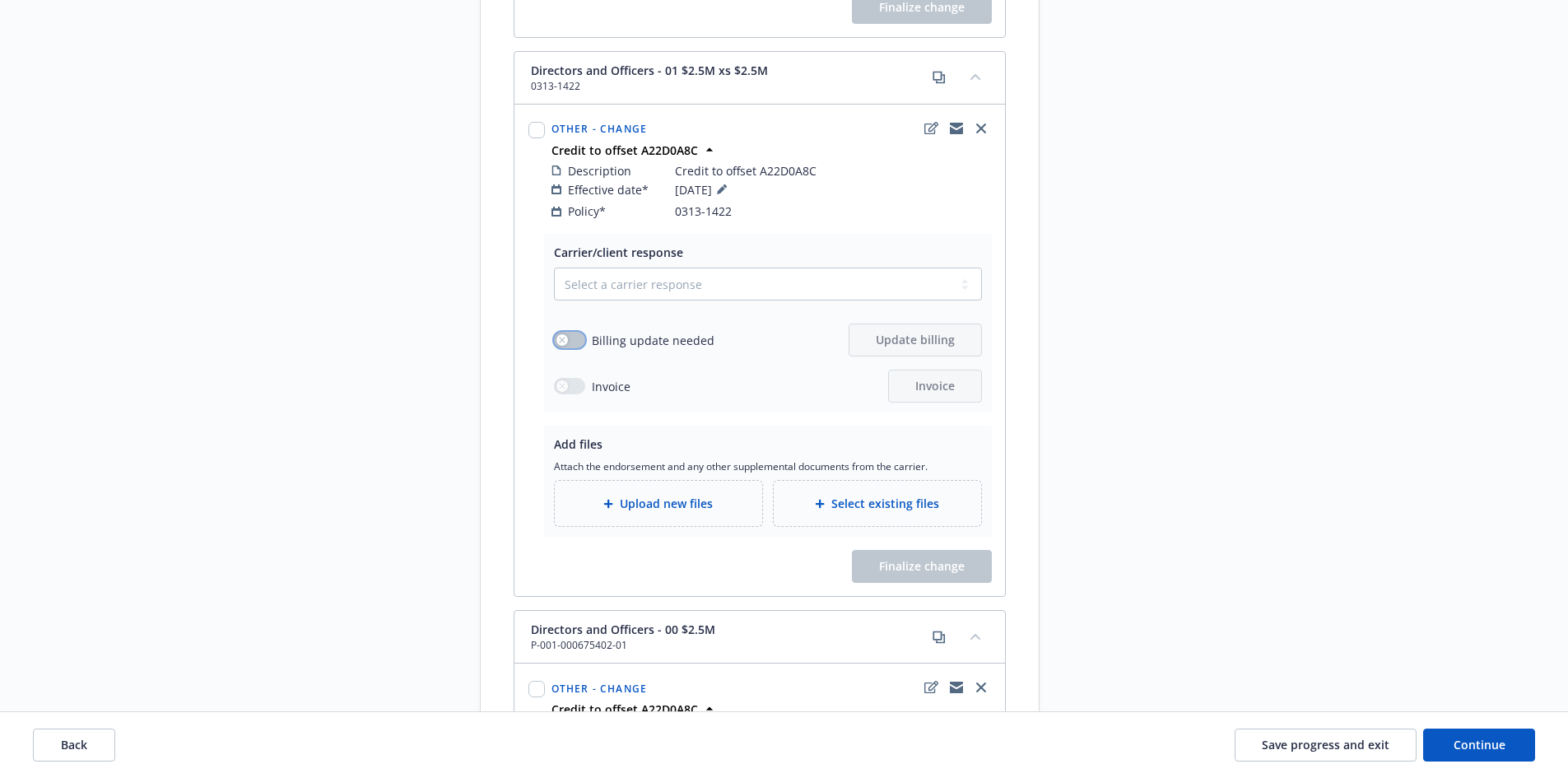
click at [557, 334] on div "button" at bounding box center [562, 340] width 11 height 11
click at [931, 332] on span "Update billing" at bounding box center [915, 339] width 79 height 15
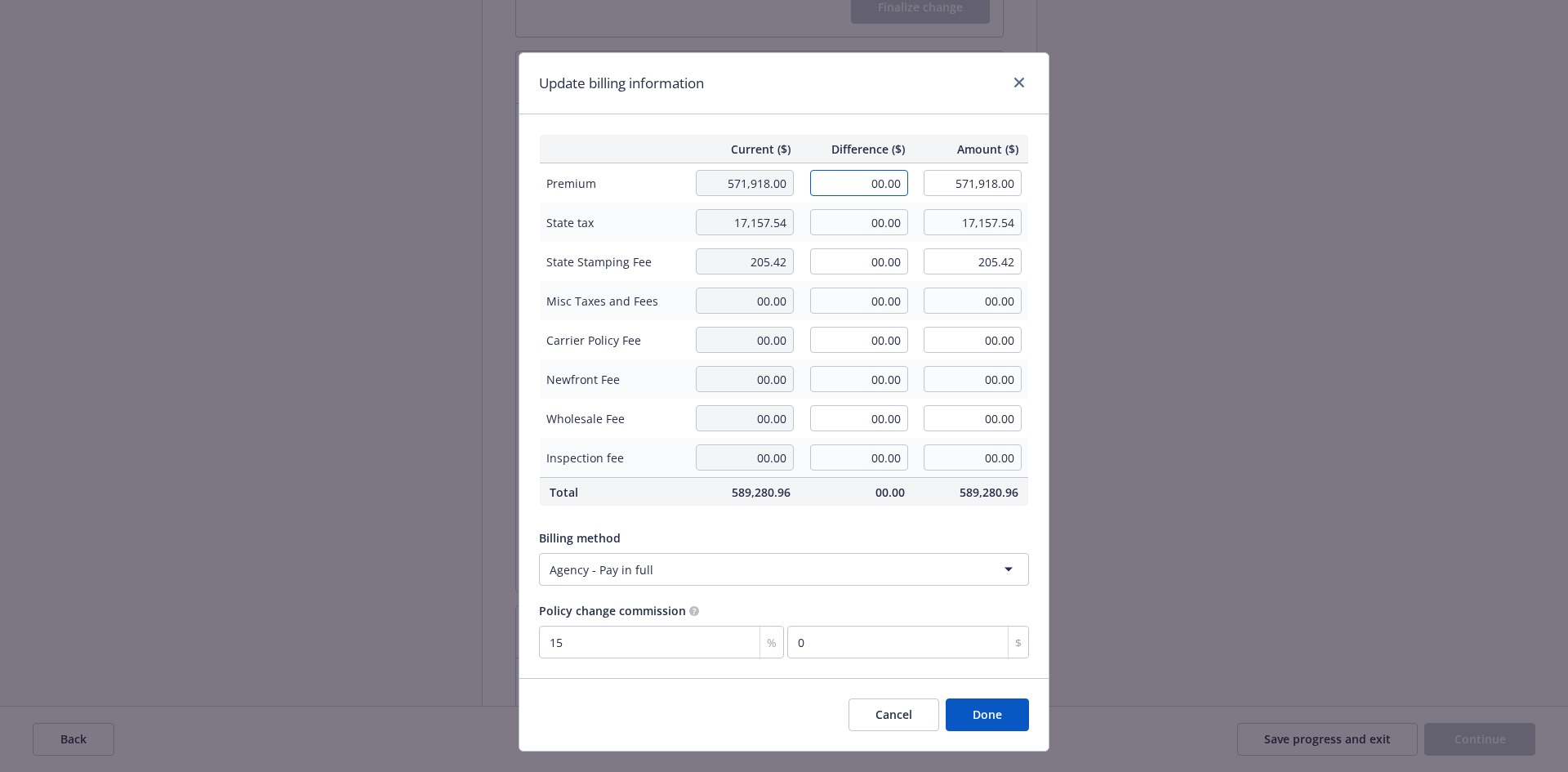
click at [870, 180] on input "00.00" at bounding box center [859, 183] width 98 height 26
click at [853, 189] on input "00.00" at bounding box center [859, 183] width 98 height 26
click at [592, 647] on input "15" at bounding box center [662, 642] width 245 height 33
click at [593, 645] on input "15" at bounding box center [662, 642] width 245 height 33
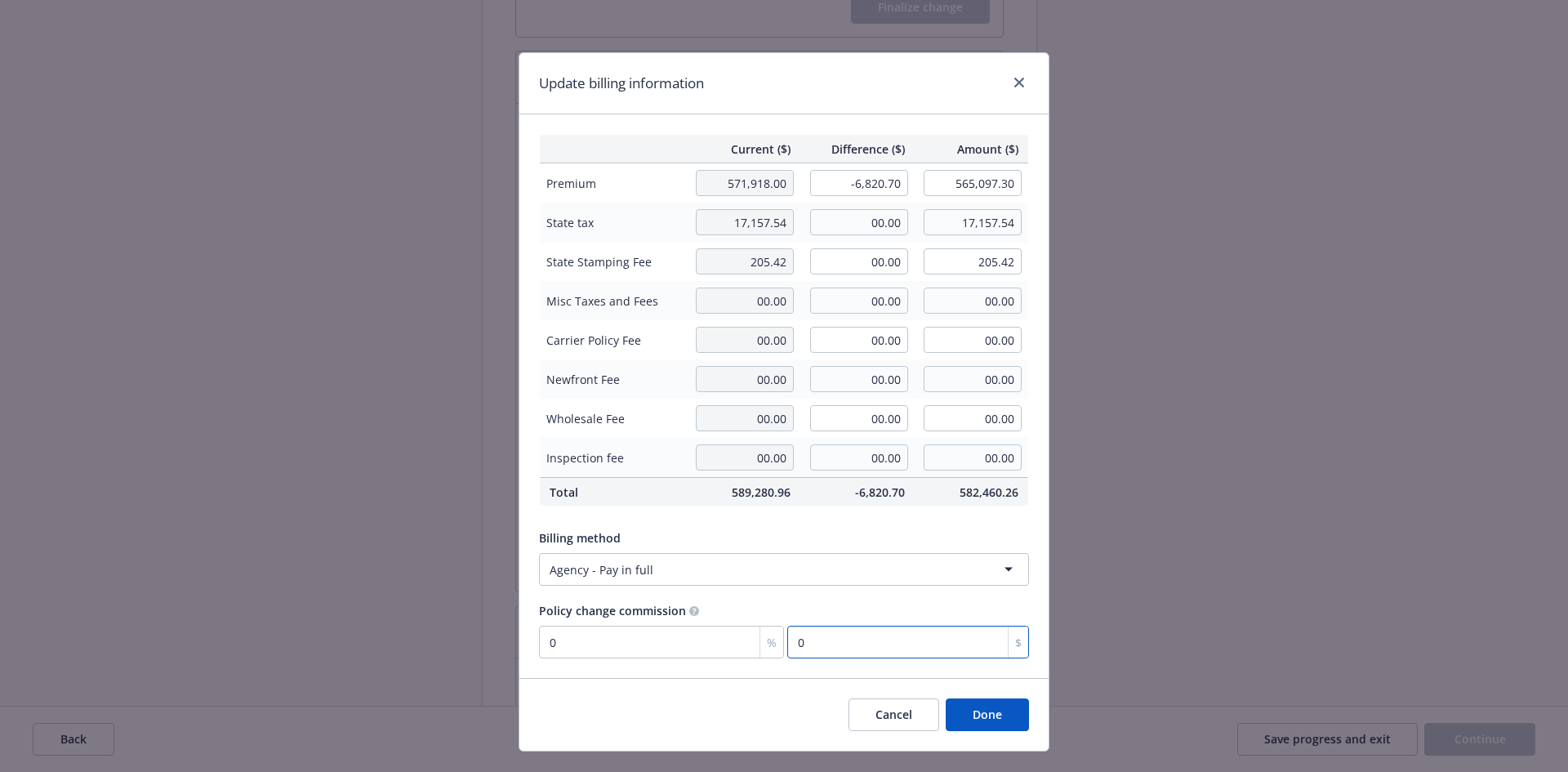
click at [877, 655] on input "0" at bounding box center [907, 642] width 241 height 33
click at [982, 715] on button "Done" at bounding box center [987, 715] width 83 height 33
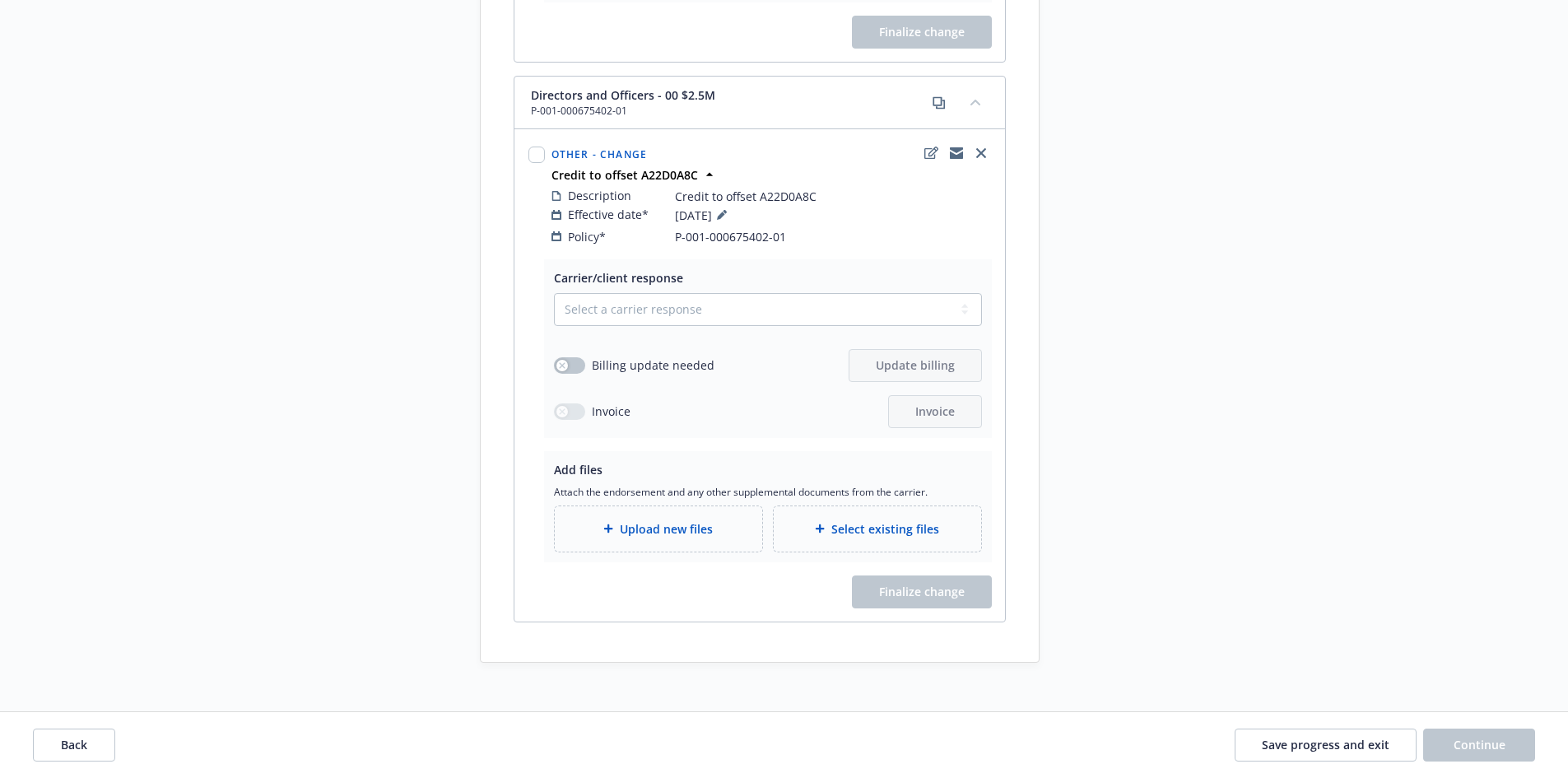
scroll to position [0, 0]
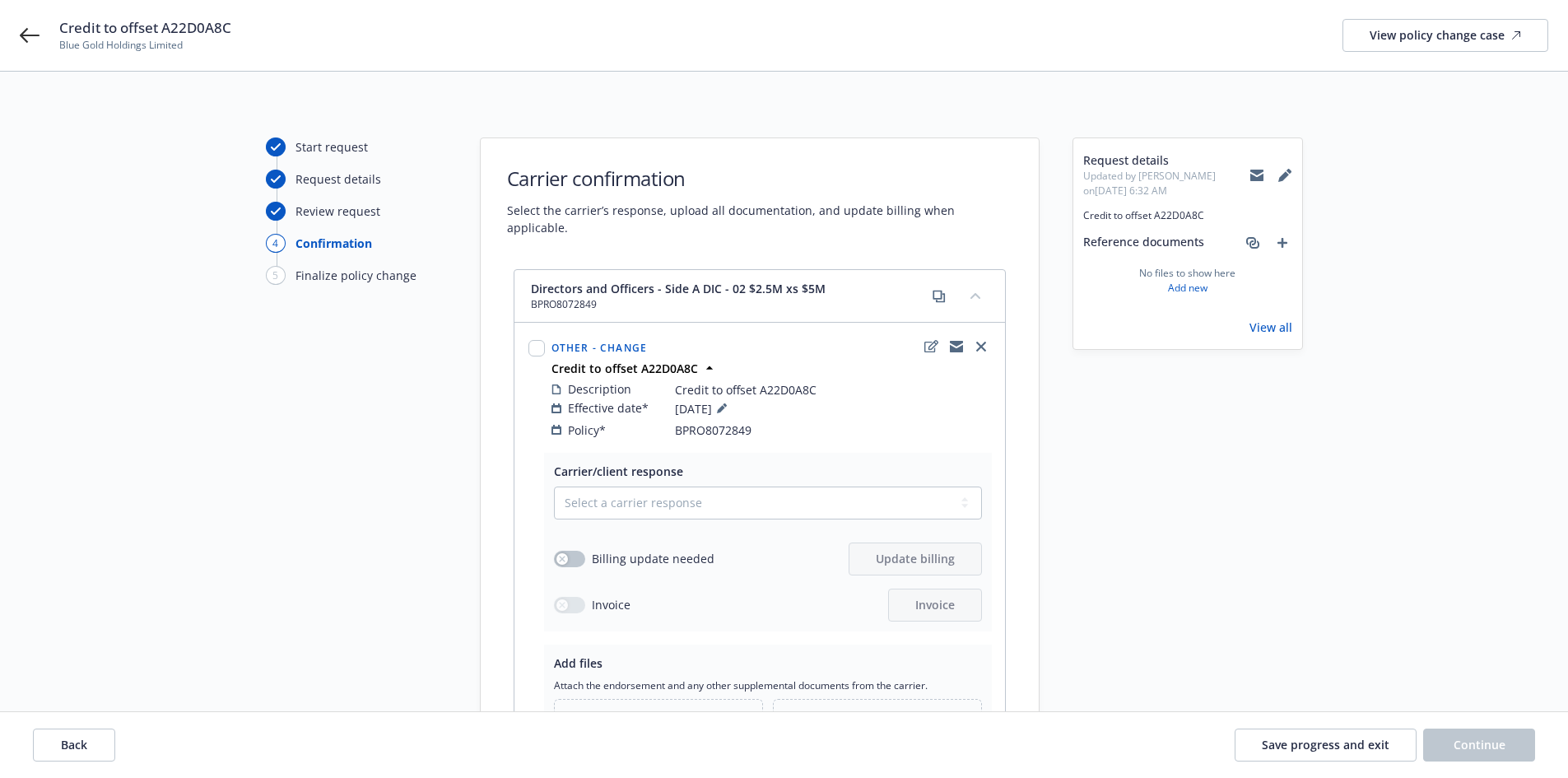
click at [685, 699] on div "Upload new files" at bounding box center [658, 722] width 207 height 46
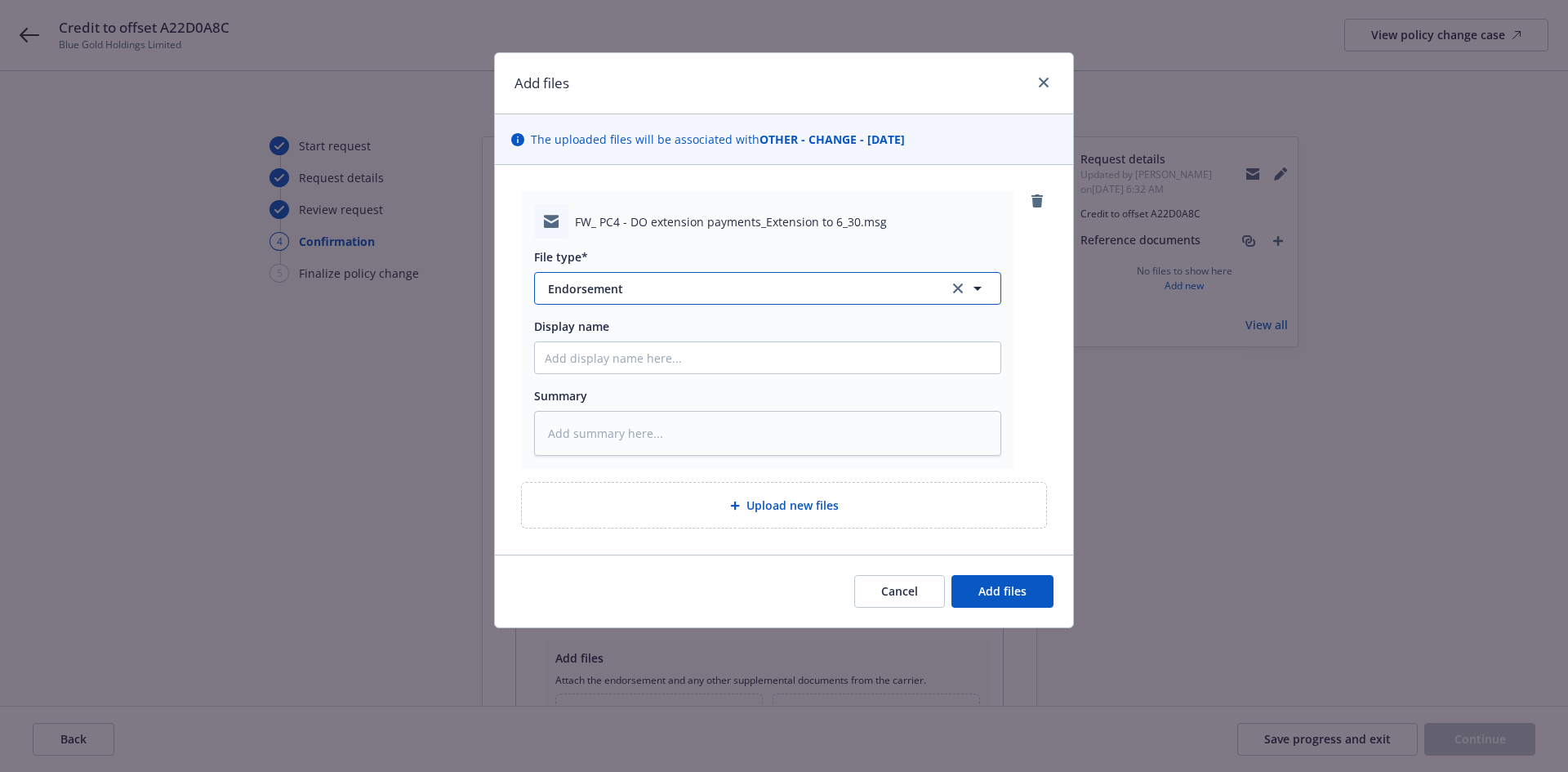
click at [612, 287] on span "Endorsement" at bounding box center [736, 288] width 378 height 17
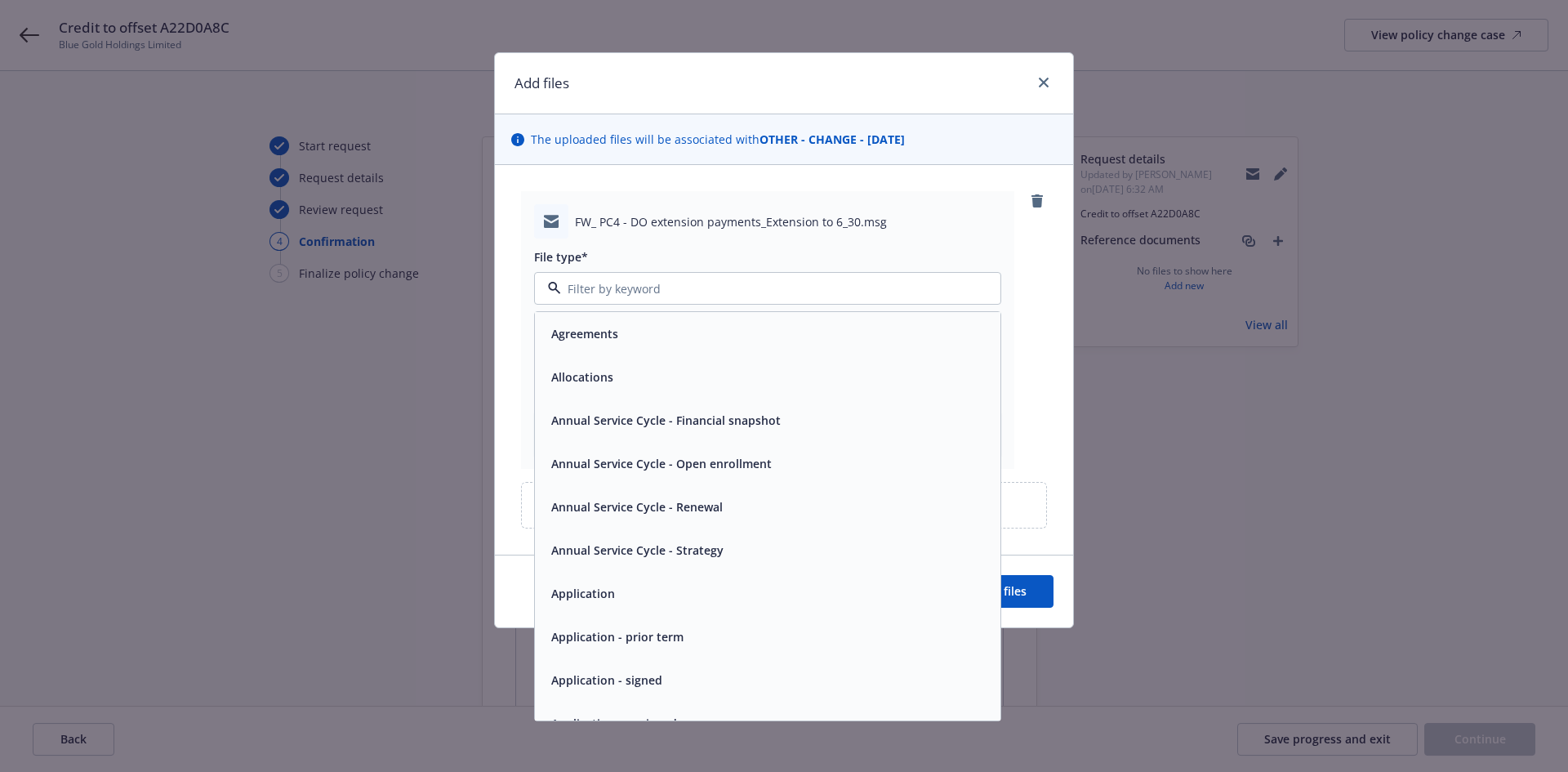
click at [695, 269] on div "File type* Agreements Allocations Annual Service Cycle - Financial snapshot Ann…" at bounding box center [768, 276] width 467 height 57
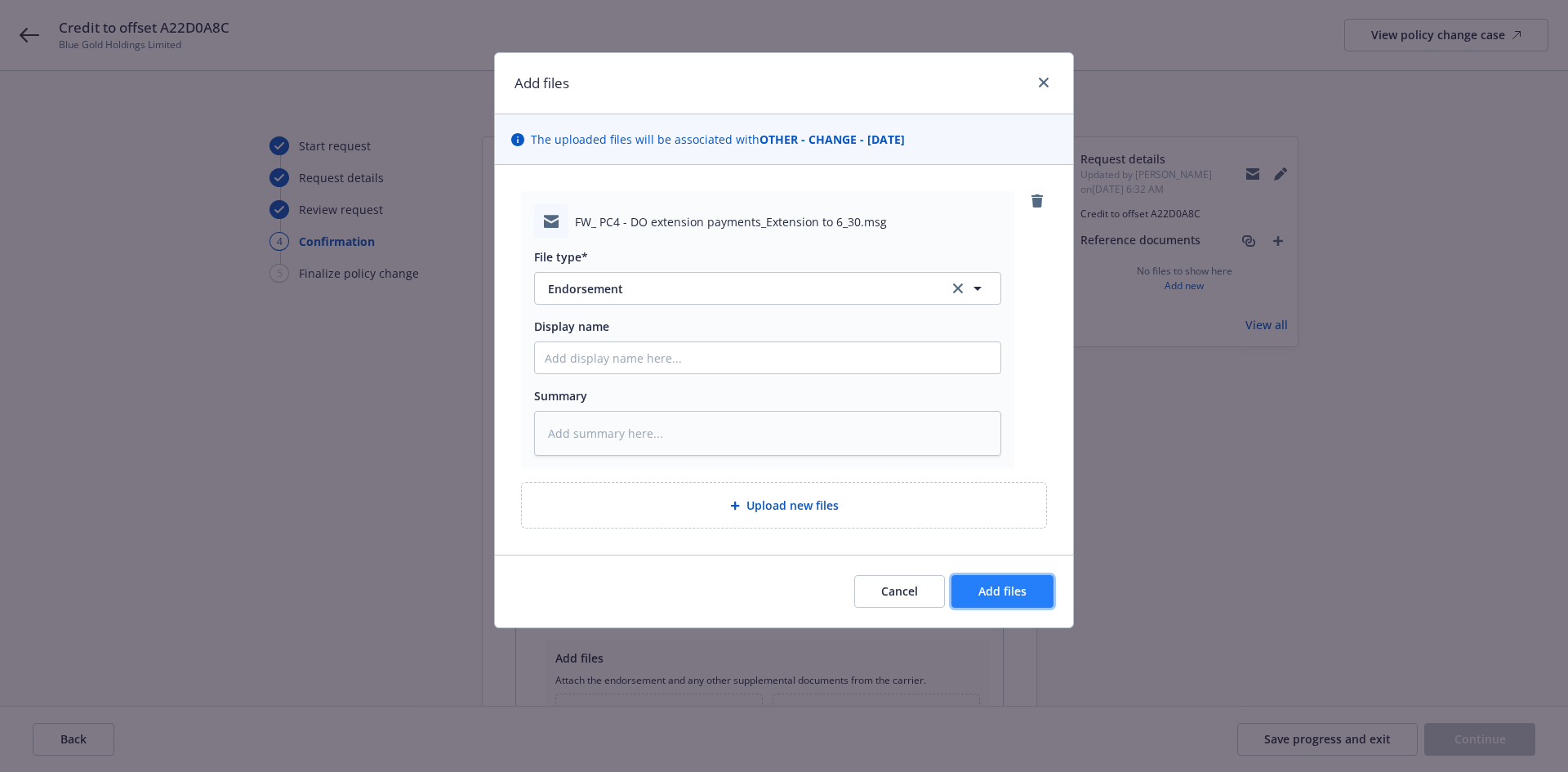
click at [1012, 590] on span "Add files" at bounding box center [1002, 591] width 48 height 15
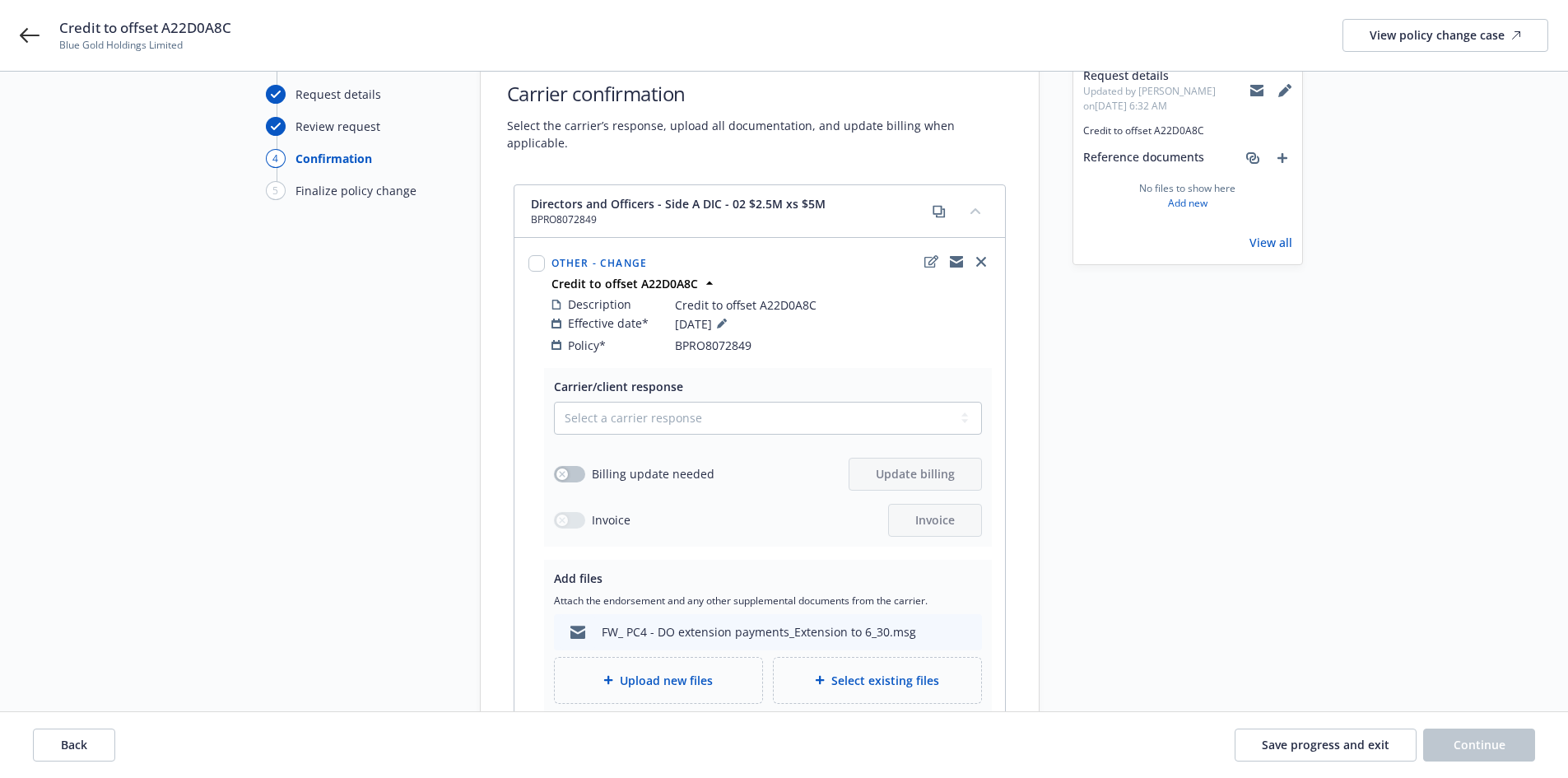
scroll to position [91, 0]
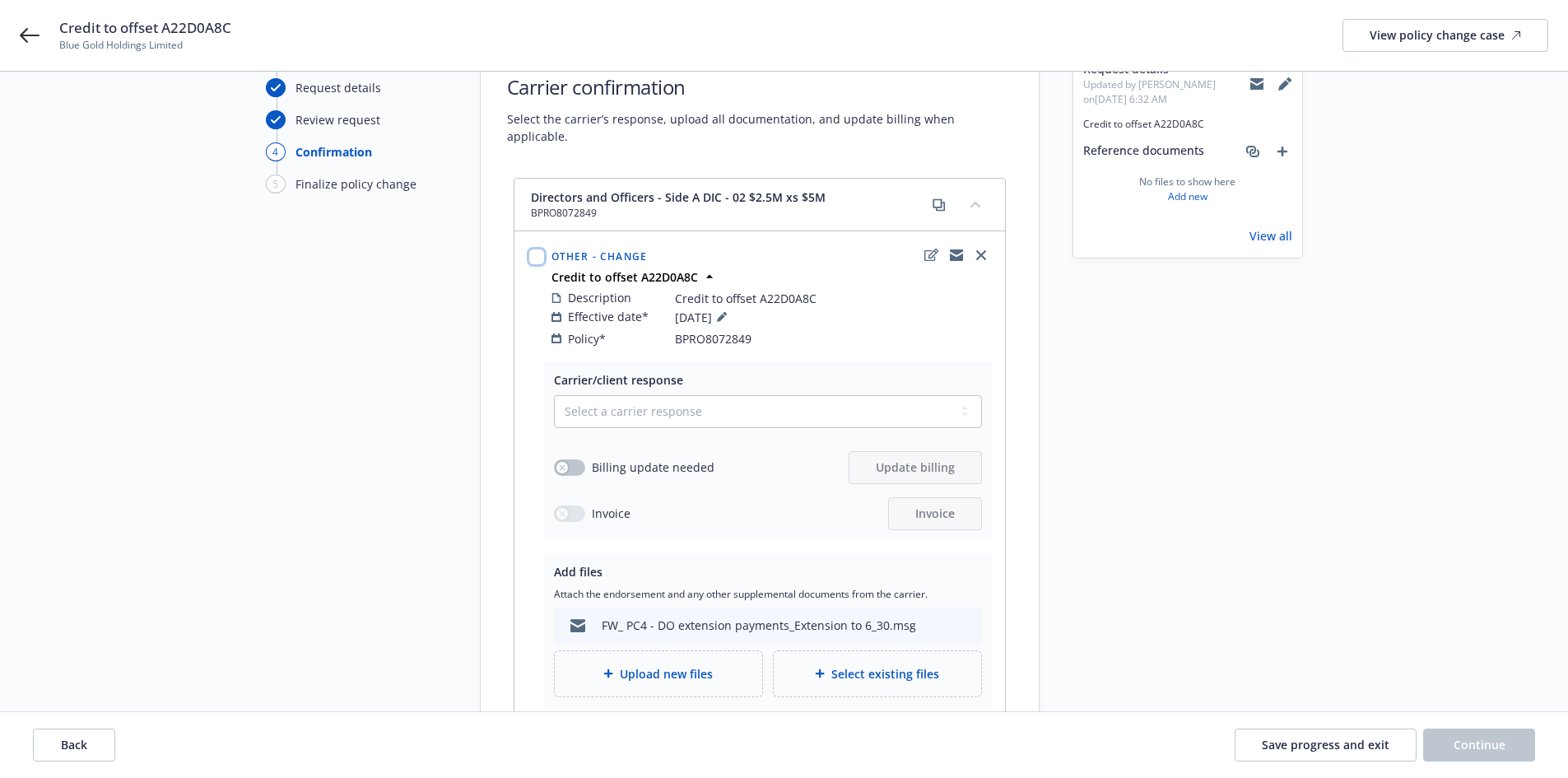
click at [537, 249] on input "checkbox" at bounding box center [536, 256] width 16 height 16
click at [614, 681] on span "Carrier response" at bounding box center [624, 674] width 94 height 15
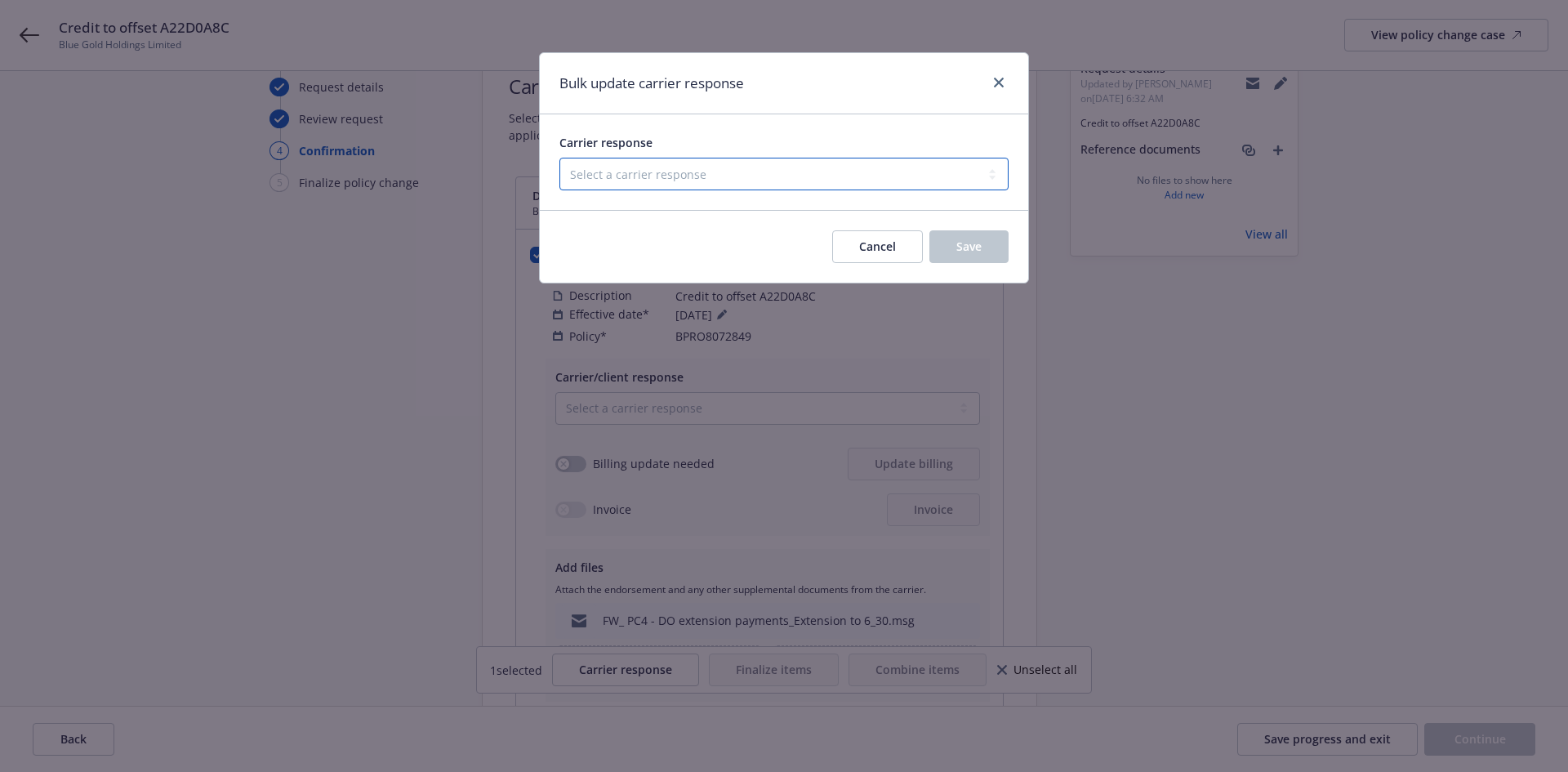
click at [650, 187] on select "Select a carrier response Accepted Accepted with revision No endorsement needed…" at bounding box center [784, 173] width 449 height 33
click at [560, 157] on select "Select a carrier response Accepted Accepted with revision No endorsement needed…" at bounding box center [784, 173] width 449 height 33
click at [792, 176] on select "Select a carrier response Accepted Accepted with revision No endorsement needed…" at bounding box center [784, 173] width 449 height 33
click at [560, 157] on select "Select a carrier response Accepted Accepted with revision No endorsement needed…" at bounding box center [784, 173] width 449 height 33
click at [981, 250] on button "Save" at bounding box center [969, 246] width 79 height 33
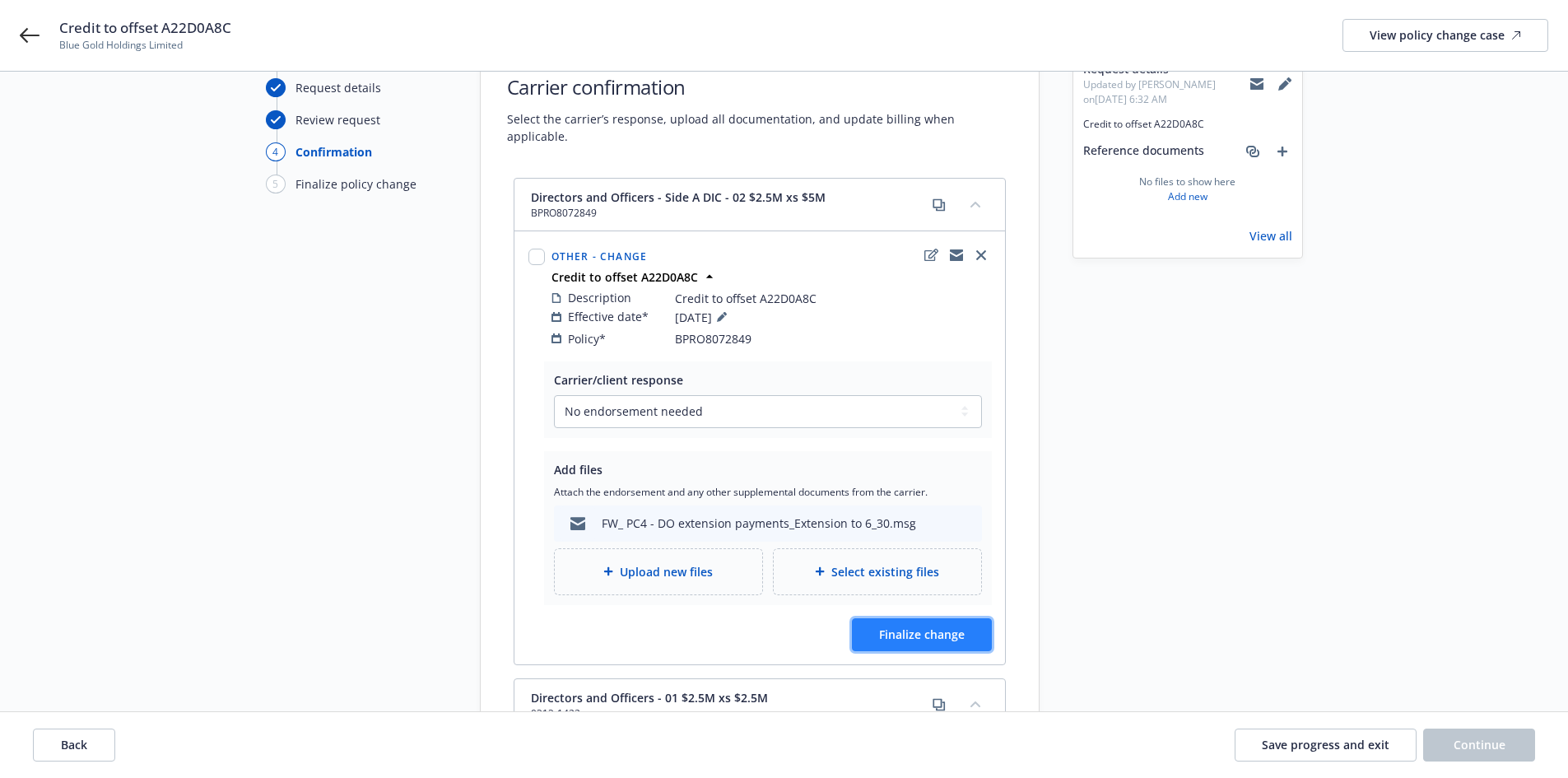
click at [946, 626] on span "Finalize change" at bounding box center [921, 634] width 85 height 15
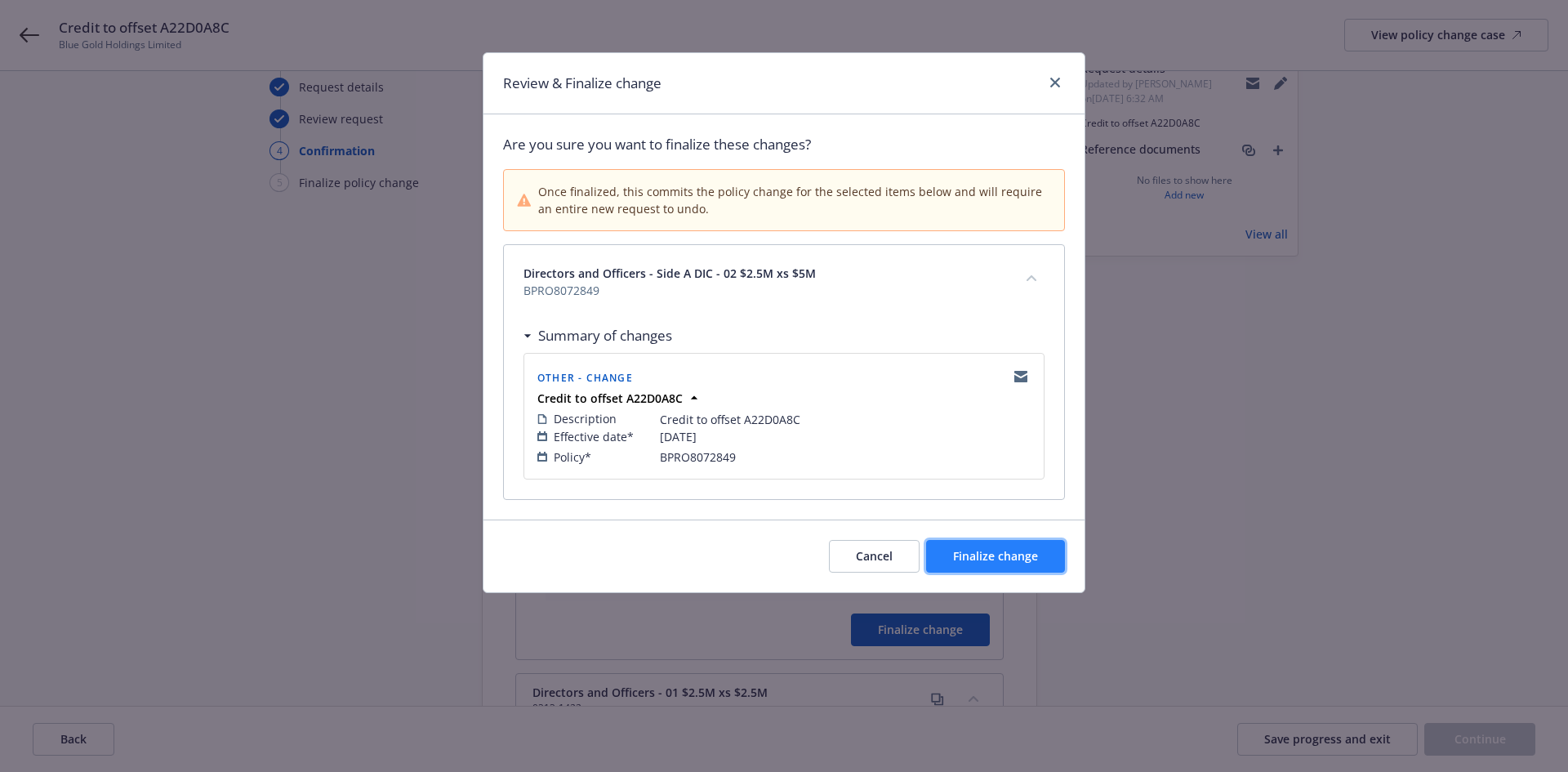
click at [1005, 557] on span "Finalize change" at bounding box center [995, 555] width 85 height 15
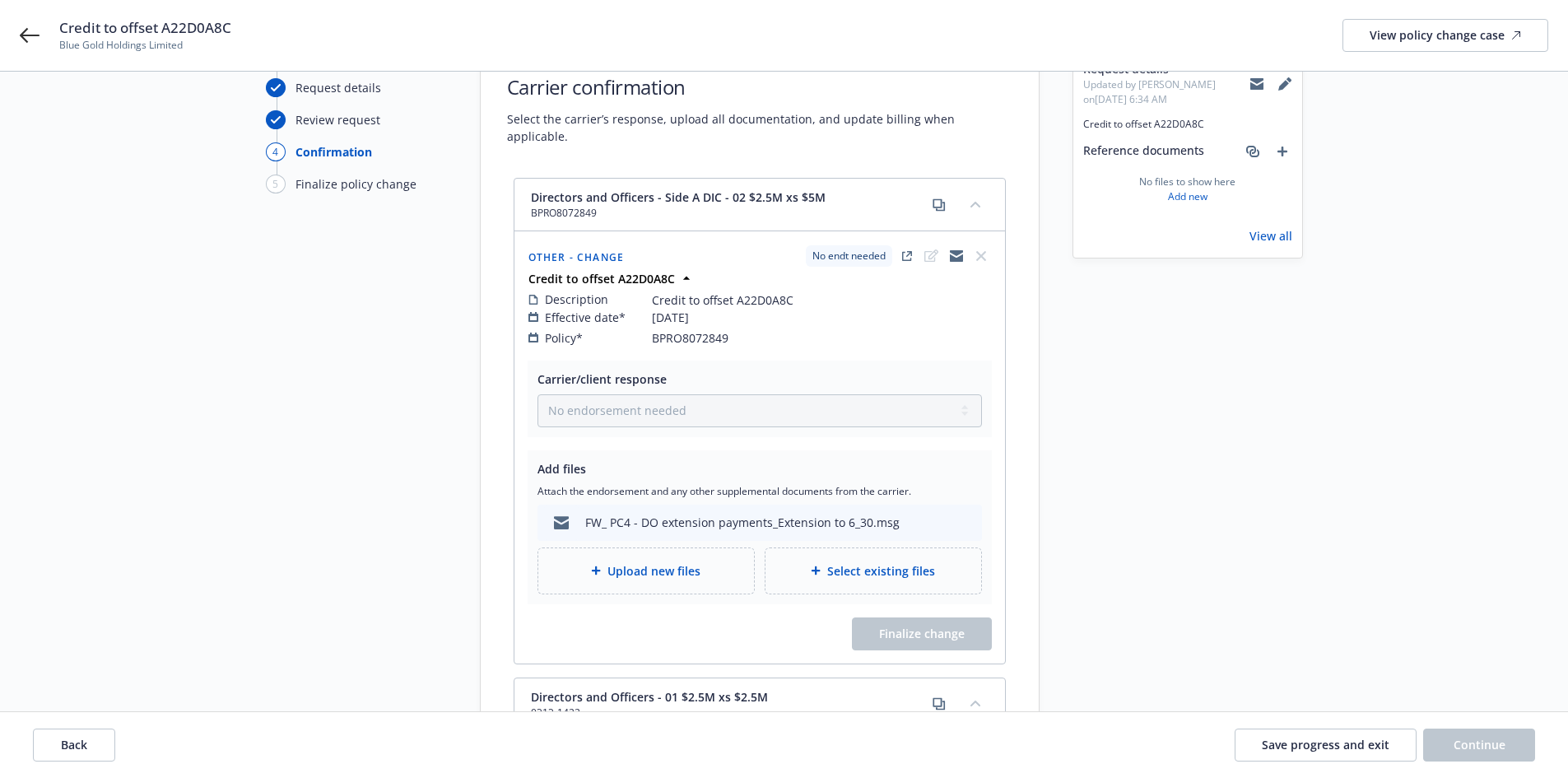
click at [607, 505] on div "FW_ PC4 - DO extension payments_Extension to 6_30.msg" at bounding box center [722, 522] width 355 height 34
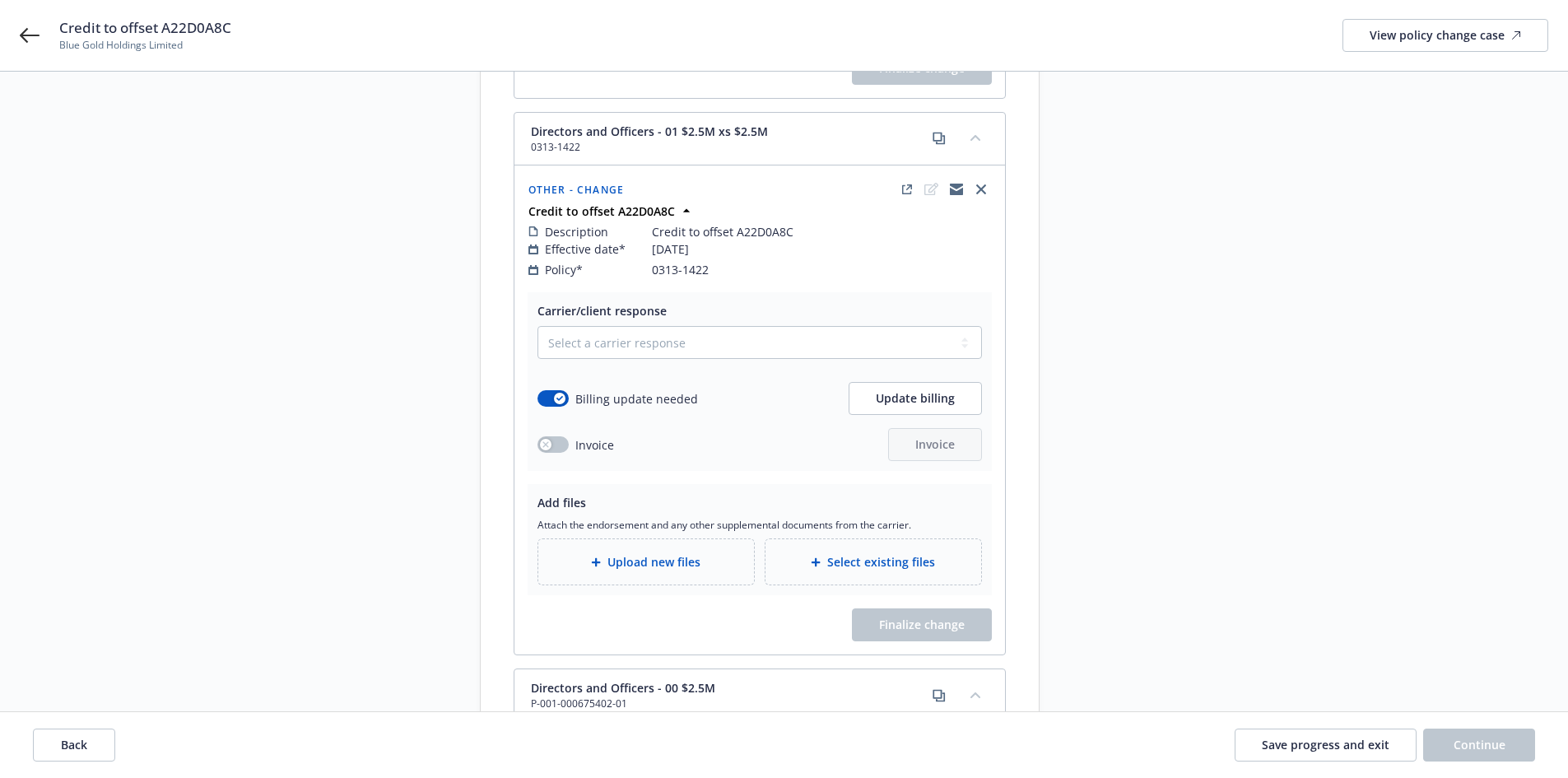
scroll to position [1247, 0]
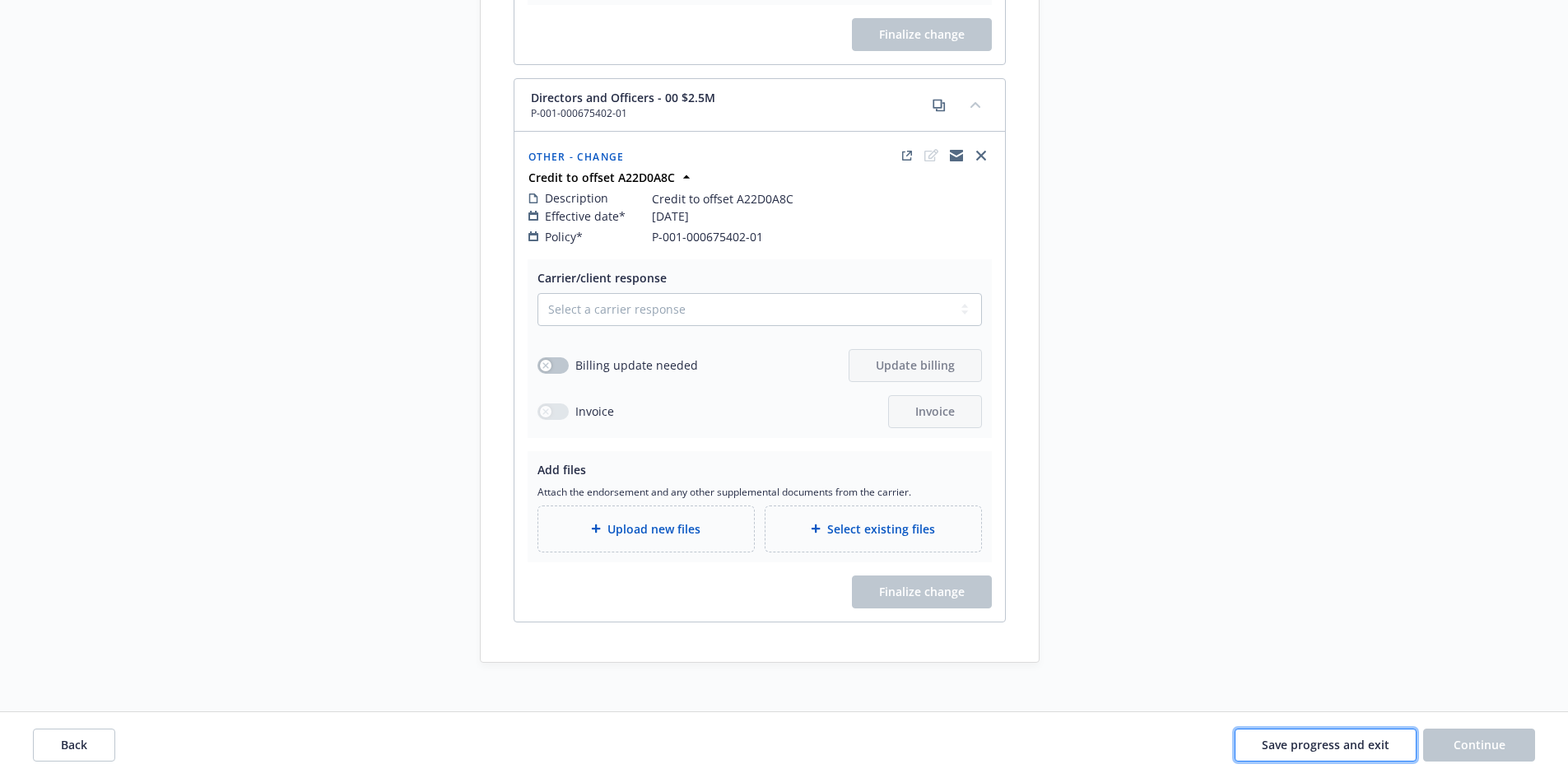
click at [1278, 744] on span "Save progress and exit" at bounding box center [1325, 744] width 127 height 15
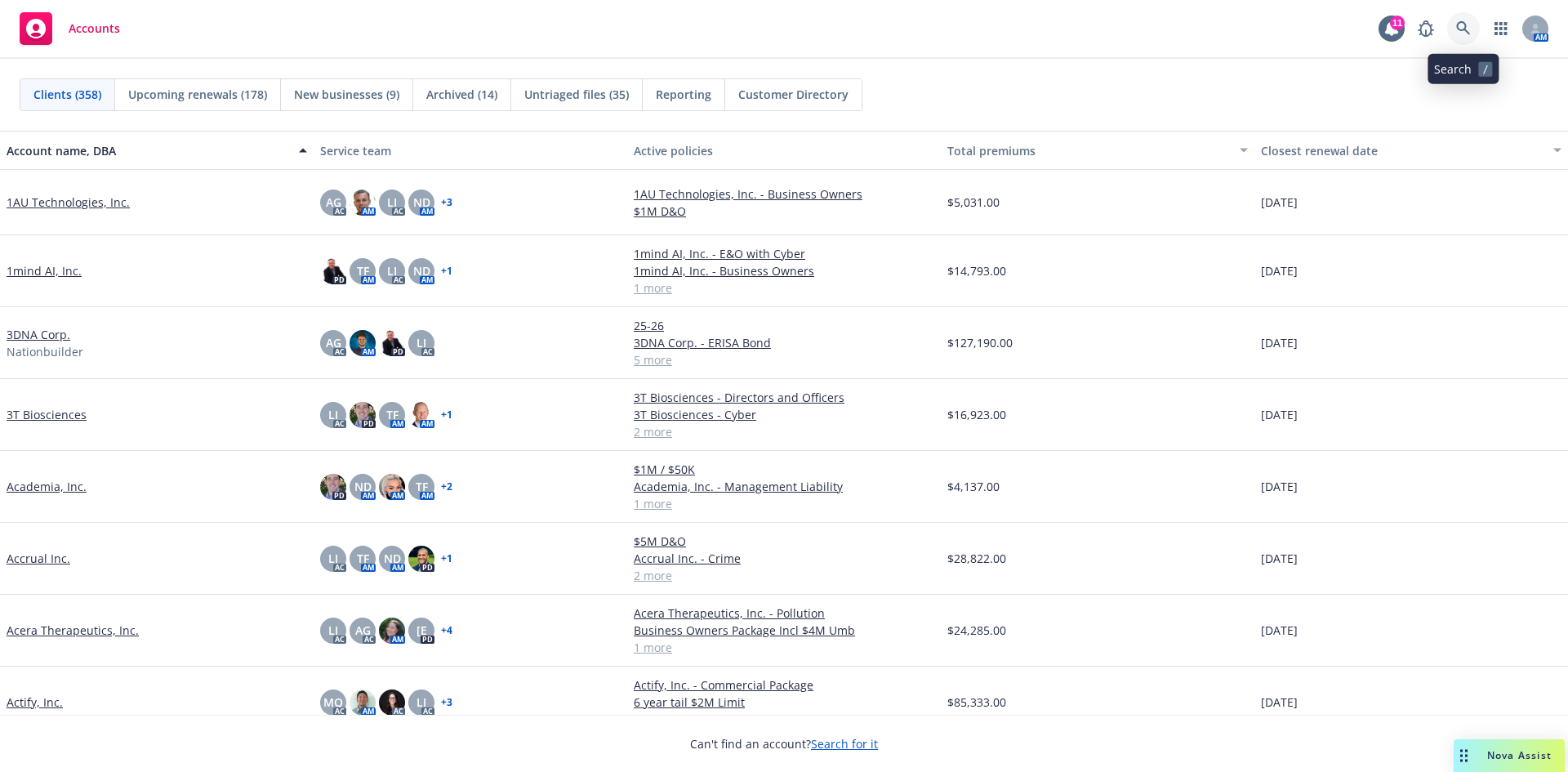
click at [1455, 21] on link at bounding box center [1462, 28] width 33 height 33
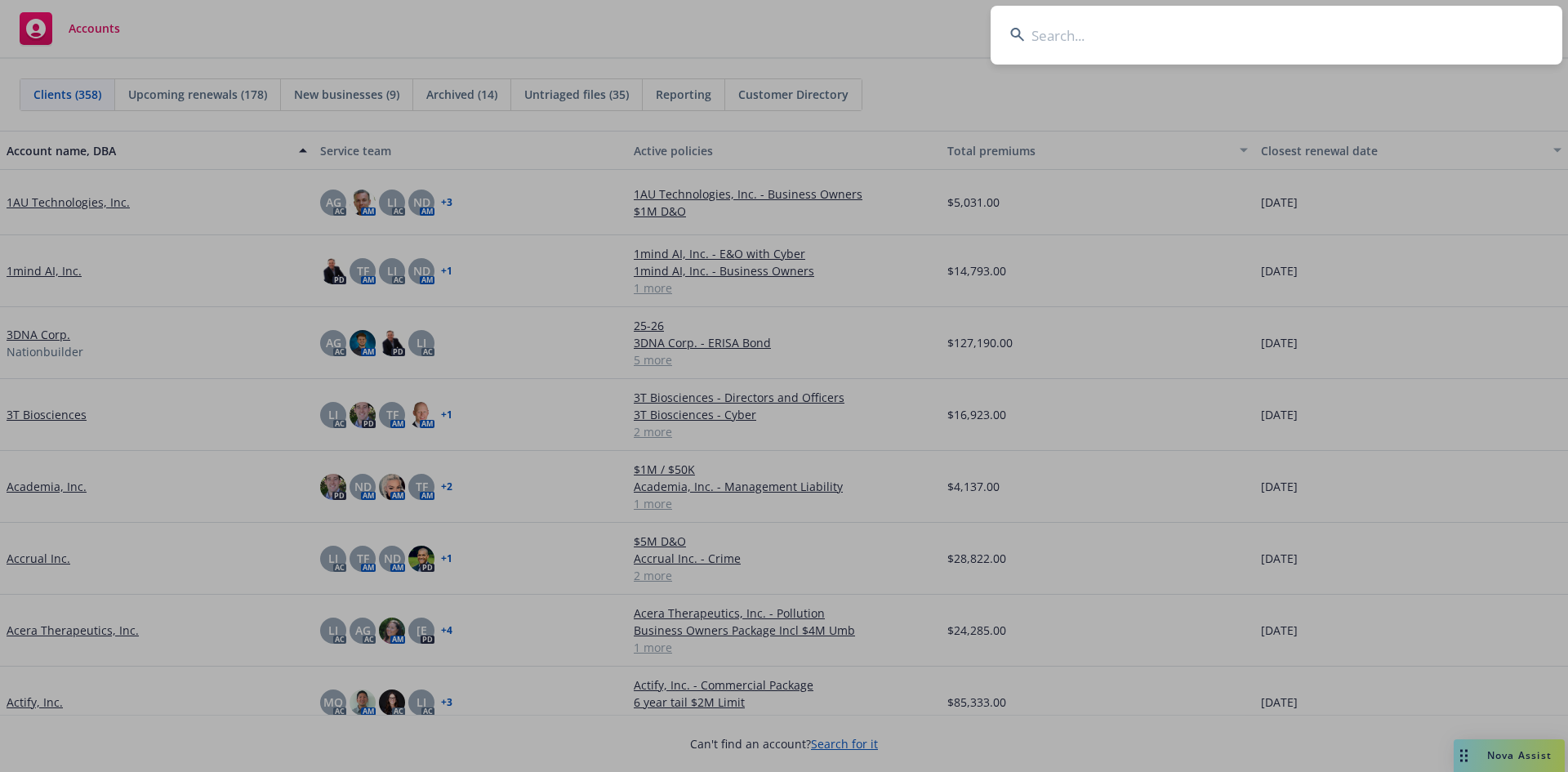
click at [1085, 52] on input at bounding box center [1276, 35] width 572 height 58
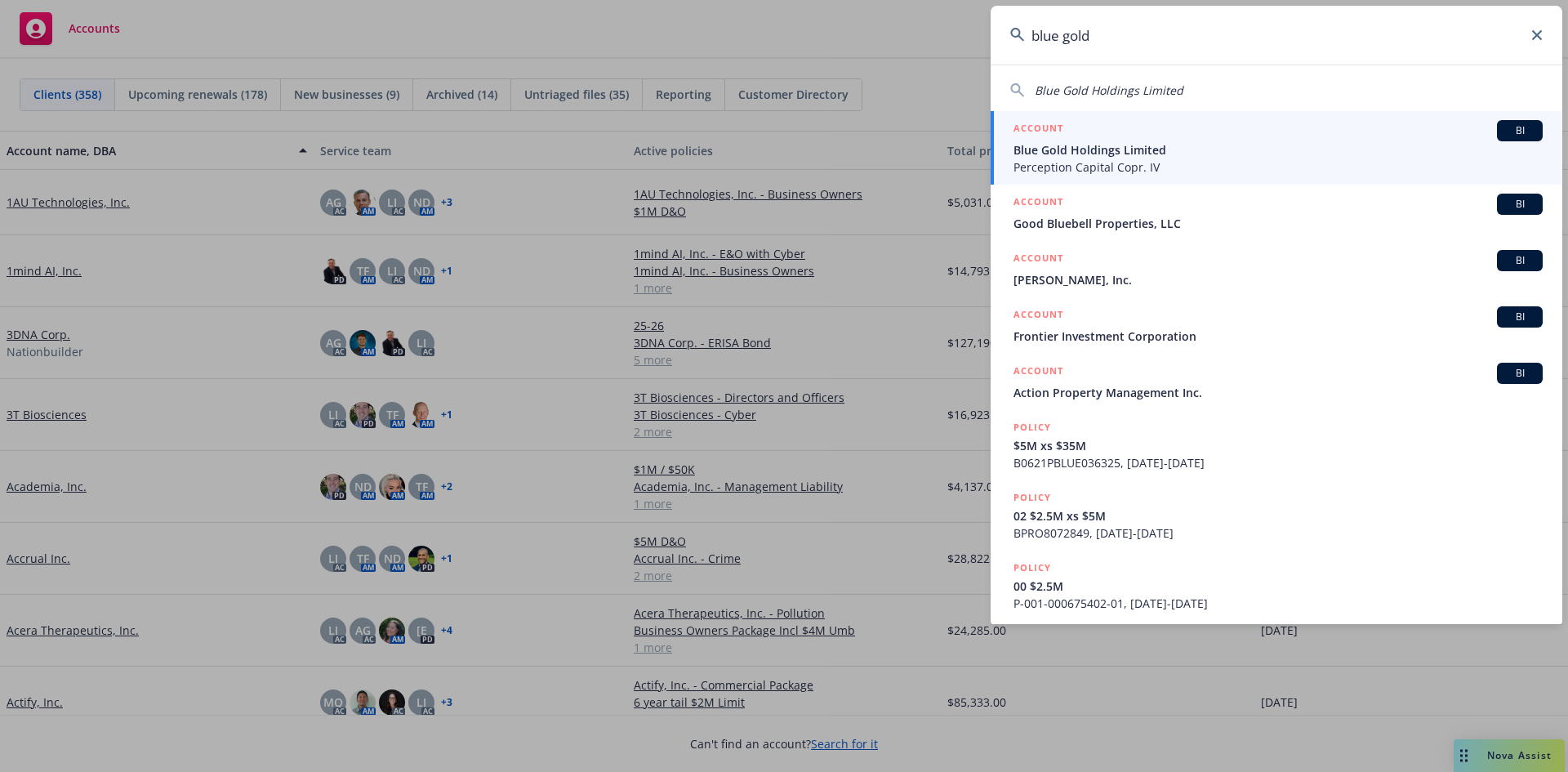
type input "blue gold"
click at [1142, 151] on span "Blue Gold Holdings Limited" at bounding box center [1277, 150] width 529 height 17
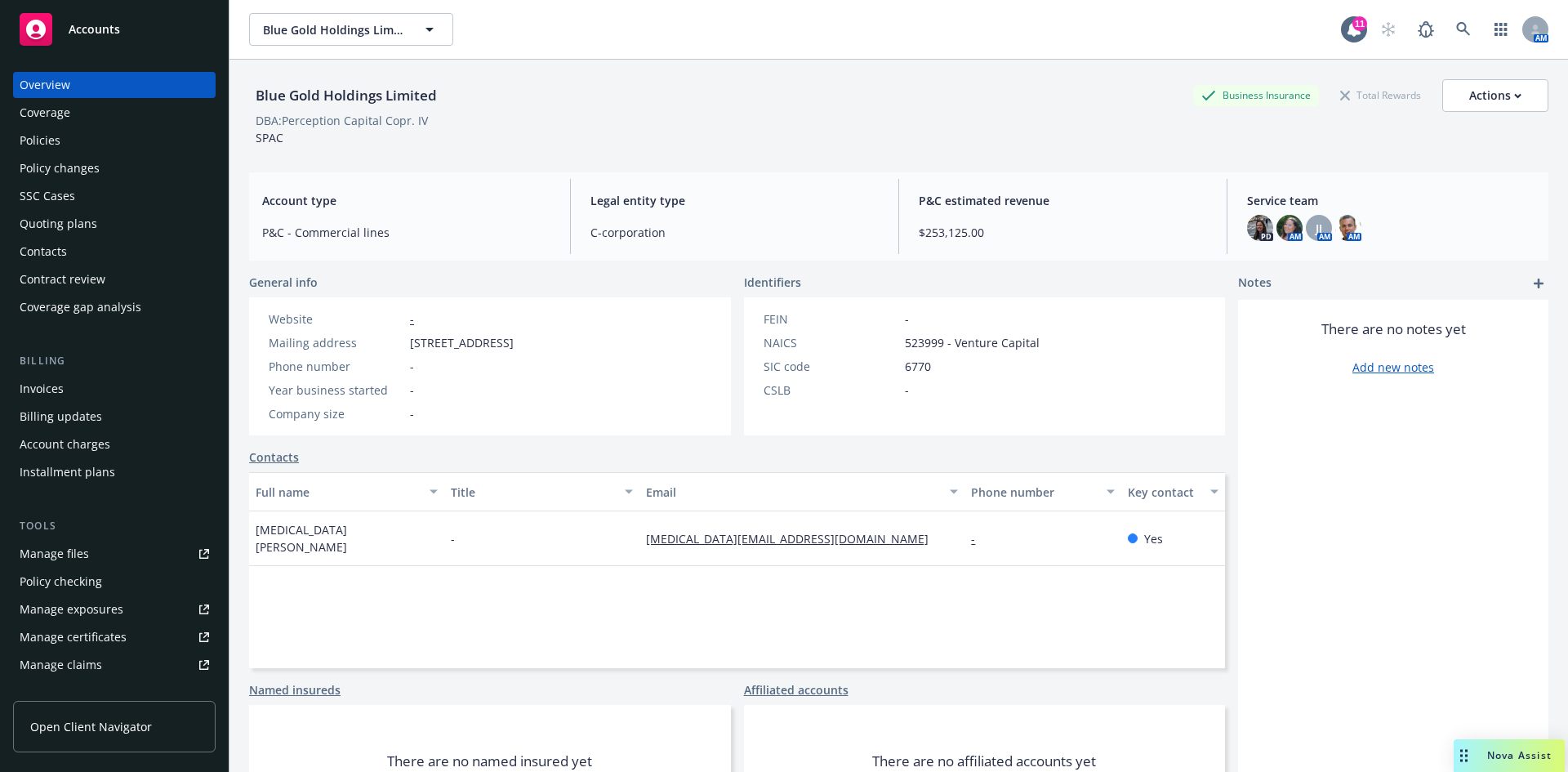
click at [47, 140] on div "Policies" at bounding box center [40, 140] width 41 height 26
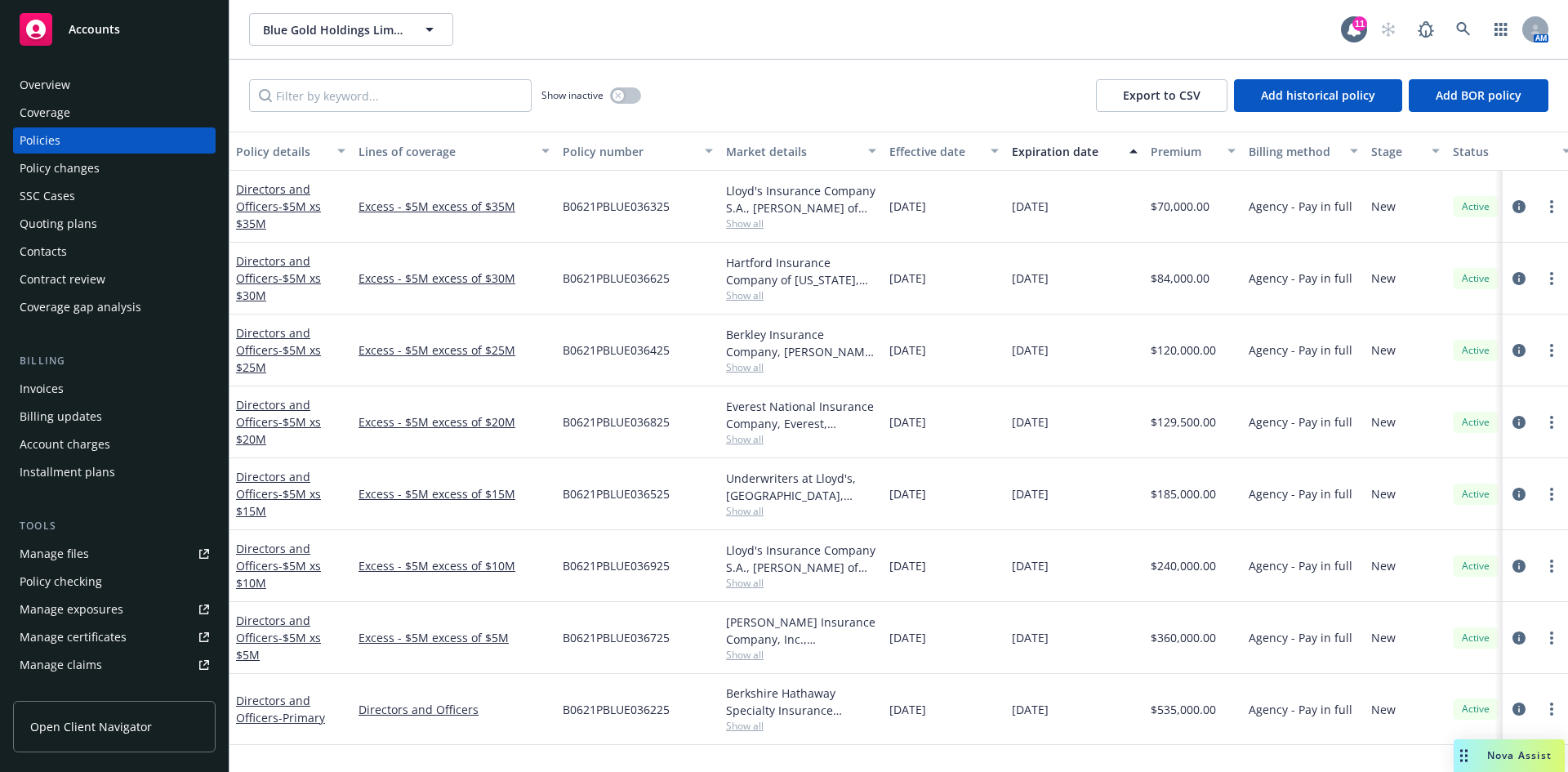
click at [57, 384] on div "Invoices" at bounding box center [41, 389] width 44 height 26
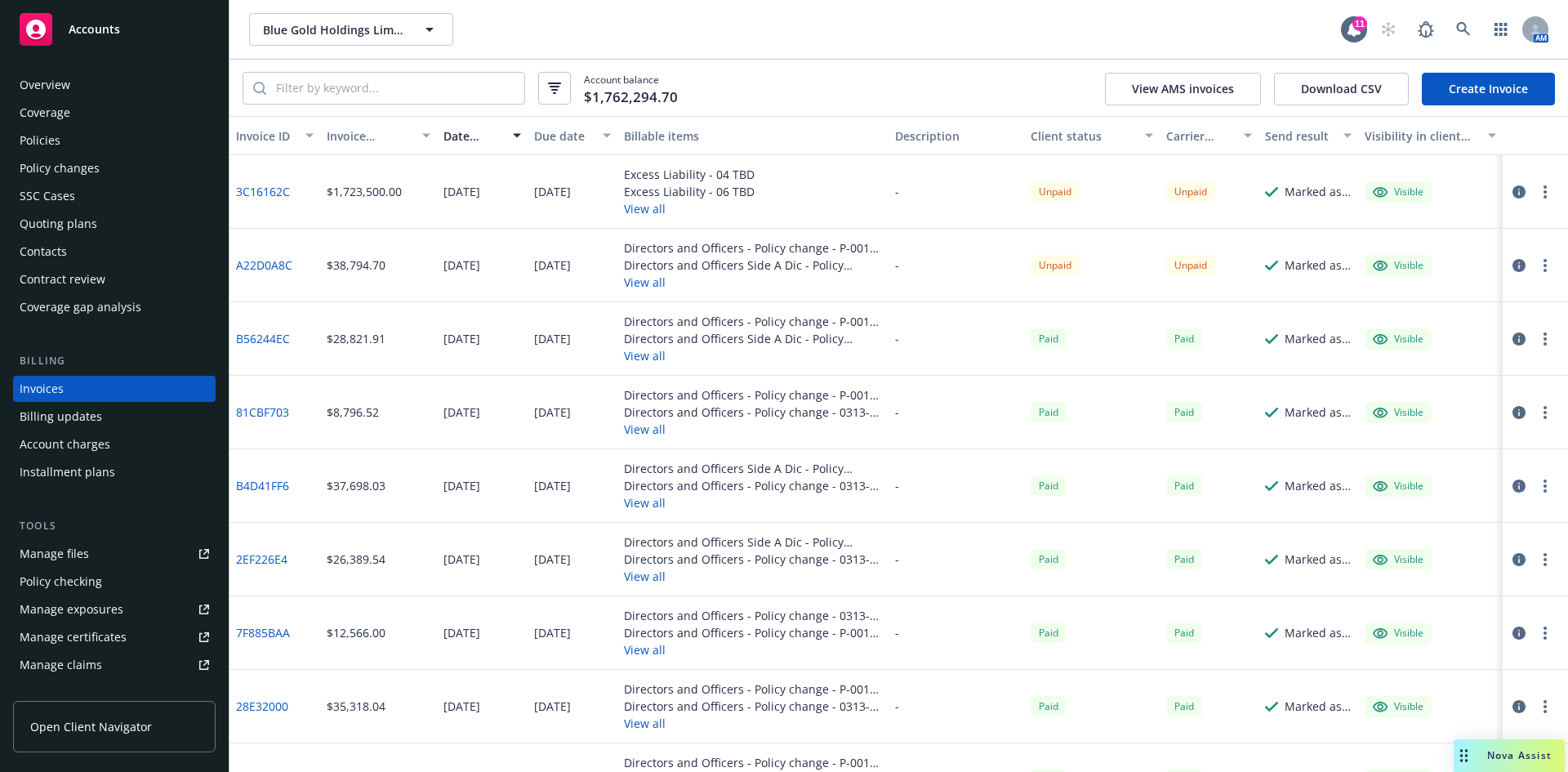
click at [1544, 271] on circle "button" at bounding box center [1544, 270] width 3 height 3
click at [270, 262] on link "A22D0A8C" at bounding box center [264, 265] width 57 height 17
click at [1473, 24] on link at bounding box center [1462, 29] width 33 height 33
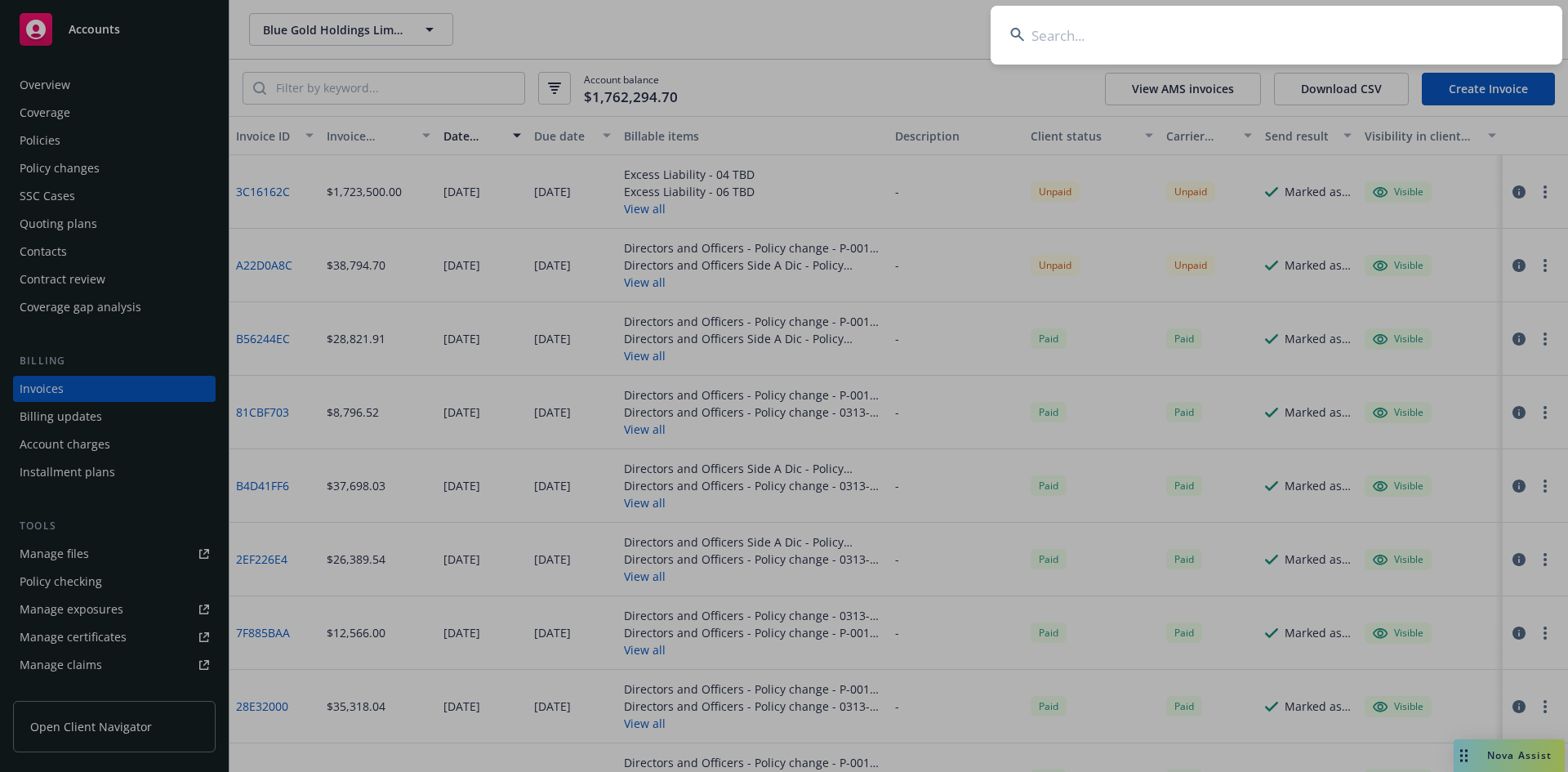
click at [1180, 35] on input at bounding box center [1276, 35] width 572 height 58
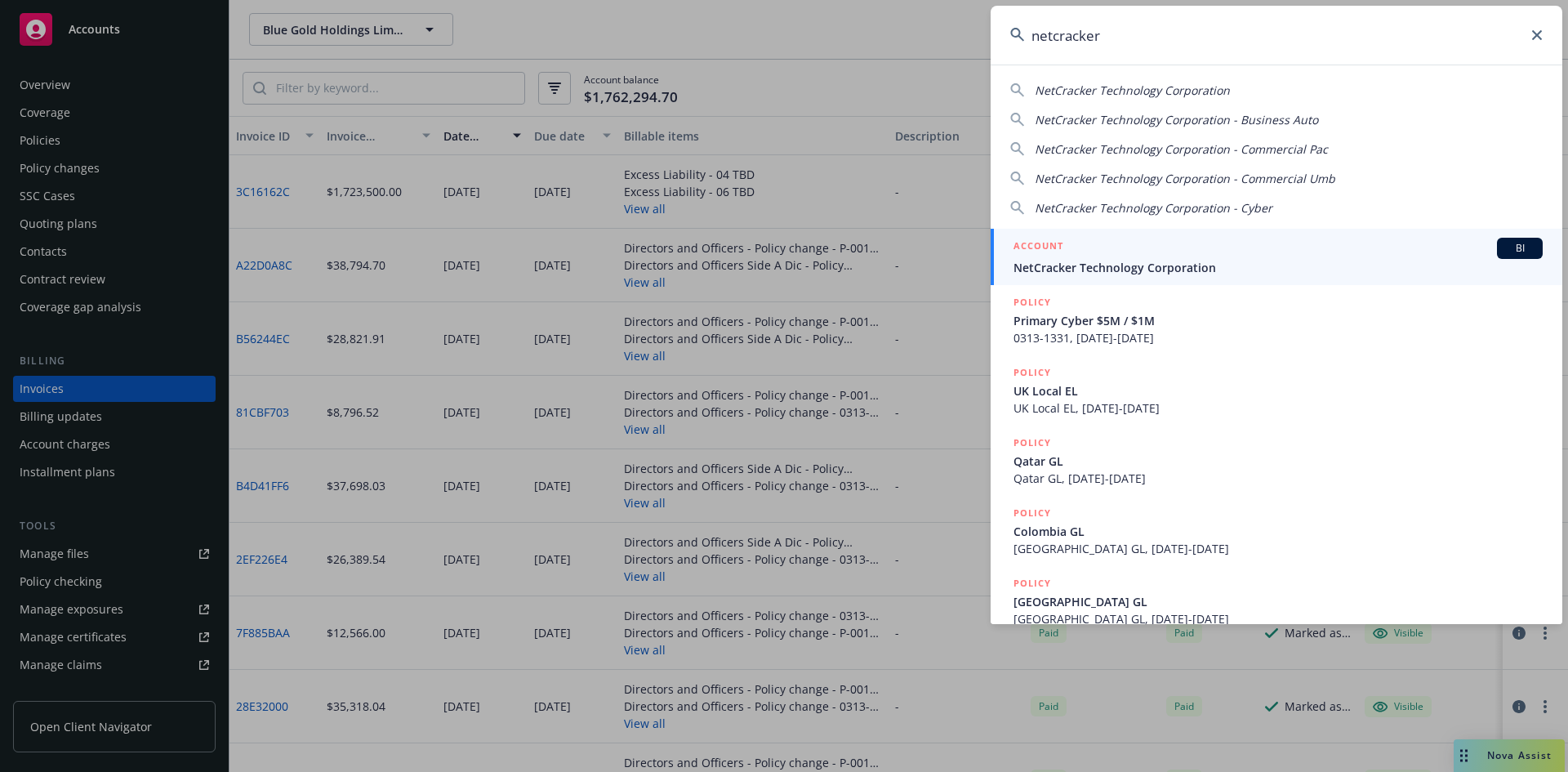
type input "netcracker"
click at [1135, 269] on span "NetCracker Technology Corporation" at bounding box center [1277, 268] width 529 height 17
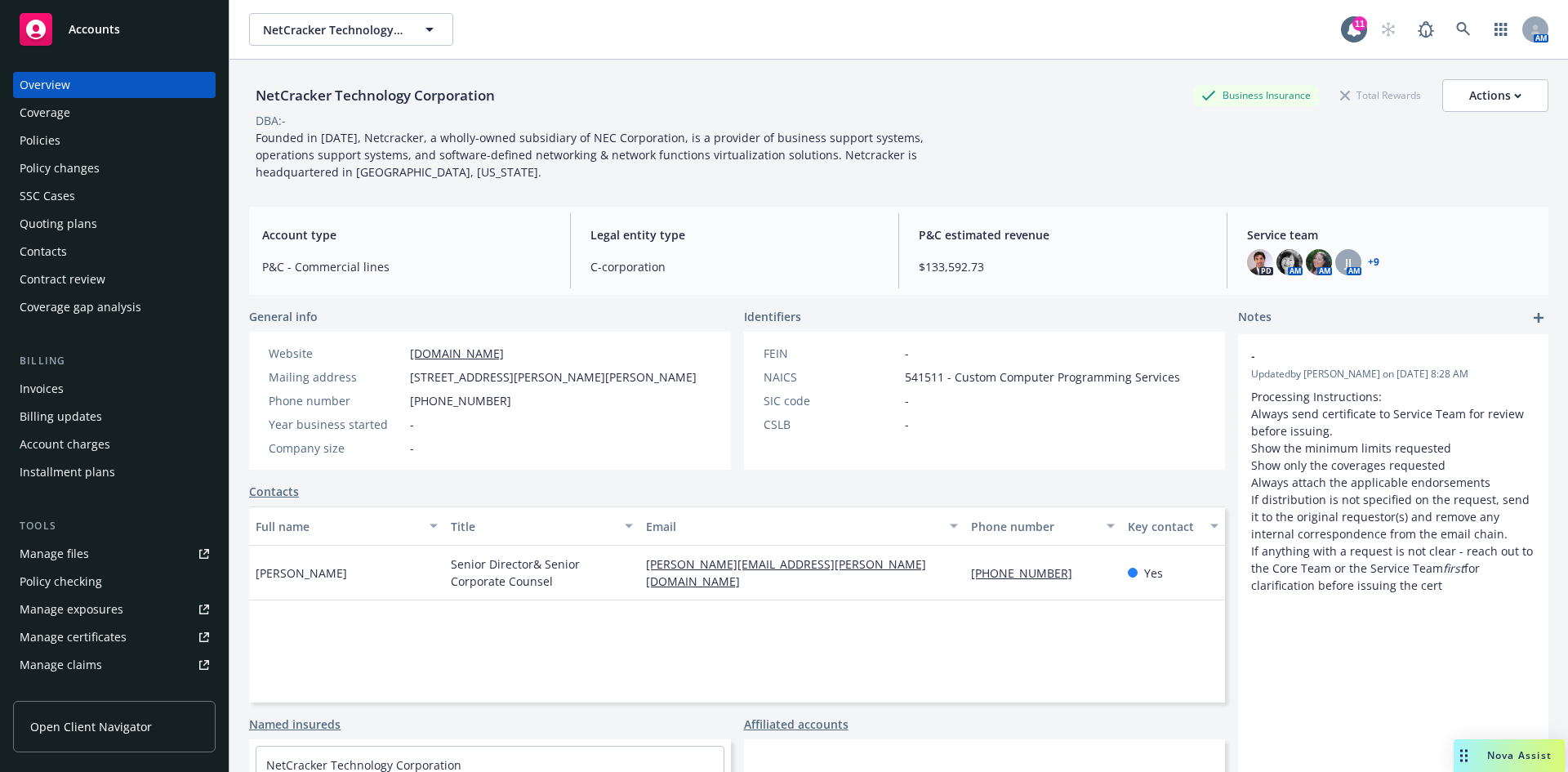
click at [47, 146] on div "Policies" at bounding box center [40, 140] width 41 height 26
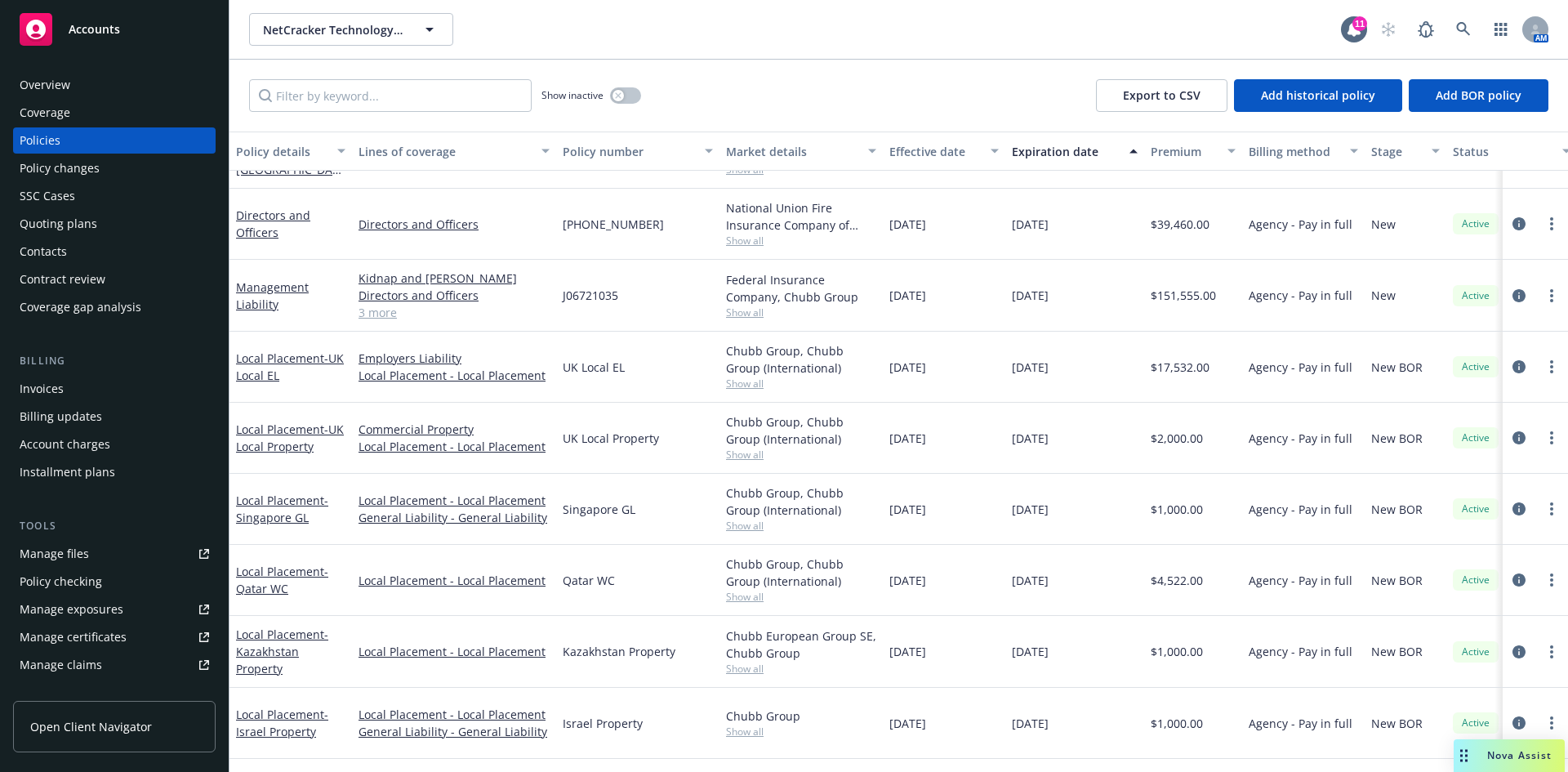
scroll to position [2014, 0]
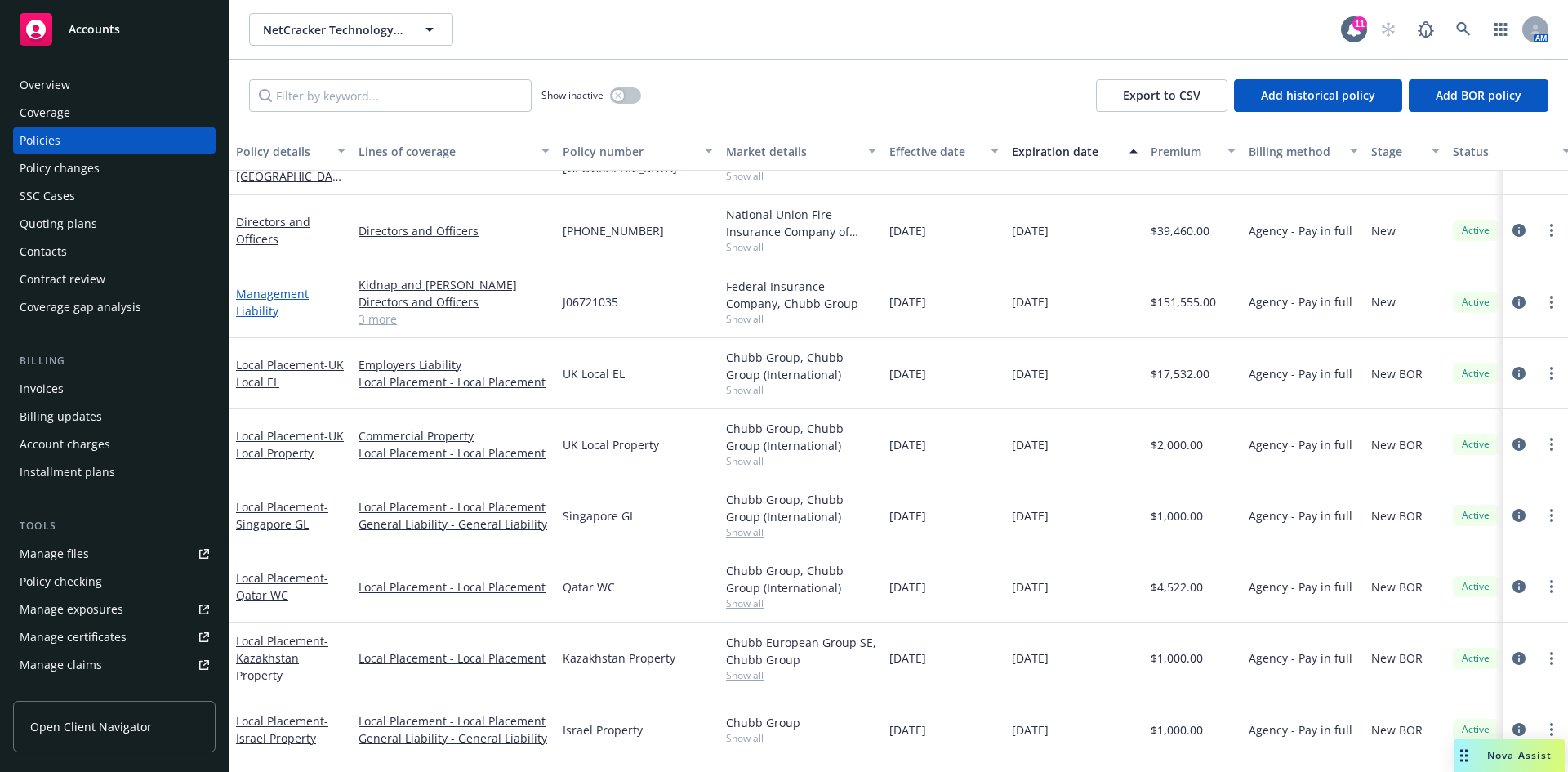
click at [253, 306] on link "Management Liability" at bounding box center [271, 302] width 73 height 33
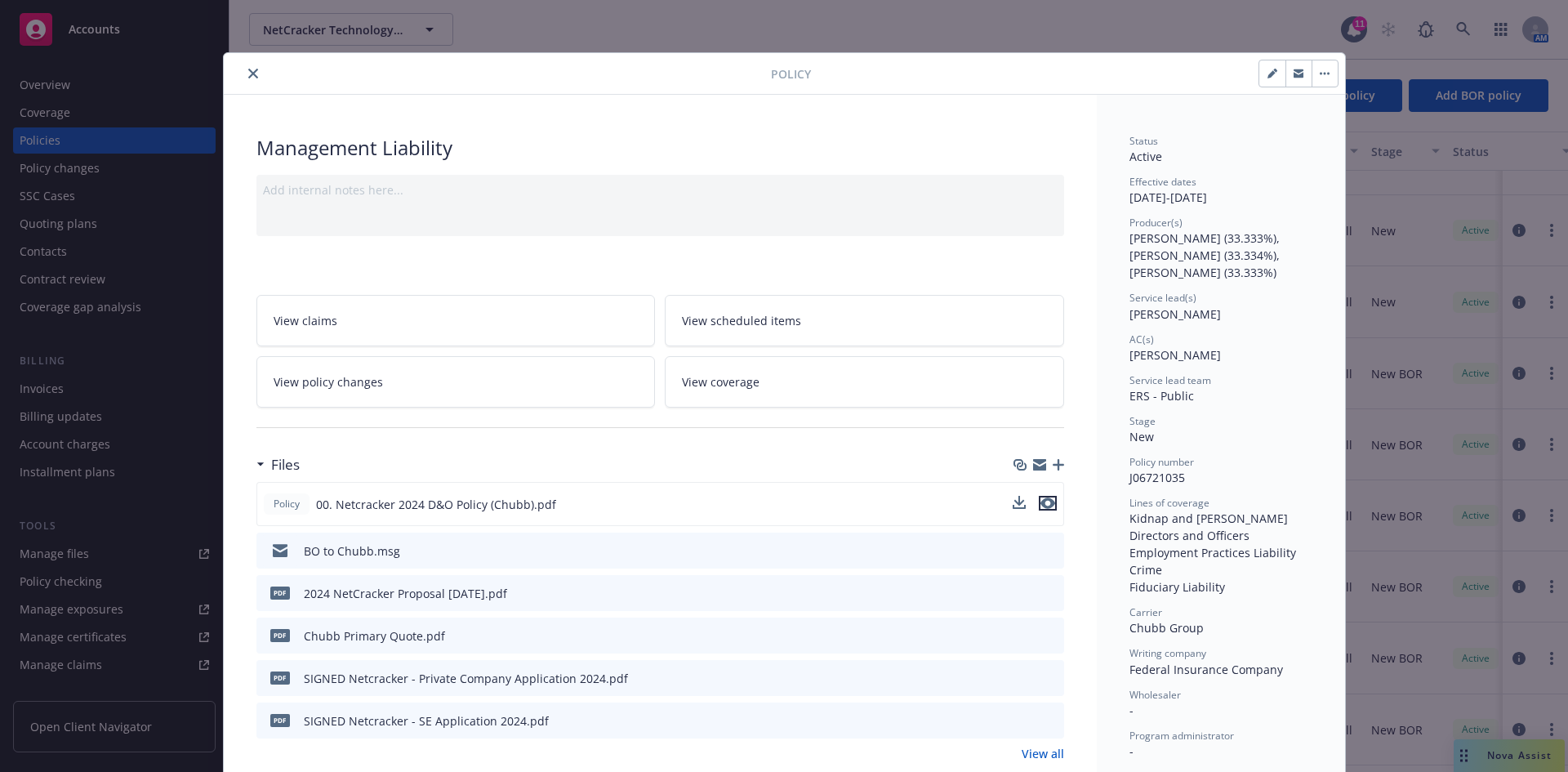
click at [1042, 507] on icon "preview file" at bounding box center [1048, 503] width 15 height 11
click at [1042, 632] on icon "preview file" at bounding box center [1049, 634] width 15 height 11
click at [248, 75] on icon "close" at bounding box center [253, 74] width 9 height 9
